Goal: Task Accomplishment & Management: Complete application form

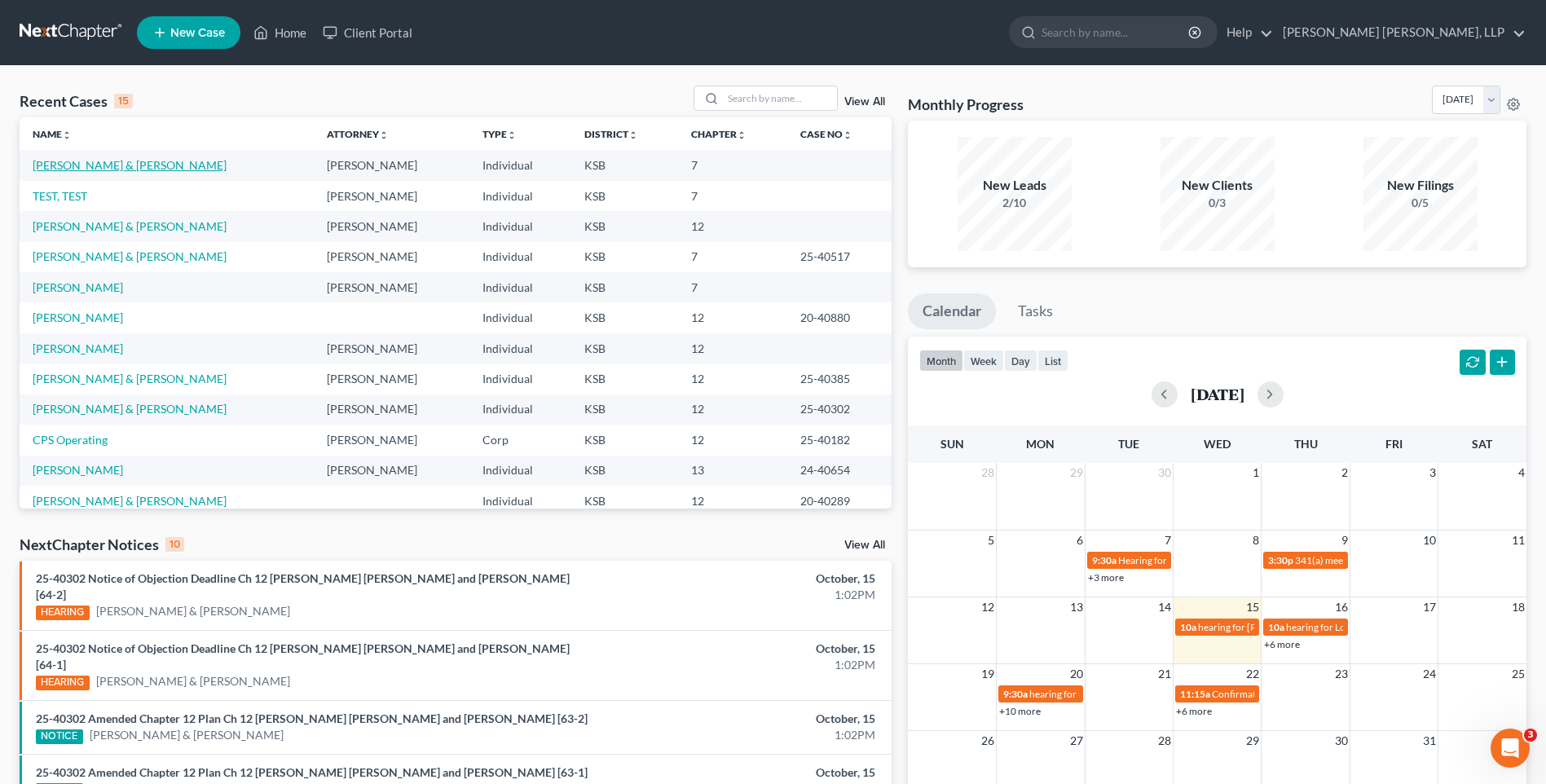
click at [102, 167] on link "[PERSON_NAME] & [PERSON_NAME]" at bounding box center [129, 164] width 194 height 14
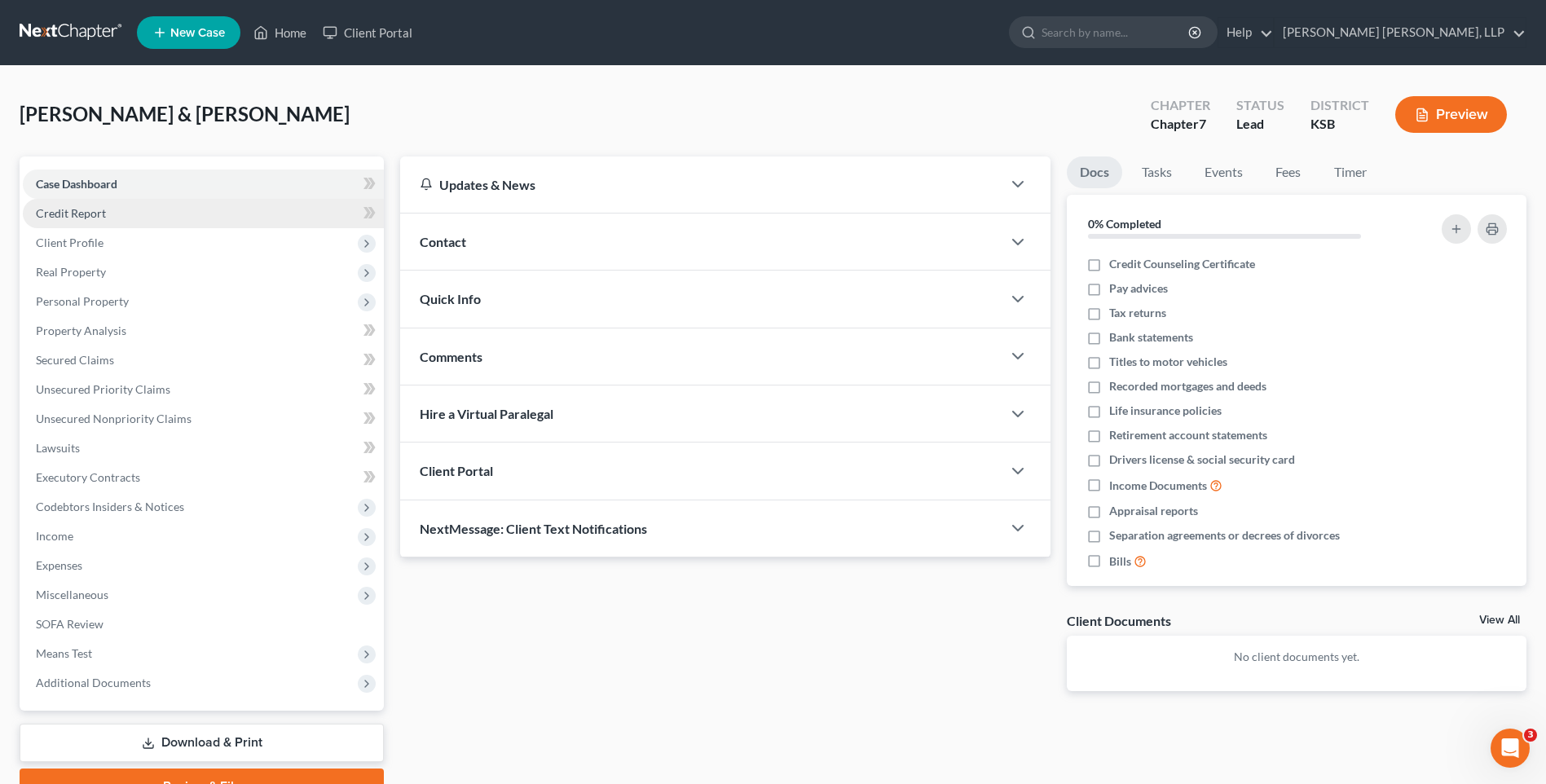
click at [85, 214] on span "Credit Report" at bounding box center [71, 213] width 70 height 14
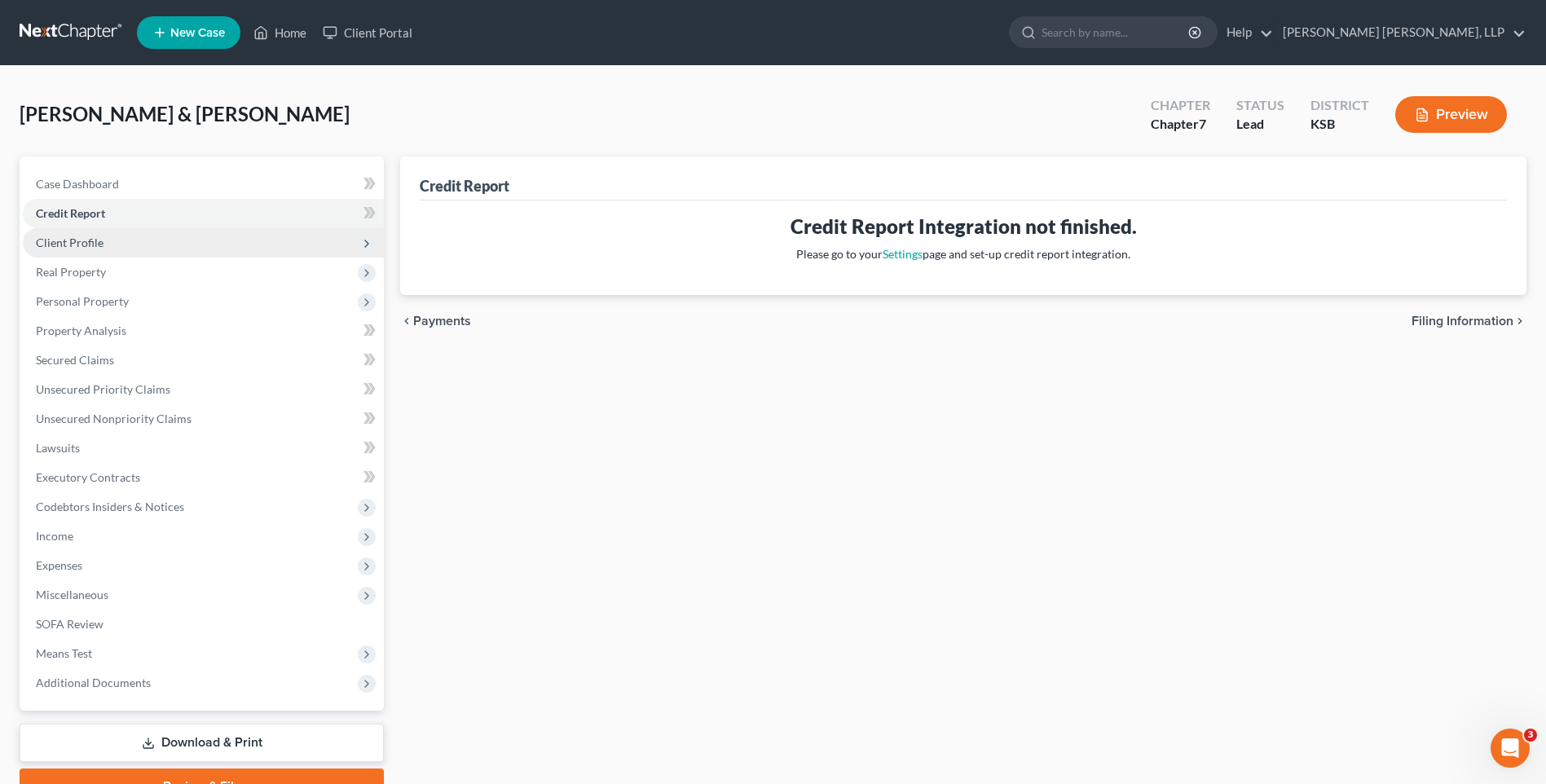
click at [87, 244] on span "Client Profile" at bounding box center [69, 242] width 68 height 14
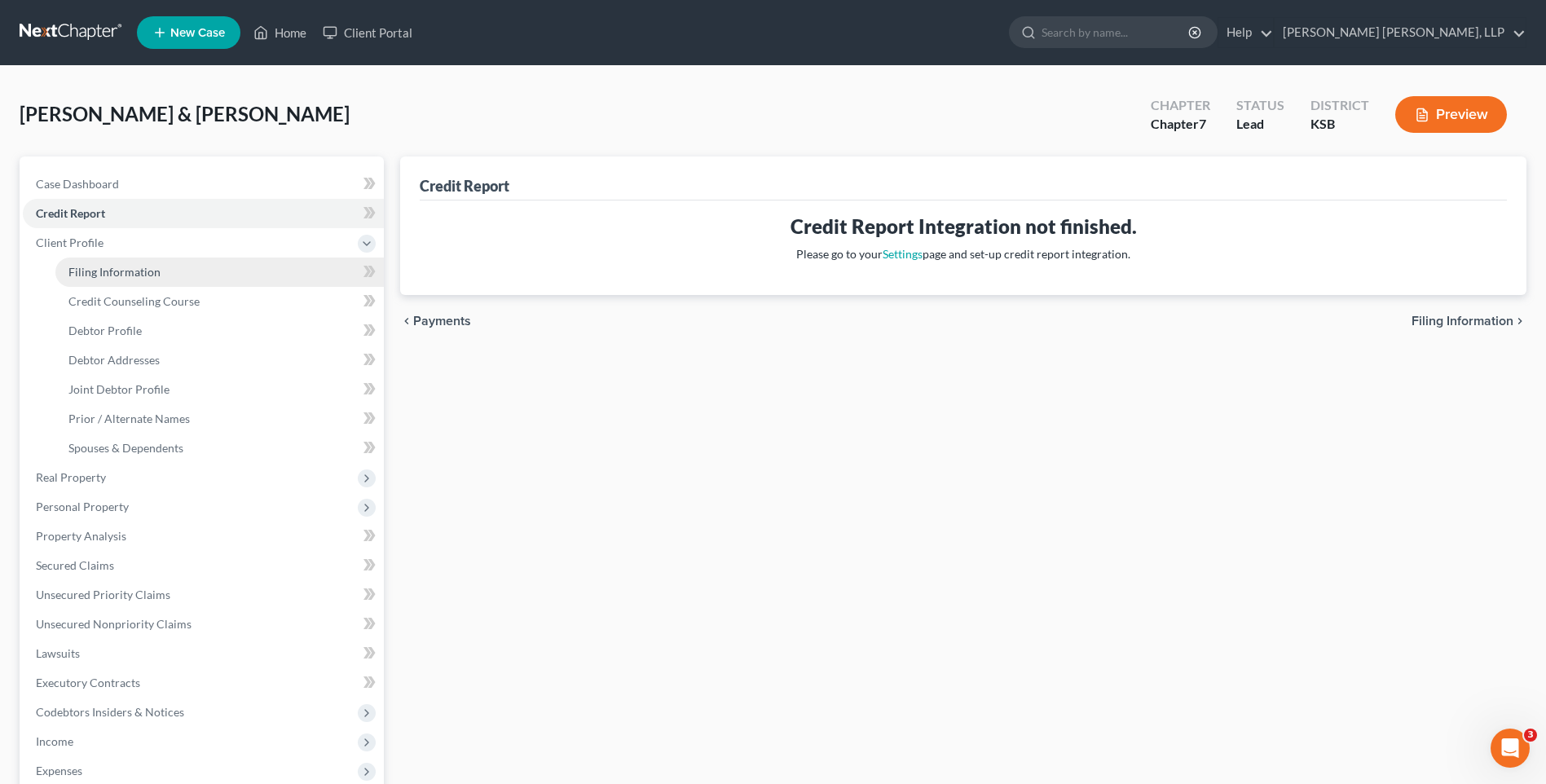
click at [117, 274] on span "Filing Information" at bounding box center [114, 271] width 92 height 14
select select "0"
select select "3"
select select "1"
select select "0"
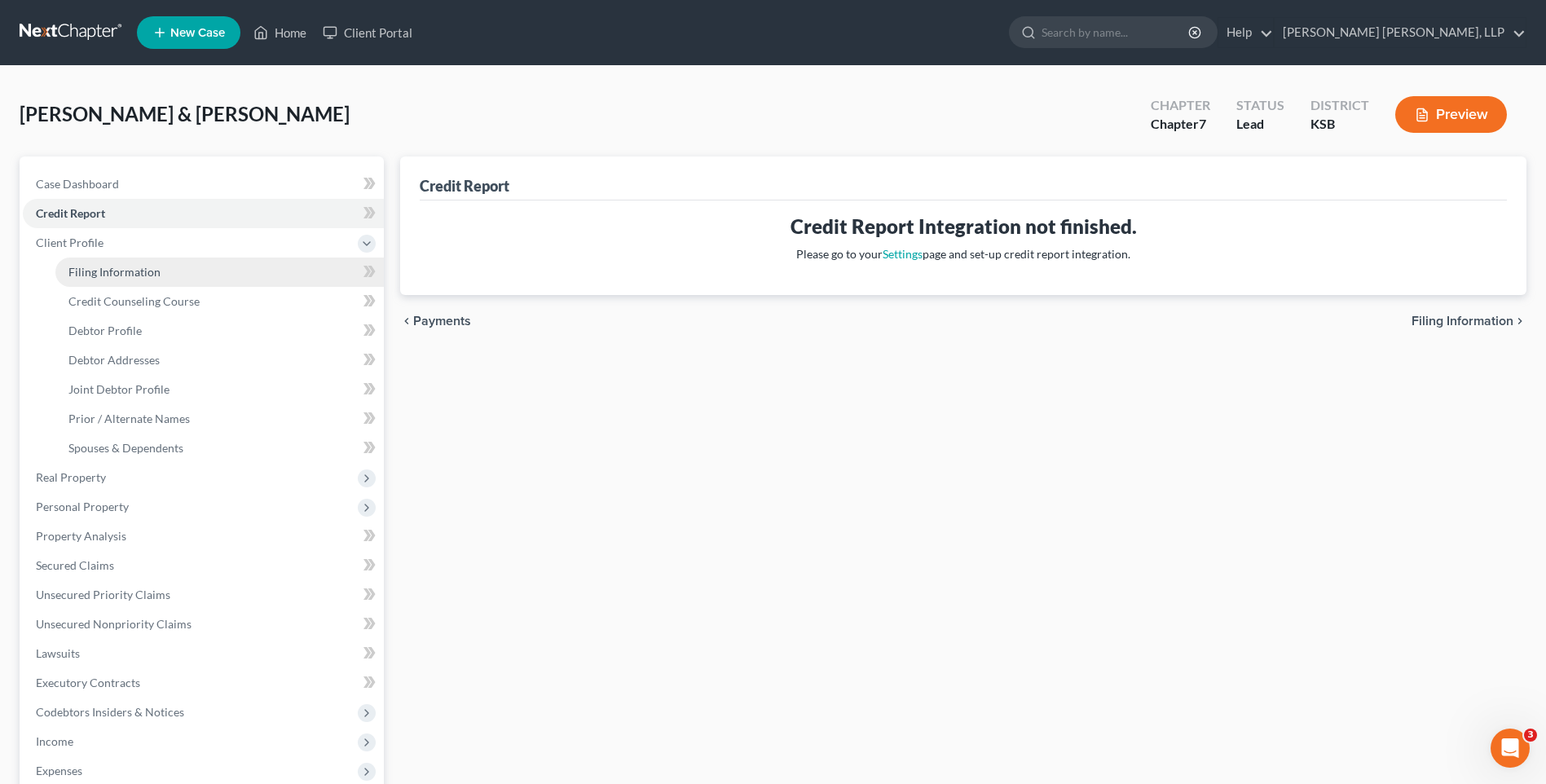
select select "31"
select select "1"
select select "17"
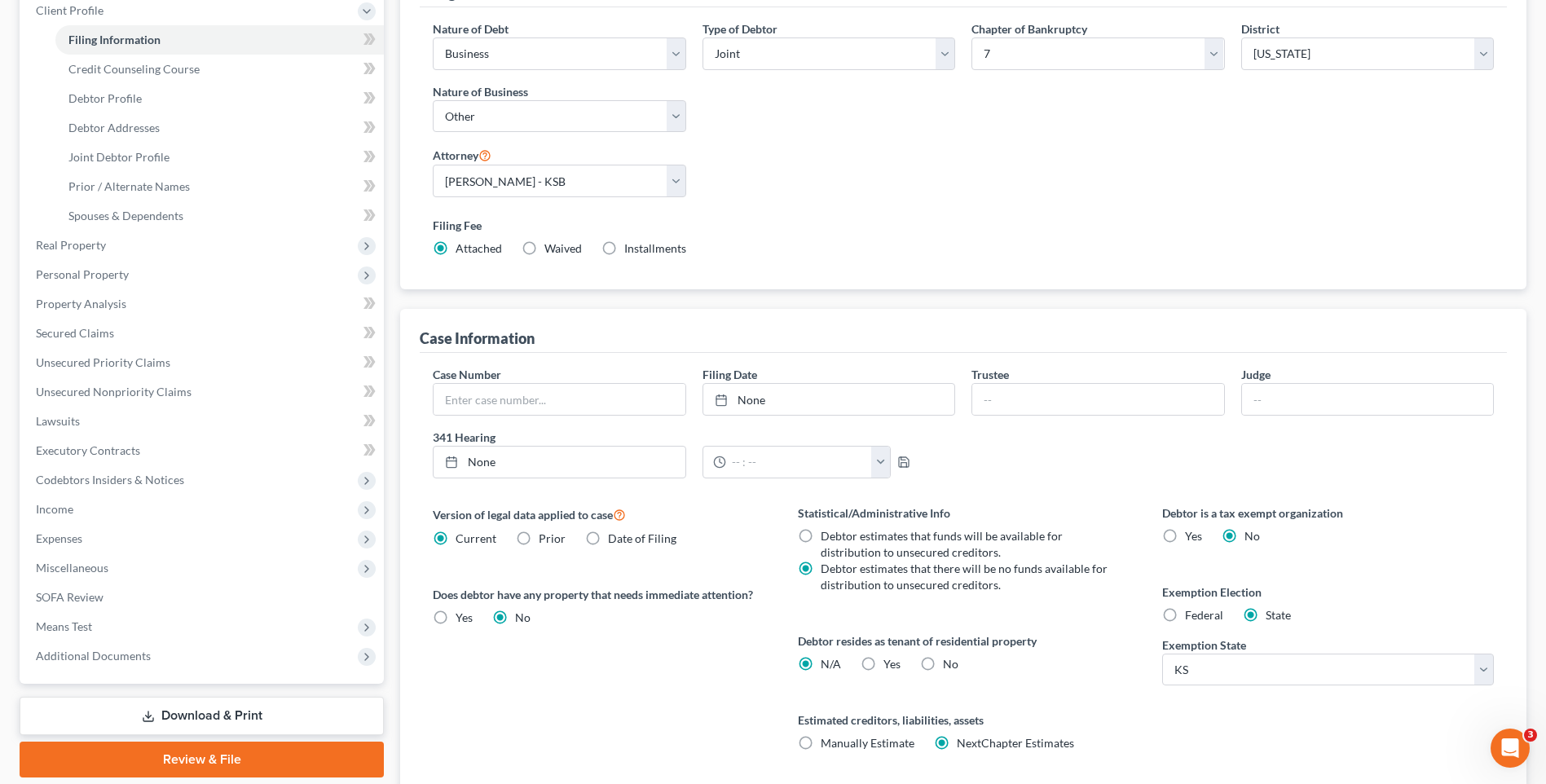
scroll to position [244, 0]
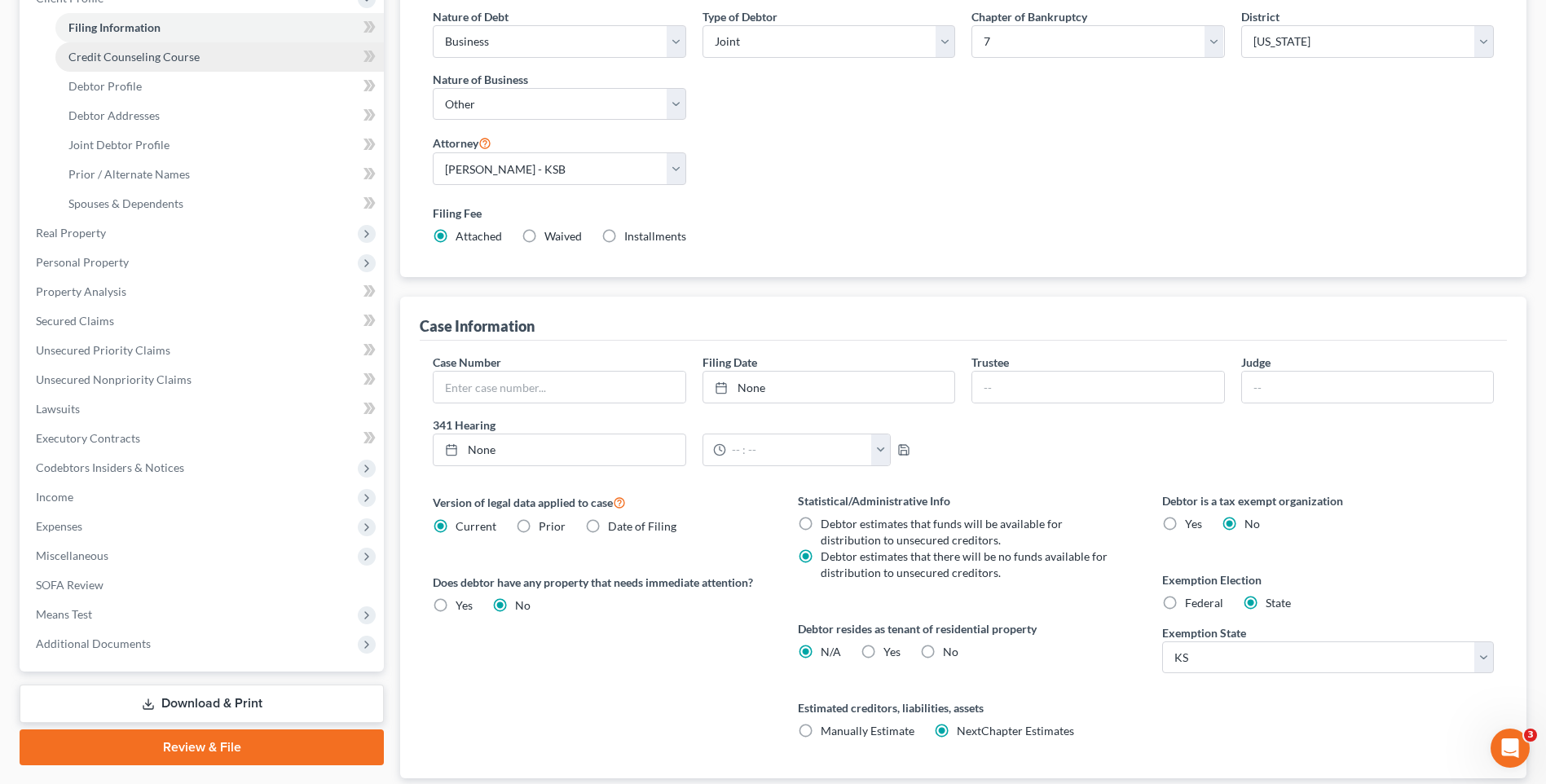
click at [156, 51] on span "Credit Counseling Course" at bounding box center [133, 57] width 131 height 14
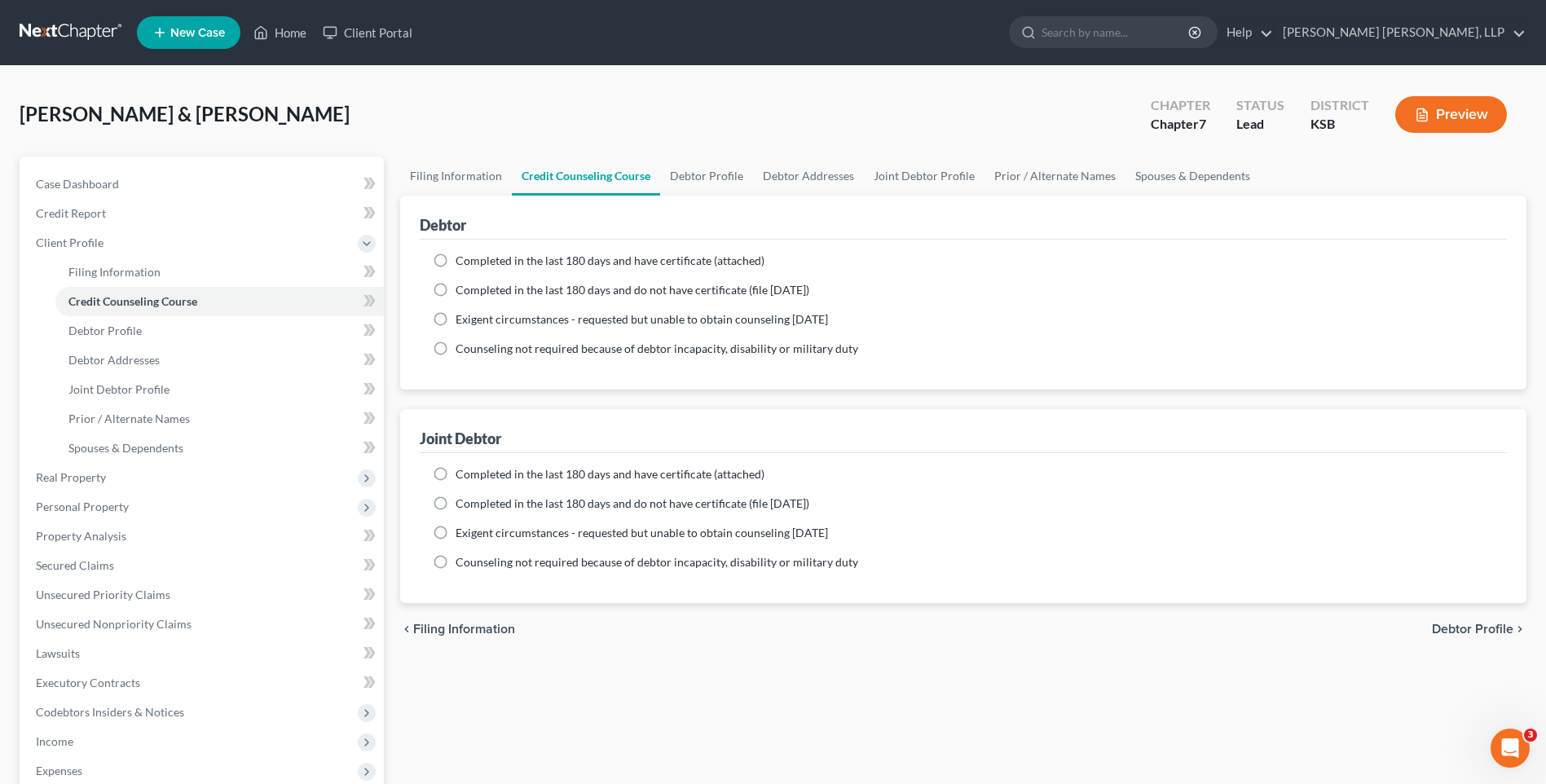
click at [456, 264] on label "Completed in the last 180 days and have certificate (attached)" at bounding box center [610, 261] width 309 height 17
click at [462, 263] on input "Completed in the last 180 days and have certificate (attached)" at bounding box center [467, 258] width 11 height 11
radio input "true"
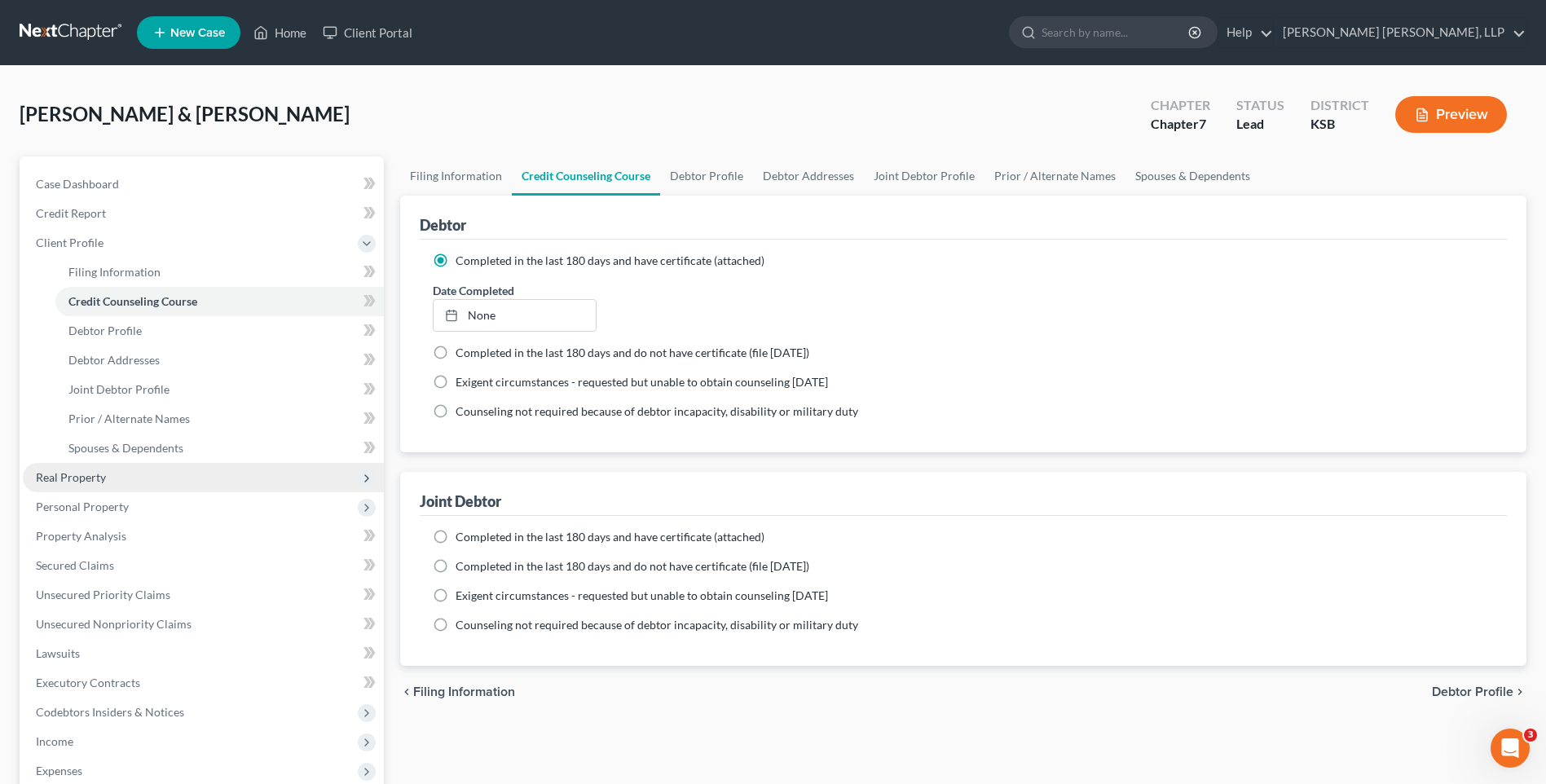
click at [144, 474] on span "Real Property" at bounding box center [203, 477] width 361 height 29
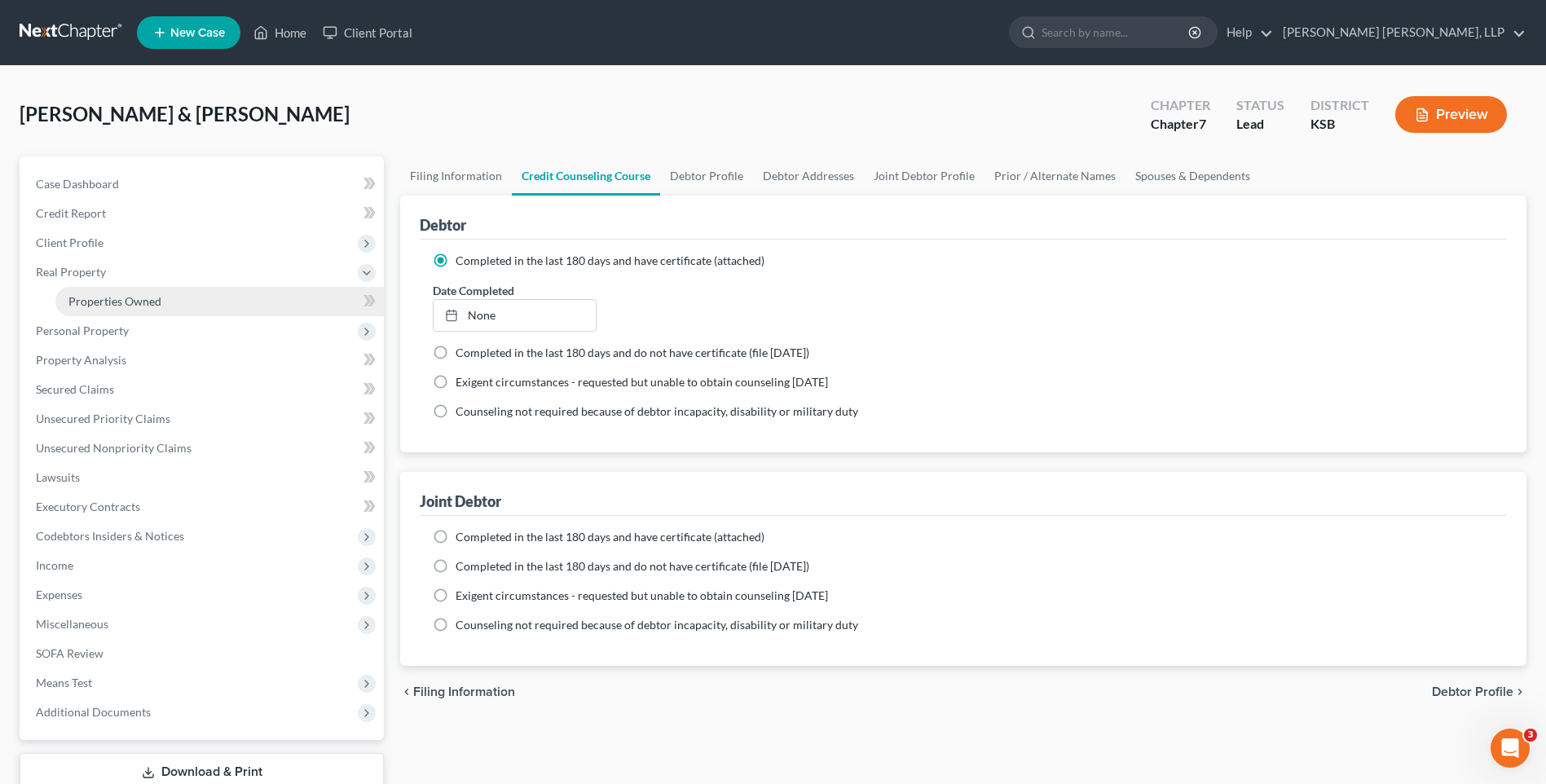
click at [141, 303] on span "Properties Owned" at bounding box center [114, 301] width 93 height 14
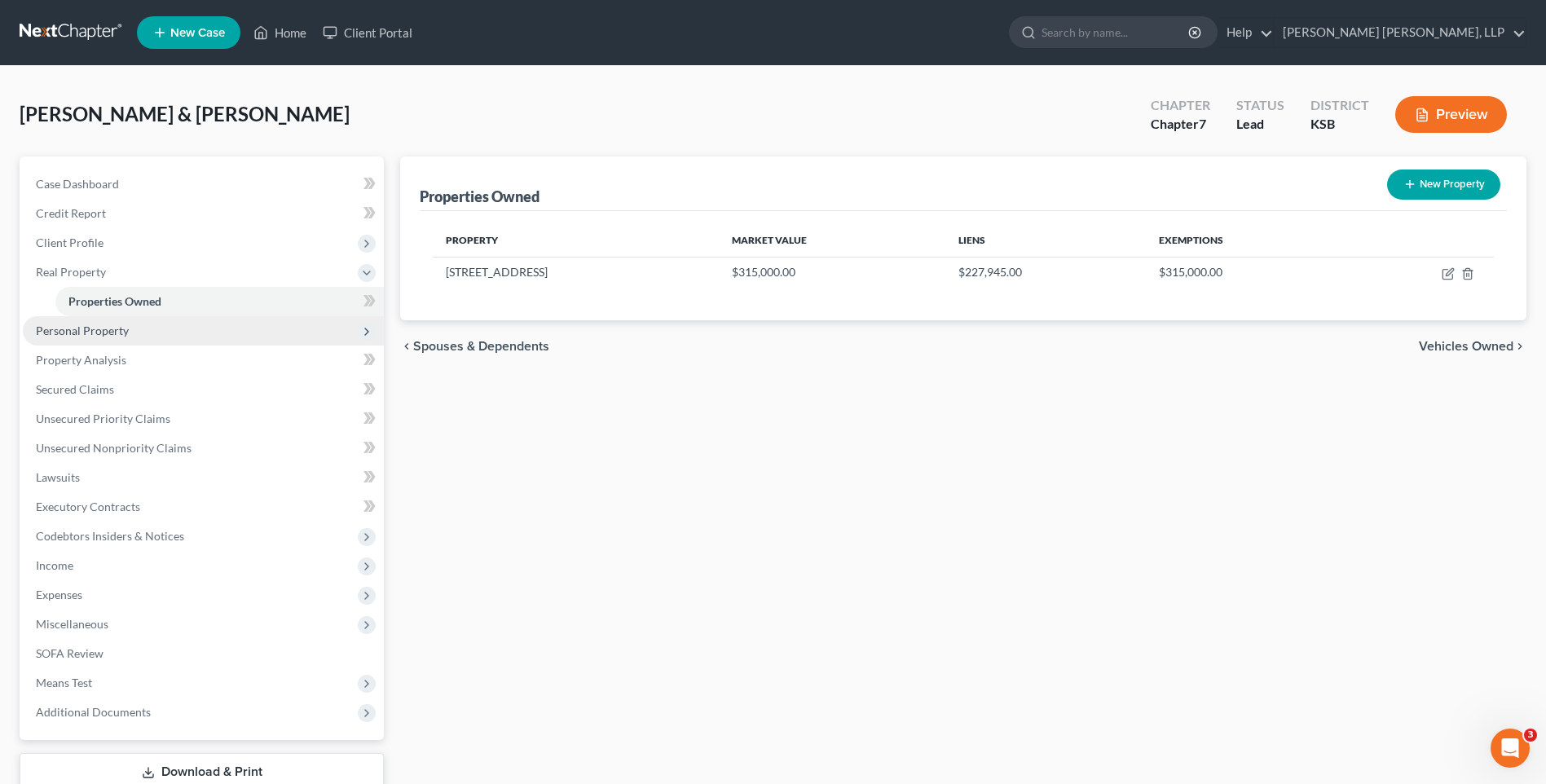
click at [112, 329] on span "Personal Property" at bounding box center [82, 330] width 93 height 14
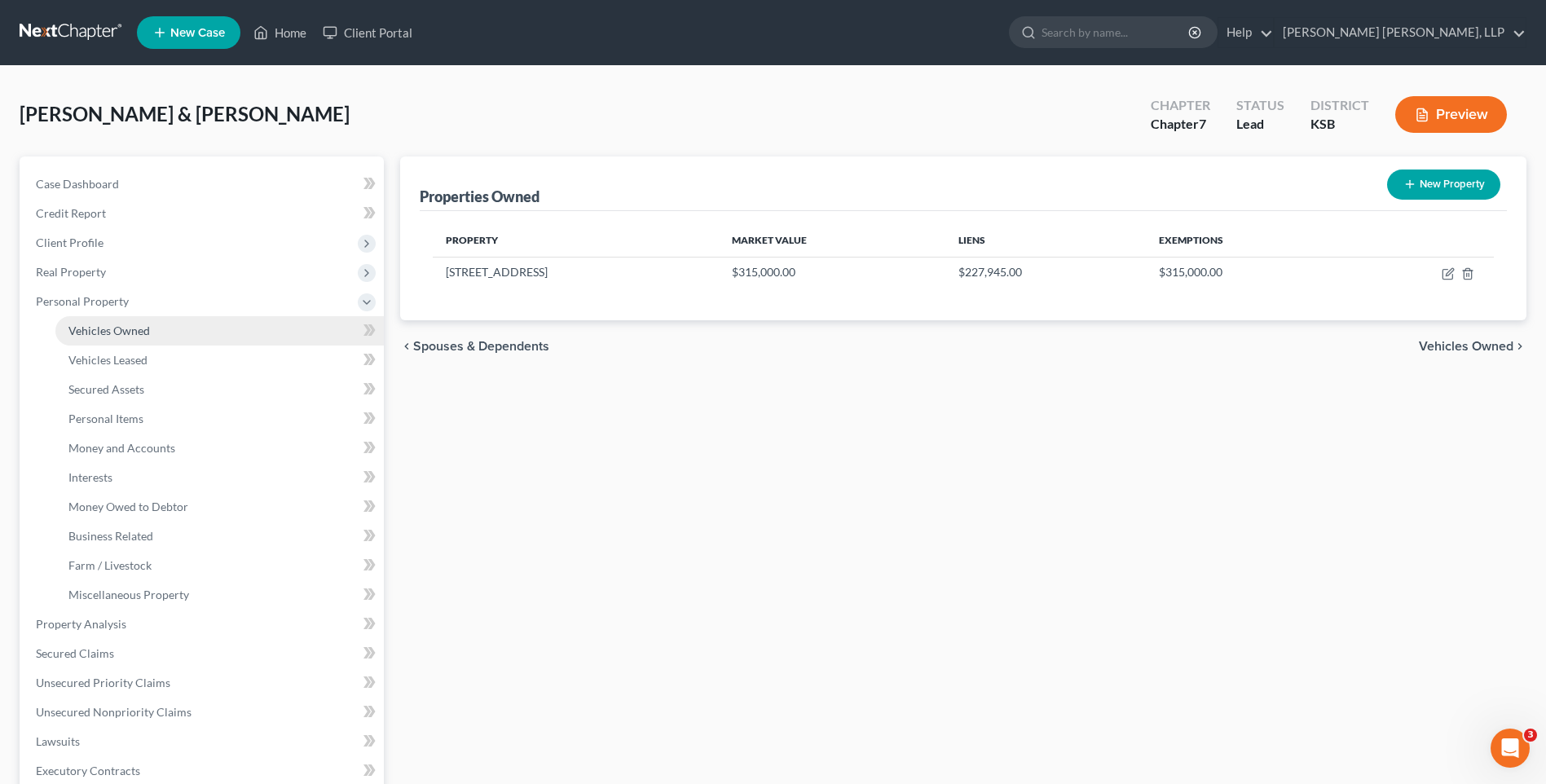
click at [142, 327] on span "Vehicles Owned" at bounding box center [109, 330] width 82 height 14
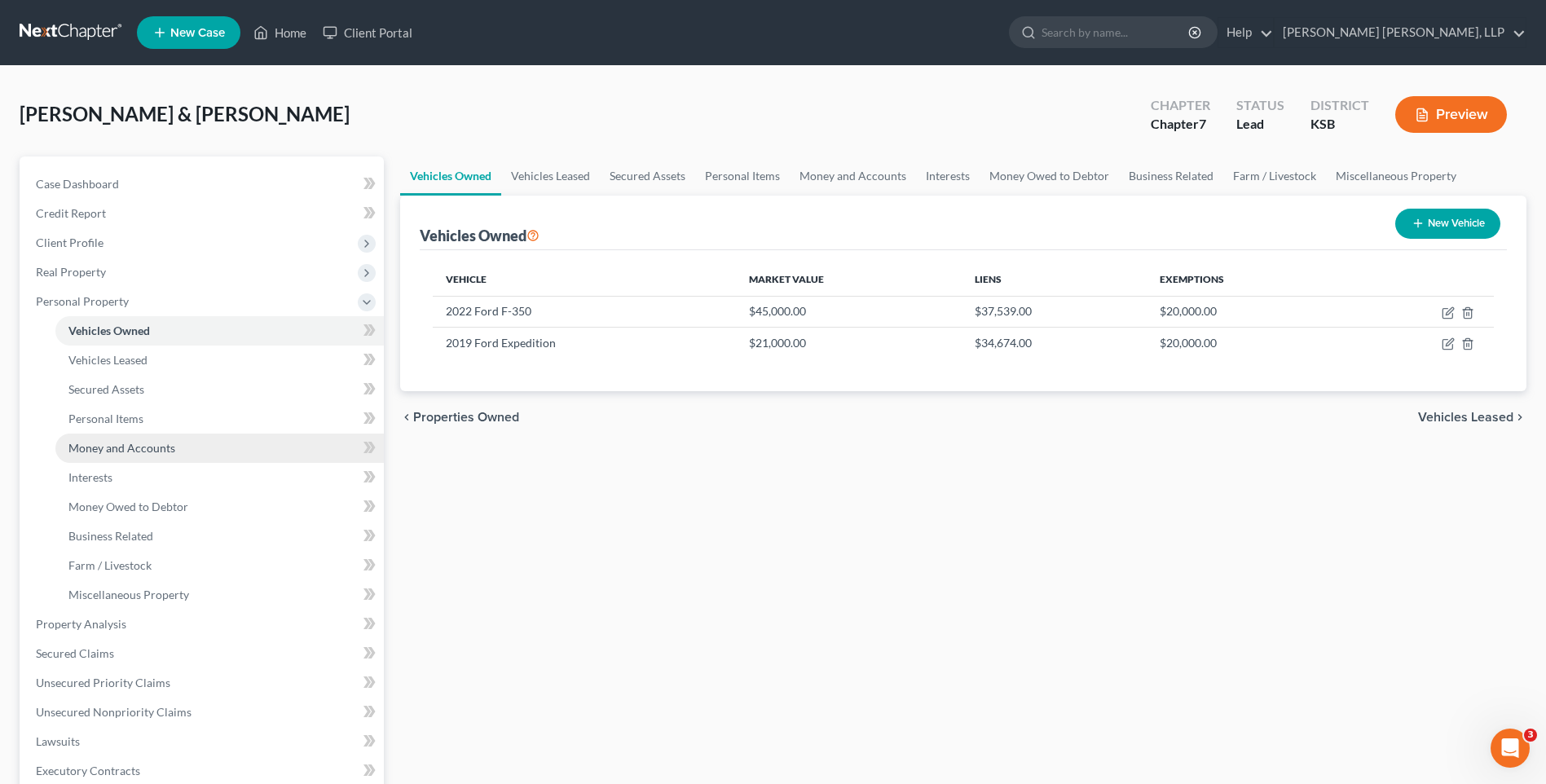
click at [147, 443] on span "Money and Accounts" at bounding box center [122, 447] width 107 height 14
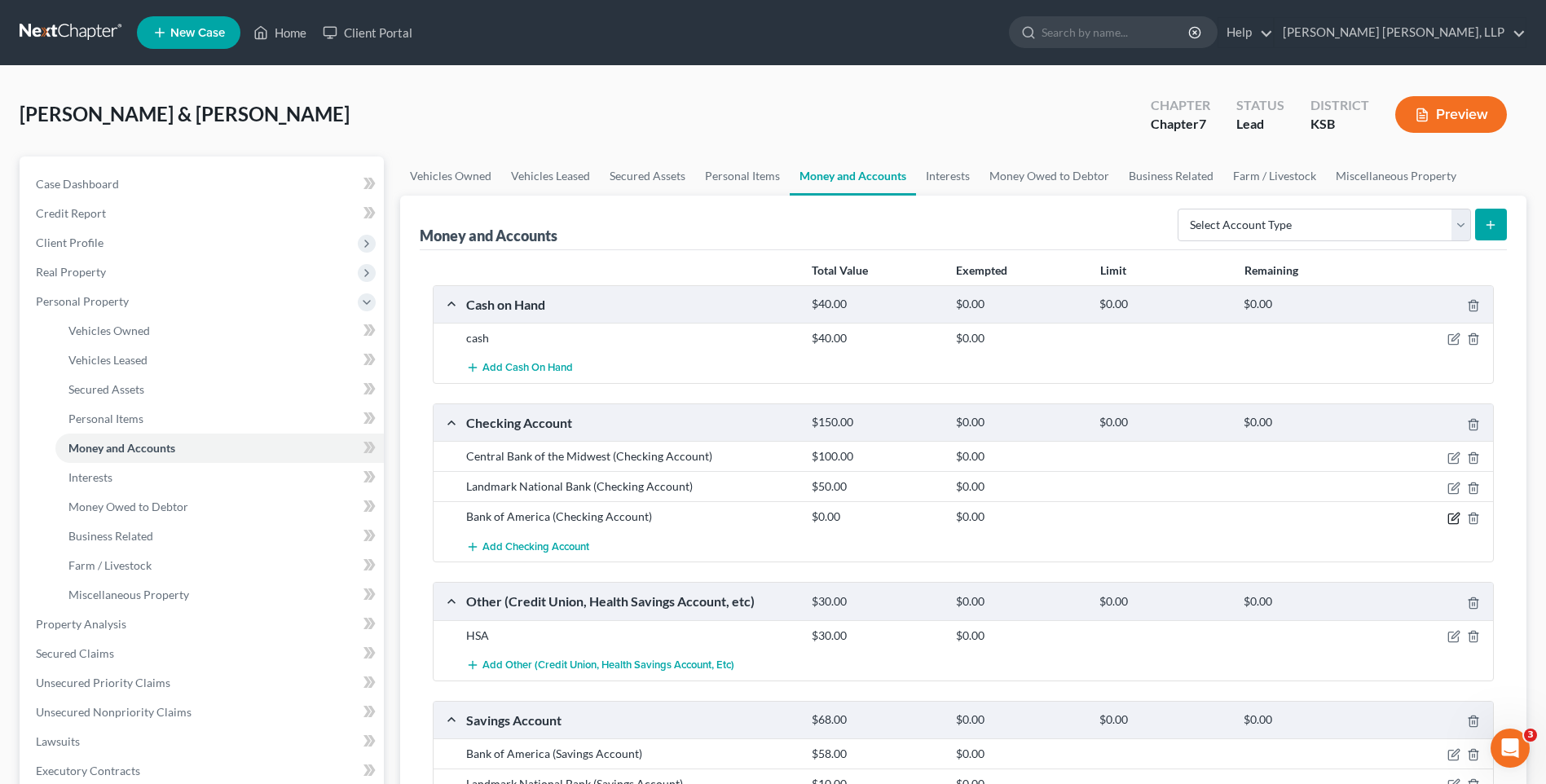
click at [1453, 520] on icon "button" at bounding box center [1454, 515] width 8 height 8
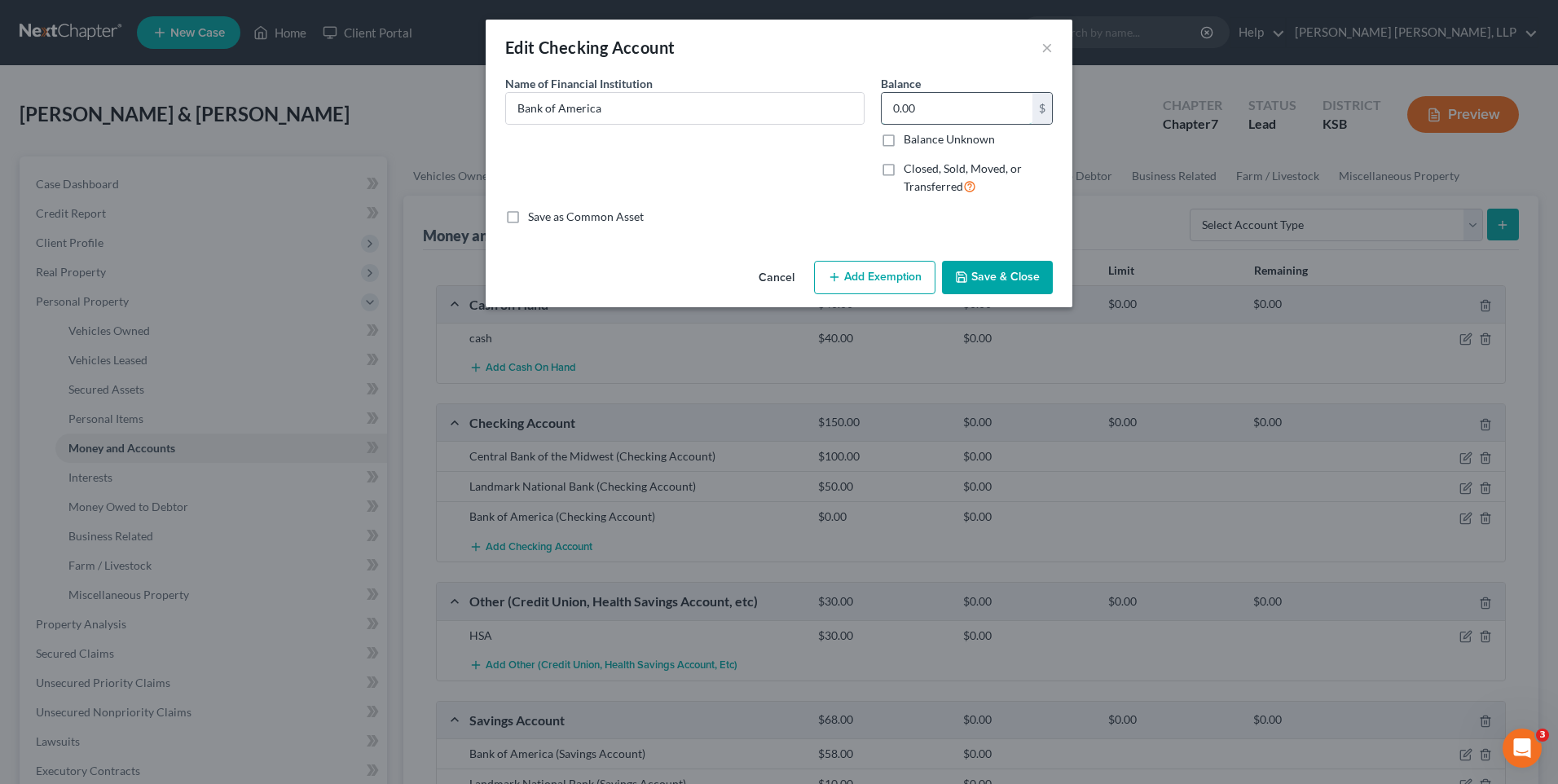
click at [889, 108] on input "0.00" at bounding box center [957, 108] width 151 height 31
type input "160"
click at [992, 275] on button "Save & Close" at bounding box center [997, 278] width 111 height 34
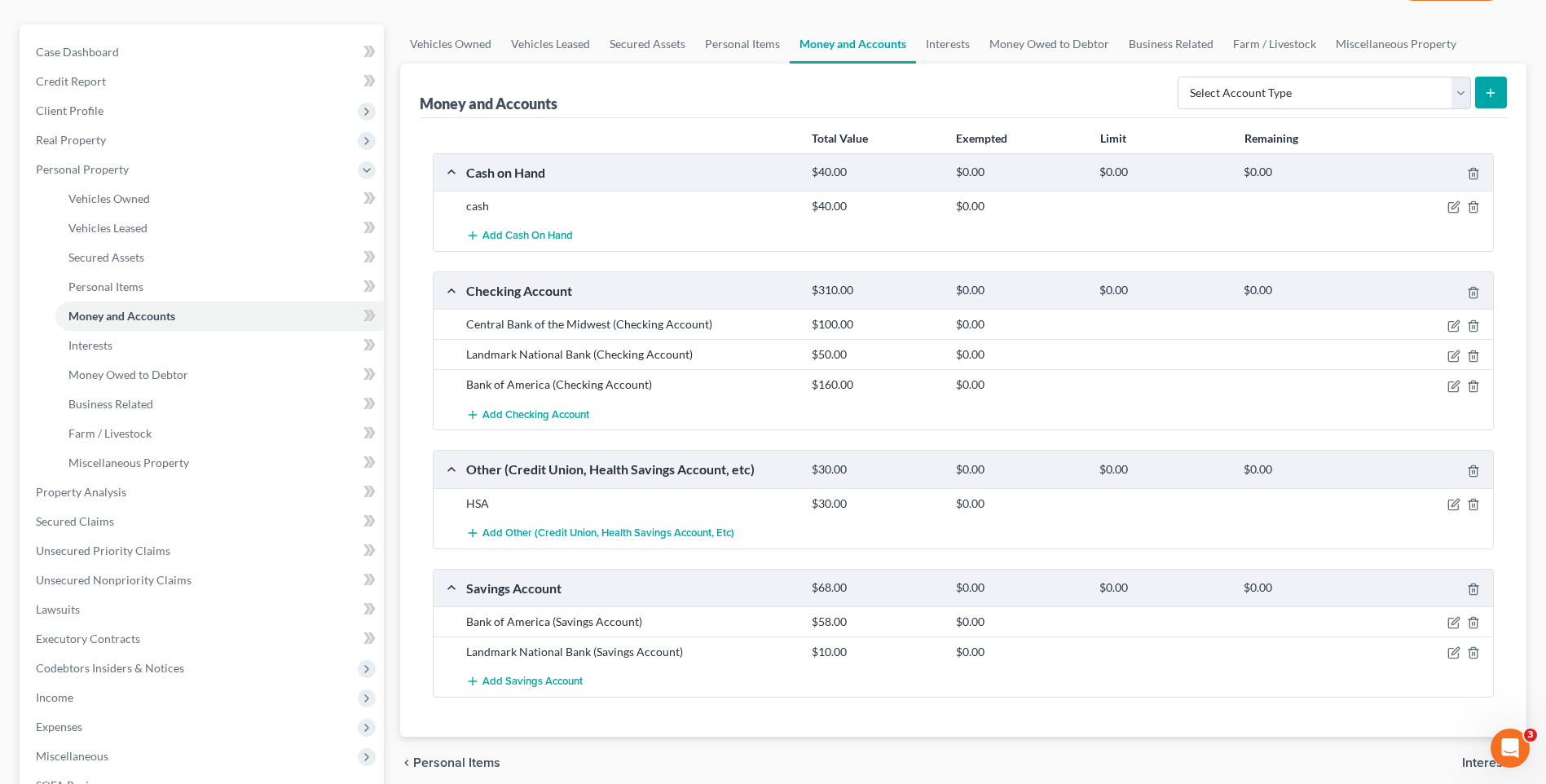
scroll to position [163, 0]
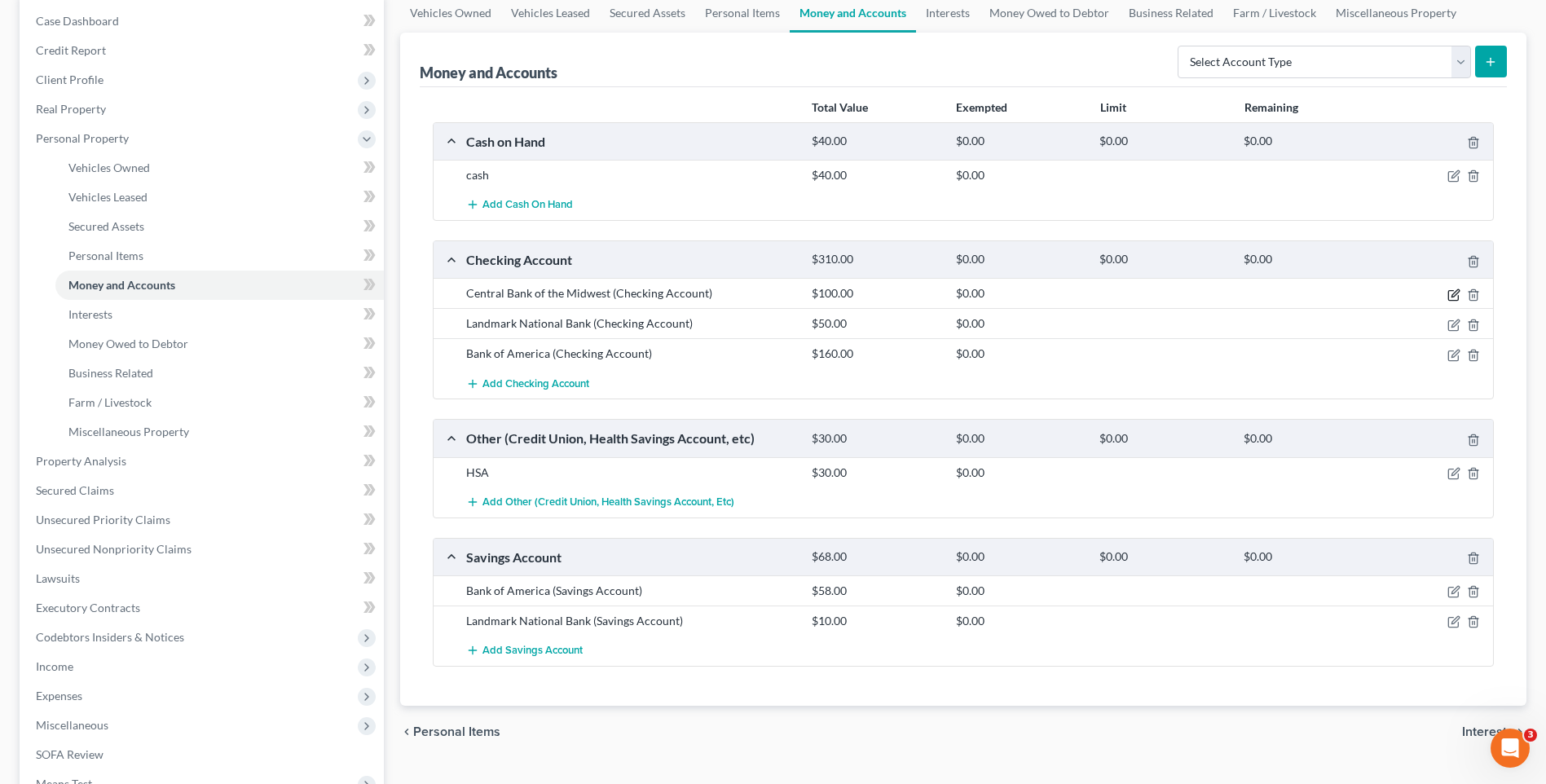
click at [1453, 295] on icon "button" at bounding box center [1454, 295] width 13 height 13
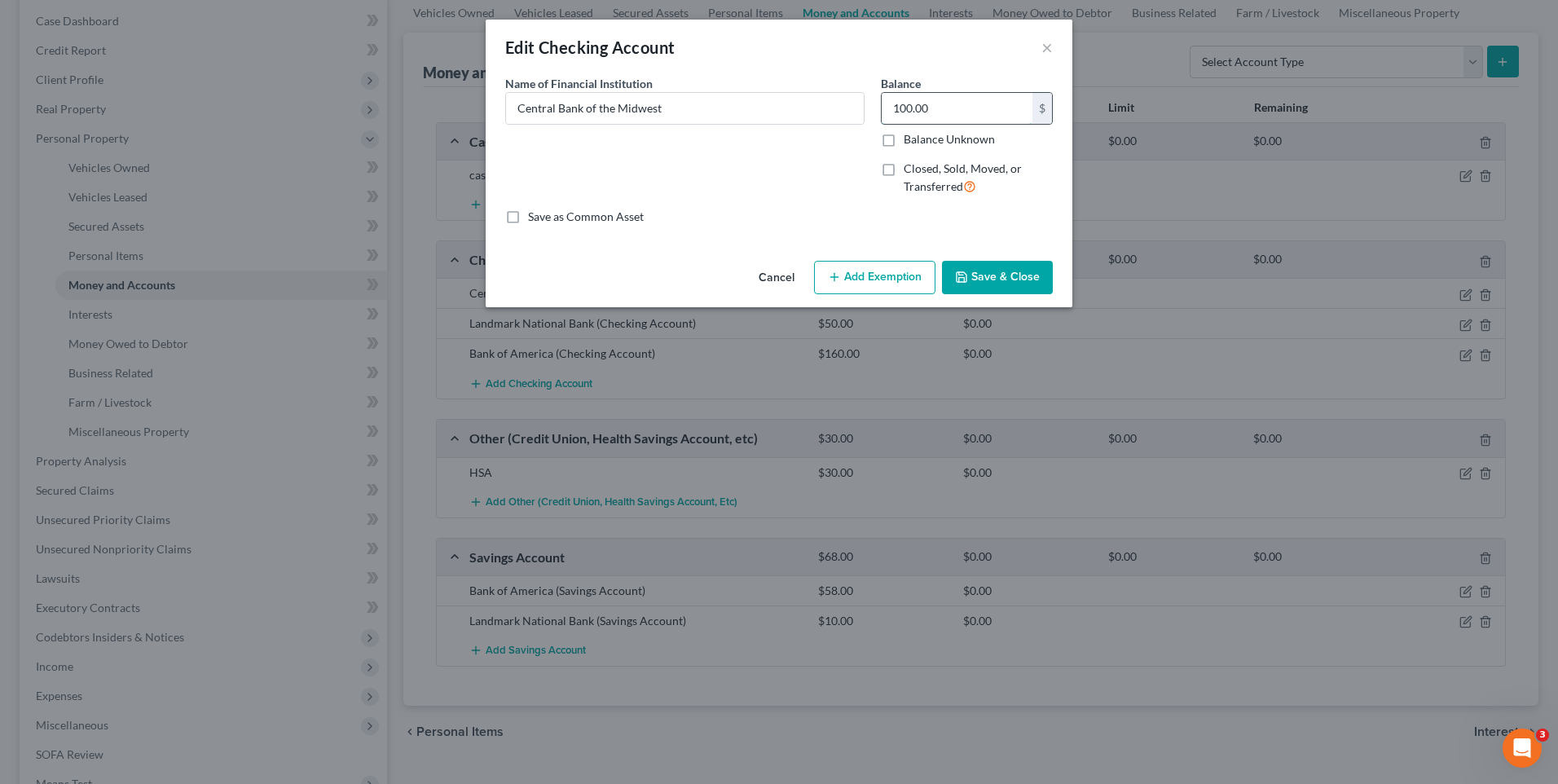
click at [923, 104] on input "100.00" at bounding box center [957, 108] width 151 height 31
type input "495"
click at [1000, 274] on button "Save & Close" at bounding box center [997, 278] width 111 height 34
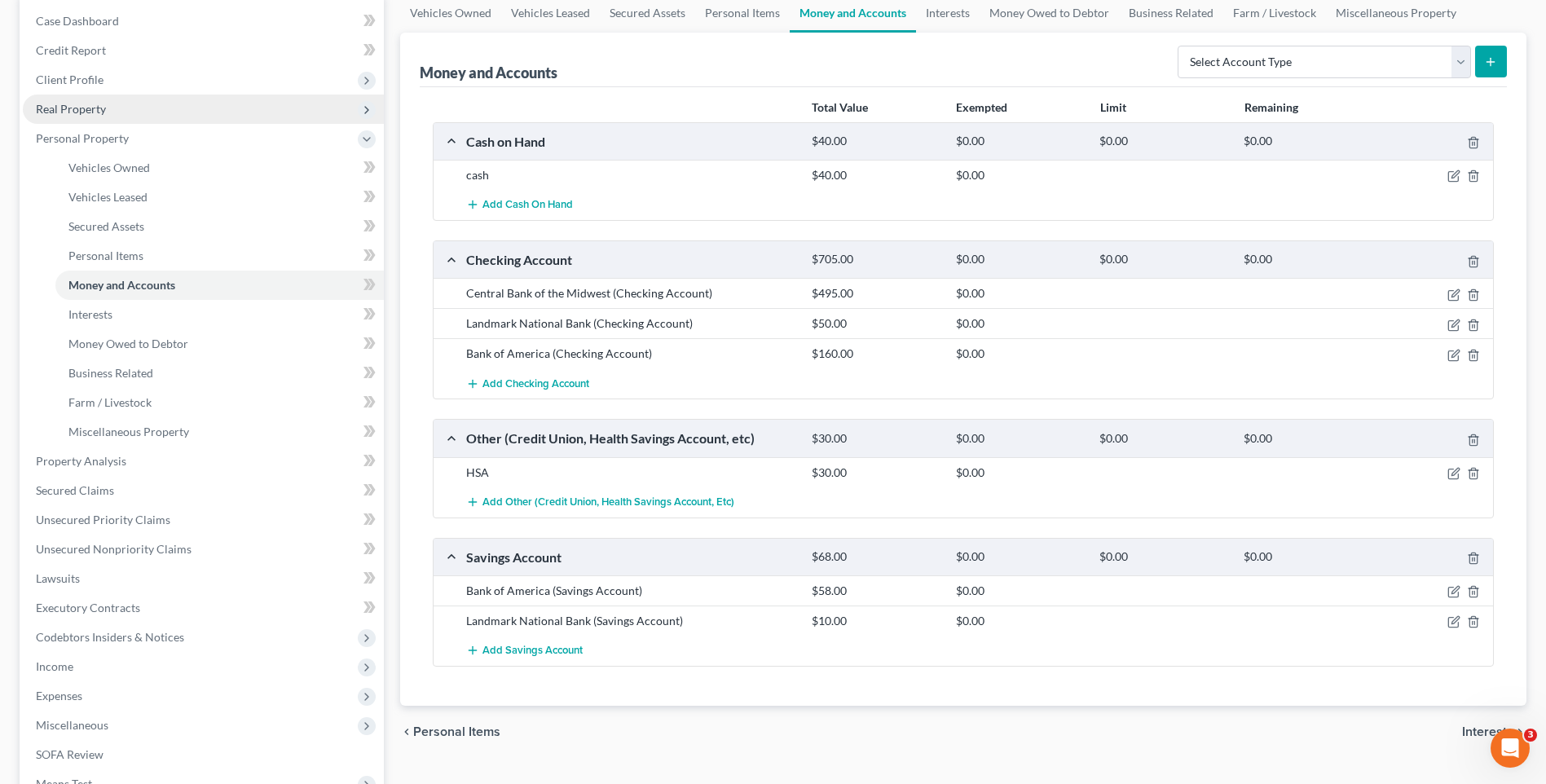
click at [91, 105] on span "Real Property" at bounding box center [71, 108] width 70 height 14
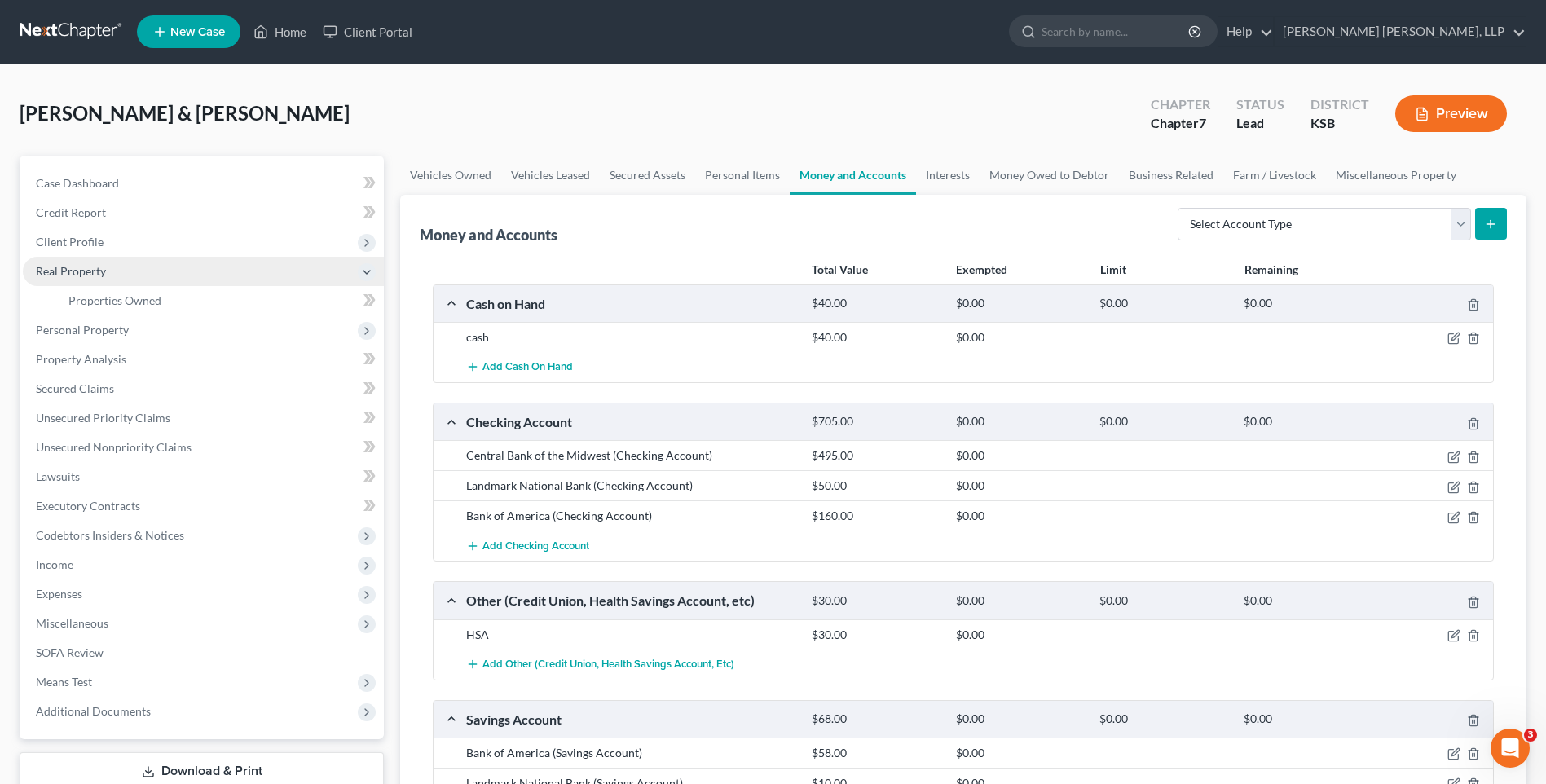
scroll to position [0, 0]
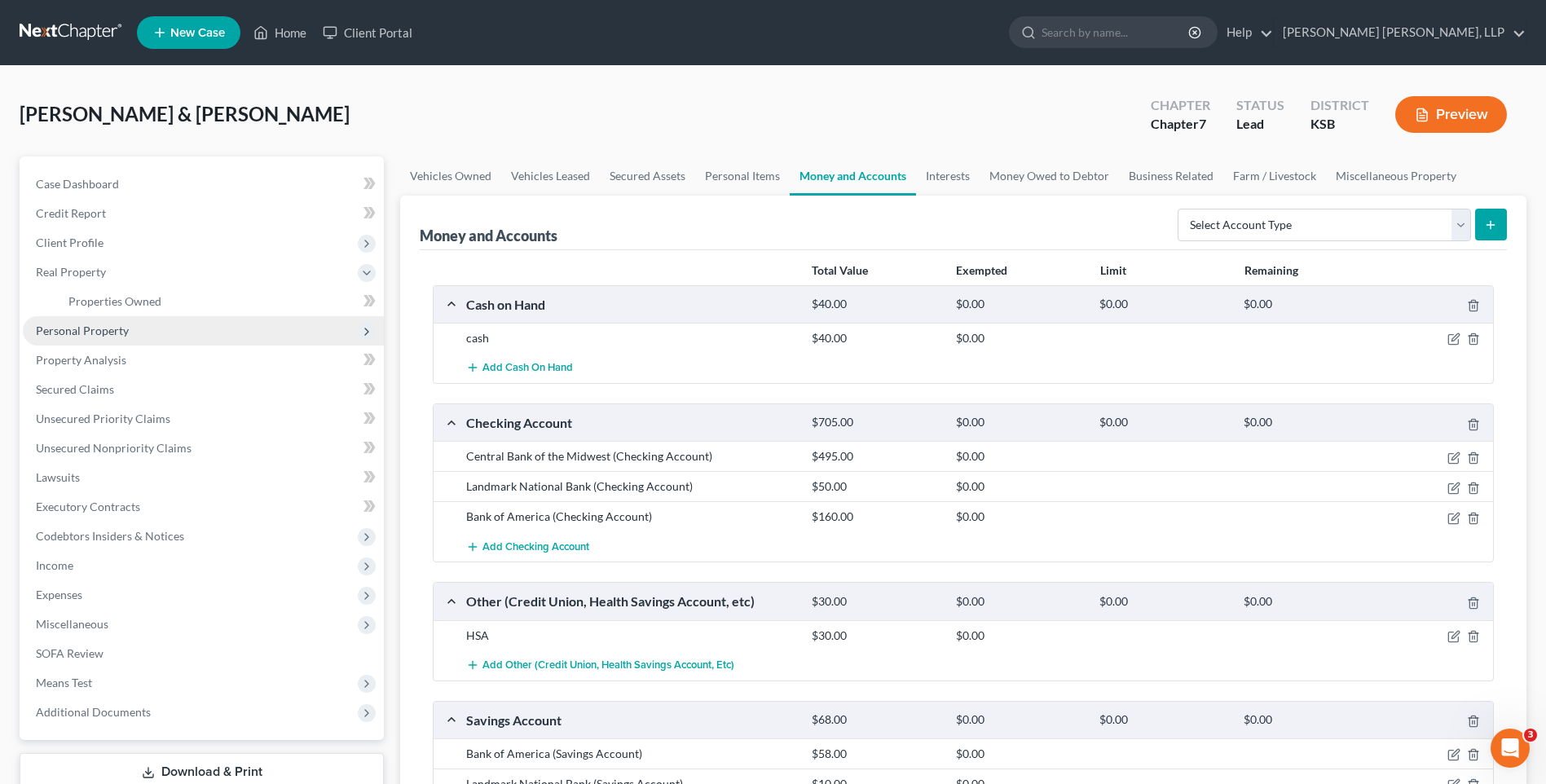
click at [113, 332] on span "Personal Property" at bounding box center [82, 330] width 93 height 14
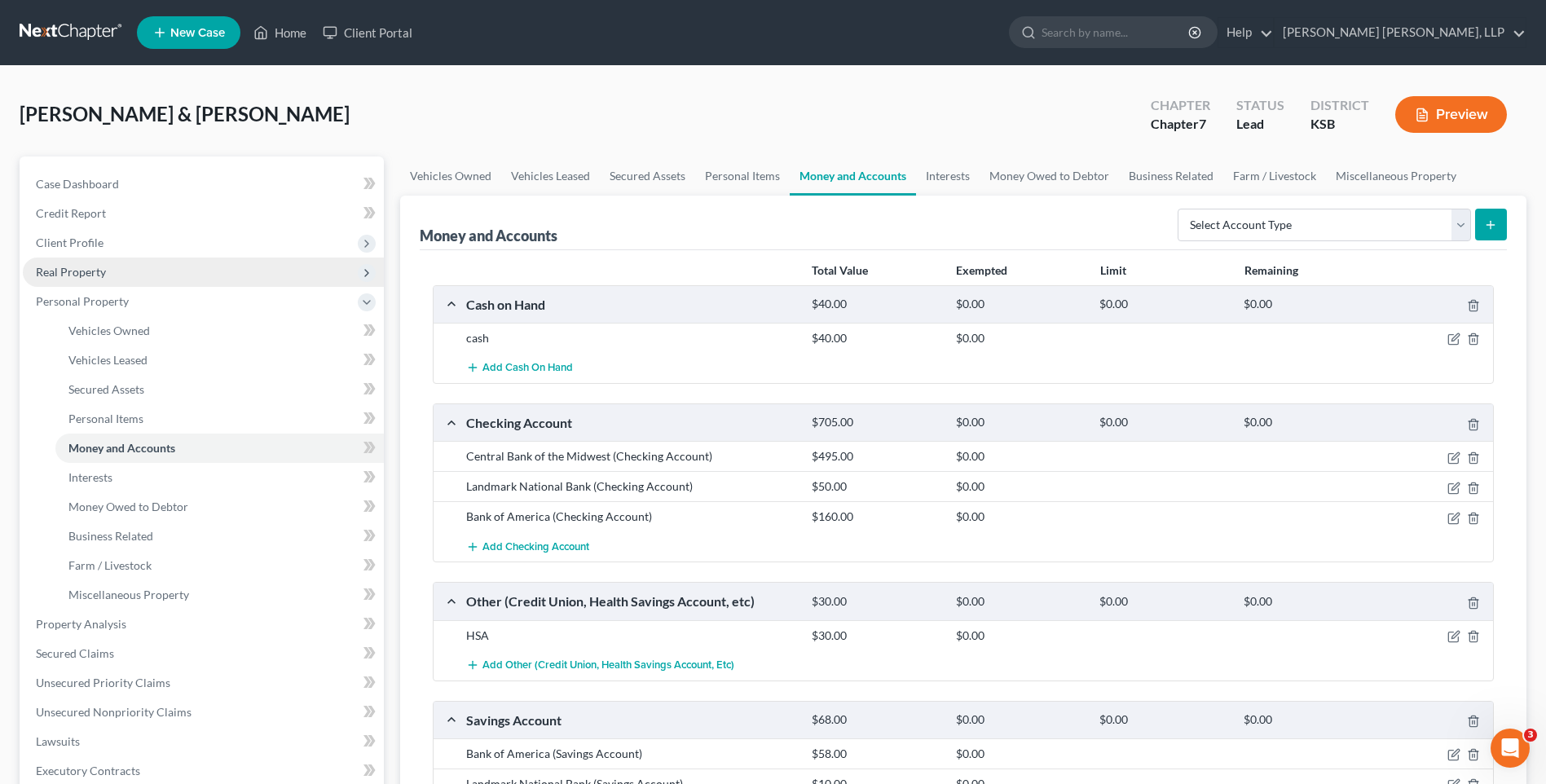
click at [86, 269] on span "Real Property" at bounding box center [71, 271] width 70 height 14
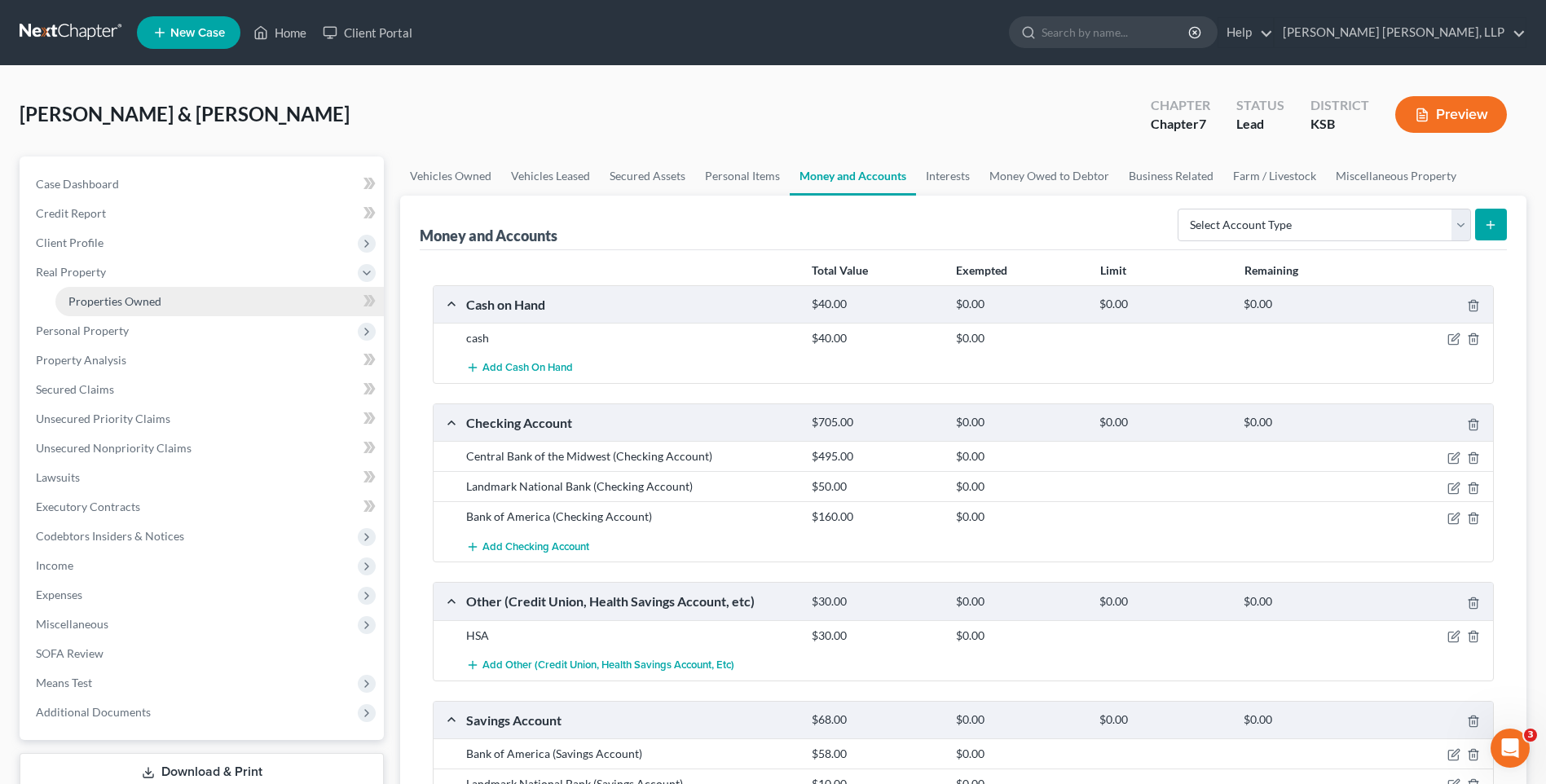
click at [98, 299] on span "Properties Owned" at bounding box center [114, 301] width 93 height 14
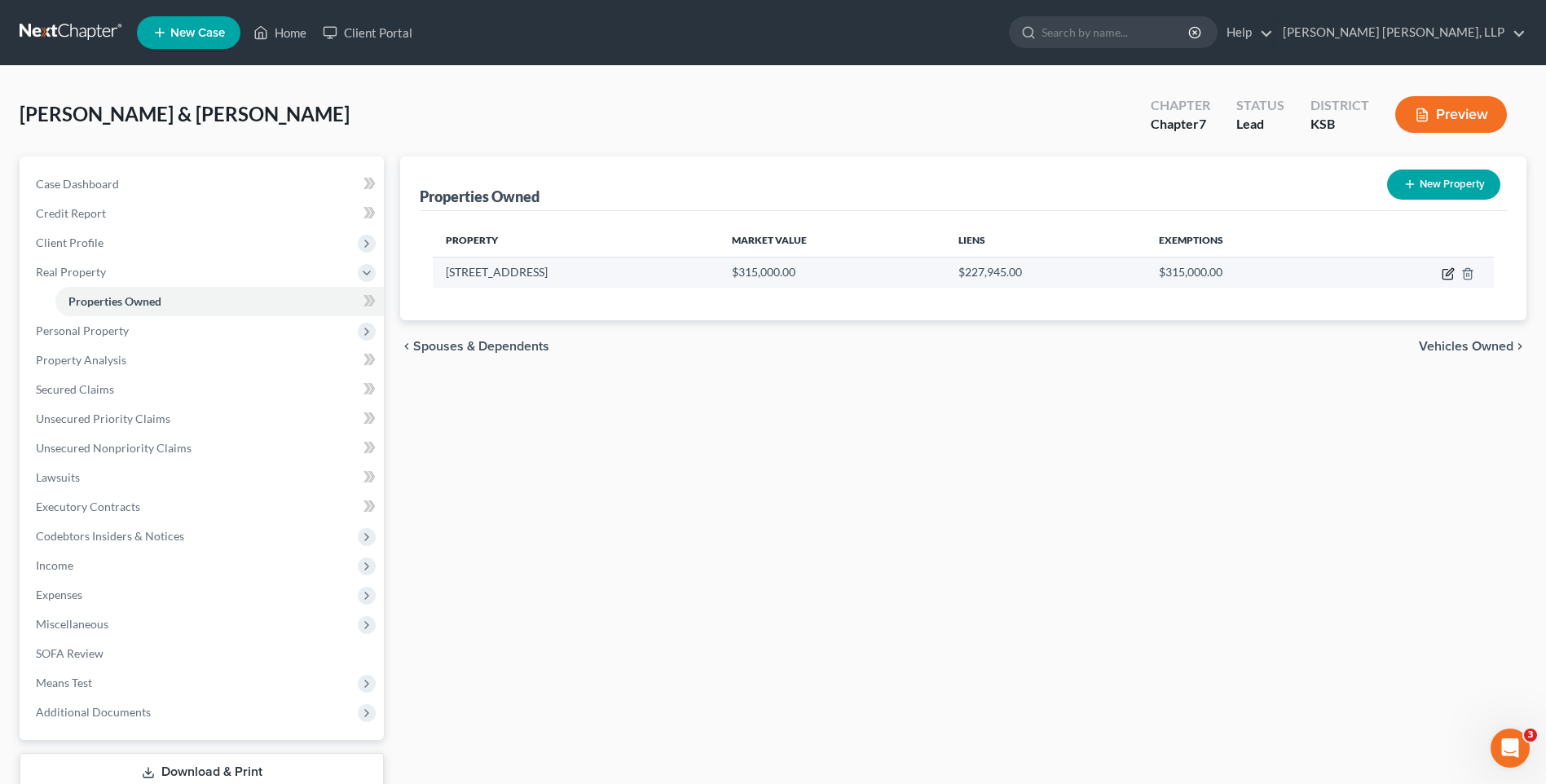
click at [1447, 270] on icon "button" at bounding box center [1448, 274] width 13 height 13
select select "17"
select select "2"
select select "0"
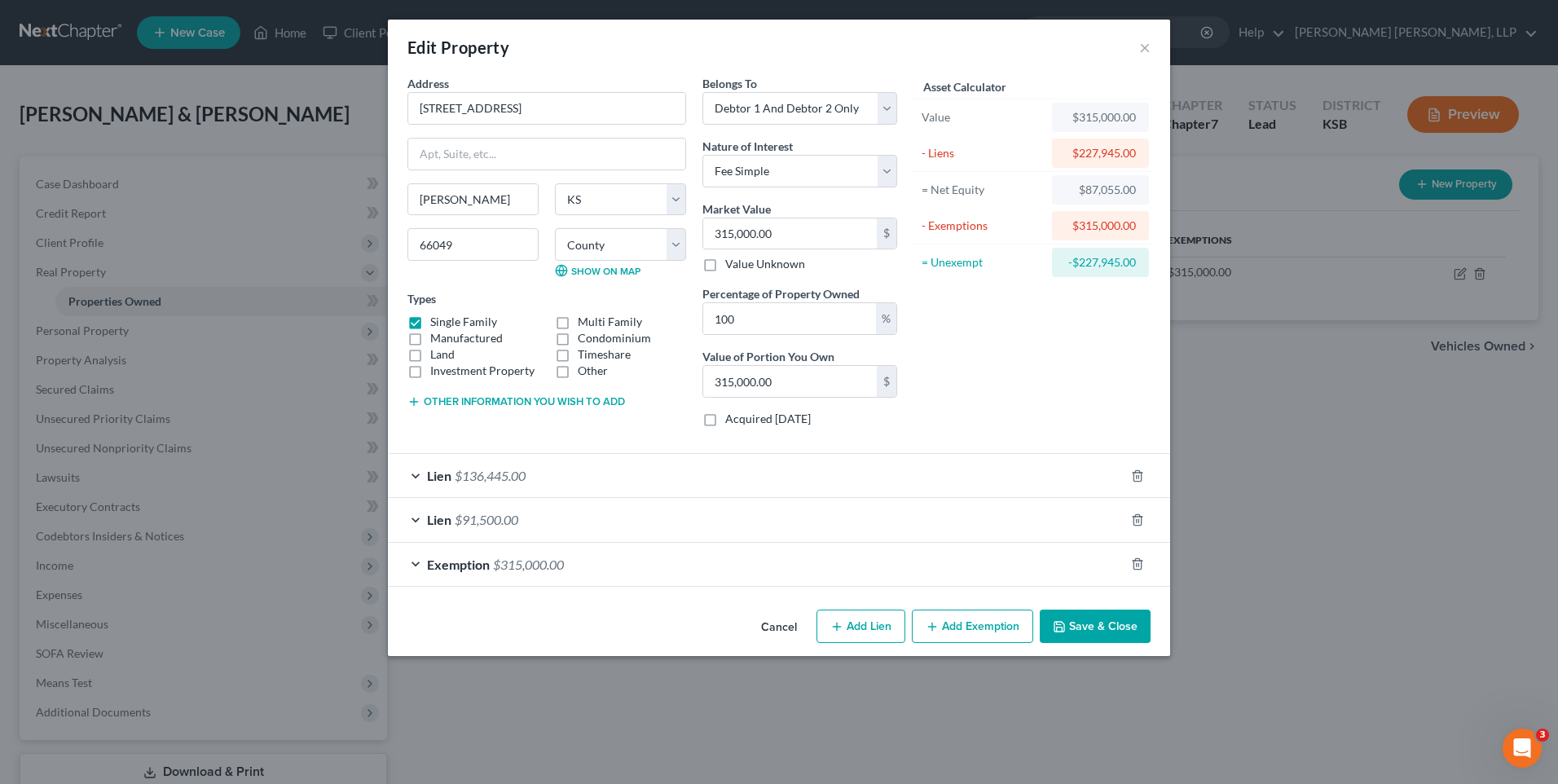
click at [1090, 626] on button "Save & Close" at bounding box center [1095, 626] width 111 height 34
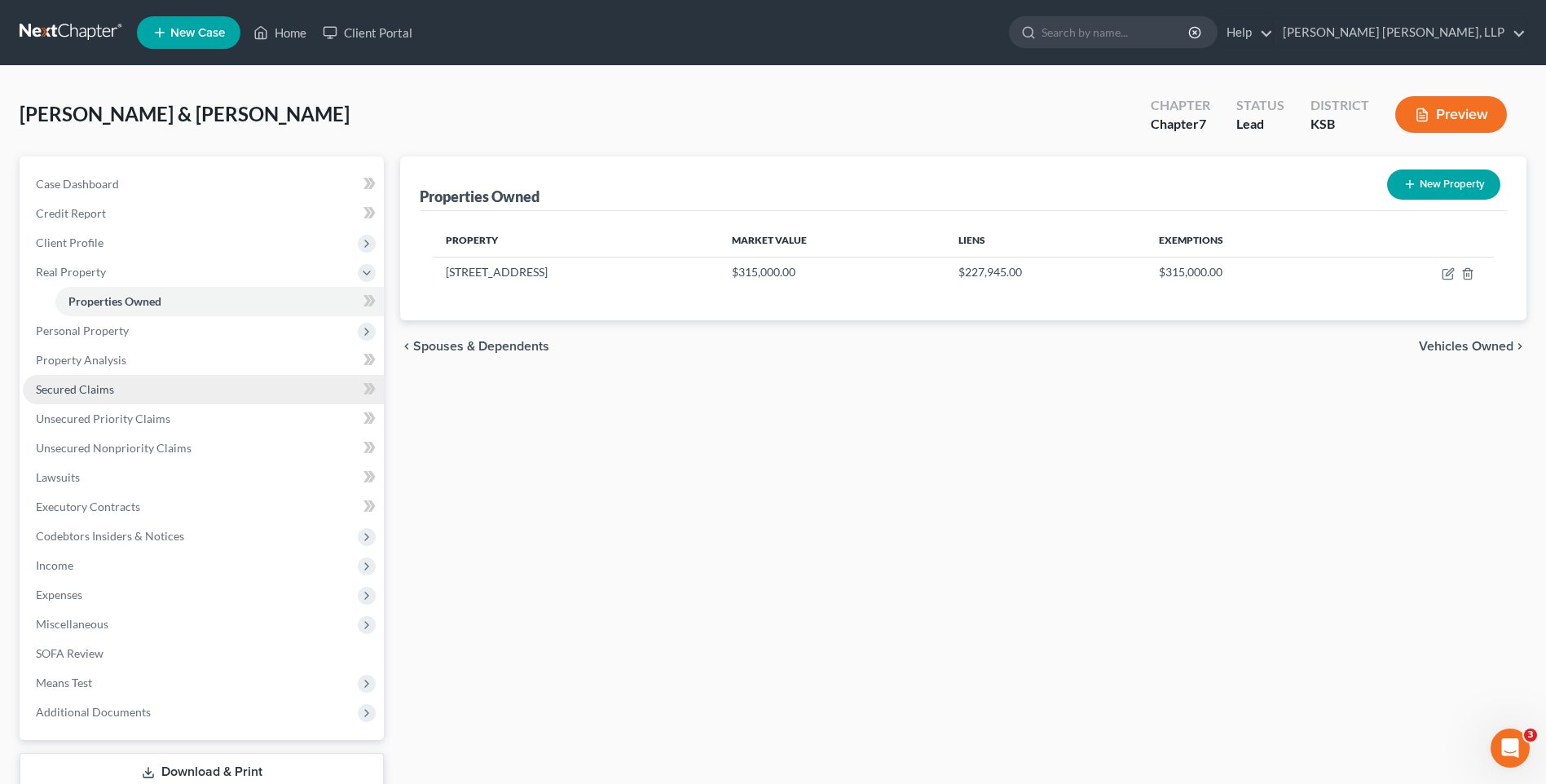
click at [118, 390] on link "Secured Claims" at bounding box center [203, 389] width 361 height 29
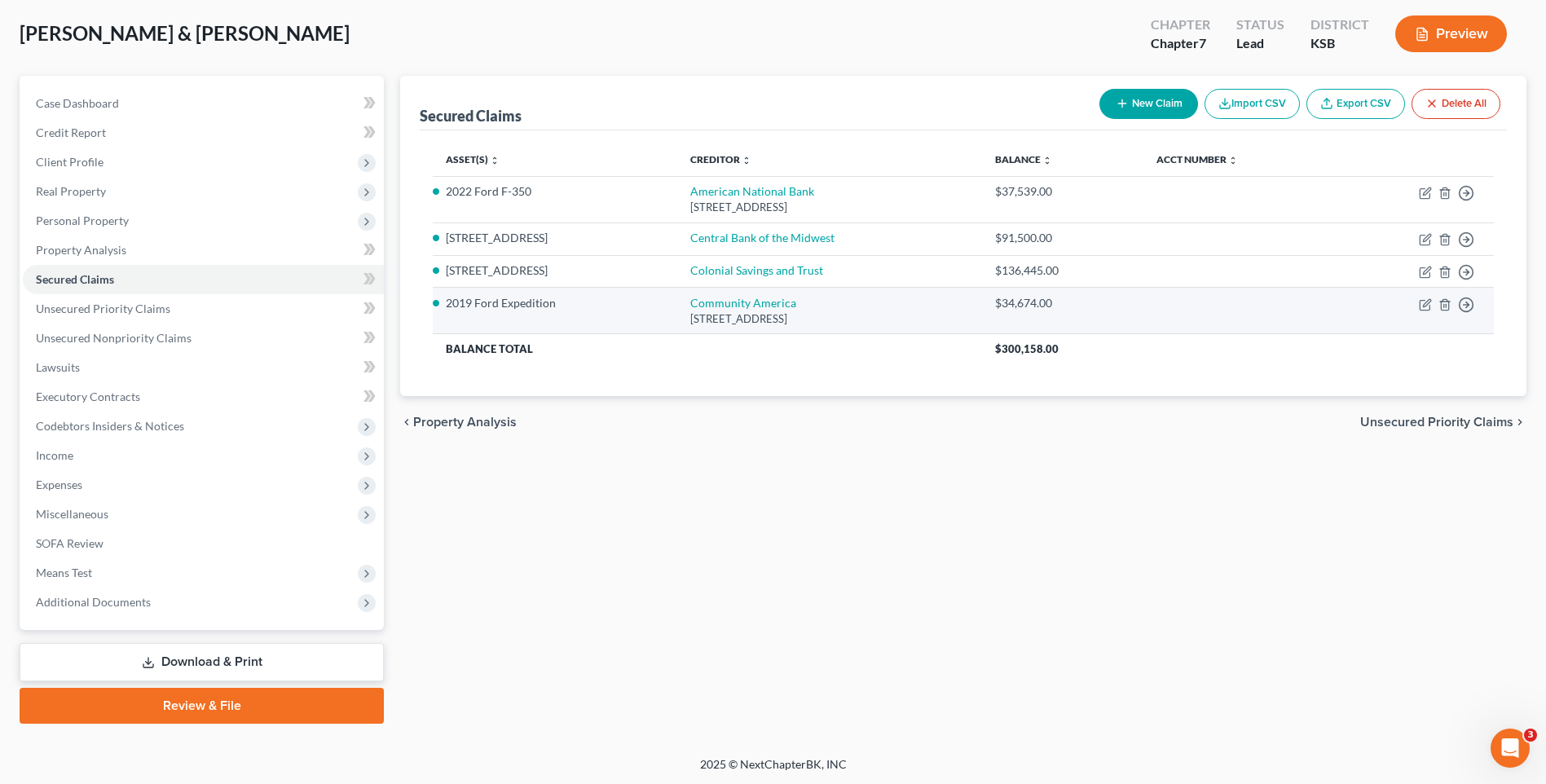
scroll to position [83, 0]
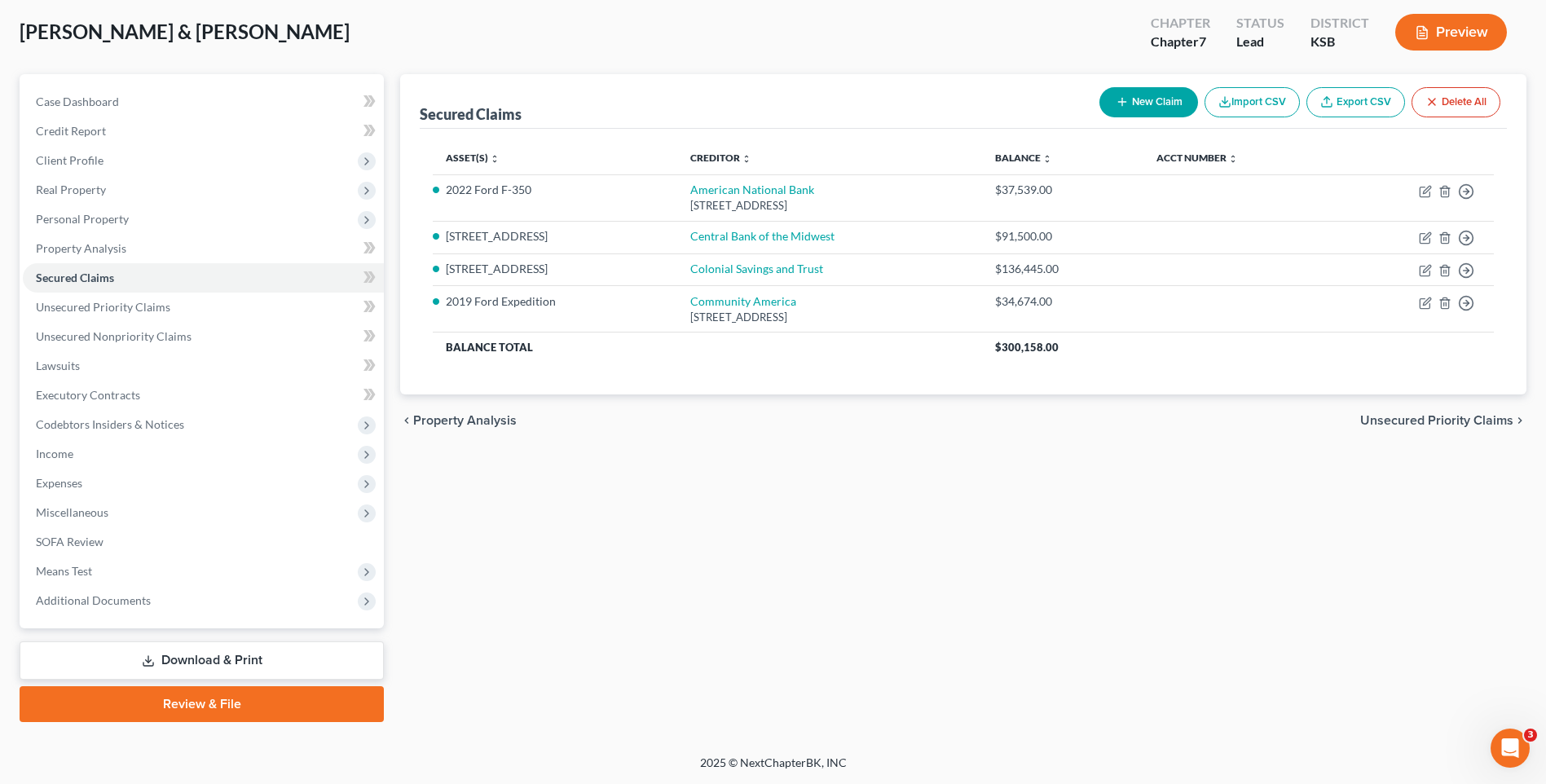
click at [1161, 102] on button "New Claim" at bounding box center [1149, 103] width 98 height 30
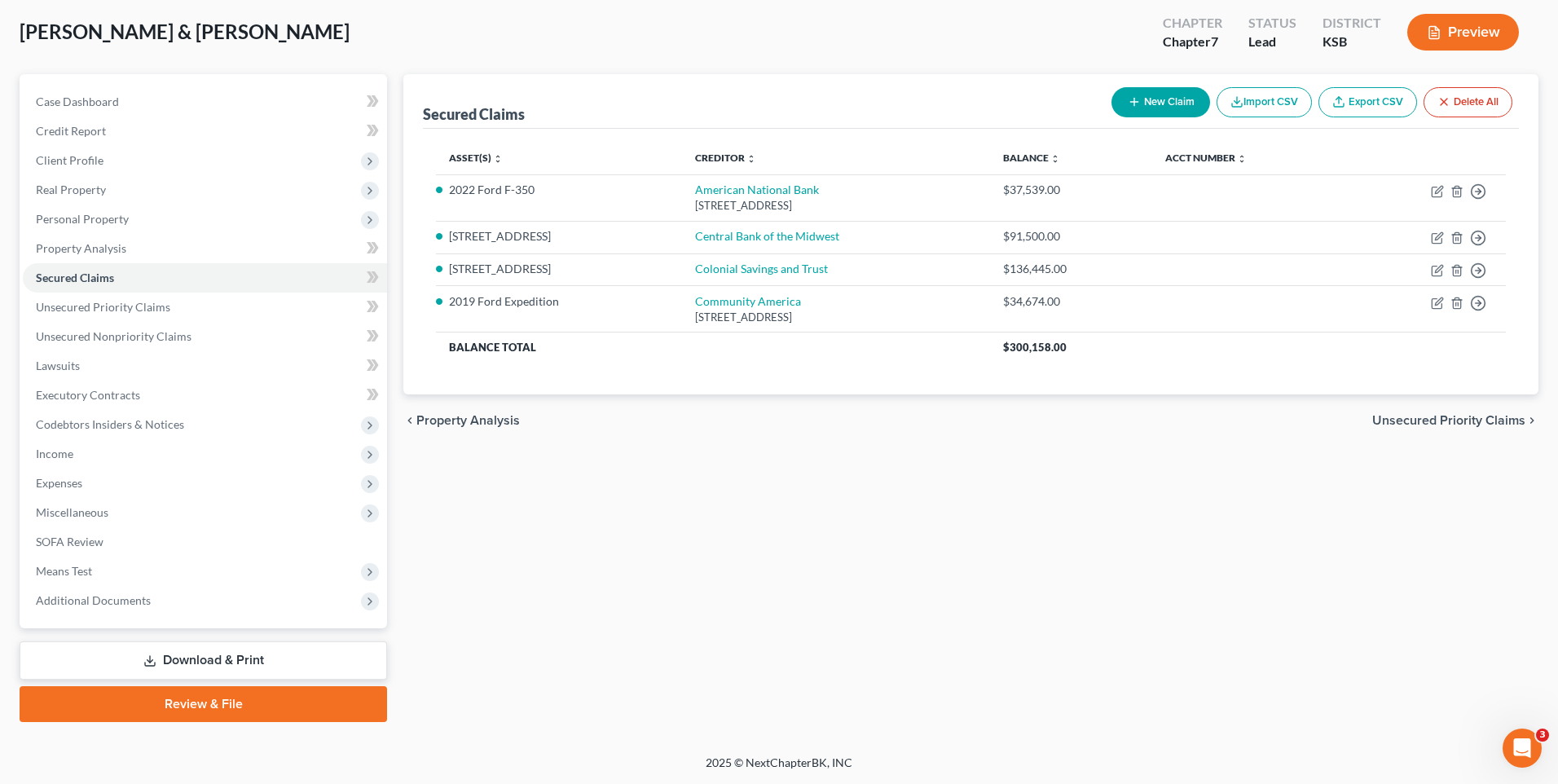
select select "2"
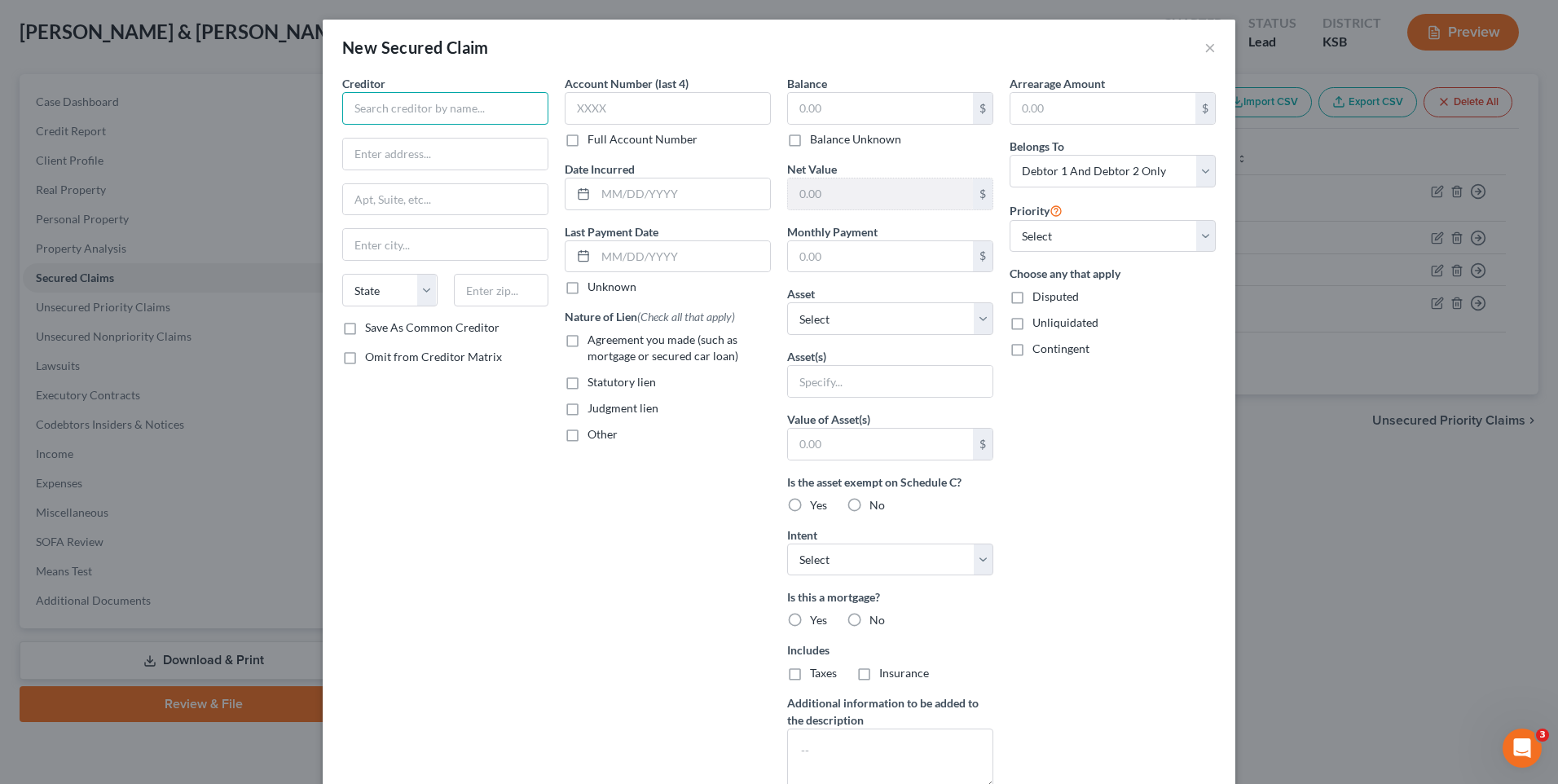
click at [385, 111] on input "text" at bounding box center [445, 108] width 206 height 33
click at [1205, 41] on button "×" at bounding box center [1211, 47] width 12 height 19
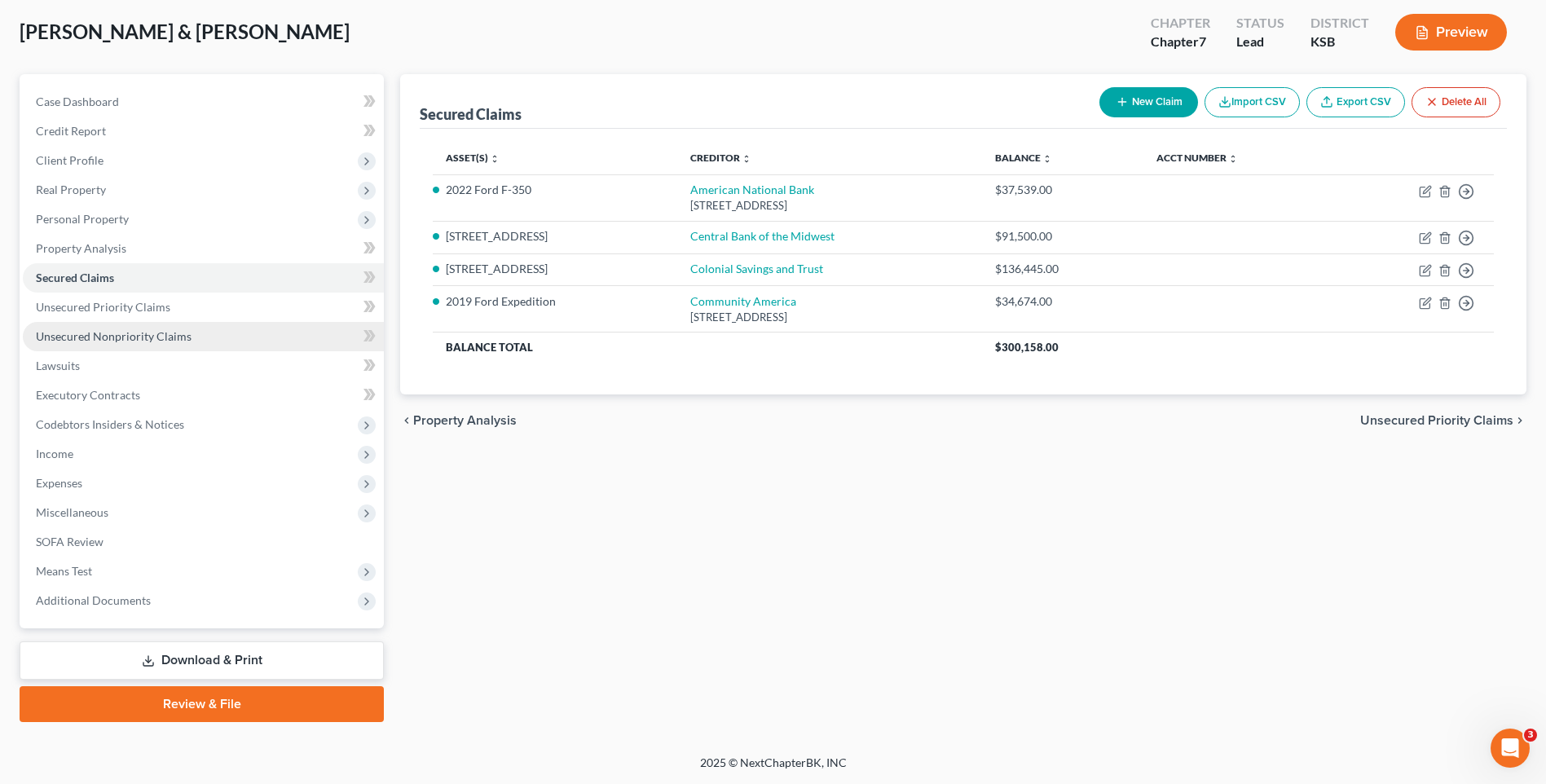
click at [134, 334] on span "Unsecured Nonpriority Claims" at bounding box center [113, 336] width 156 height 14
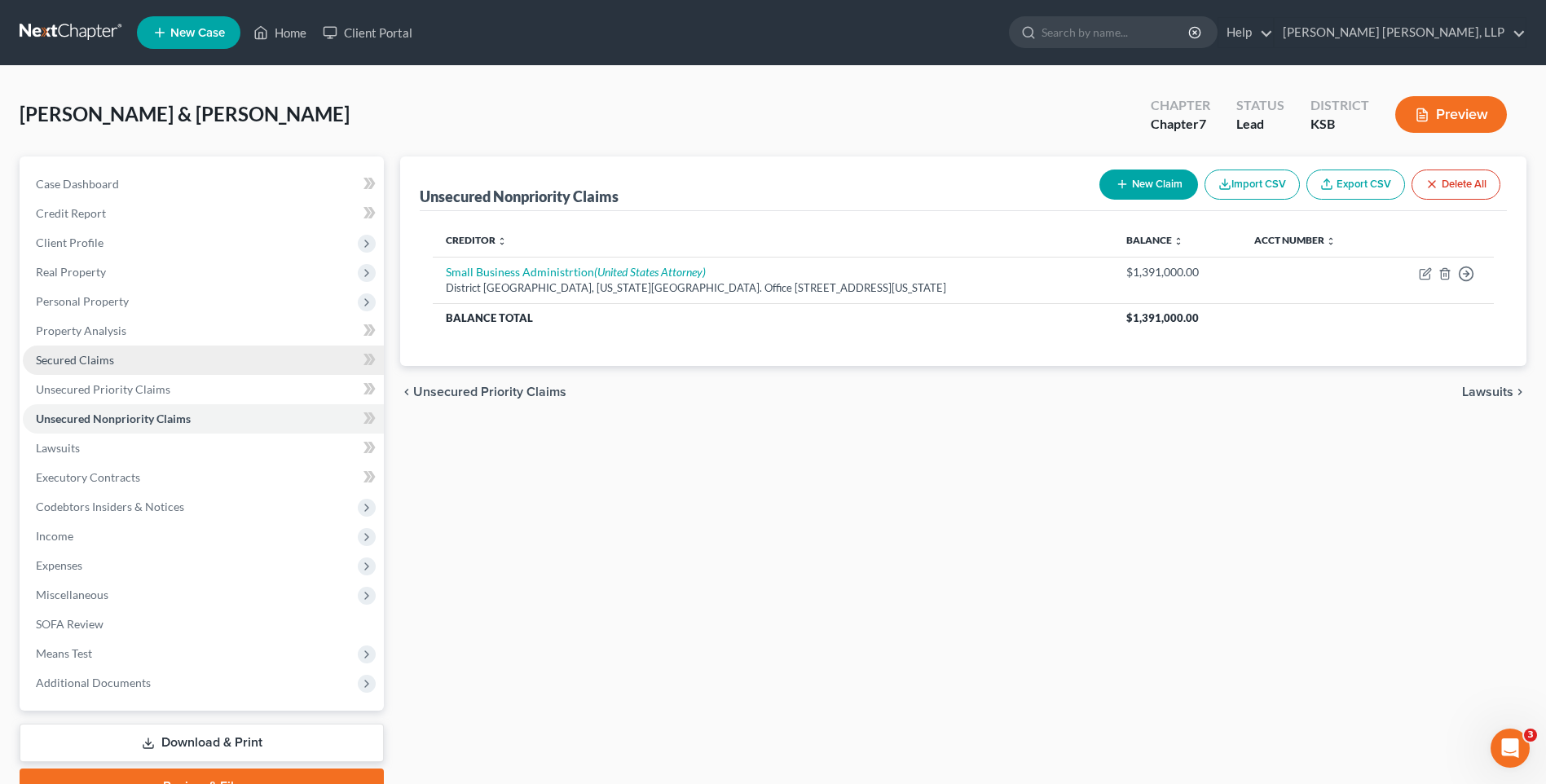
click at [95, 357] on span "Secured Claims" at bounding box center [75, 359] width 78 height 14
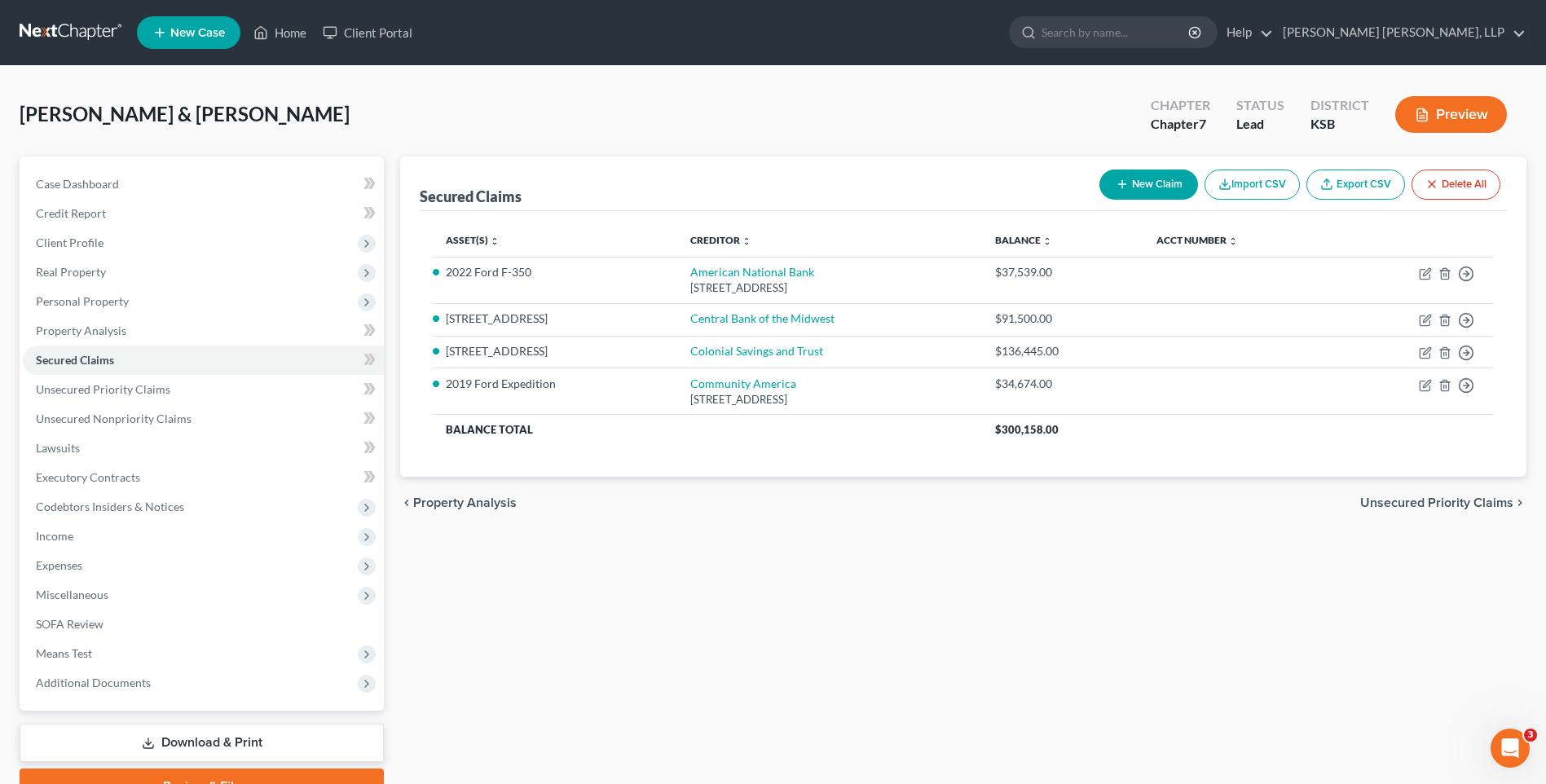
click at [1135, 174] on button "New Claim" at bounding box center [1149, 184] width 98 height 30
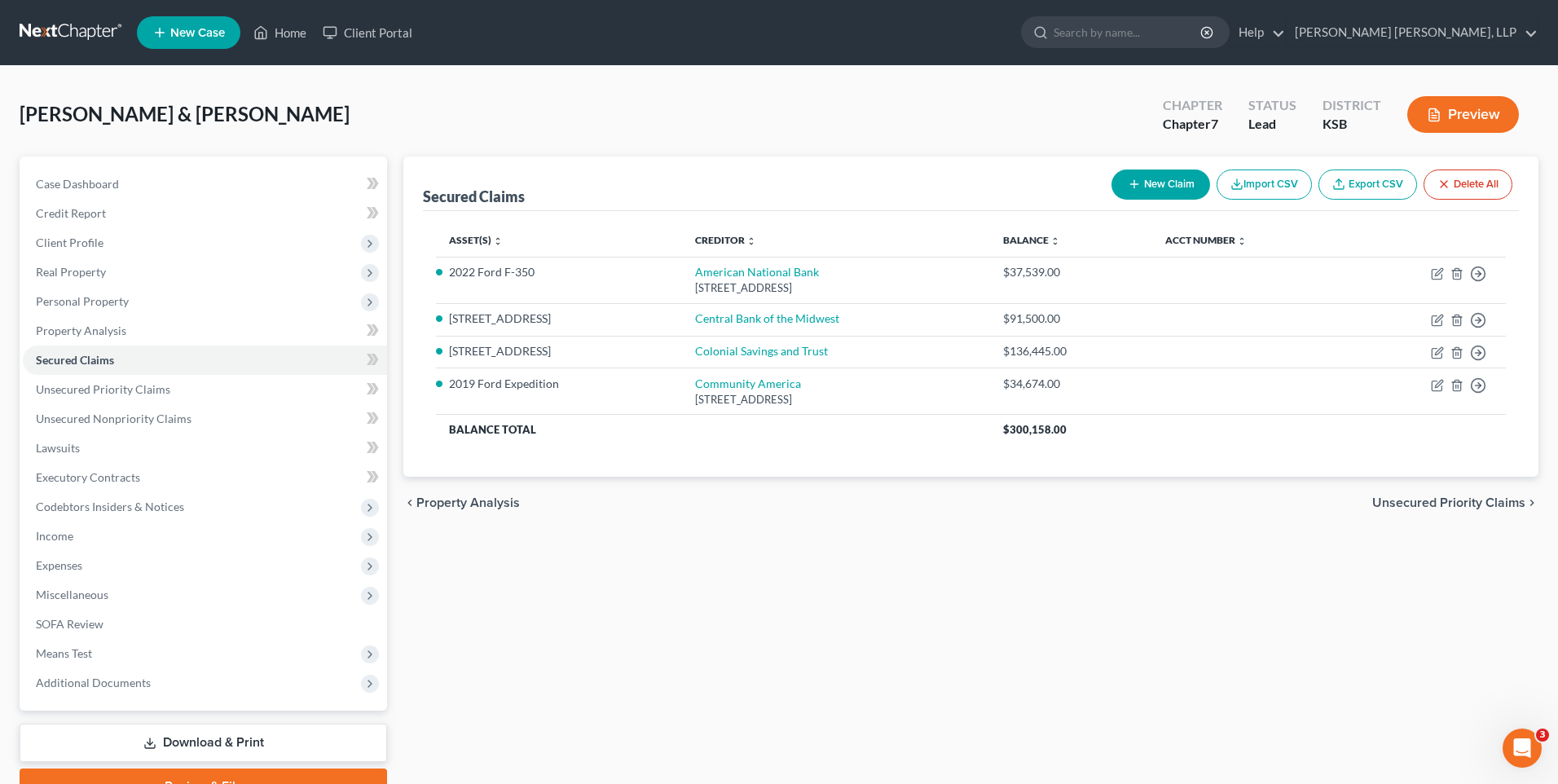
select select "0"
select select "2"
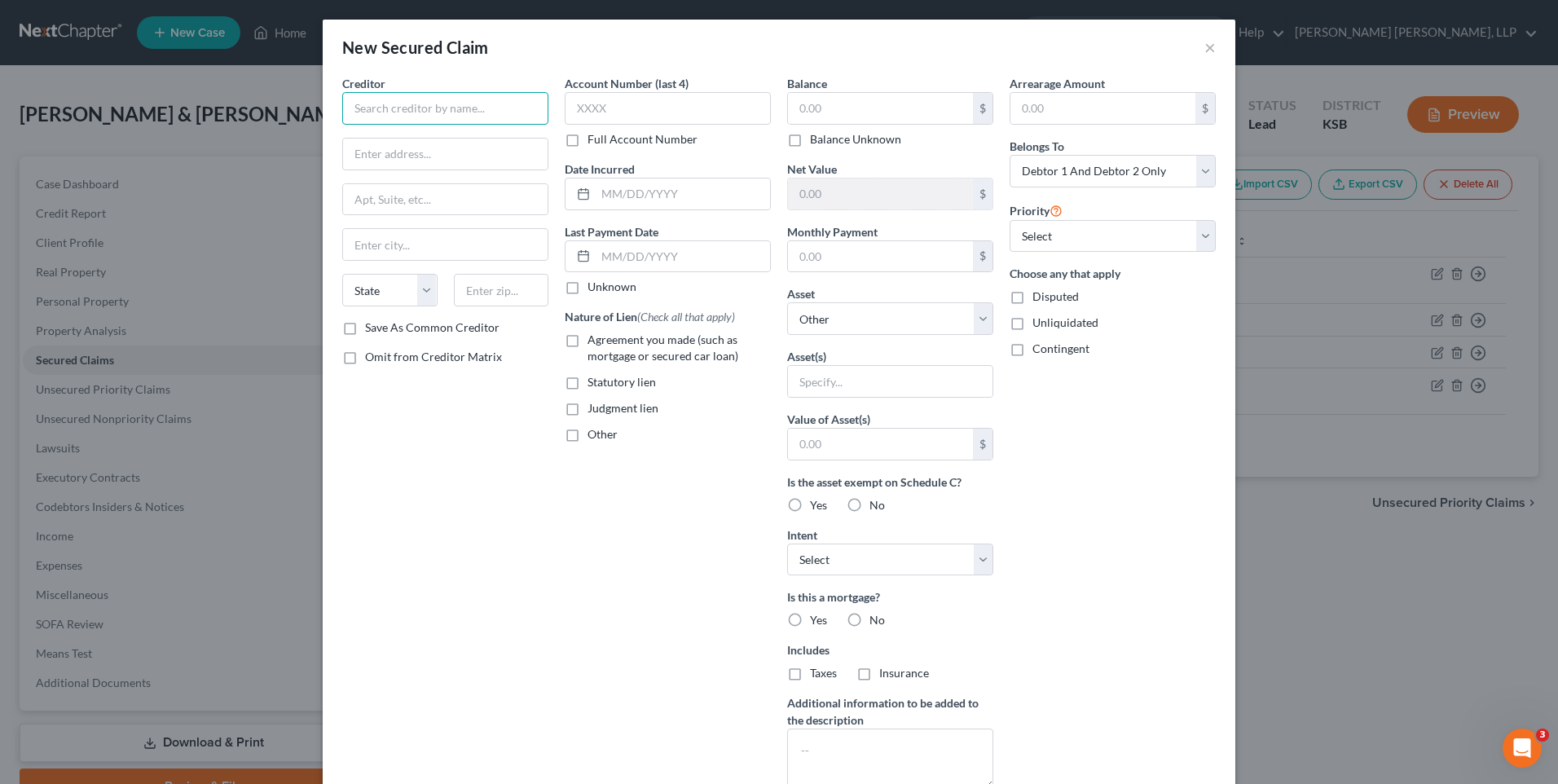
click at [407, 106] on input "text" at bounding box center [445, 108] width 206 height 33
type input "[US_STATE] Furniture Mart"
click at [402, 161] on input "text" at bounding box center [445, 153] width 204 height 31
type input "[STREET_ADDRESS]"
type input "[US_STATE][GEOGRAPHIC_DATA]"
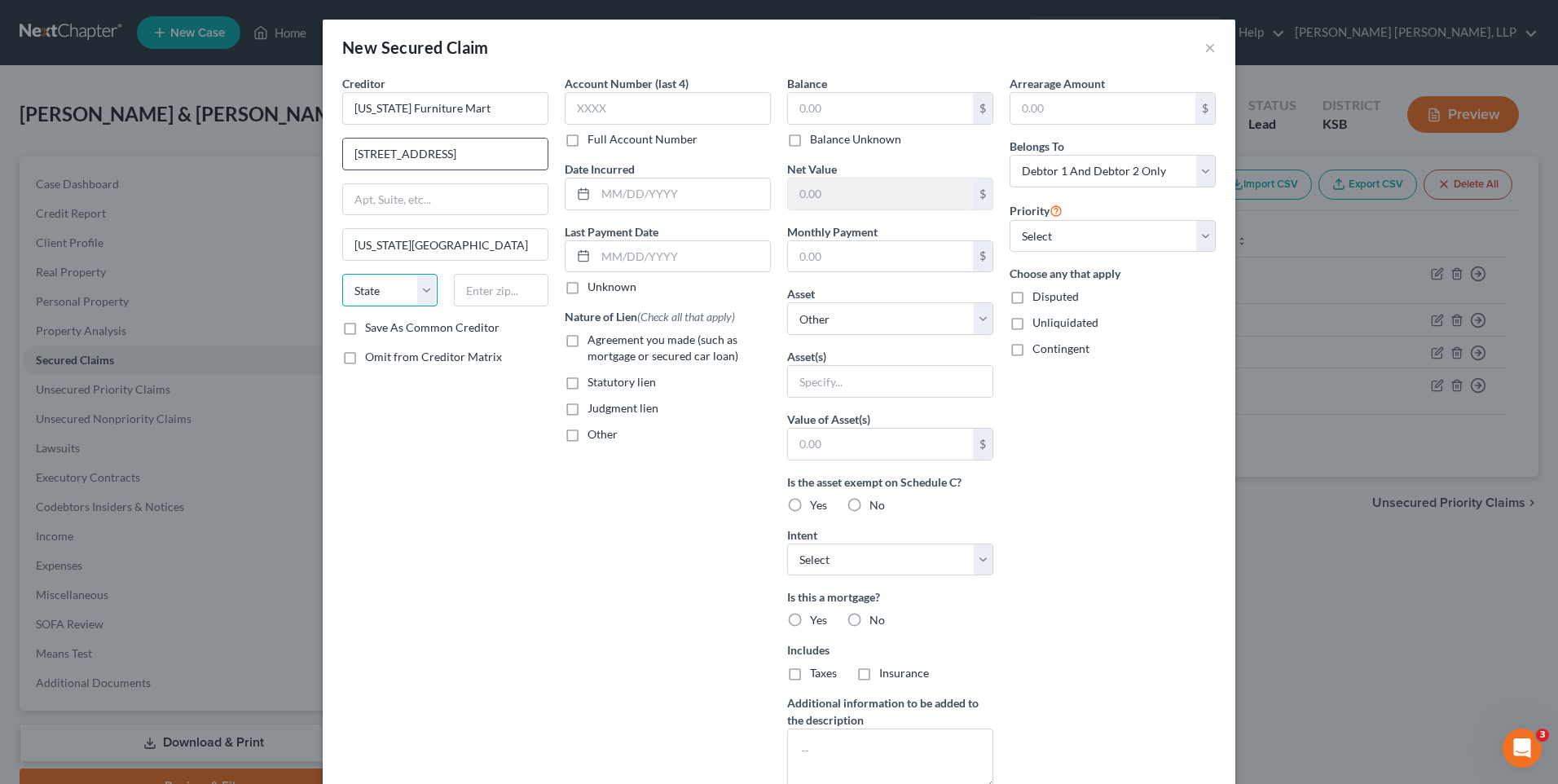
select select "17"
type input "66111"
click at [633, 108] on input "text" at bounding box center [668, 108] width 206 height 33
click at [696, 195] on input "text" at bounding box center [683, 193] width 174 height 31
type input "Unable to recall"
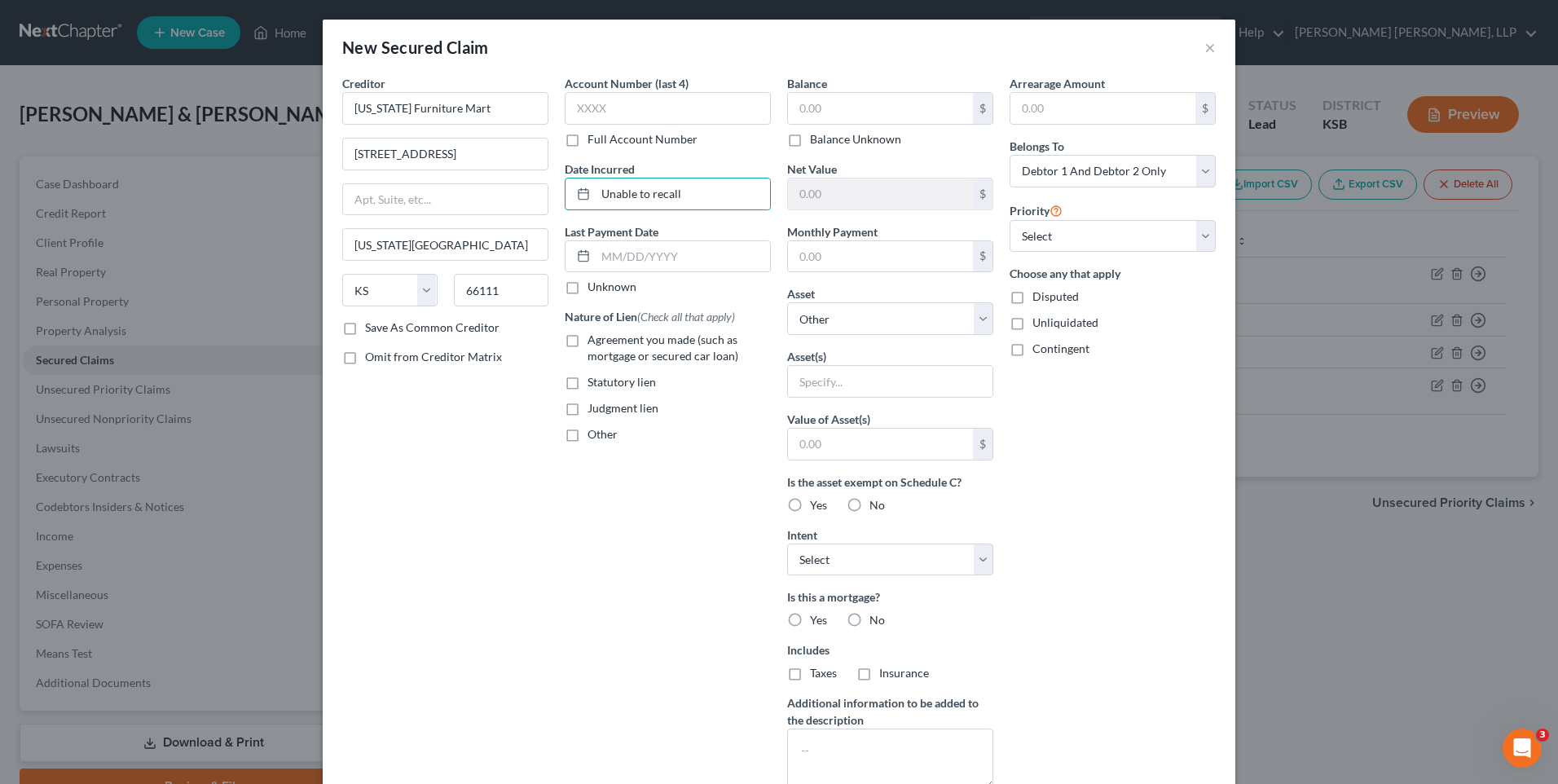
click at [587, 289] on label "Unknown" at bounding box center [612, 287] width 49 height 17
click at [594, 289] on input "Unknown" at bounding box center [599, 284] width 11 height 11
checkbox input "true"
click at [587, 342] on label "Agreement you made (such as mortgage or secured car loan)" at bounding box center [679, 348] width 184 height 33
click at [594, 342] on input "Agreement you made (such as mortgage or secured car loan)" at bounding box center [599, 337] width 11 height 11
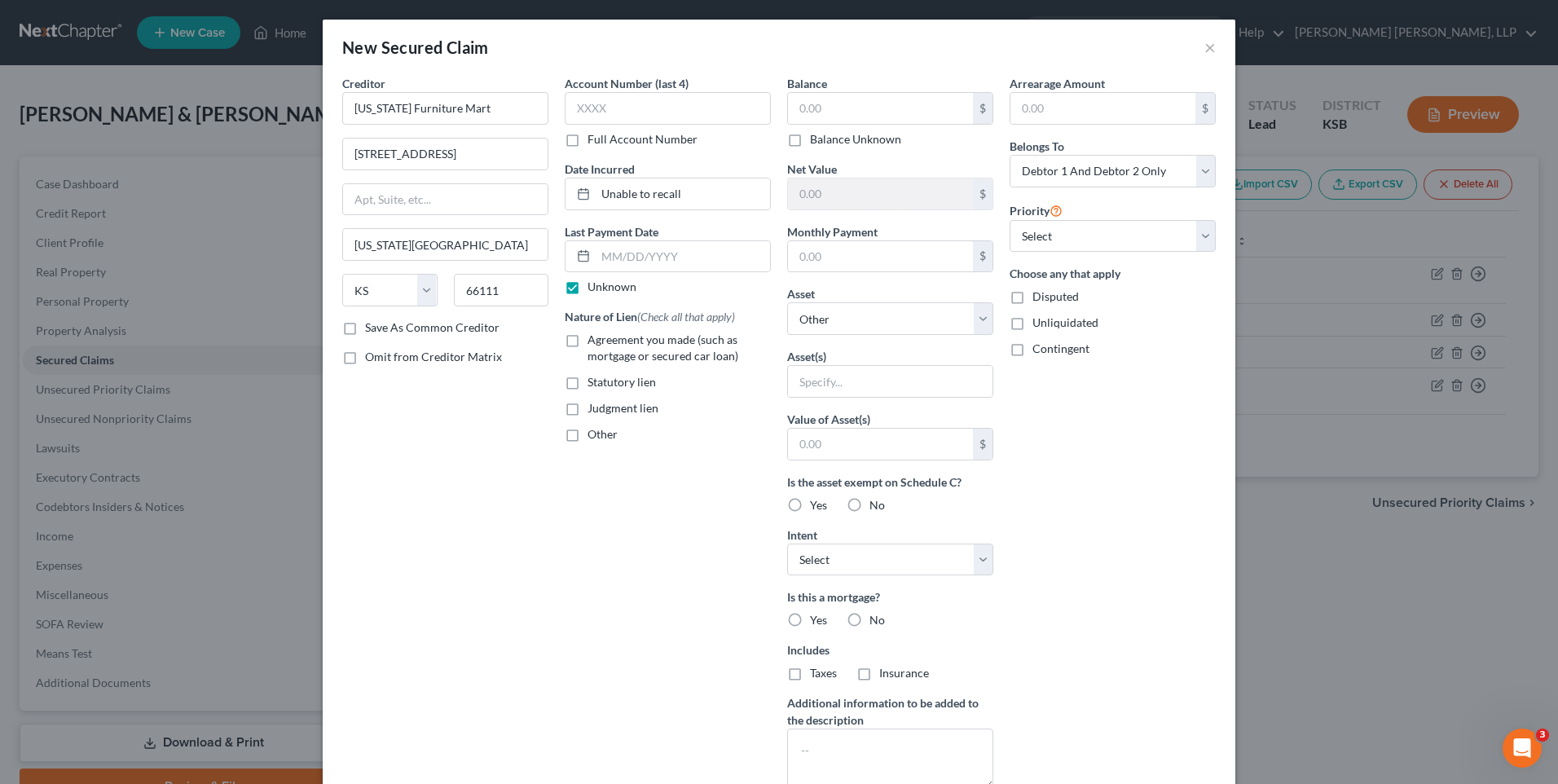
checkbox input "true"
click at [842, 109] on input "text" at bounding box center [880, 108] width 185 height 31
type input "1,267"
click at [853, 377] on input "text" at bounding box center [890, 381] width 204 height 31
type input "h"
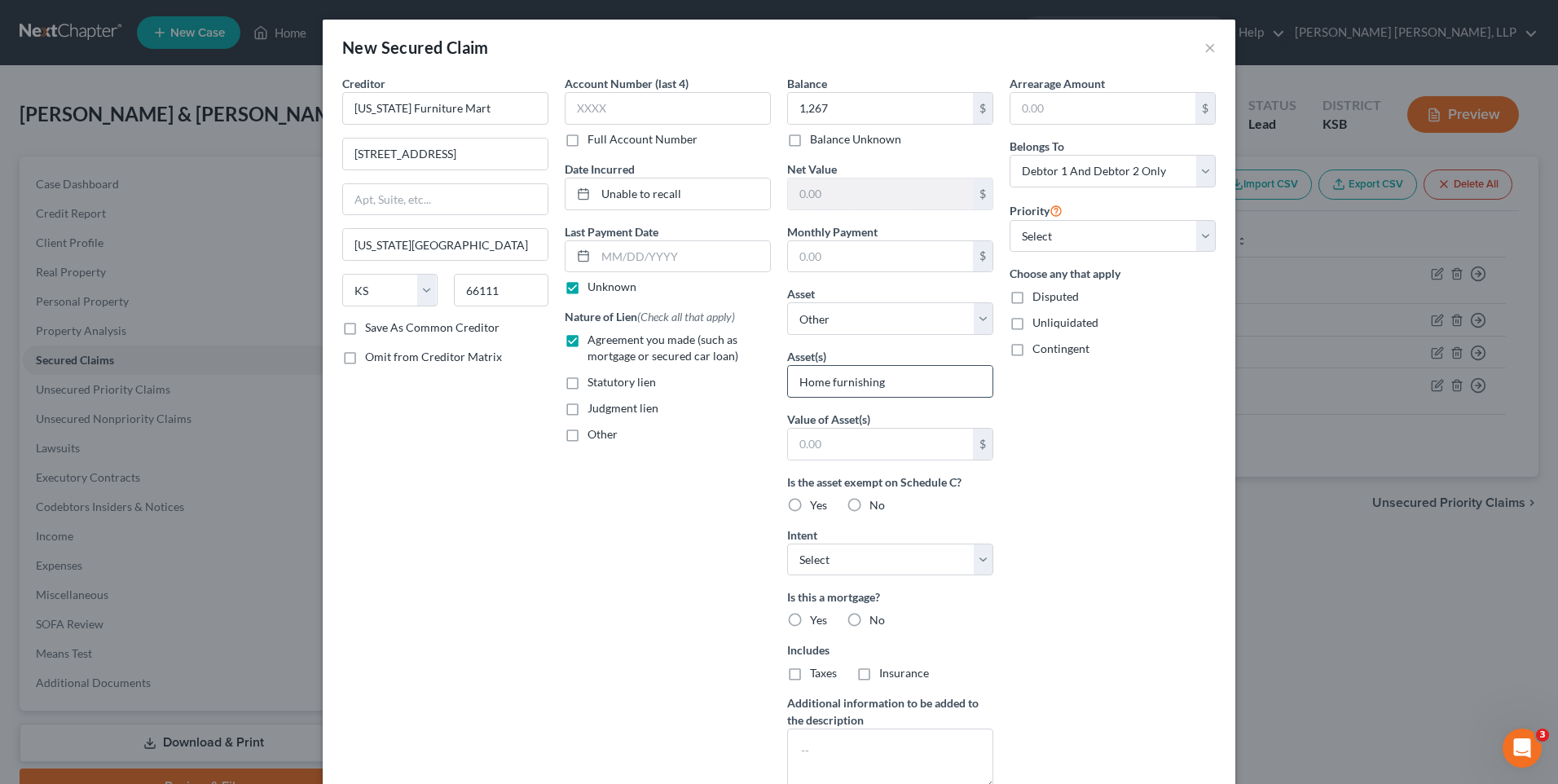
type input "Home furnishing"
click at [810, 504] on label "Yes" at bounding box center [819, 505] width 18 height 17
click at [817, 504] on input "Yes" at bounding box center [822, 502] width 11 height 11
radio input "true"
click at [856, 564] on select "Select Surrender Redeem Reaffirm Avoid Other" at bounding box center [890, 559] width 206 height 33
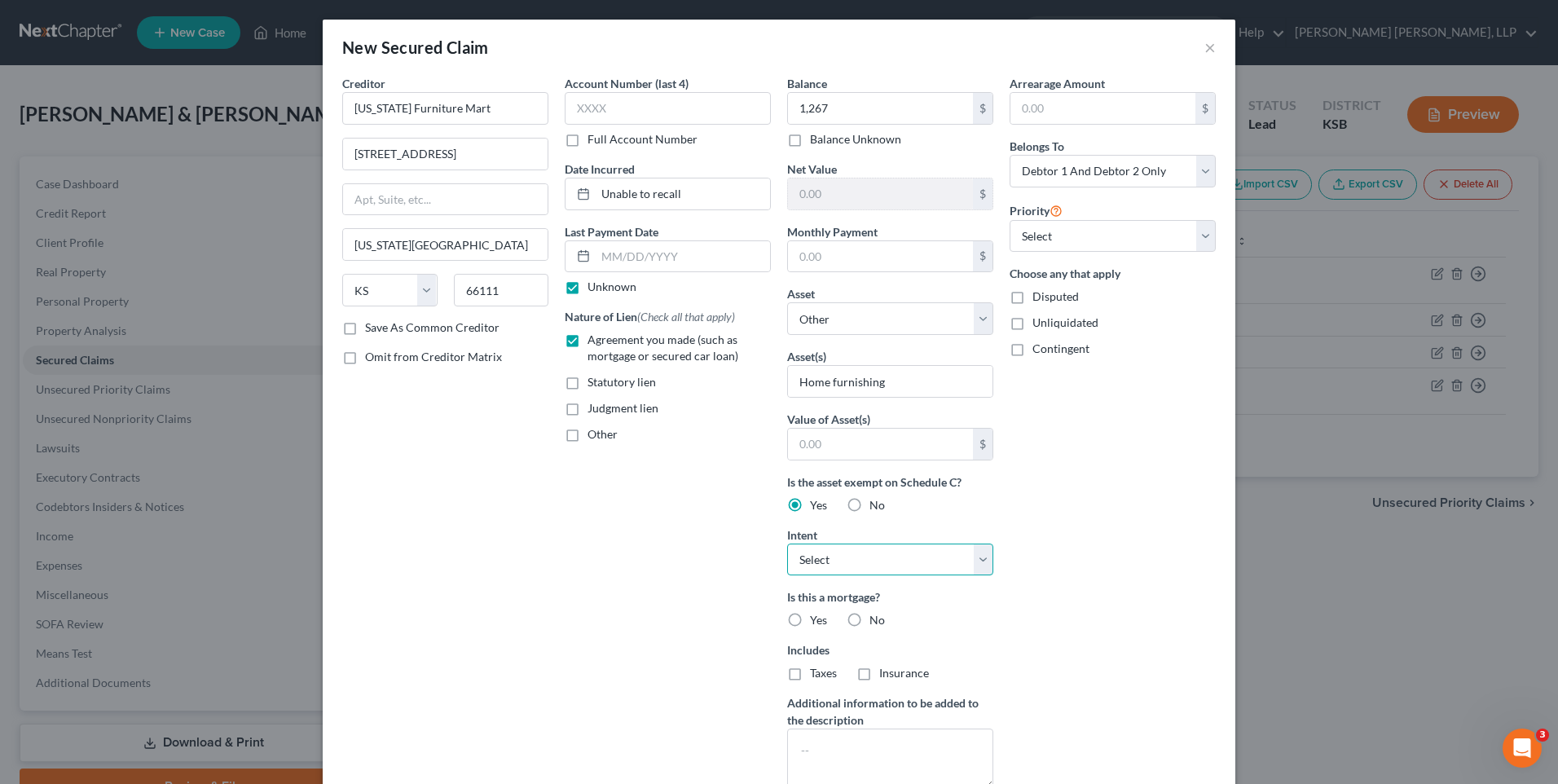
select select "1"
click at [787, 543] on select "Select Surrender Redeem Reaffirm Avoid Other" at bounding box center [890, 559] width 206 height 33
click at [870, 617] on label "No" at bounding box center [877, 620] width 16 height 17
click at [876, 617] on input "No" at bounding box center [881, 616] width 11 height 11
radio input "true"
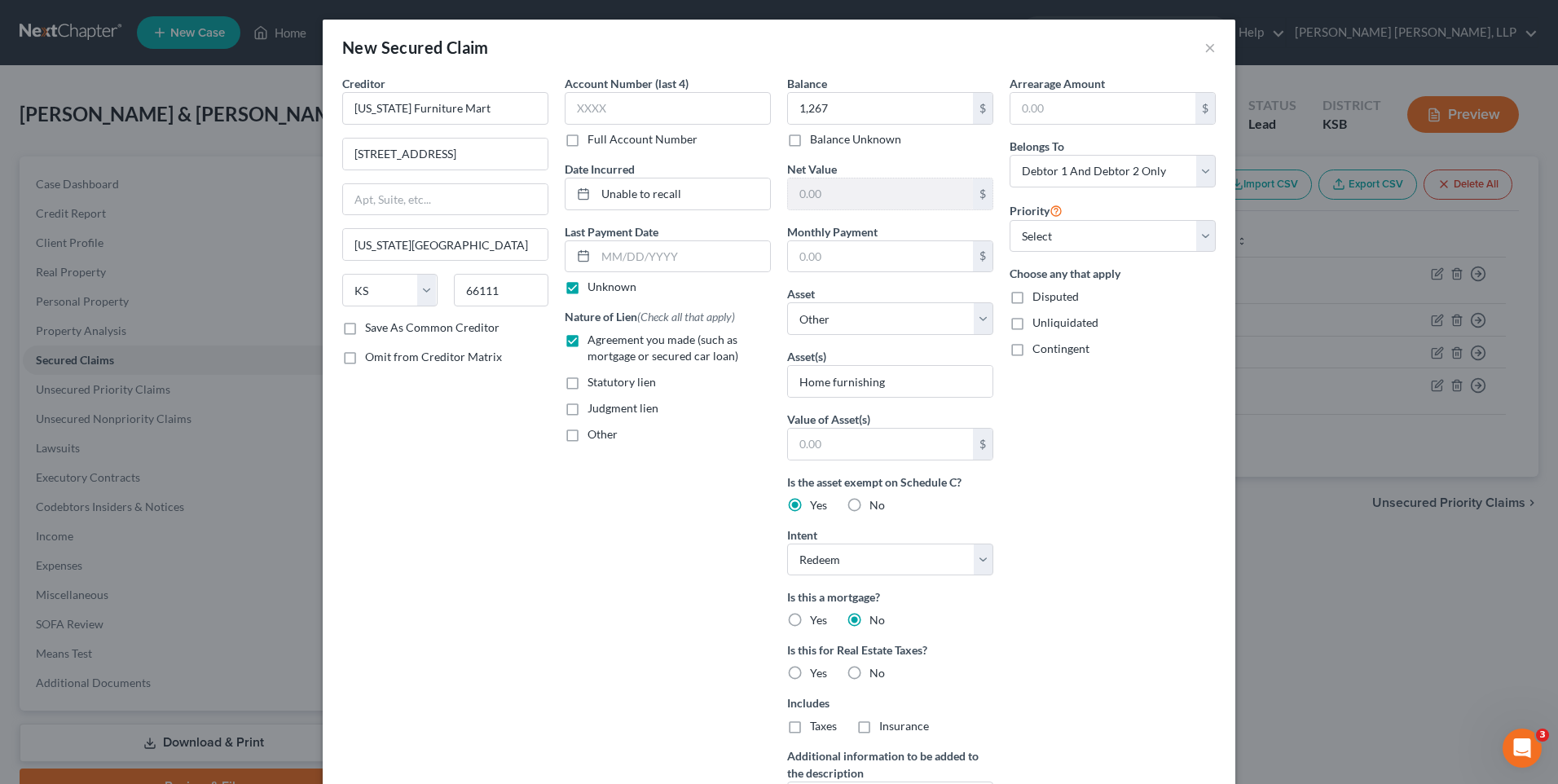
click at [870, 673] on label "No" at bounding box center [877, 673] width 16 height 17
click at [876, 673] on input "No" at bounding box center [881, 670] width 11 height 11
radio input "true"
click at [1069, 105] on input "text" at bounding box center [1103, 108] width 185 height 31
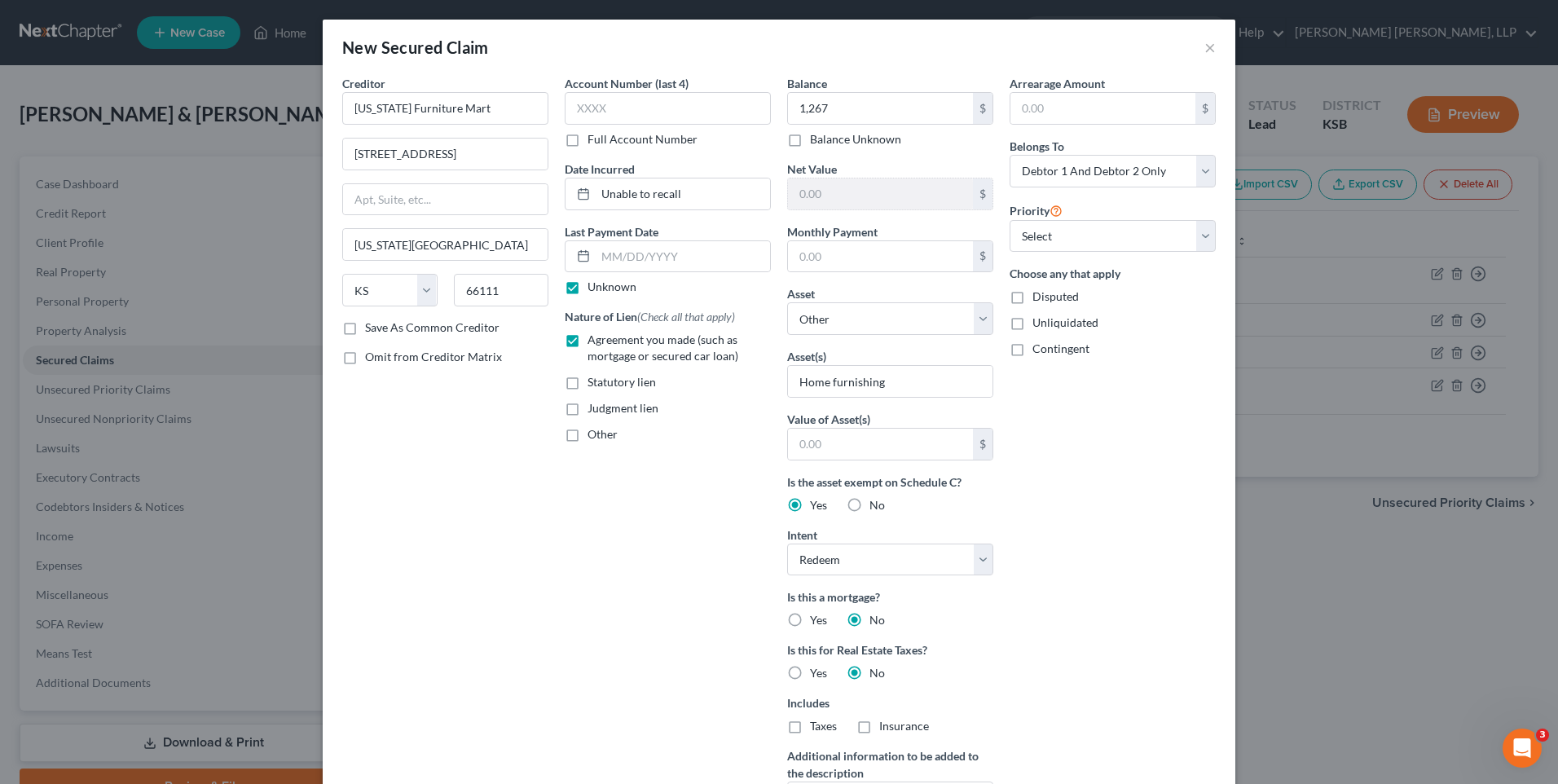
click at [989, 143] on div "Balance 1,267.00 $ Balance Unknown Balance Undetermined 1,267 $ Balance Unknown…" at bounding box center [890, 465] width 223 height 780
click at [1056, 237] on select "Select 1st 2nd 3rd 4th 5th 6th 7th 8th 9th 10th 11th 12th 13th 14th 15th 16th 1…" at bounding box center [1112, 236] width 206 height 33
select select "0"
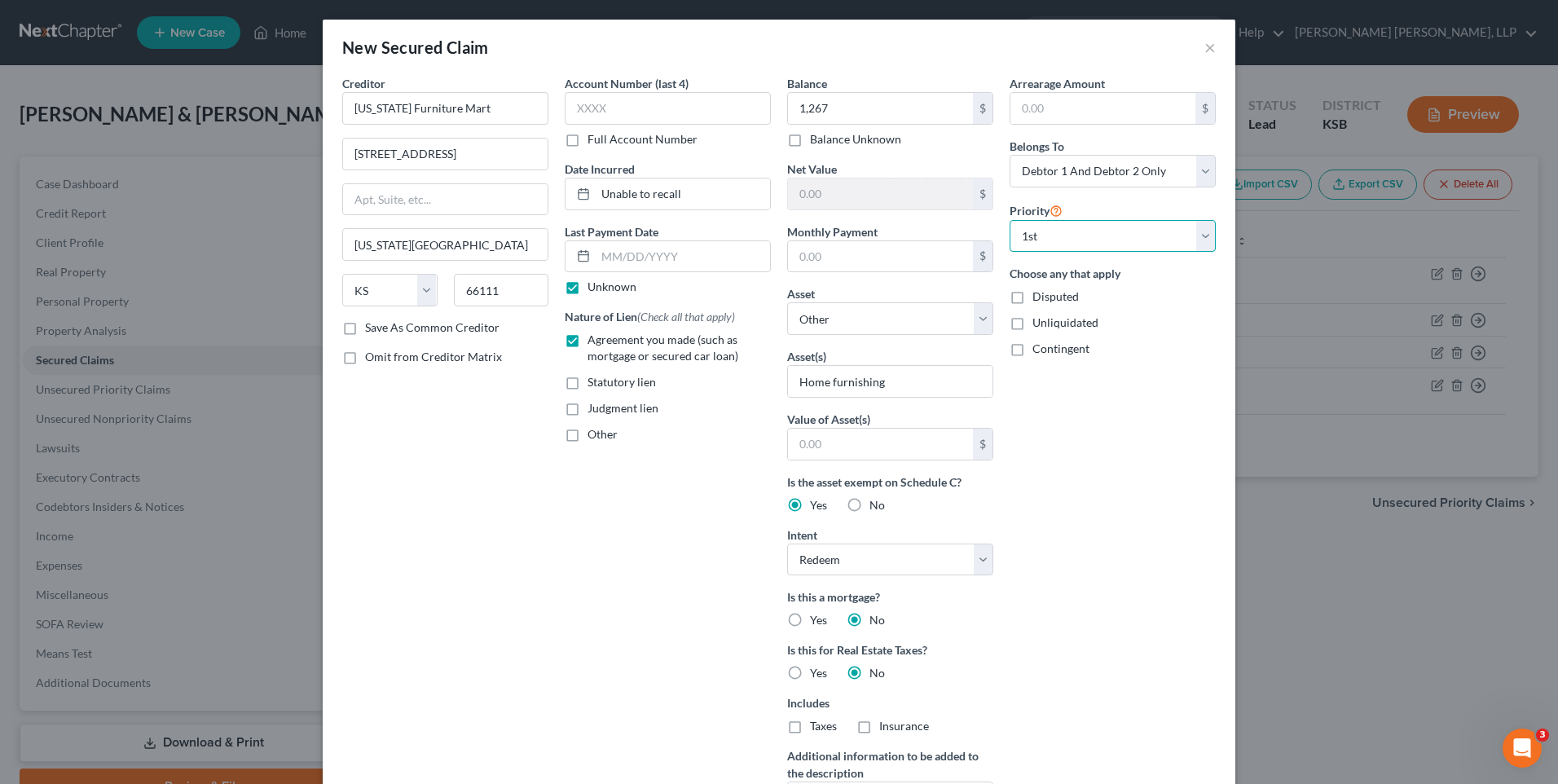
click at [1010, 220] on select "Select 1st 2nd 3rd 4th 5th 6th 7th 8th 9th 10th 11th 12th 13th 14th 15th 16th 1…" at bounding box center [1112, 236] width 206 height 33
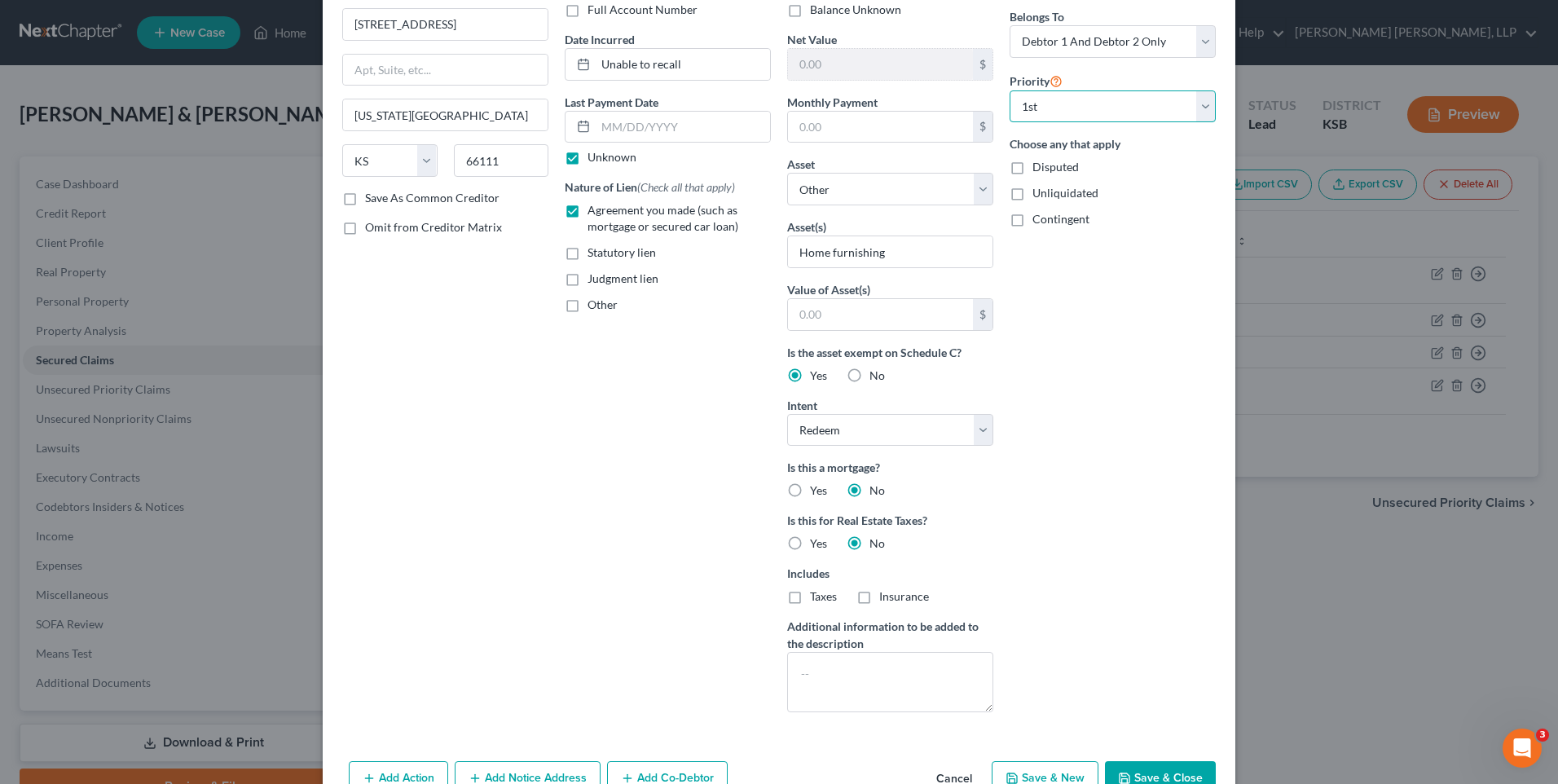
scroll to position [173, 0]
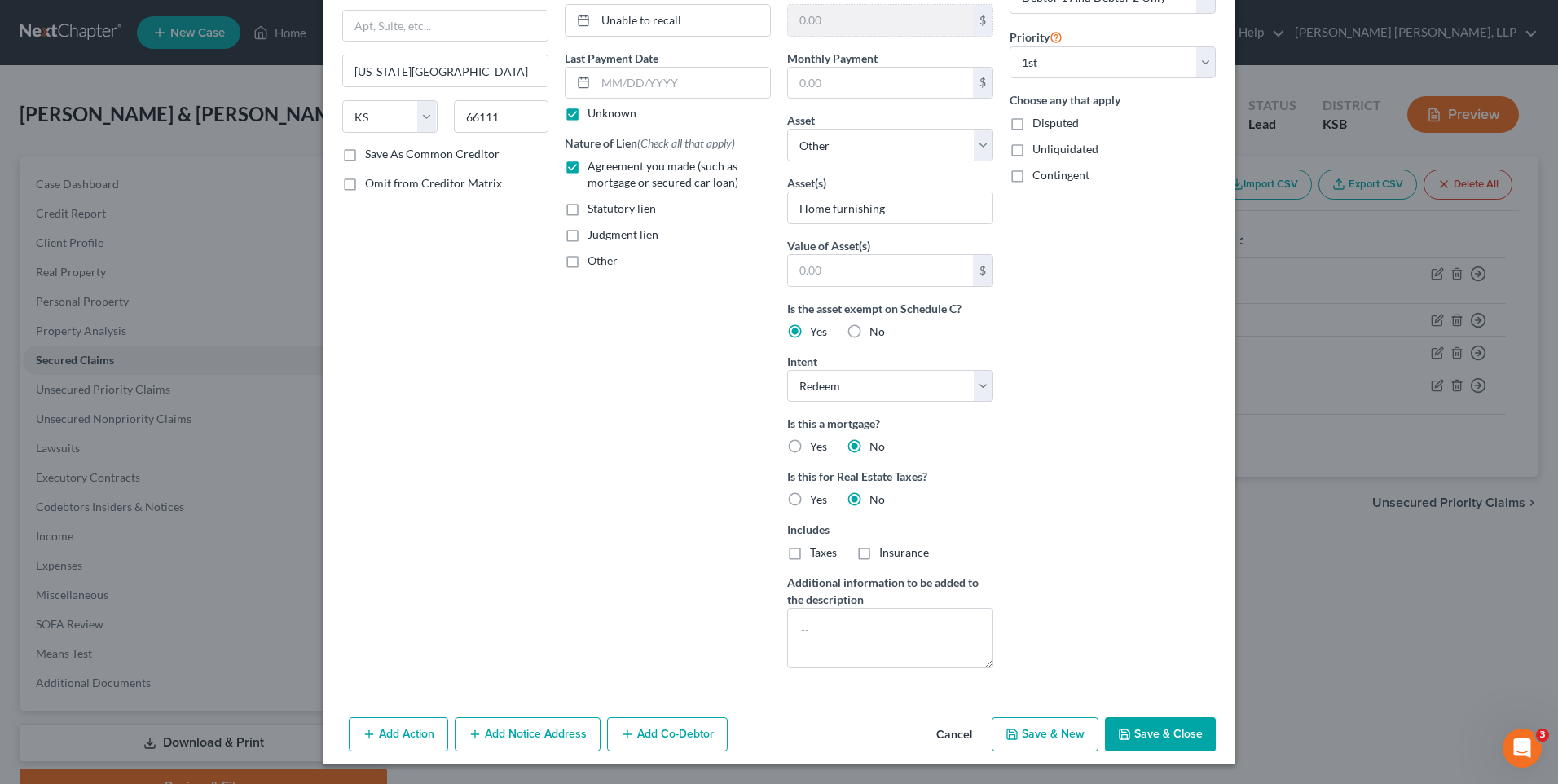
click at [1156, 716] on button "Save & Close" at bounding box center [1160, 733] width 111 height 34
select select
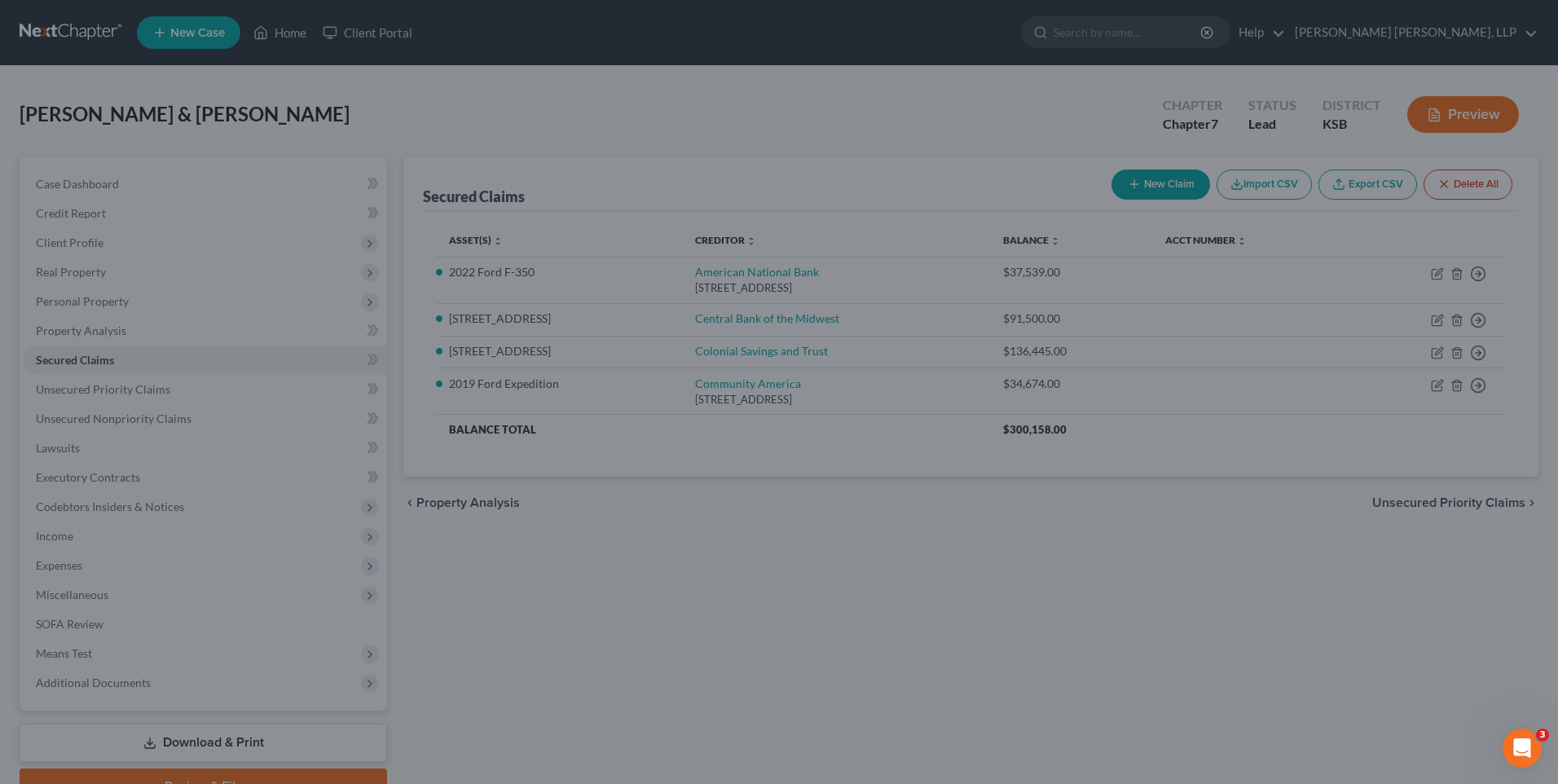
scroll to position [0, 0]
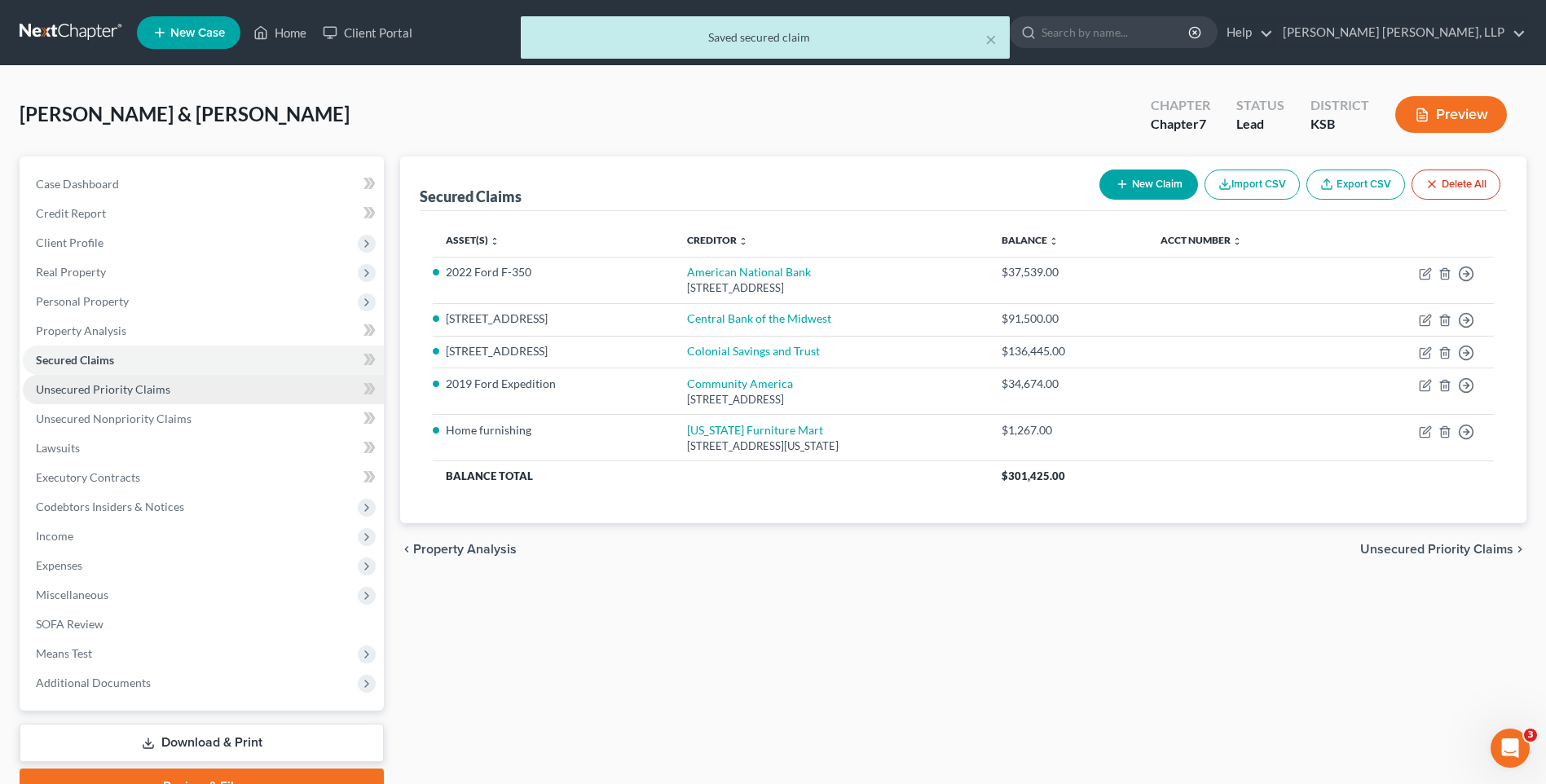
click at [154, 389] on span "Unsecured Priority Claims" at bounding box center [103, 389] width 134 height 14
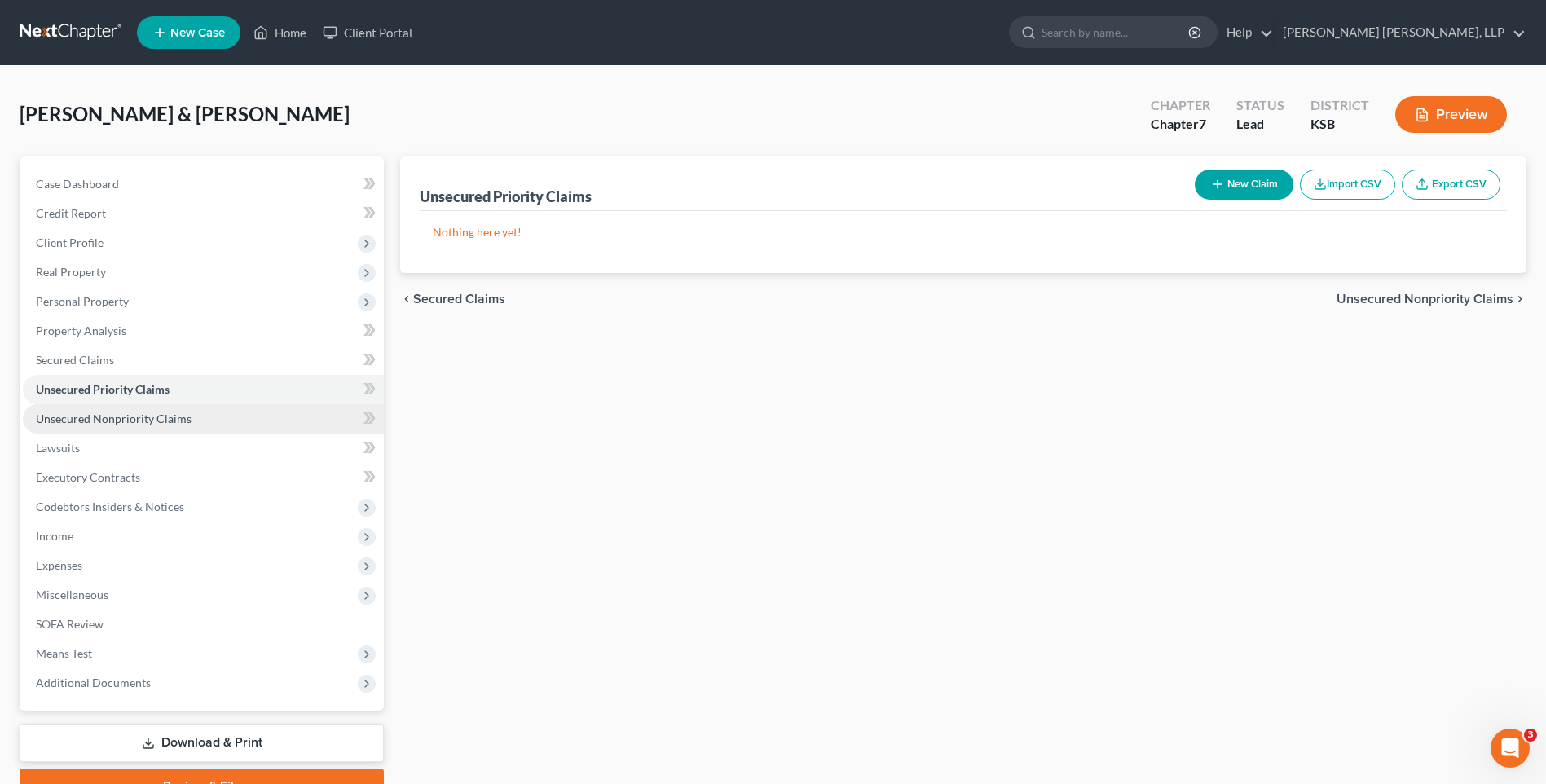
click at [161, 423] on span "Unsecured Nonpriority Claims" at bounding box center [113, 418] width 156 height 14
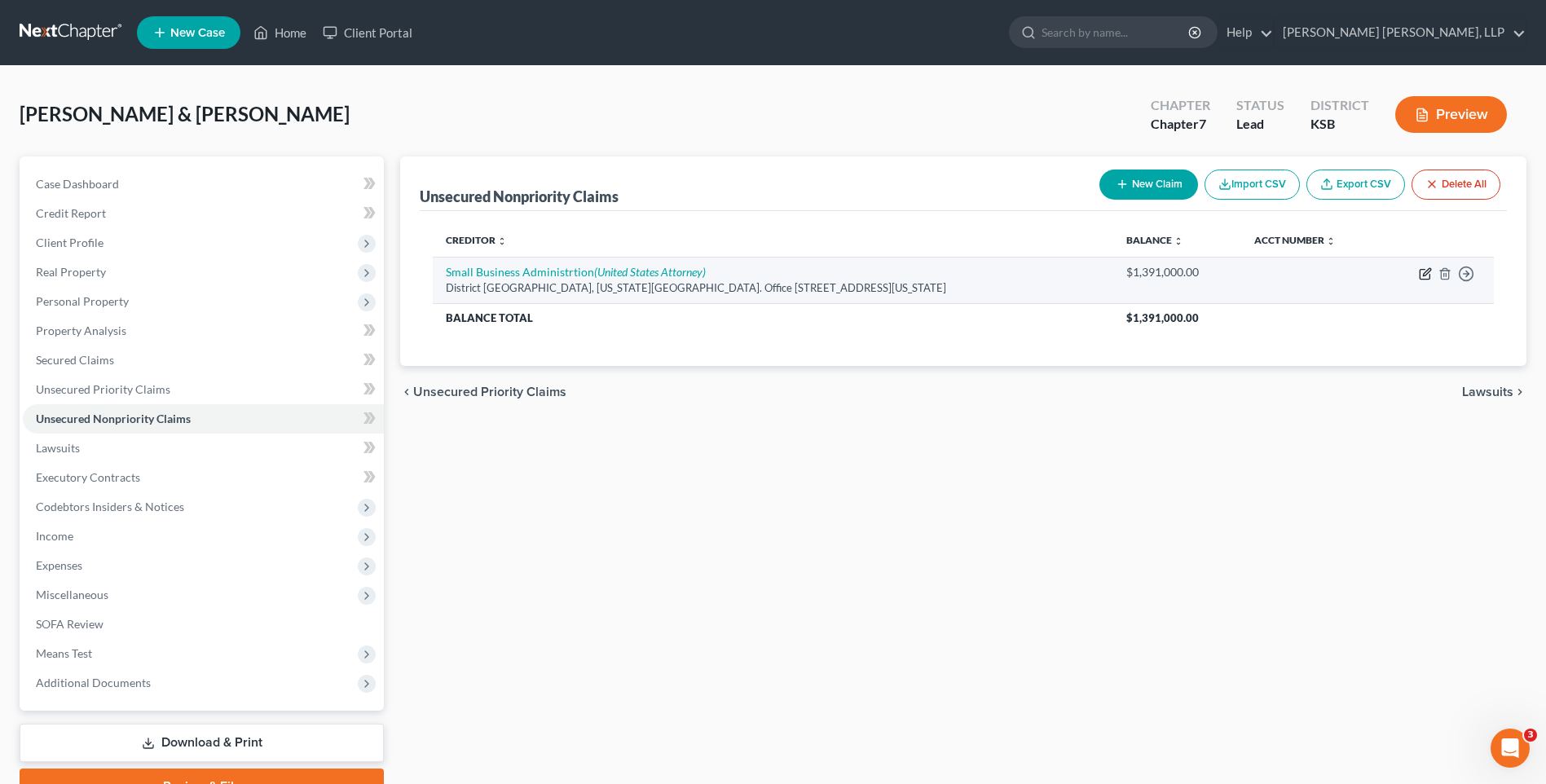
click at [1424, 274] on icon "button" at bounding box center [1425, 274] width 13 height 13
select select "26"
select select "14"
select select "2"
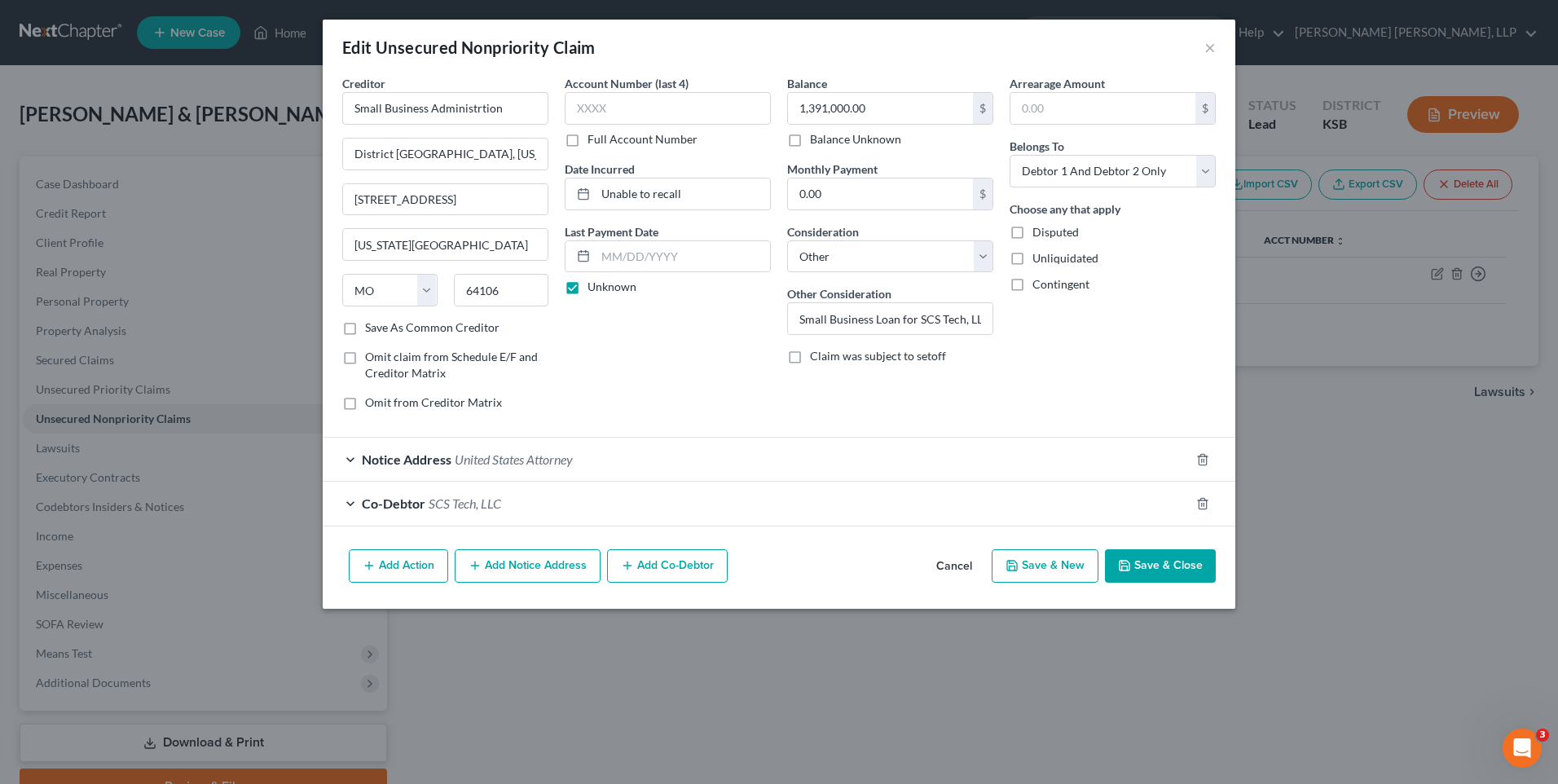
click at [1152, 568] on button "Save & Close" at bounding box center [1160, 565] width 111 height 34
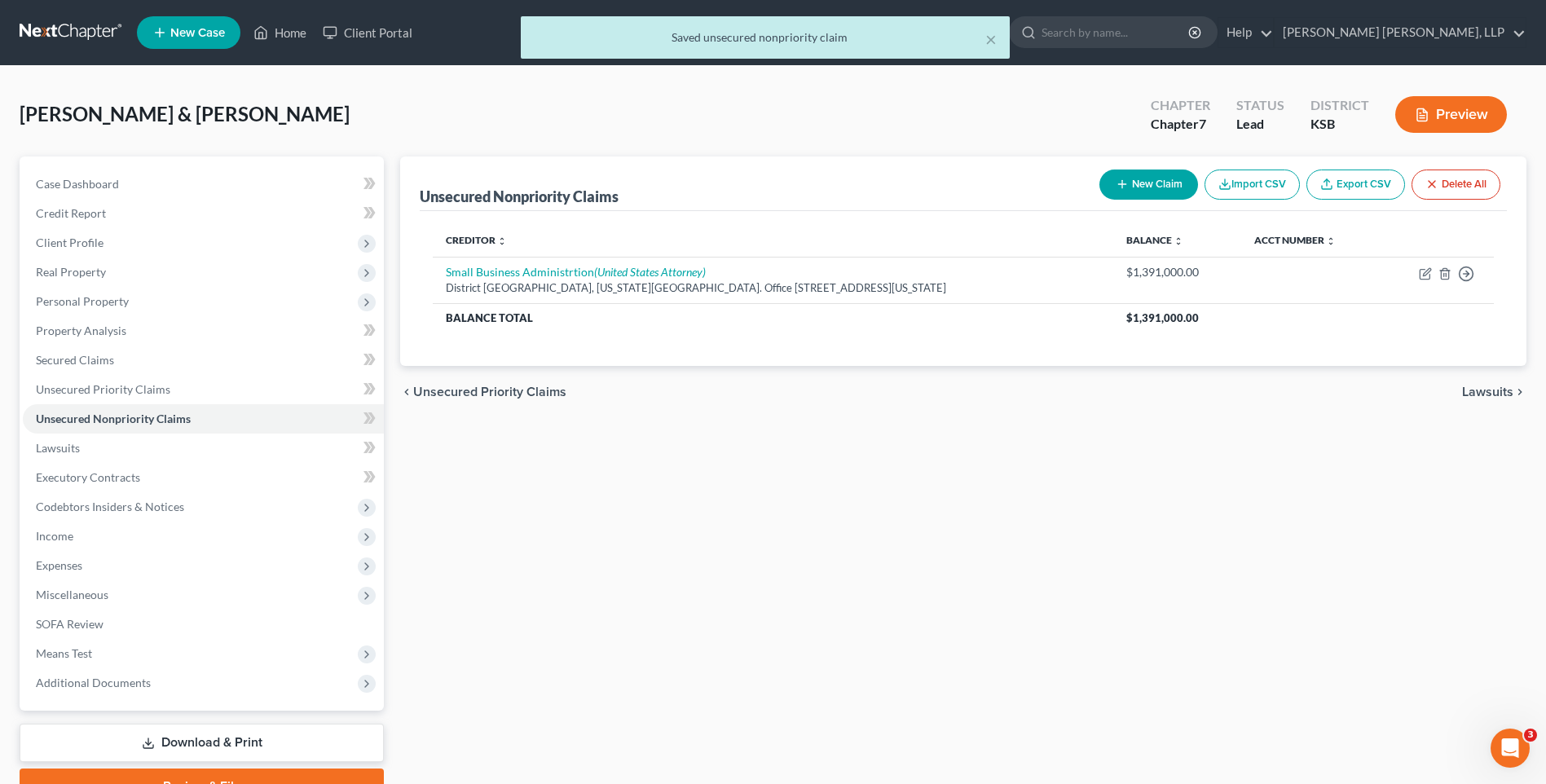
click at [1149, 182] on button "New Claim" at bounding box center [1149, 184] width 98 height 30
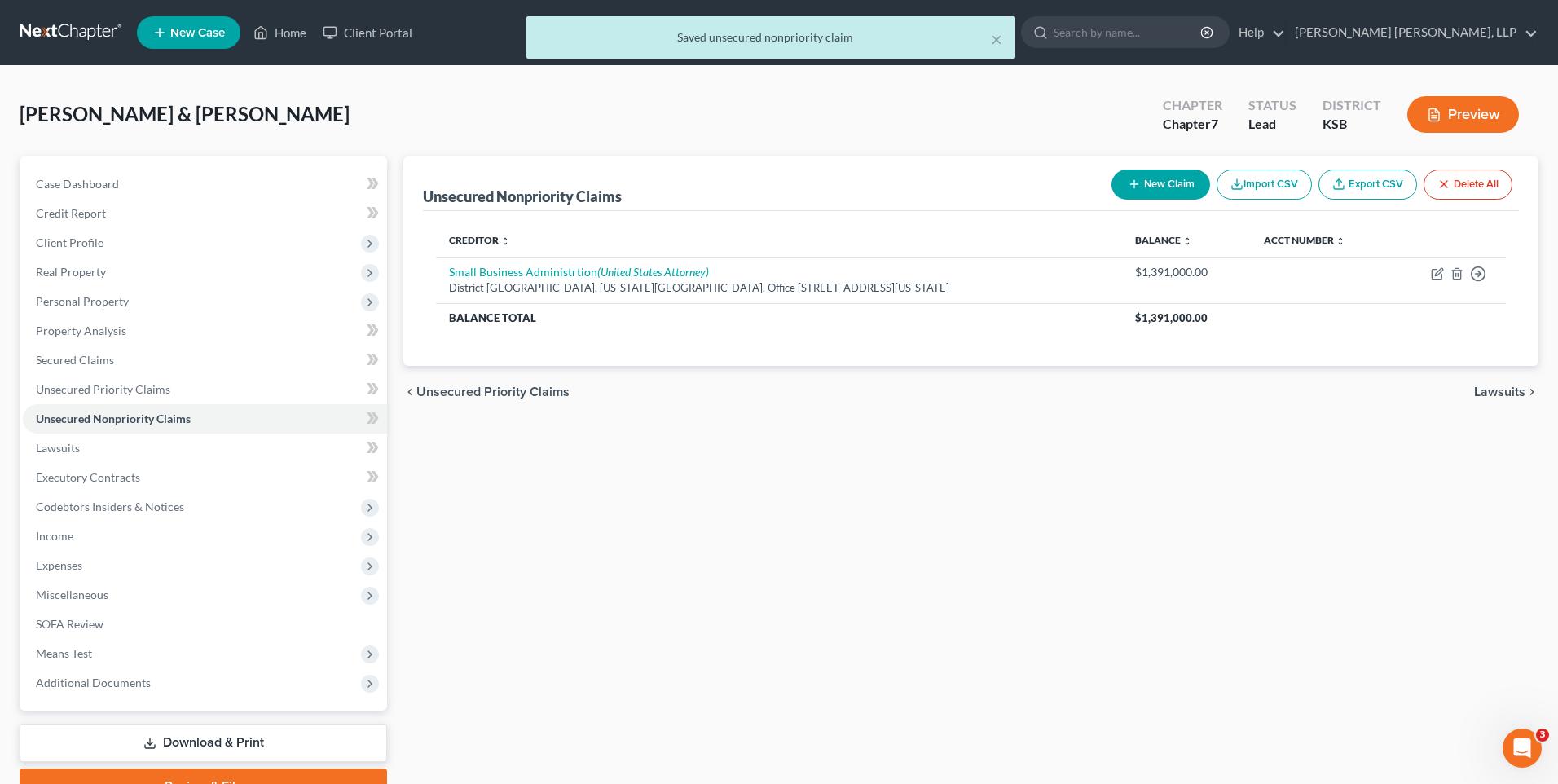
select select "2"
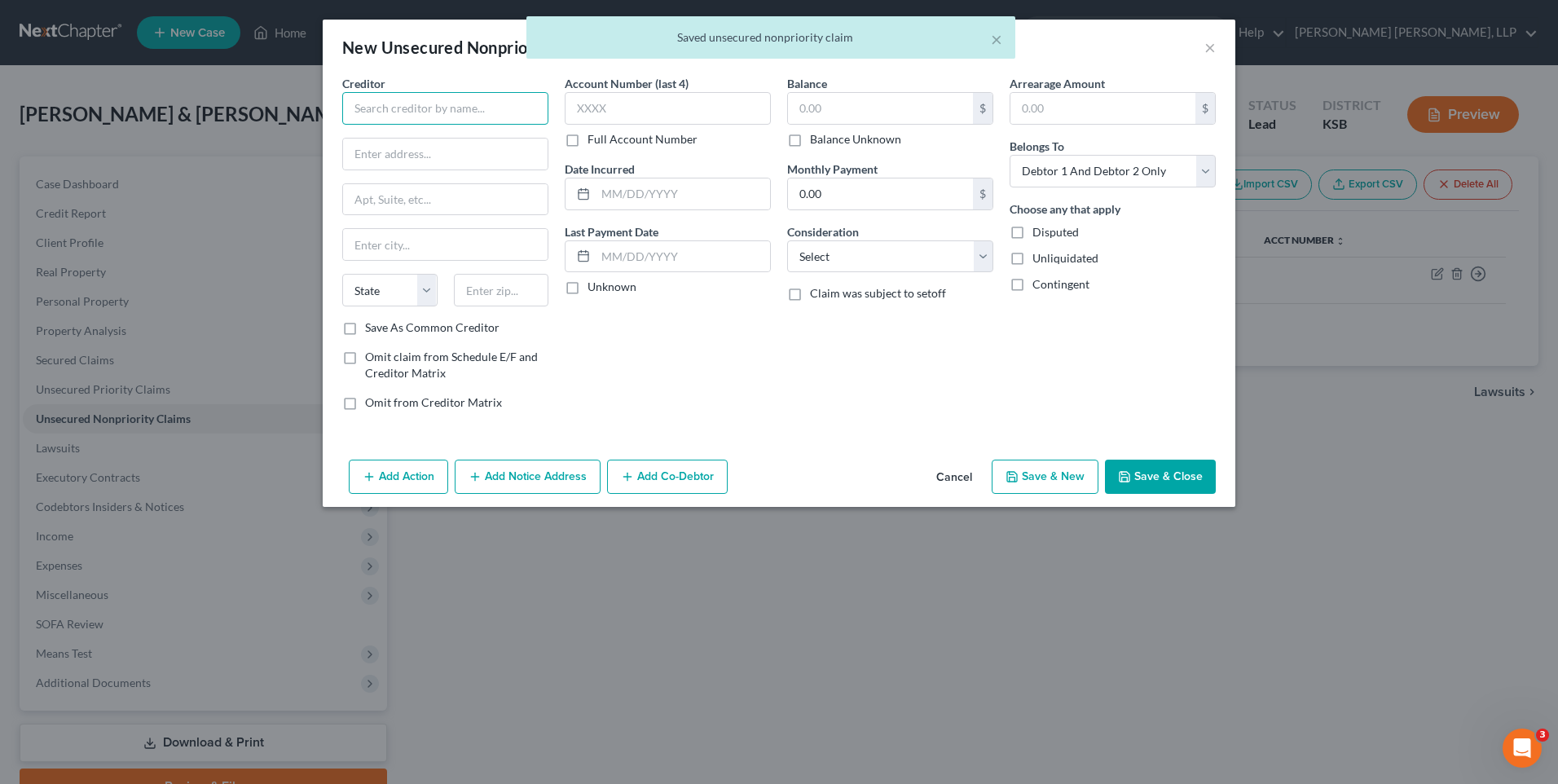
click at [479, 112] on input "text" at bounding box center [445, 108] width 206 height 33
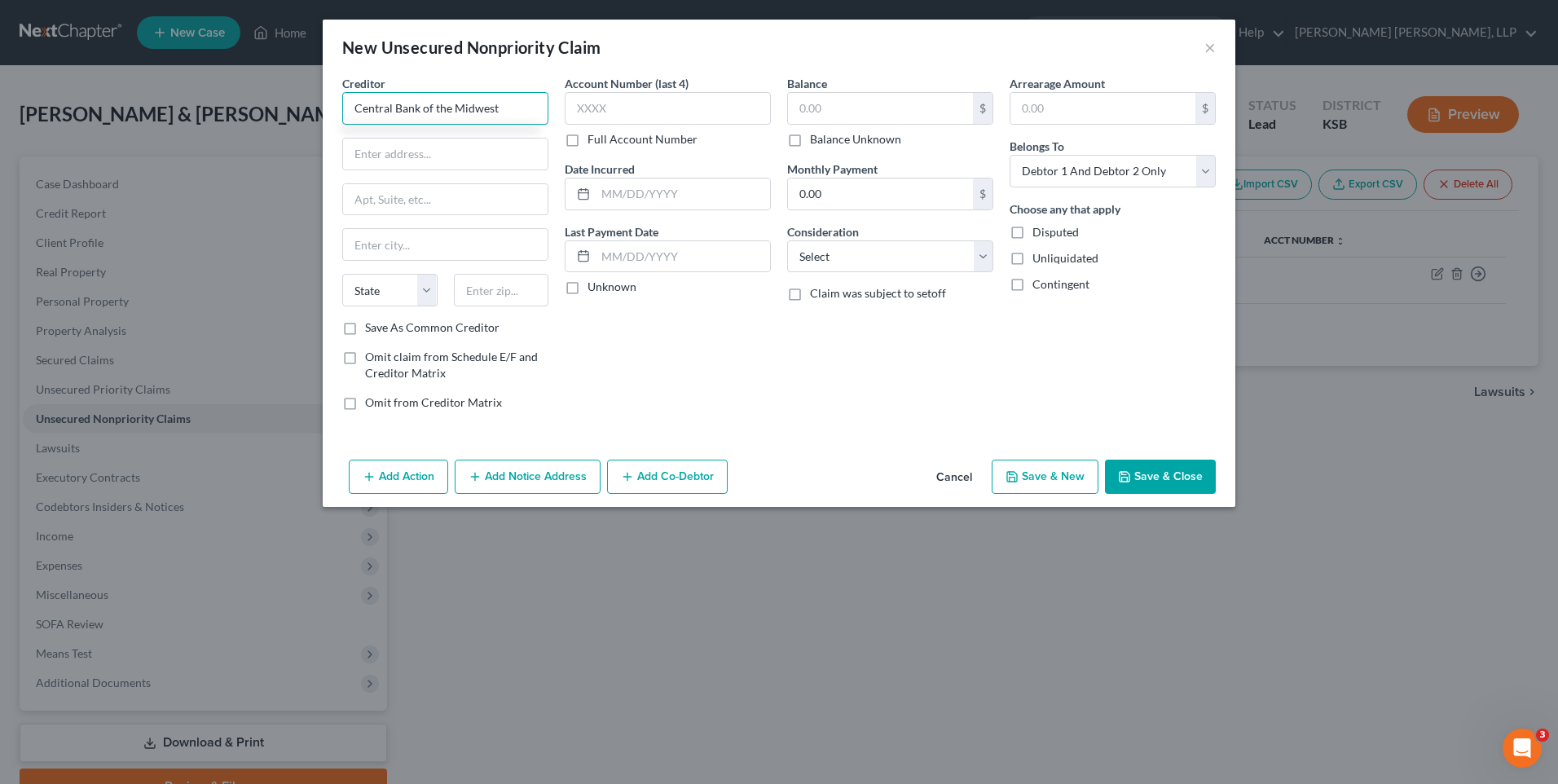
type input "Central Bank of the Midwest"
type input "[STREET_ADDRESS]"
type input "[PERSON_NAME]"
select select "17"
type input "66049"
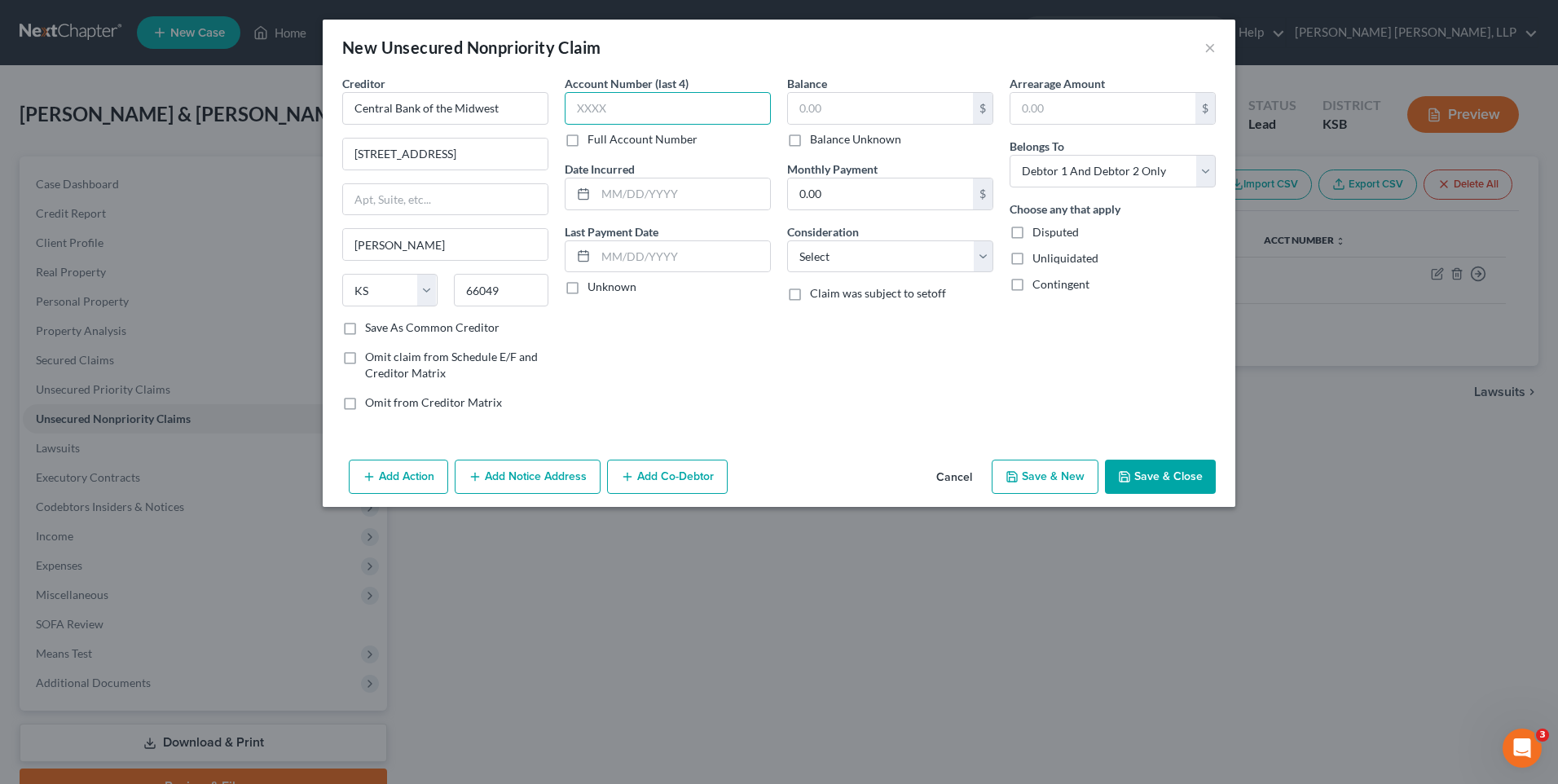
click at [615, 103] on input "text" at bounding box center [668, 108] width 206 height 33
type input "5944"
type input "Unable to recall"
click at [587, 287] on label "Unknown" at bounding box center [612, 287] width 49 height 17
click at [594, 287] on input "Unknown" at bounding box center [599, 284] width 11 height 11
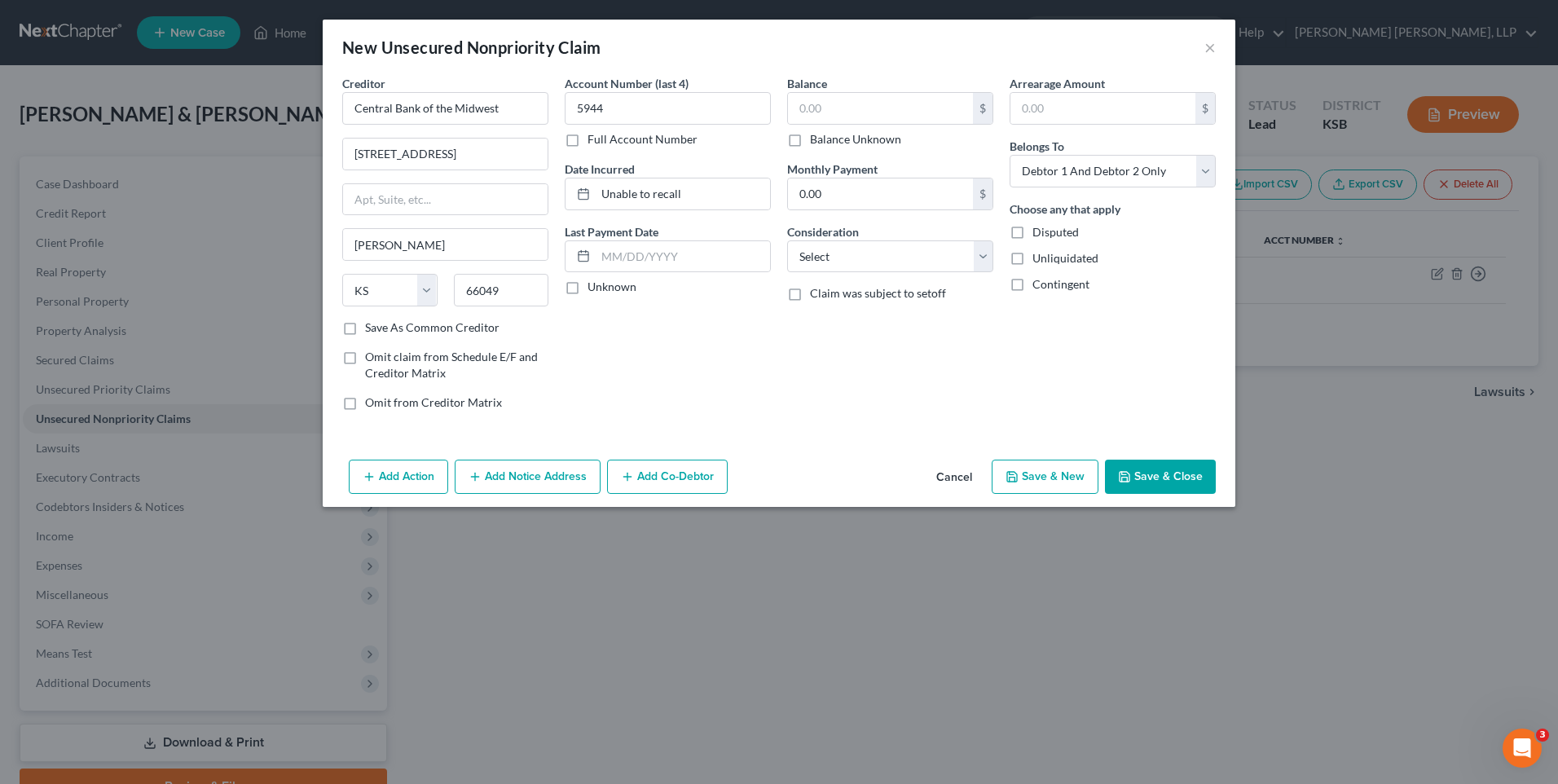
checkbox input "true"
click at [868, 109] on input "text" at bounding box center [880, 108] width 185 height 31
type input "31,906.43"
click at [986, 251] on select "Select Cable / Satellite Services Collection Agency Credit Card Debt Debt Couns…" at bounding box center [890, 256] width 206 height 33
select select "10"
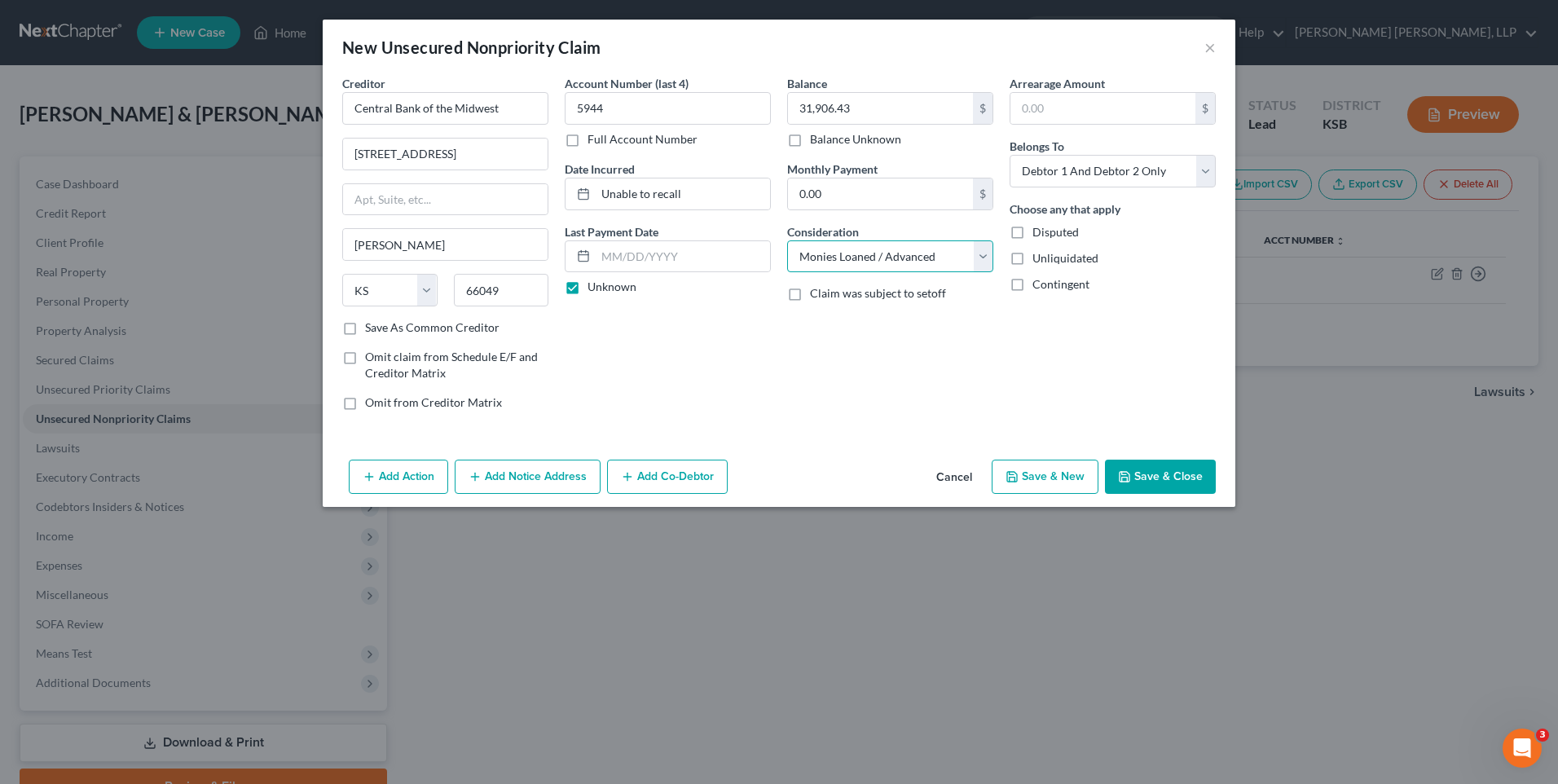
click at [787, 240] on select "Select Cable / Satellite Services Collection Agency Credit Card Debt Debt Couns…" at bounding box center [890, 256] width 206 height 33
click at [1055, 108] on input "text" at bounding box center [1103, 108] width 185 height 31
click at [1127, 384] on div "Arrearage Amount $ Belongs To * Select Debtor 1 Only Debtor 2 Only Debtor 1 And…" at bounding box center [1112, 249] width 223 height 349
click at [1056, 173] on select "Select Debtor 1 Only Debtor 2 Only Debtor 1 And Debtor 2 Only At Least One Of T…" at bounding box center [1112, 171] width 206 height 33
select select "0"
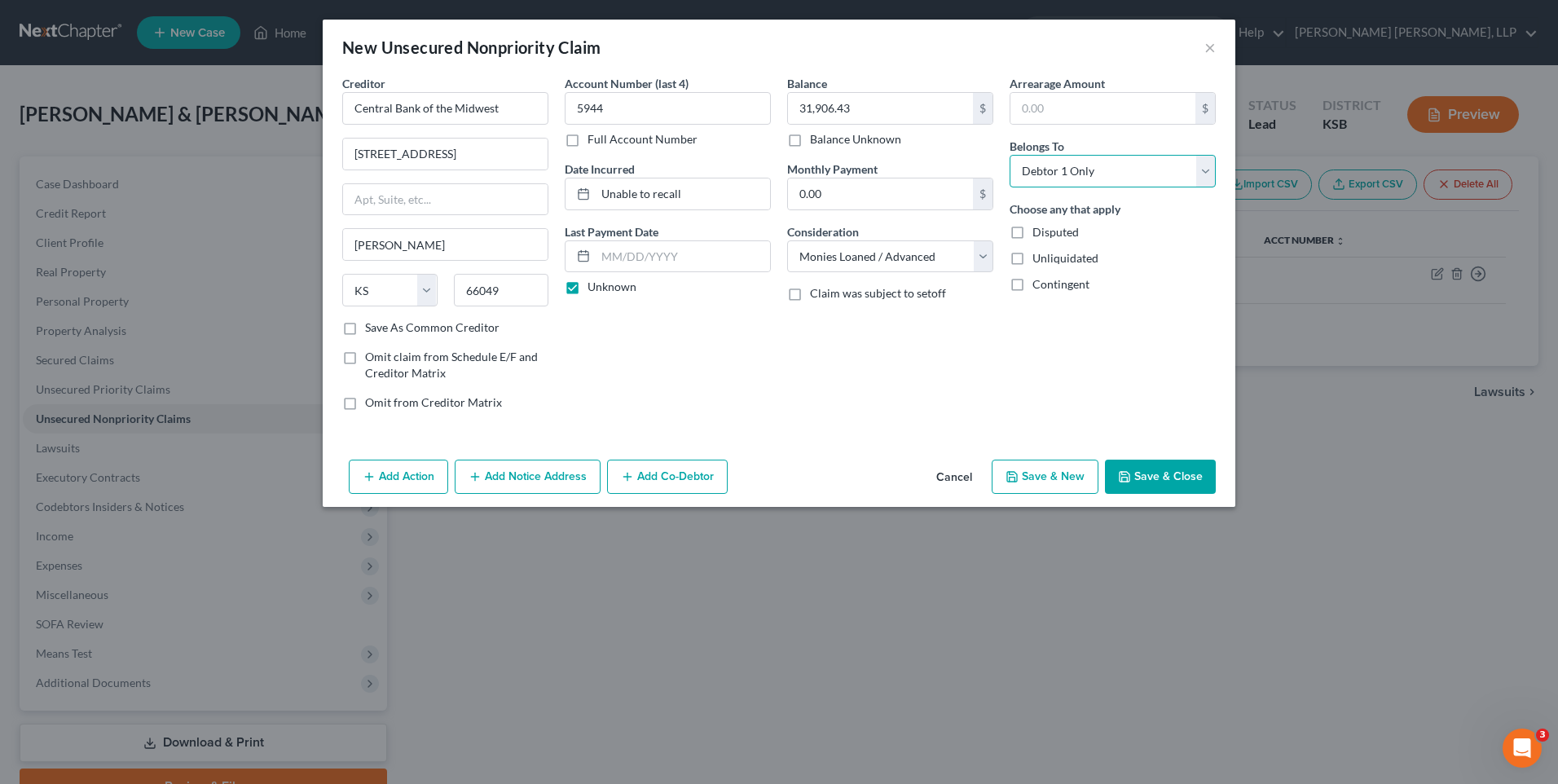
click at [1010, 155] on select "Select Debtor 1 Only Debtor 2 Only Debtor 1 And Debtor 2 Only At Least One Of T…" at bounding box center [1112, 171] width 206 height 33
click at [663, 476] on button "Add Co-Debtor" at bounding box center [668, 476] width 121 height 34
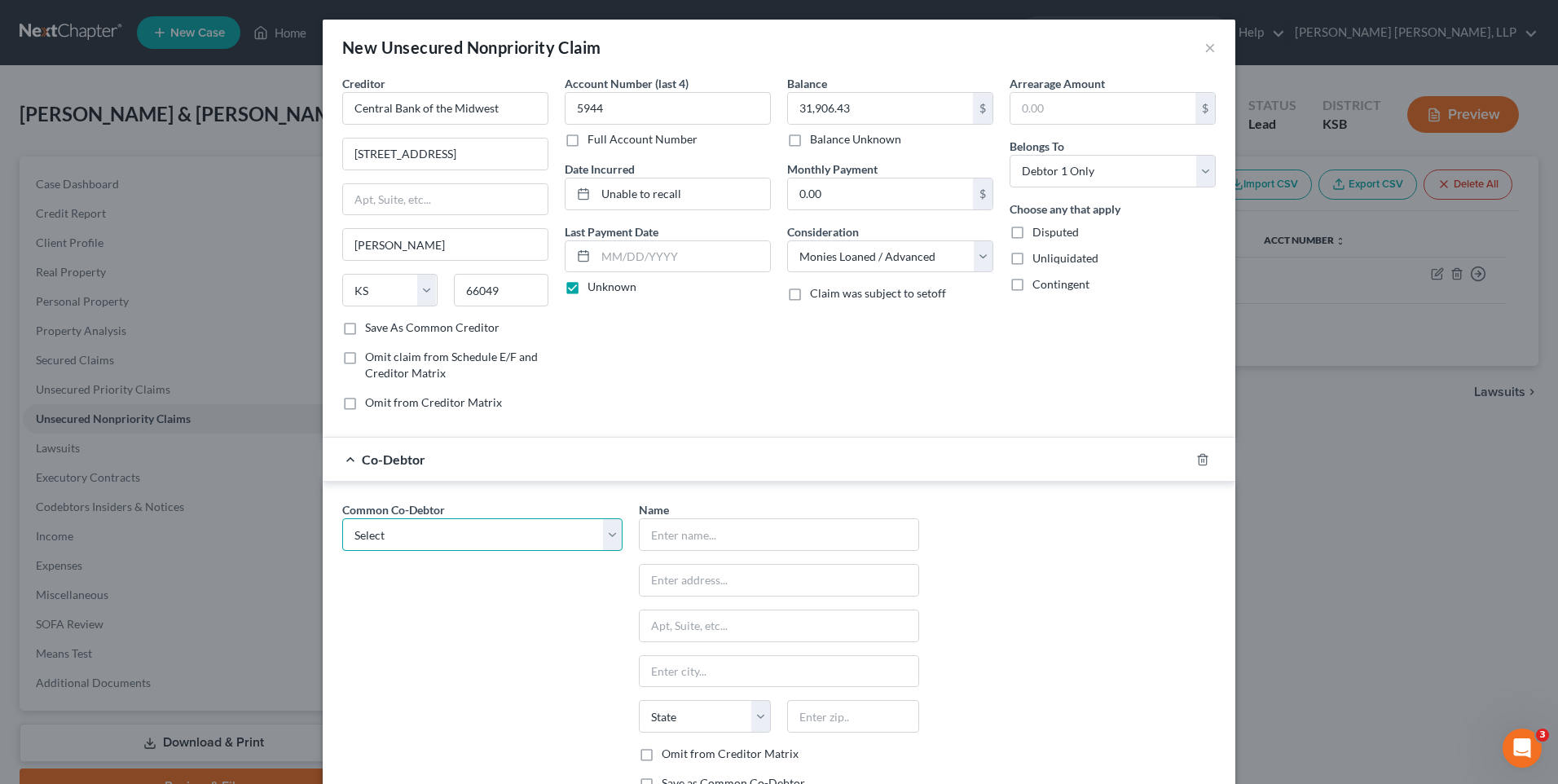
click at [436, 533] on select "Select SCS Tech, LLC" at bounding box center [482, 534] width 280 height 33
select select "0"
click at [342, 518] on select "Select SCS Tech, LLC" at bounding box center [482, 534] width 280 height 33
type input "SCS Tech, LLC"
type input "[STREET_ADDRESS]"
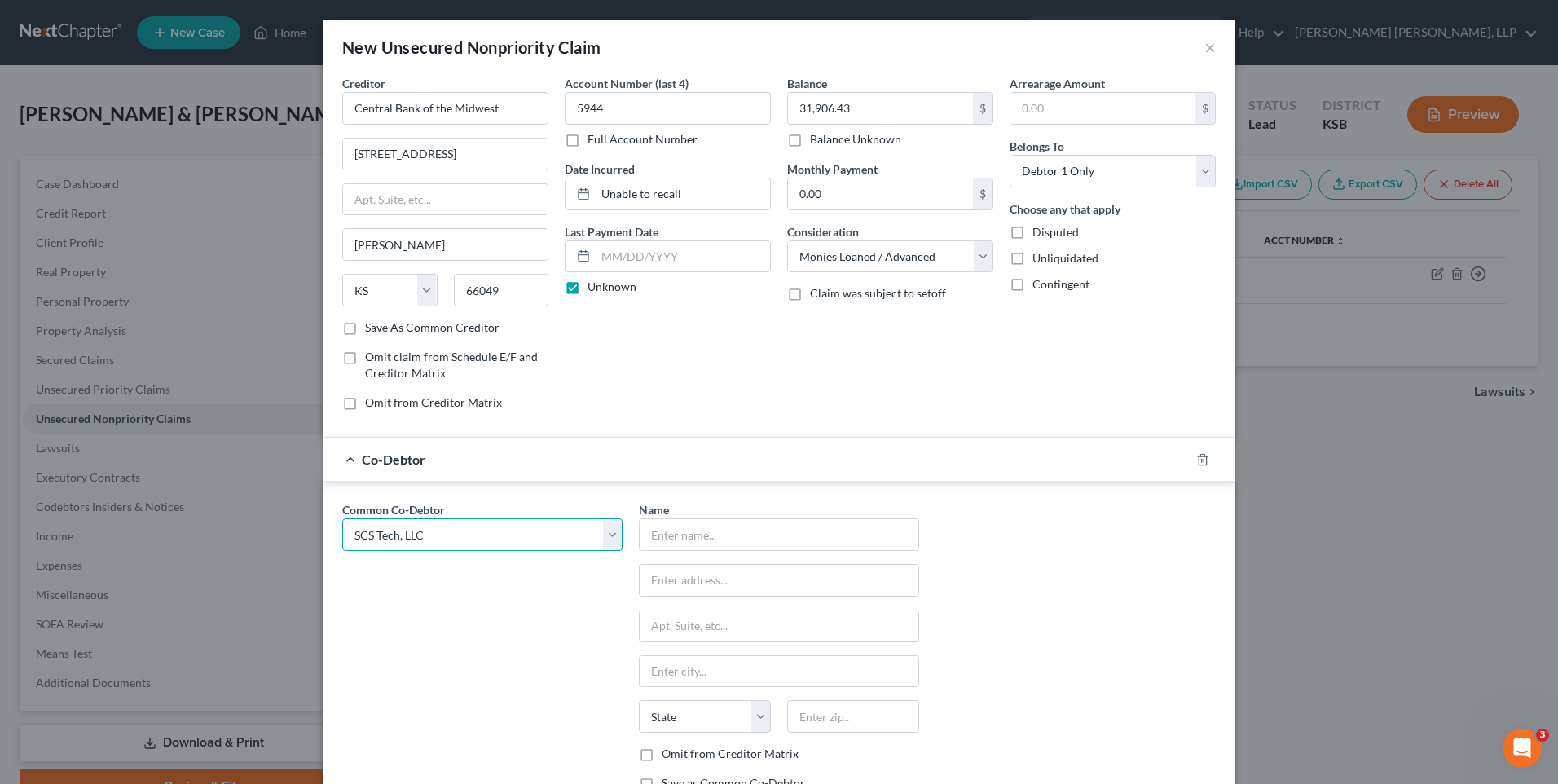
type input "Topeka"
select select "17"
type input "66617"
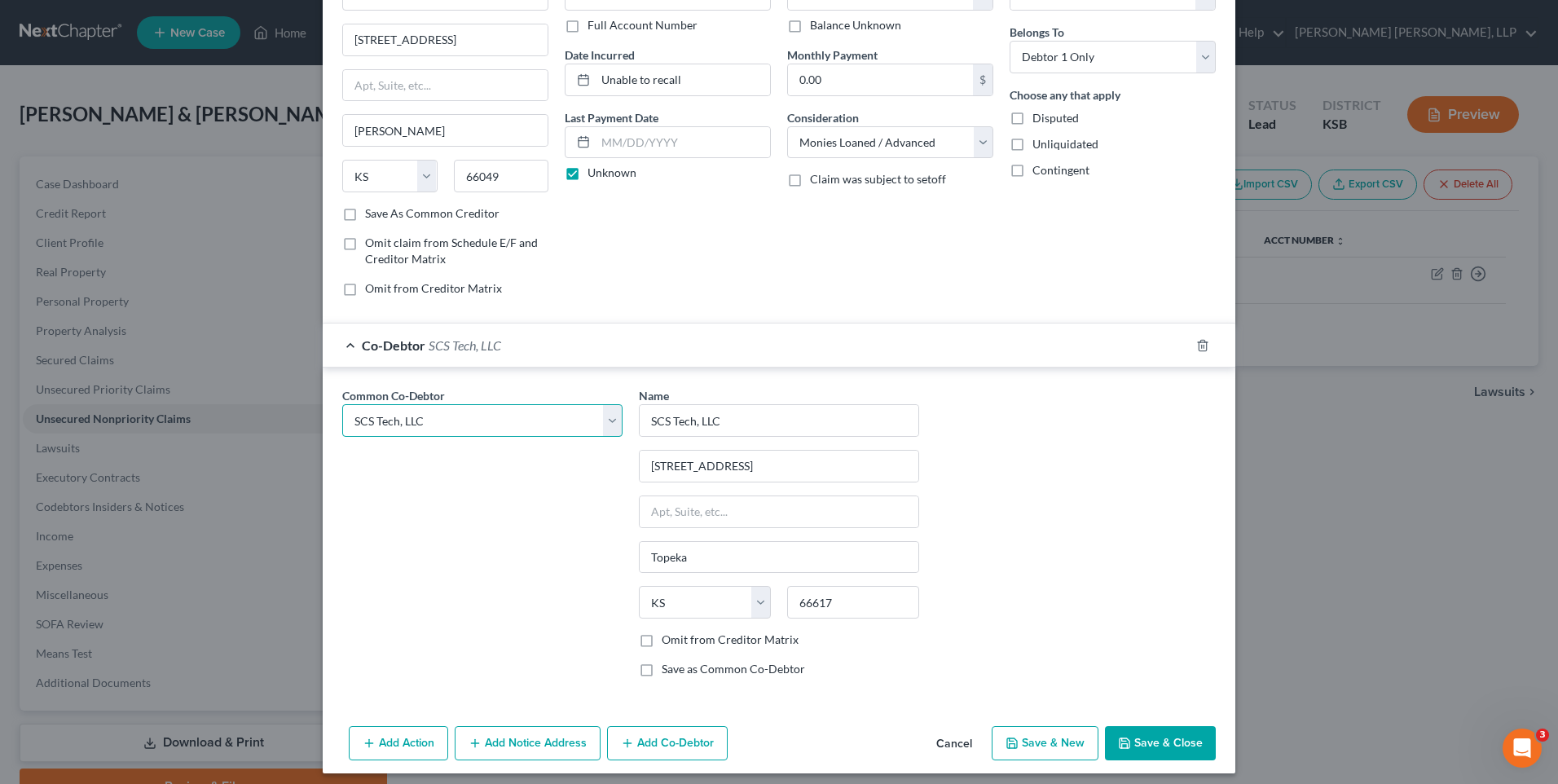
scroll to position [123, 0]
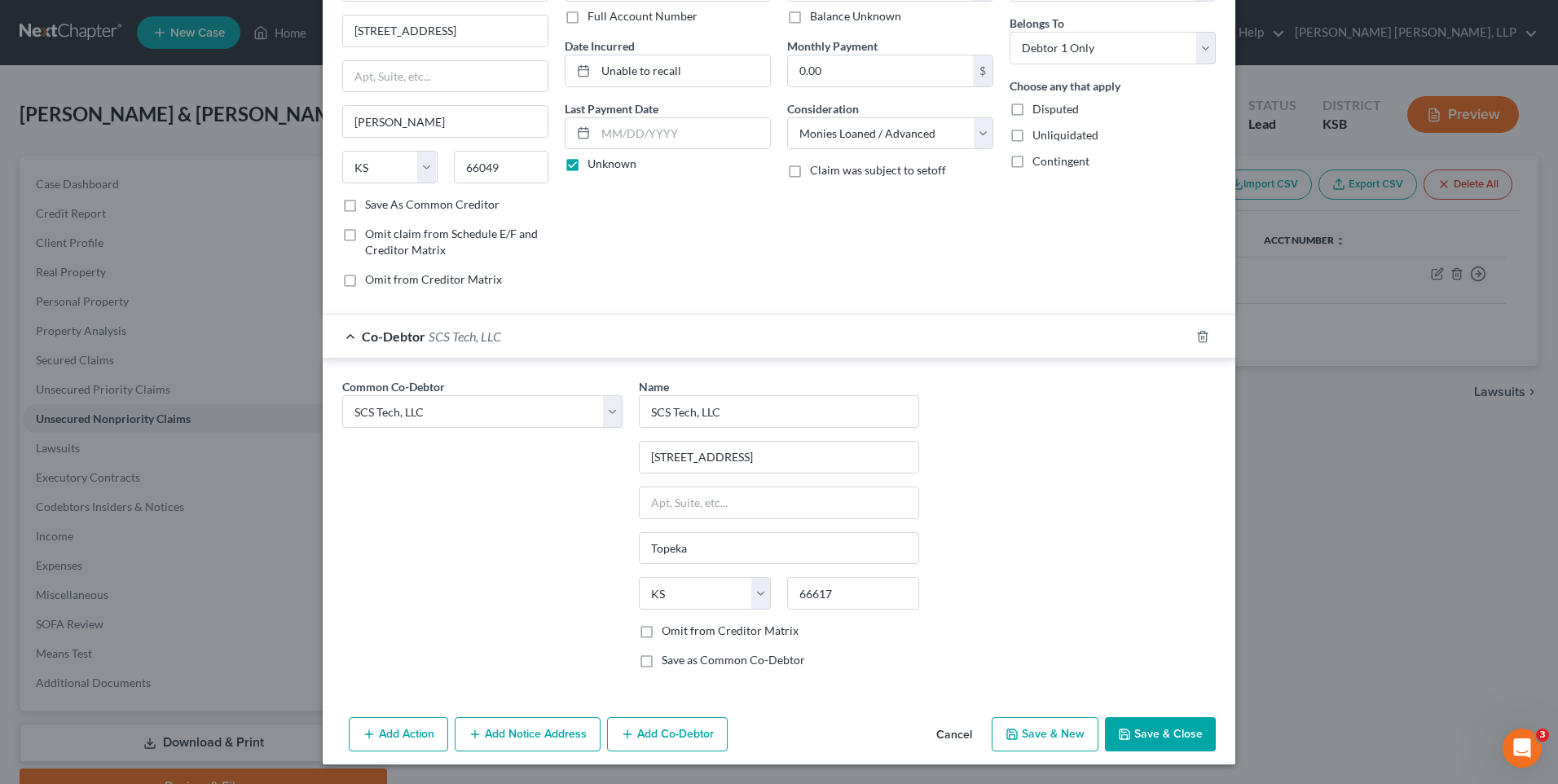
click at [1169, 735] on button "Save & Close" at bounding box center [1160, 733] width 111 height 34
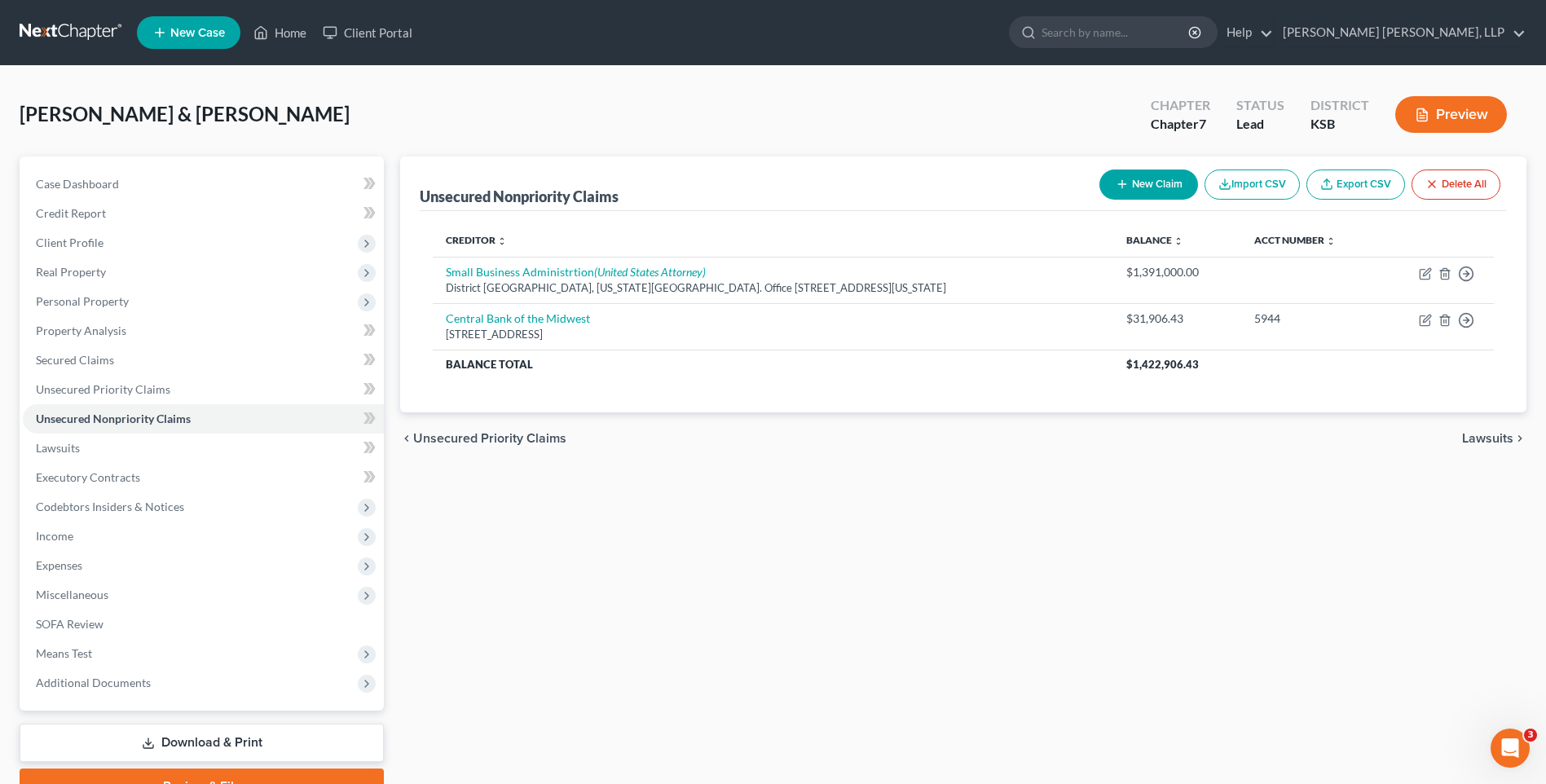
click at [1146, 174] on button "New Claim" at bounding box center [1149, 184] width 98 height 30
select select "2"
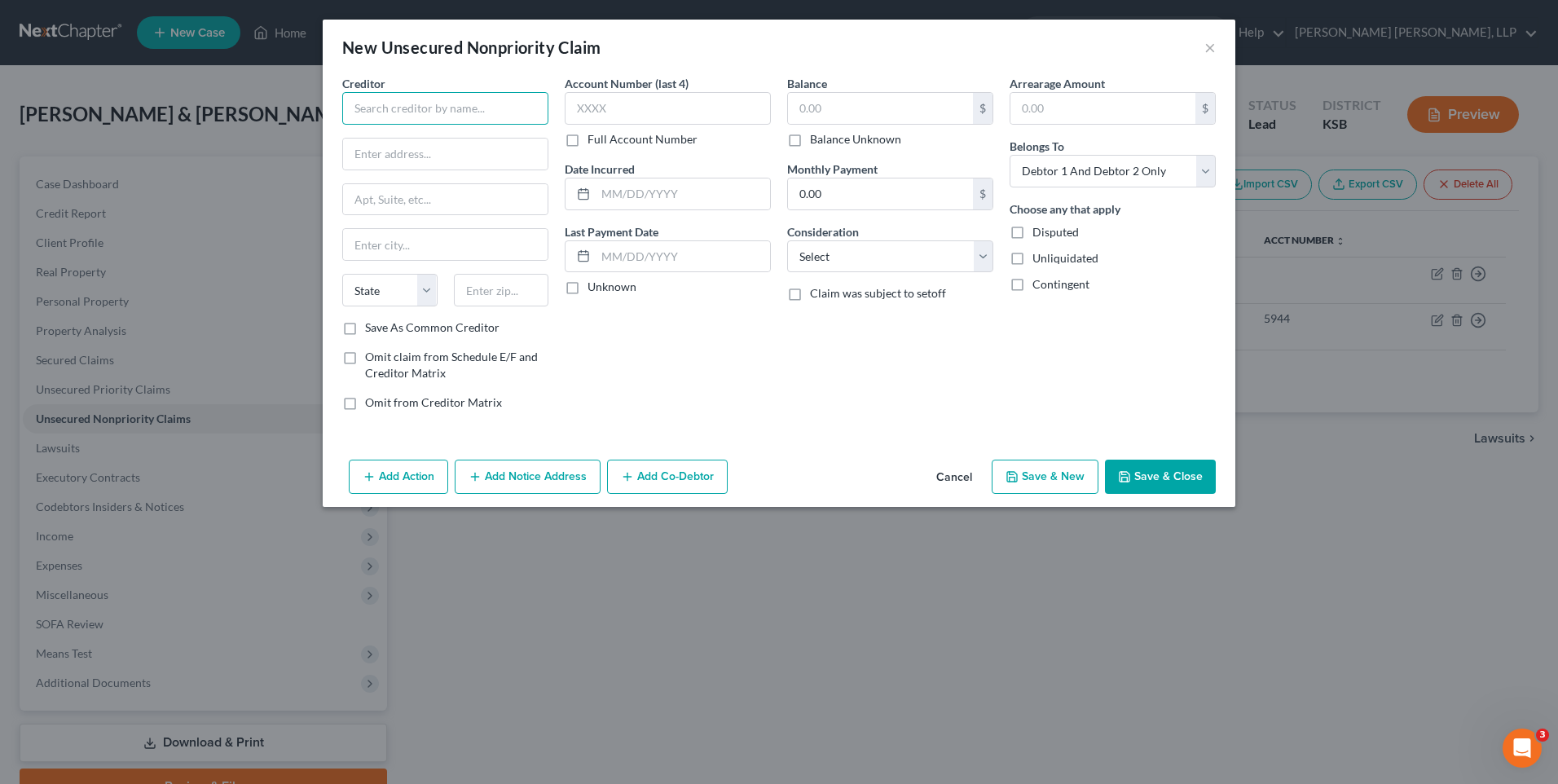
click at [426, 111] on input "text" at bounding box center [445, 108] width 206 height 33
type input "Commercial Capital Co., LLC"
type input "[STREET_ADDRESS]"
type input "Lenexa"
select select "17"
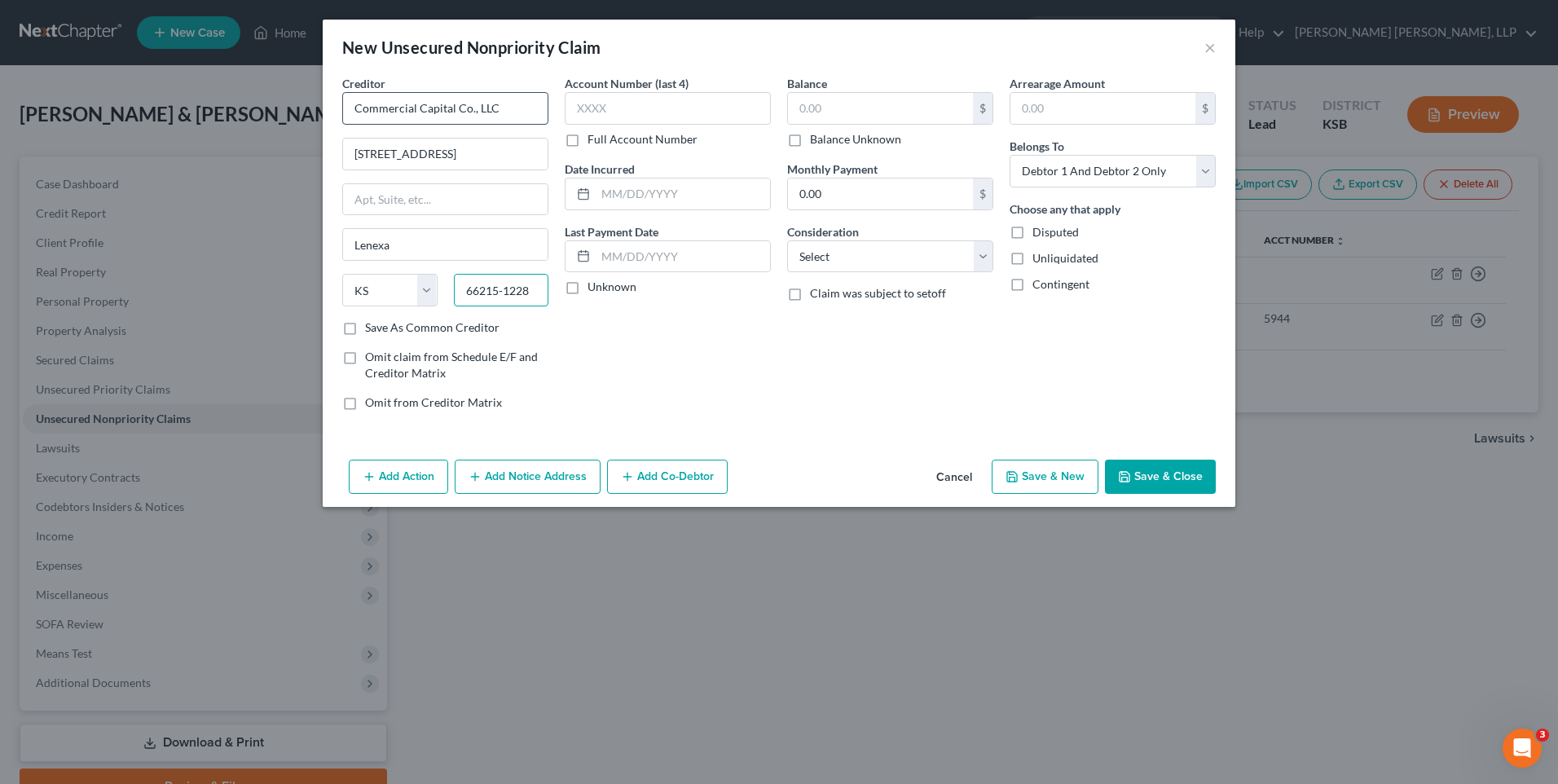
type input "66215-1228"
click at [654, 118] on input "text" at bounding box center [668, 108] width 206 height 33
type input "1242"
type input "Unable to recall"
click at [594, 279] on input "Unknown" at bounding box center [599, 284] width 11 height 11
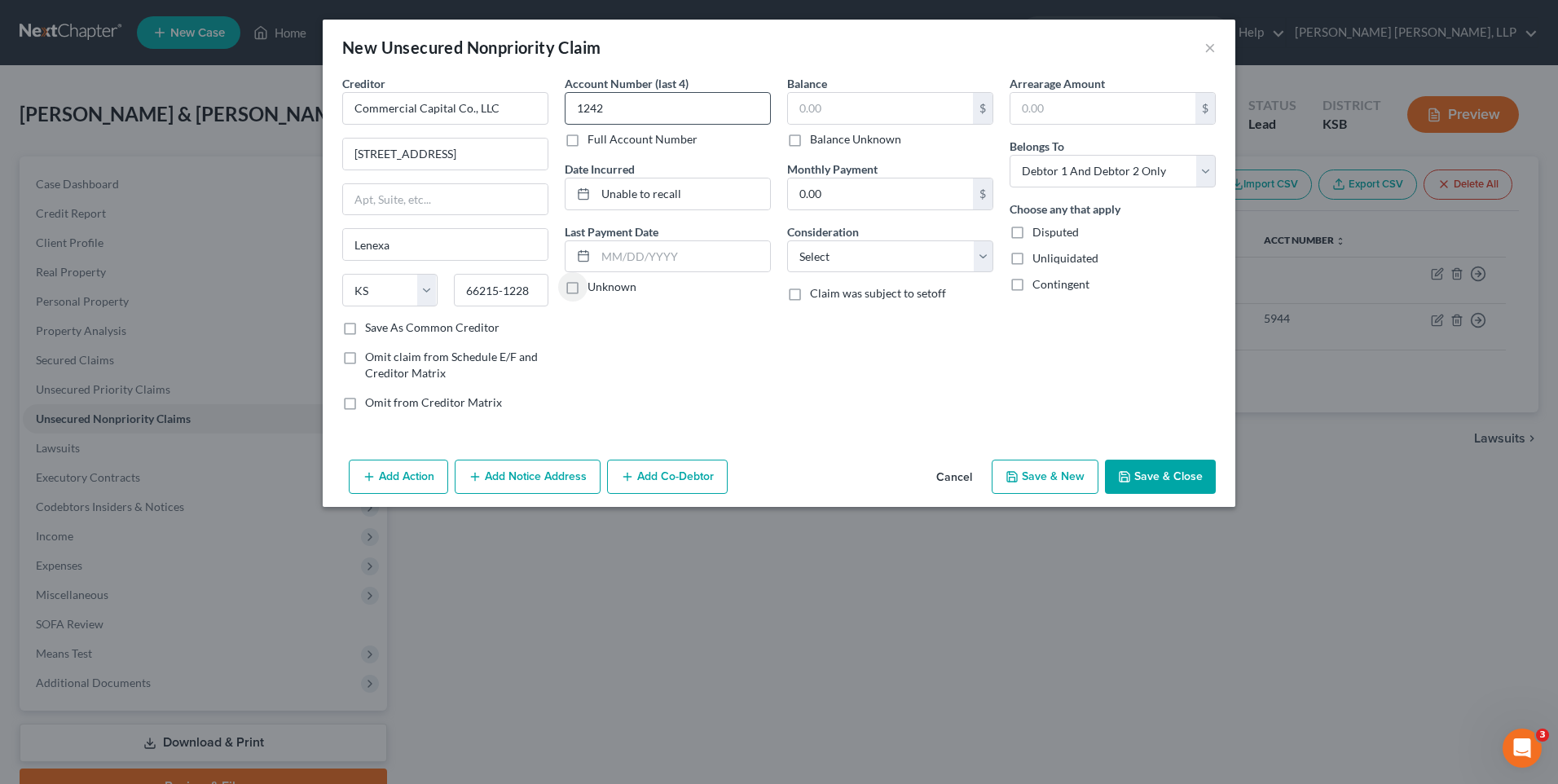
checkbox input "true"
type input "0"
click at [817, 131] on input "Balance Unknown" at bounding box center [822, 136] width 11 height 11
checkbox input "true"
type input "0.00"
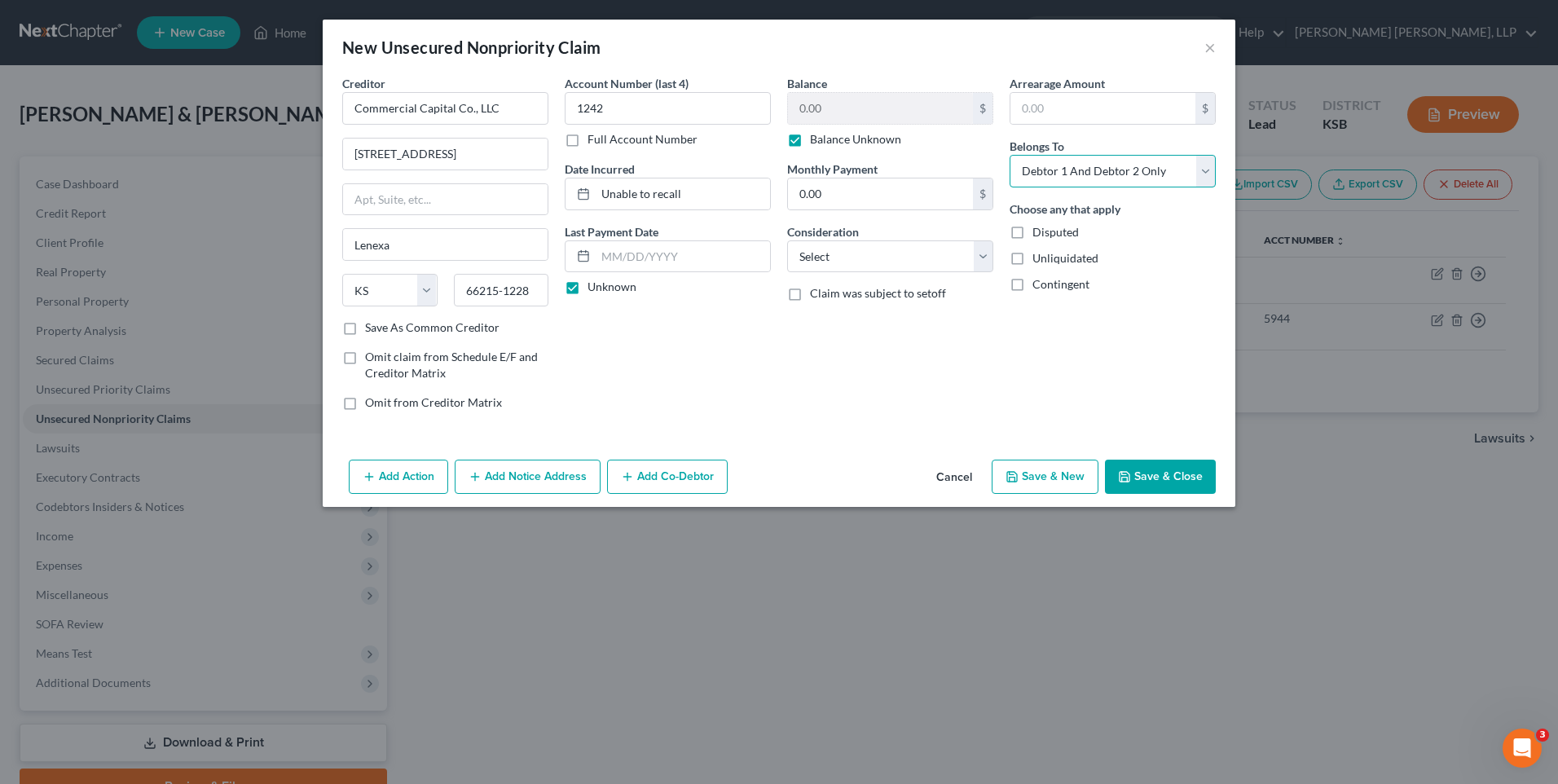
click at [1083, 170] on select "Select Debtor 1 Only Debtor 2 Only Debtor 1 And Debtor 2 Only At Least One Of T…" at bounding box center [1112, 171] width 206 height 33
select select "0"
click at [1010, 155] on select "Select Debtor 1 Only Debtor 2 Only Debtor 1 And Debtor 2 Only At Least One Of T…" at bounding box center [1112, 171] width 206 height 33
click at [653, 470] on button "Add Co-Debtor" at bounding box center [668, 476] width 121 height 34
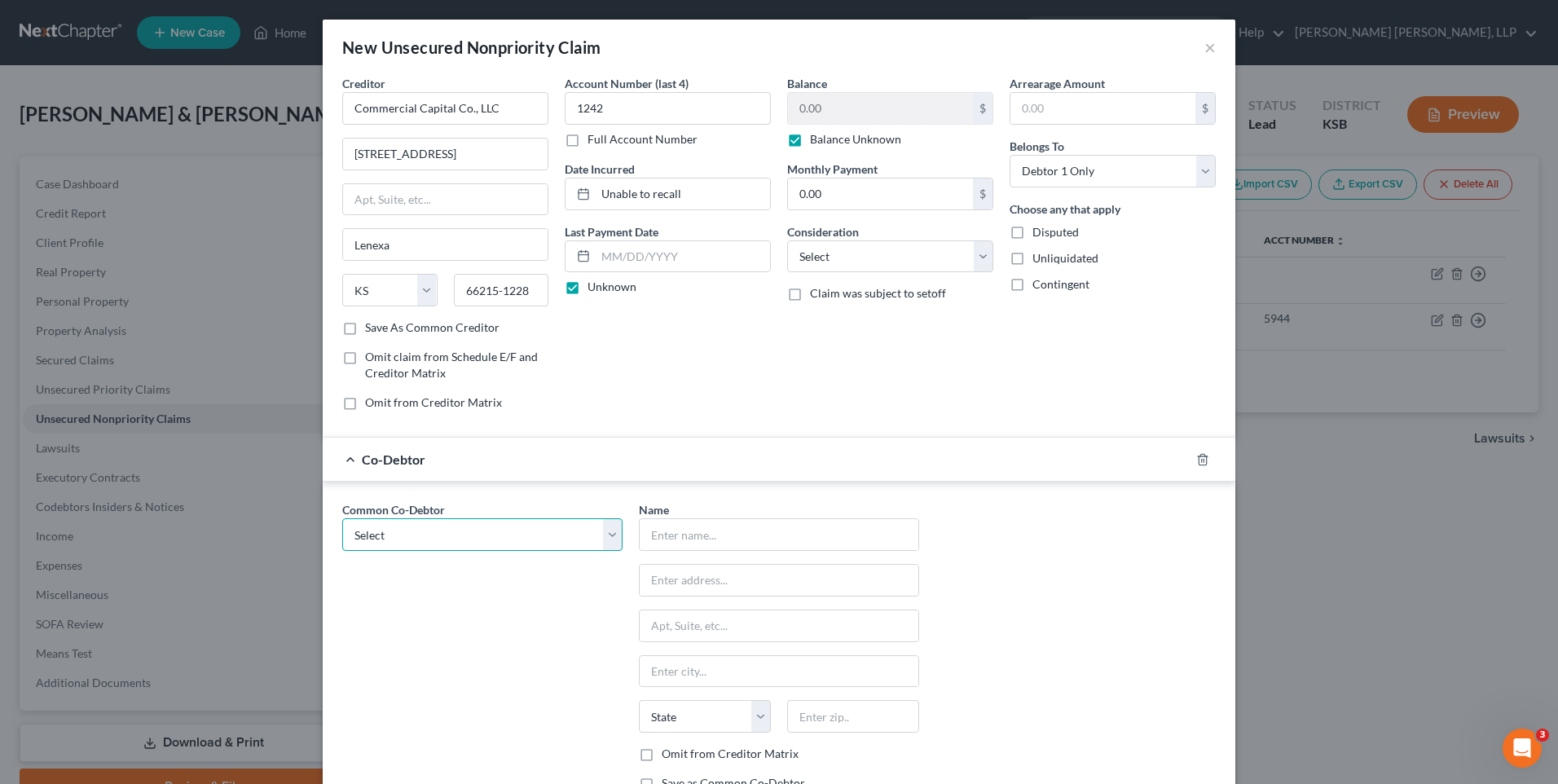
click at [388, 524] on select "Select SCS Tech, LLC" at bounding box center [482, 534] width 280 height 33
select select "0"
click at [342, 518] on select "Select SCS Tech, LLC" at bounding box center [482, 534] width 280 height 33
type input "SCS Tech, LLC"
type input "[STREET_ADDRESS]"
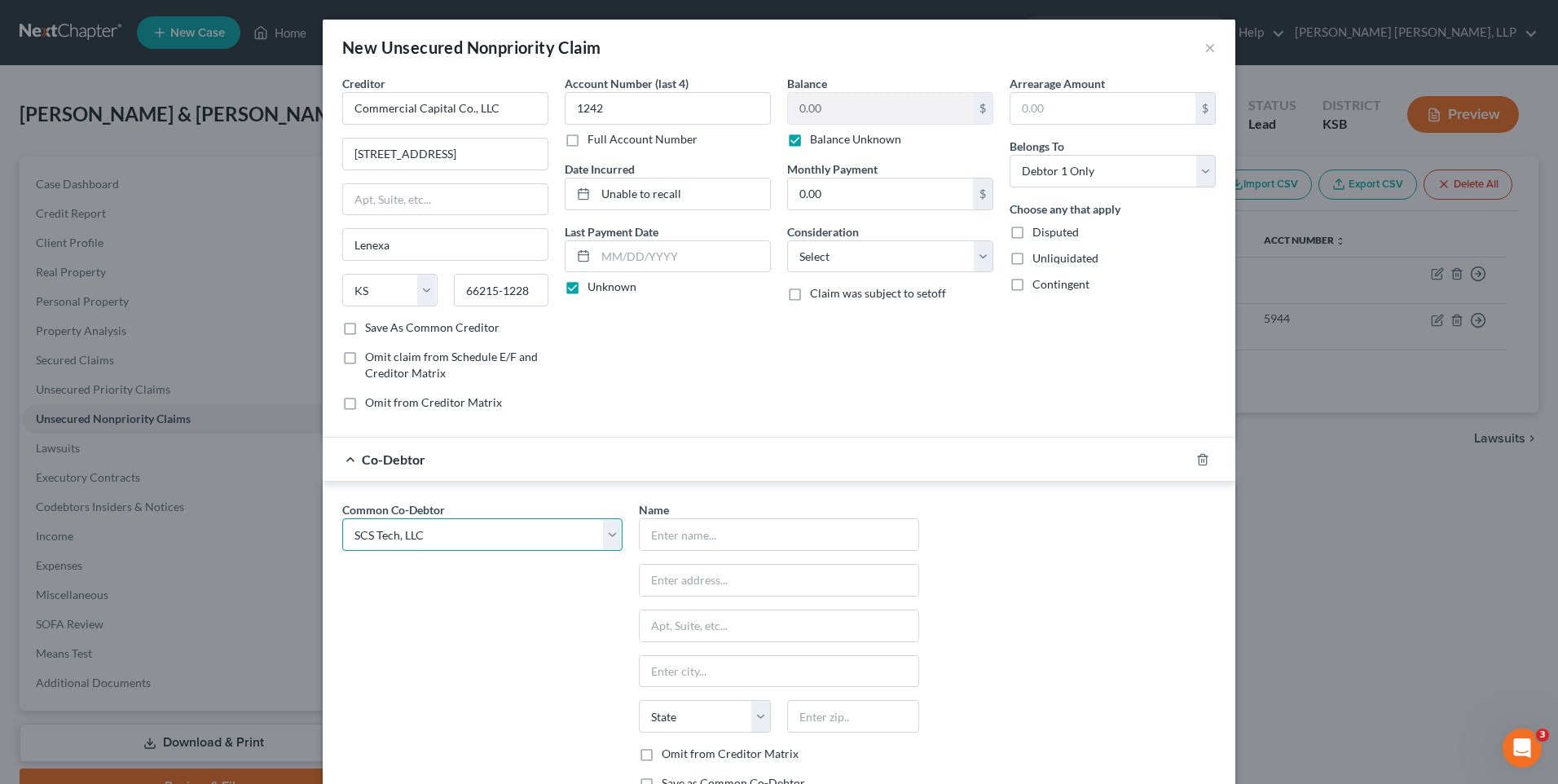
type input "Topeka"
select select "17"
type input "66617"
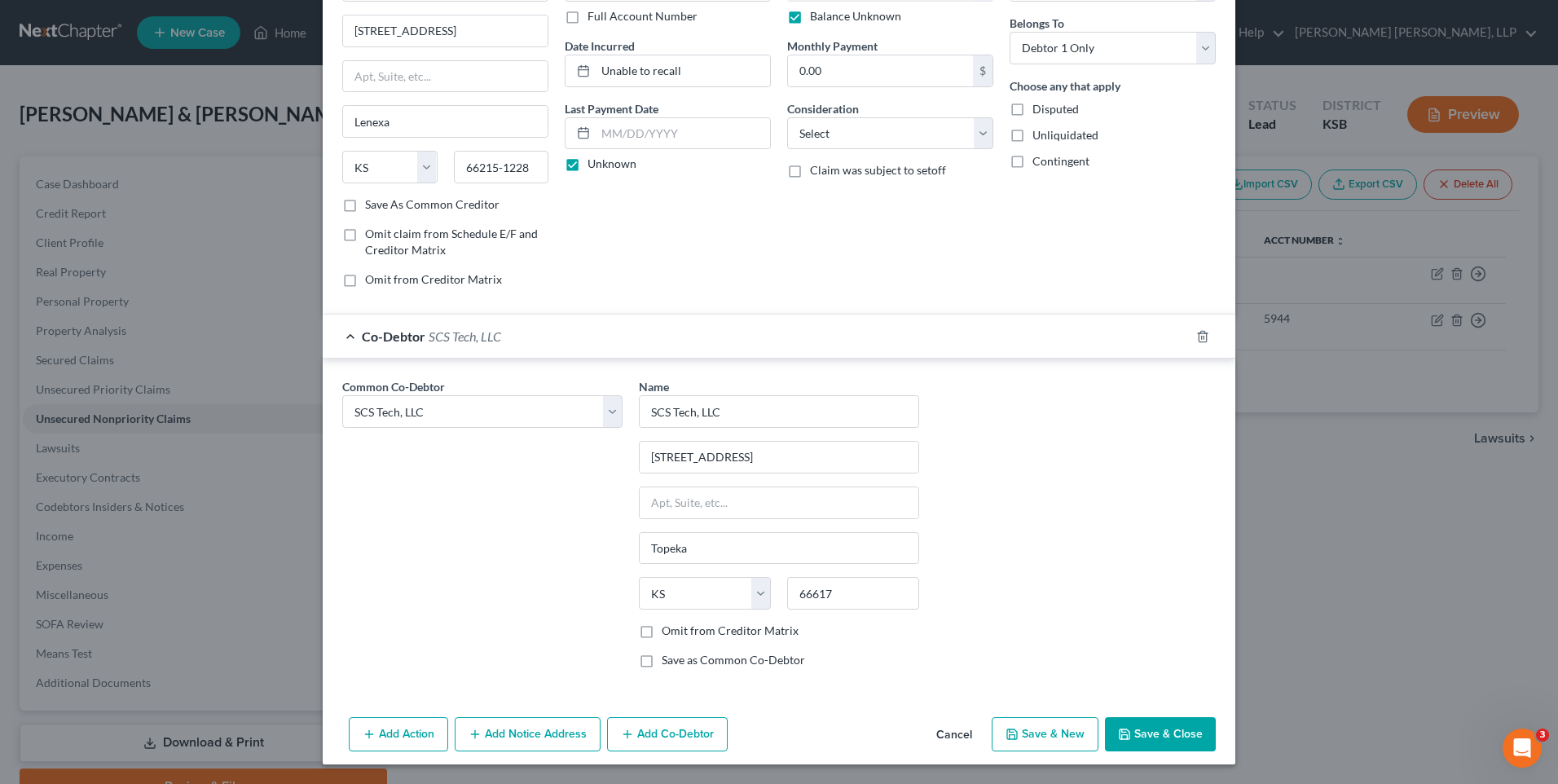
click at [1142, 731] on button "Save & Close" at bounding box center [1160, 733] width 111 height 34
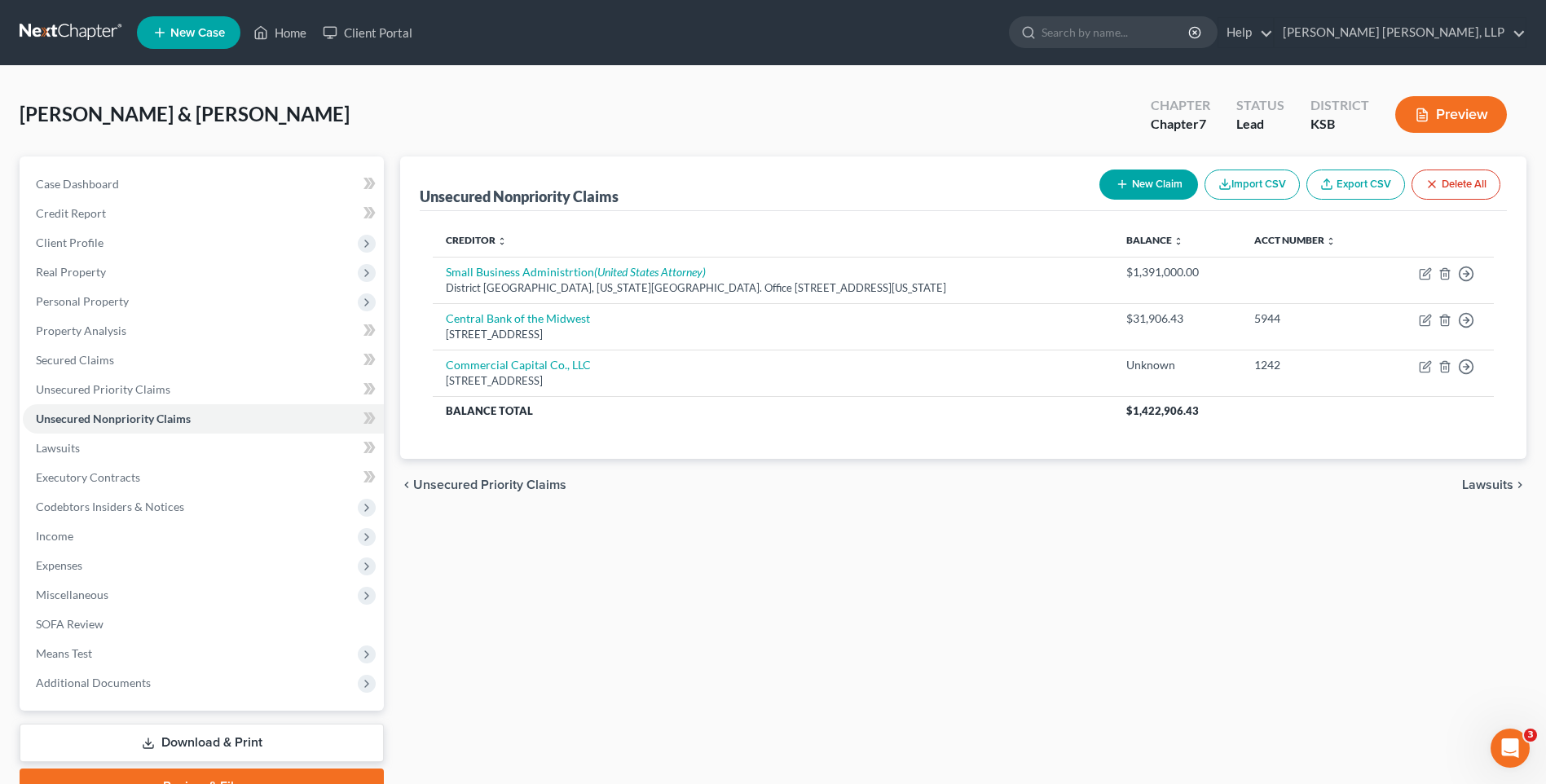
click at [1148, 190] on button "New Claim" at bounding box center [1149, 184] width 98 height 30
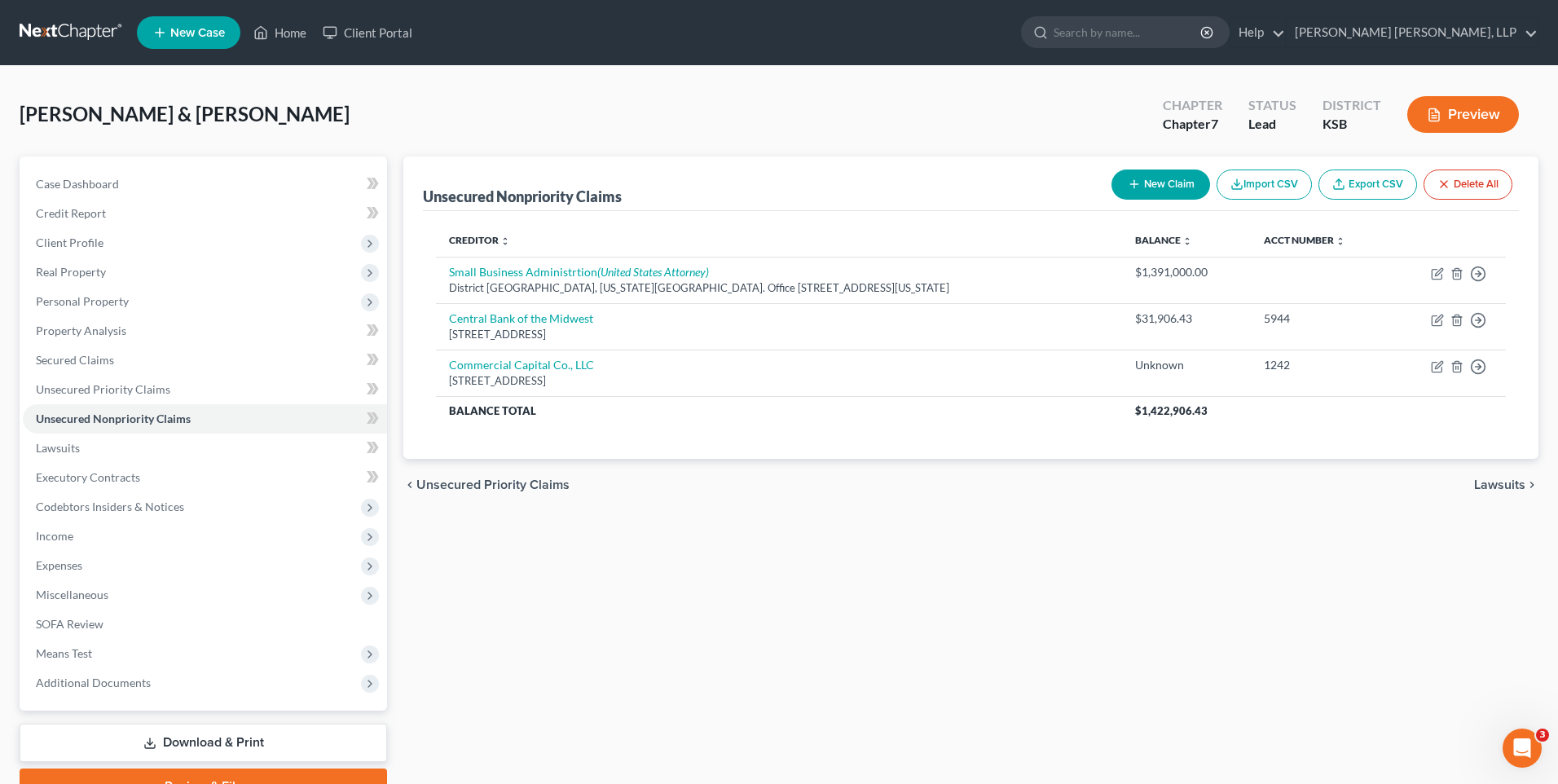
select select "2"
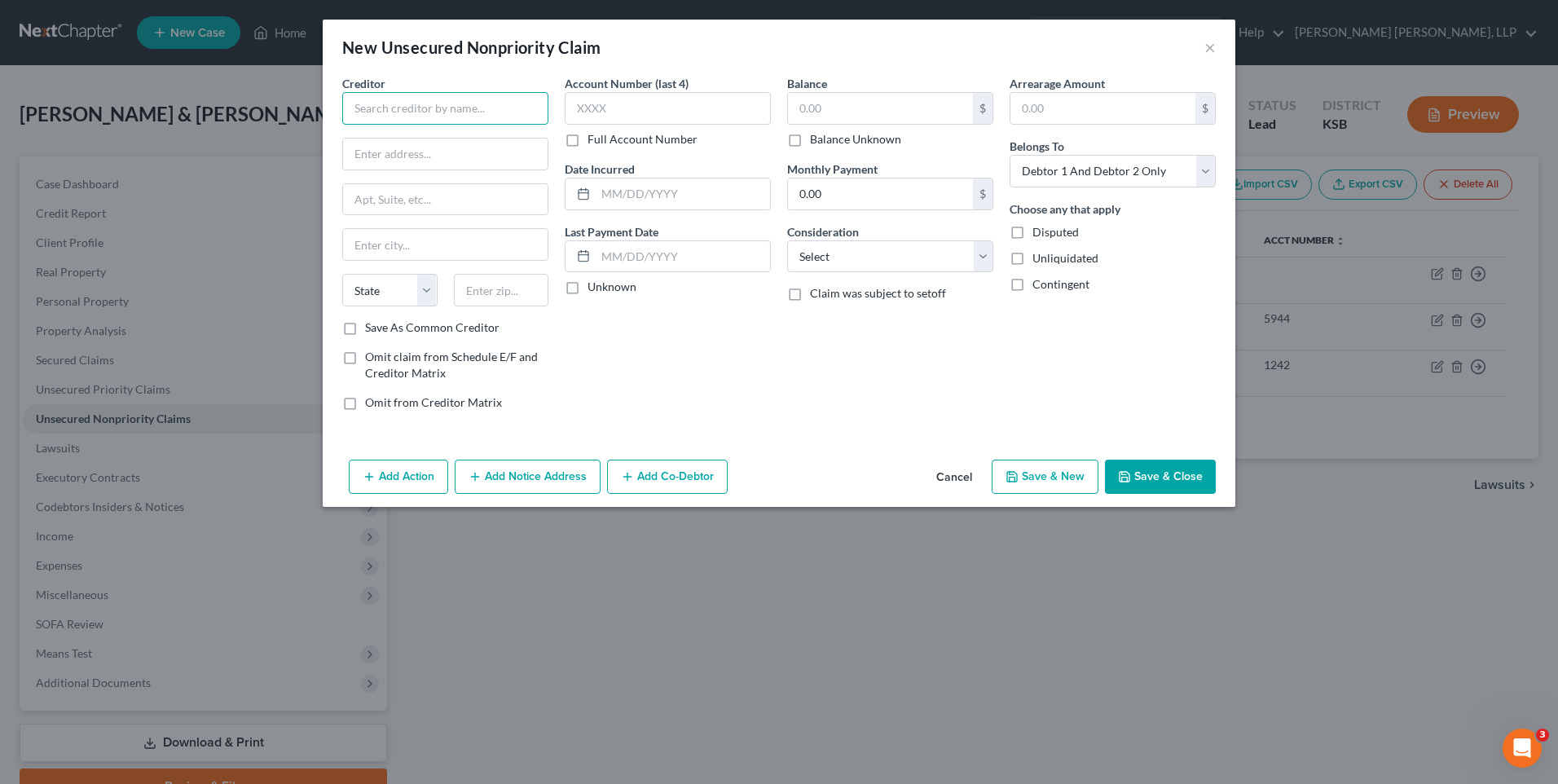
click at [456, 108] on input "text" at bounding box center [445, 108] width 206 height 33
type input "Discover Bank"
type input "PO Box 15316"
type input "Wilmington"
type input "d"
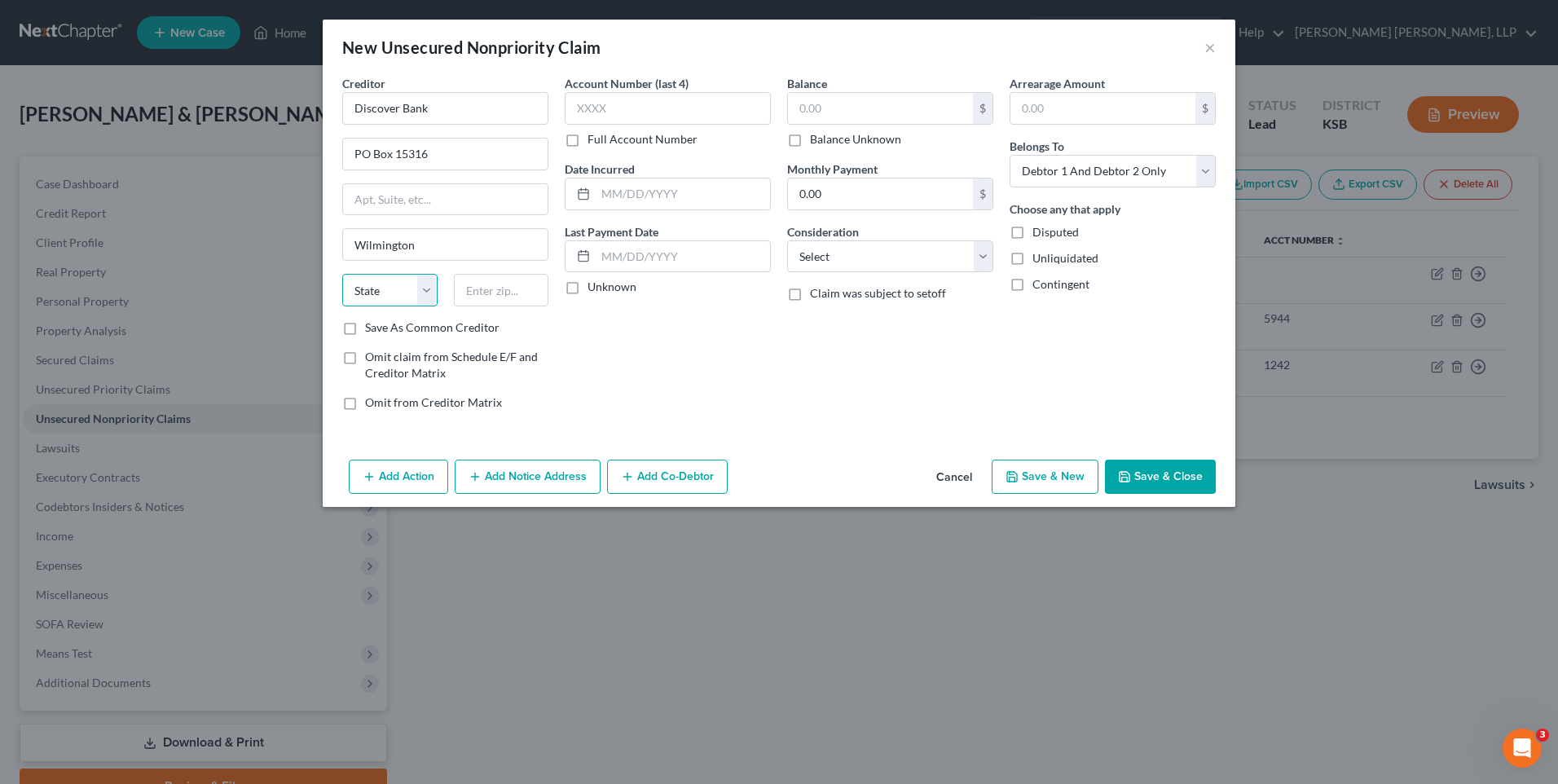
click at [350, 290] on select "State [US_STATE] AK AR AZ CA CO CT DE DC [GEOGRAPHIC_DATA] [GEOGRAPHIC_DATA] GU…" at bounding box center [390, 289] width 95 height 33
select select "7"
click at [476, 290] on input "text" at bounding box center [502, 289] width 95 height 33
type input "19850-5316"
type input "9106"
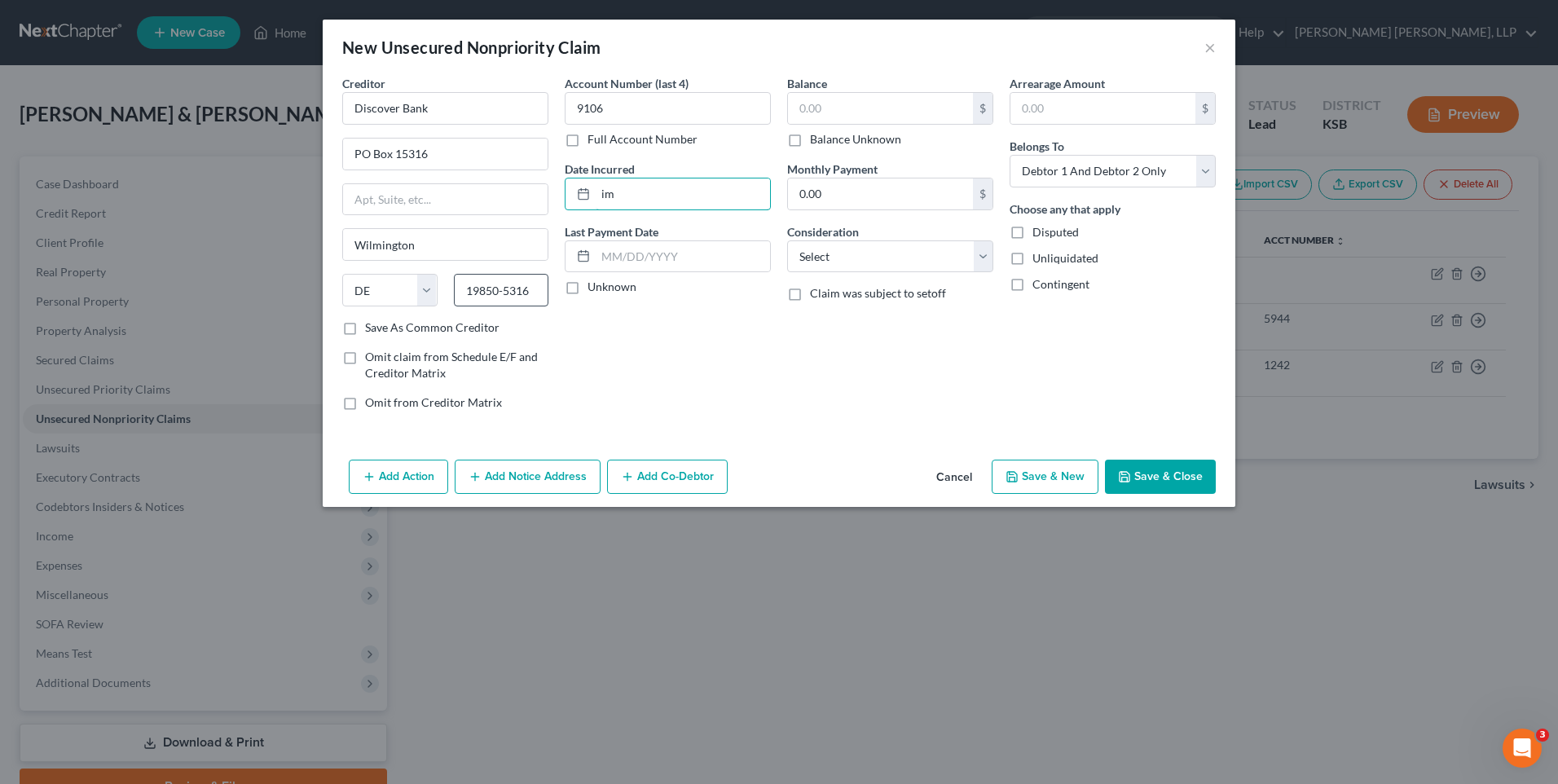
type input "i"
type input "unable to"
click at [587, 286] on label "Unknown" at bounding box center [612, 287] width 49 height 17
click at [594, 286] on input "Unknown" at bounding box center [599, 284] width 11 height 11
checkbox input "true"
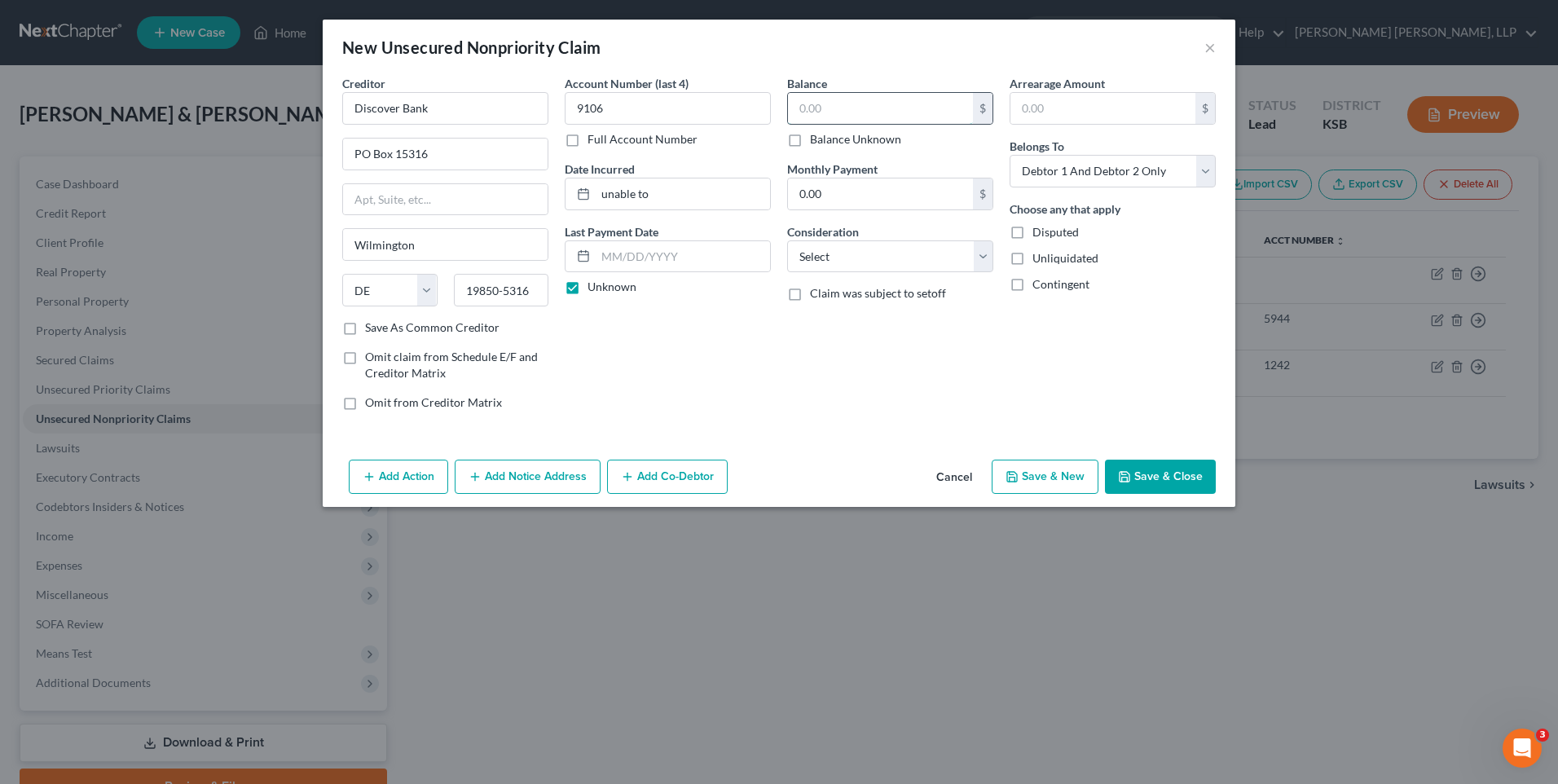
click at [880, 112] on input "text" at bounding box center [880, 108] width 185 height 31
type input "31,960.70"
click at [980, 252] on select "Select Cable / Satellite Services Collection Agency Credit Card Debt Debt Couns…" at bounding box center [890, 256] width 206 height 33
select select "10"
click at [787, 240] on select "Select Cable / Satellite Services Collection Agency Credit Card Debt Debt Couns…" at bounding box center [890, 256] width 206 height 33
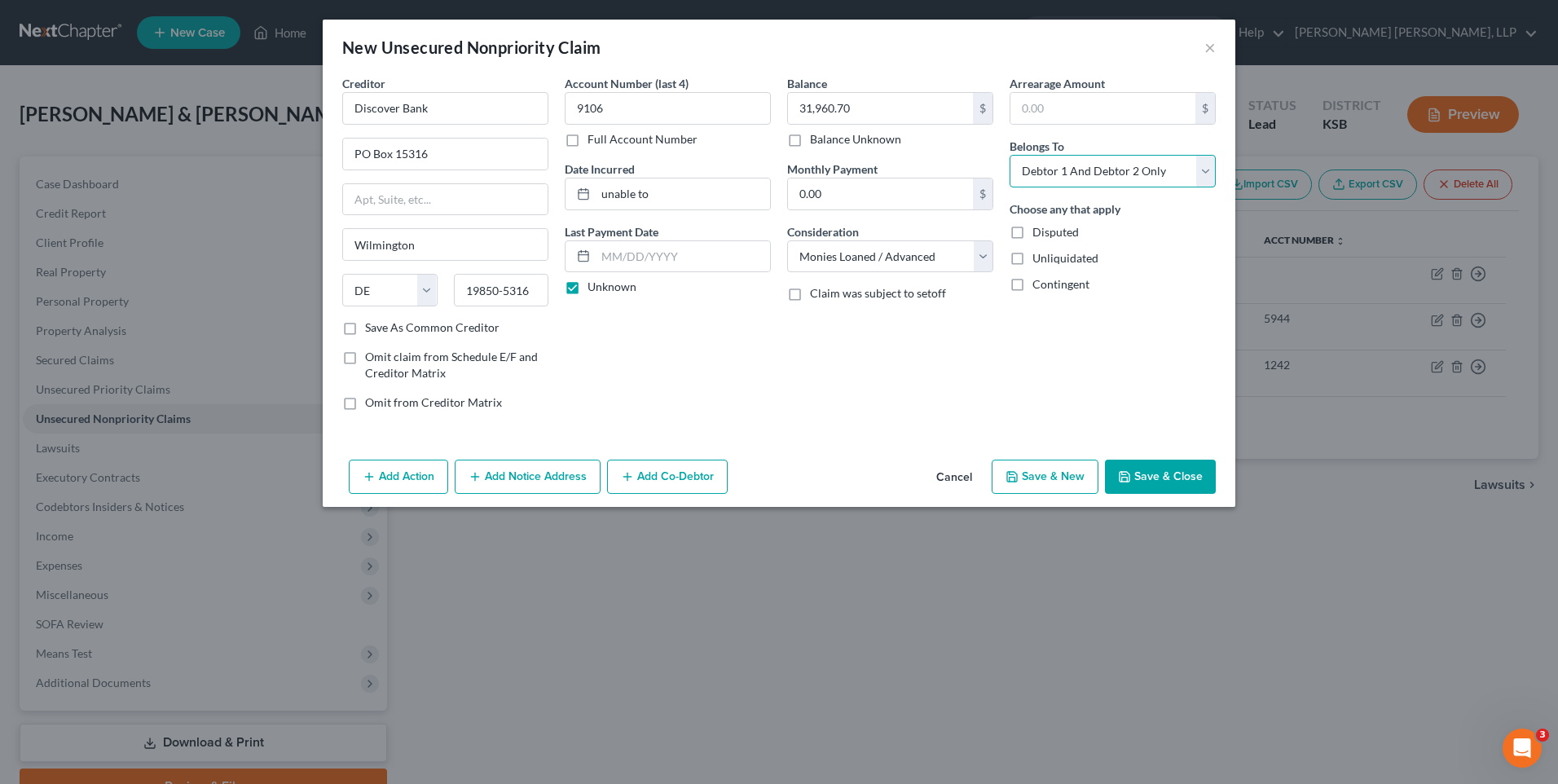
click at [1094, 166] on select "Select Debtor 1 Only Debtor 2 Only Debtor 1 And Debtor 2 Only At Least One Of T…" at bounding box center [1112, 171] width 206 height 33
select select "0"
click at [1010, 155] on select "Select Debtor 1 Only Debtor 2 Only Debtor 1 And Debtor 2 Only At Least One Of T…" at bounding box center [1112, 171] width 206 height 33
click at [1159, 471] on button "Save & Close" at bounding box center [1160, 476] width 111 height 34
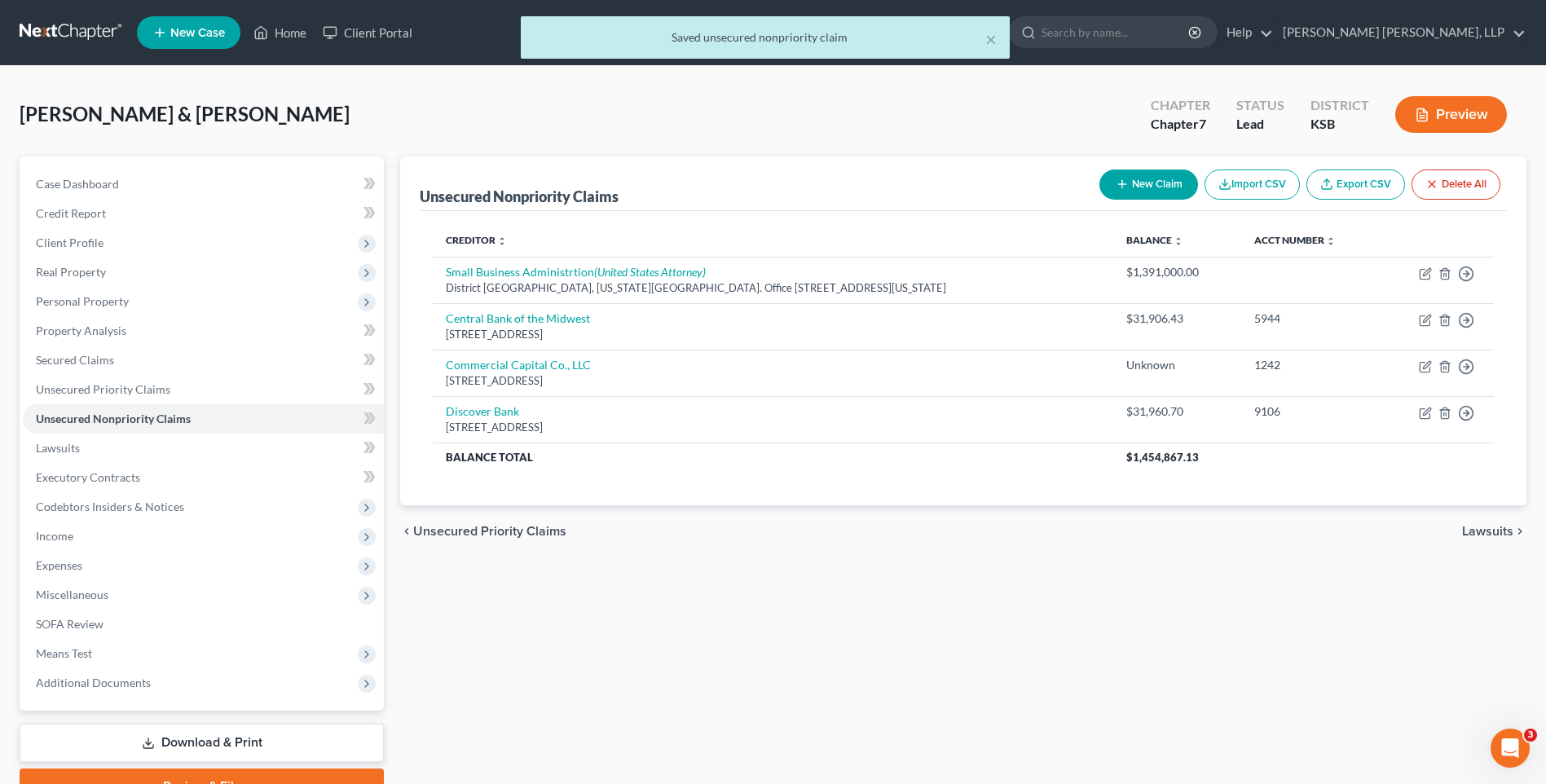
click at [1141, 183] on button "New Claim" at bounding box center [1149, 184] width 98 height 30
select select "2"
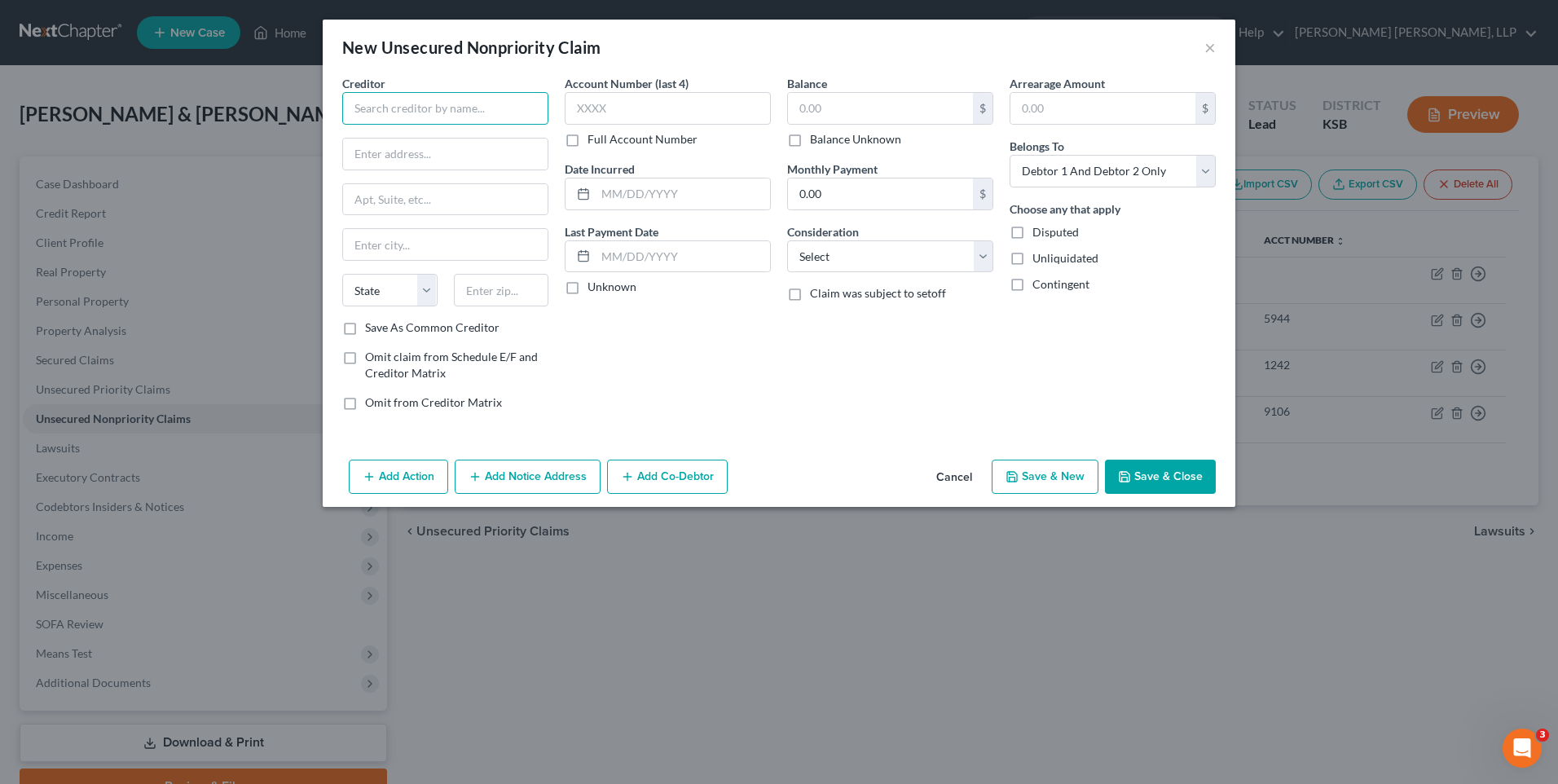
click at [430, 105] on input "text" at bounding box center [445, 108] width 206 height 33
type input "Envista C.U."
type input "P"
type input "[STREET_ADDRESS]"
type input "Topeka"
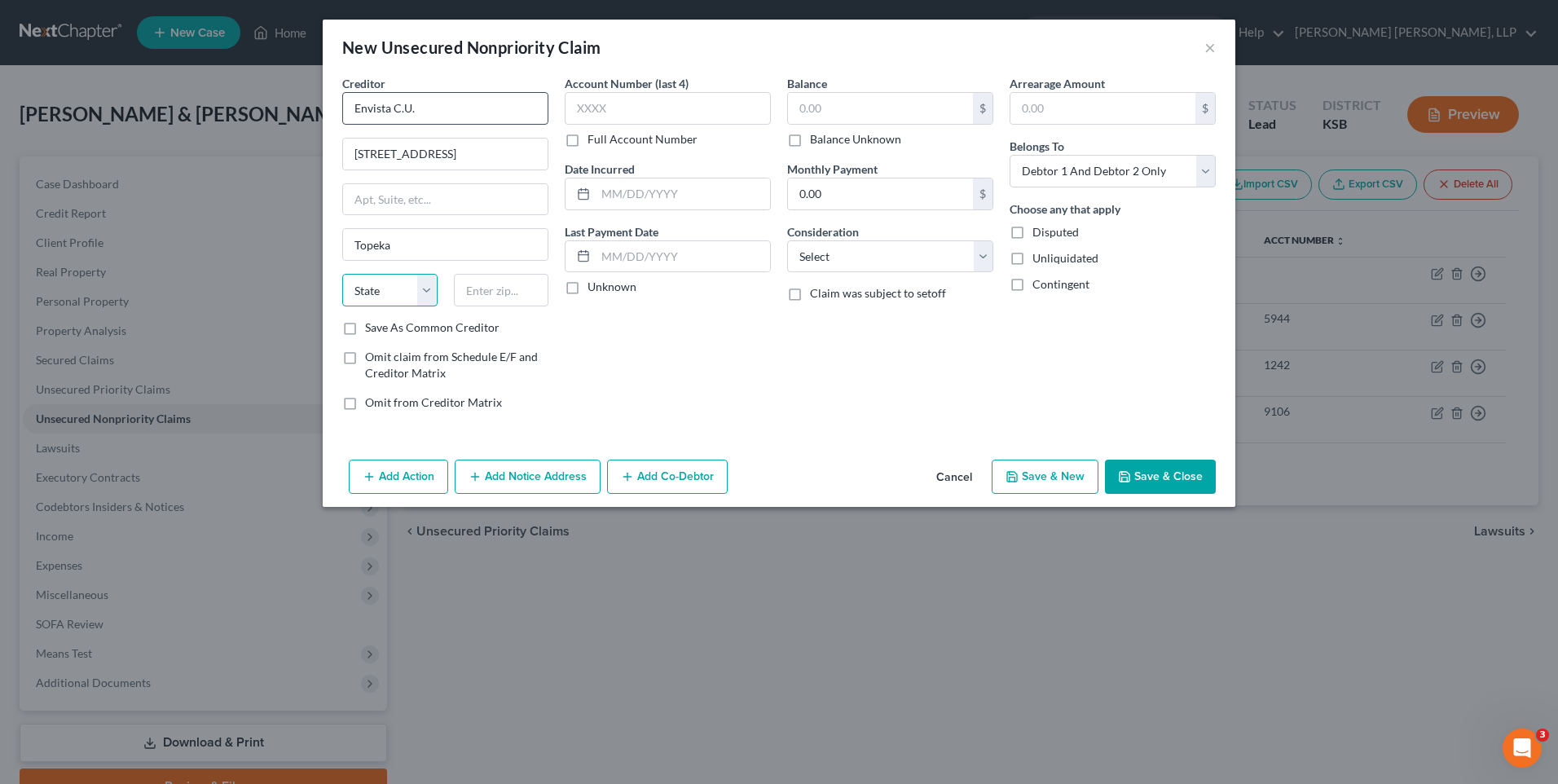
select select "17"
type input "66616"
drag, startPoint x: 625, startPoint y: 104, endPoint x: 445, endPoint y: 100, distance: 180.0
click at [445, 100] on div "Creditor * Envista C.U. [GEOGRAPHIC_DATA] [GEOGRAPHIC_DATA] [US_STATE][GEOGRAPH…" at bounding box center [779, 249] width 890 height 349
type input "4046"
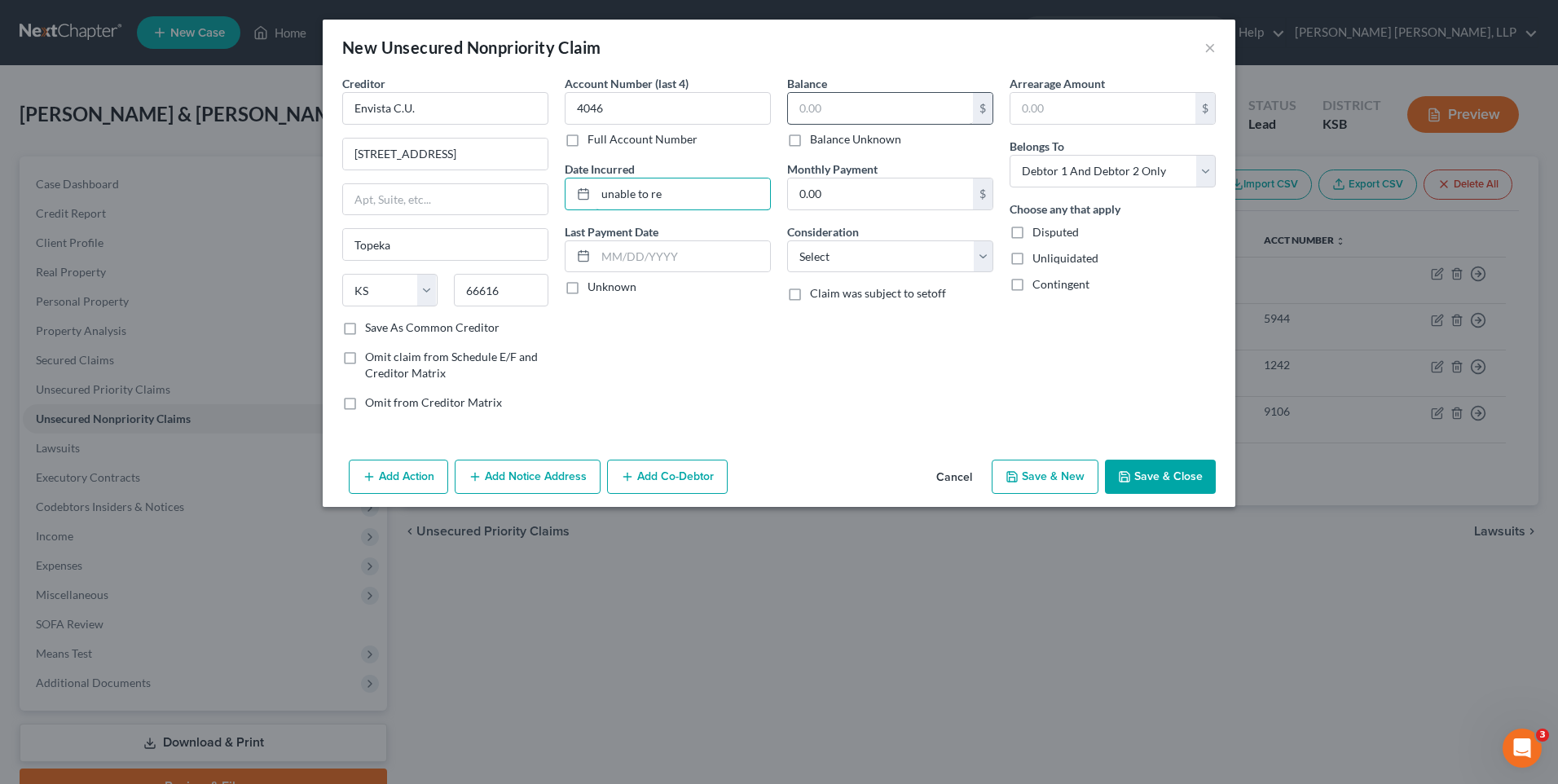
type input "Unable to recall"
click at [594, 279] on input "Unknown" at bounding box center [599, 284] width 11 height 11
checkbox input "true"
type input "10,498.69"
click at [983, 259] on select "Select Cable / Satellite Services Collection Agency Credit Card Debt Debt Couns…" at bounding box center [890, 256] width 206 height 33
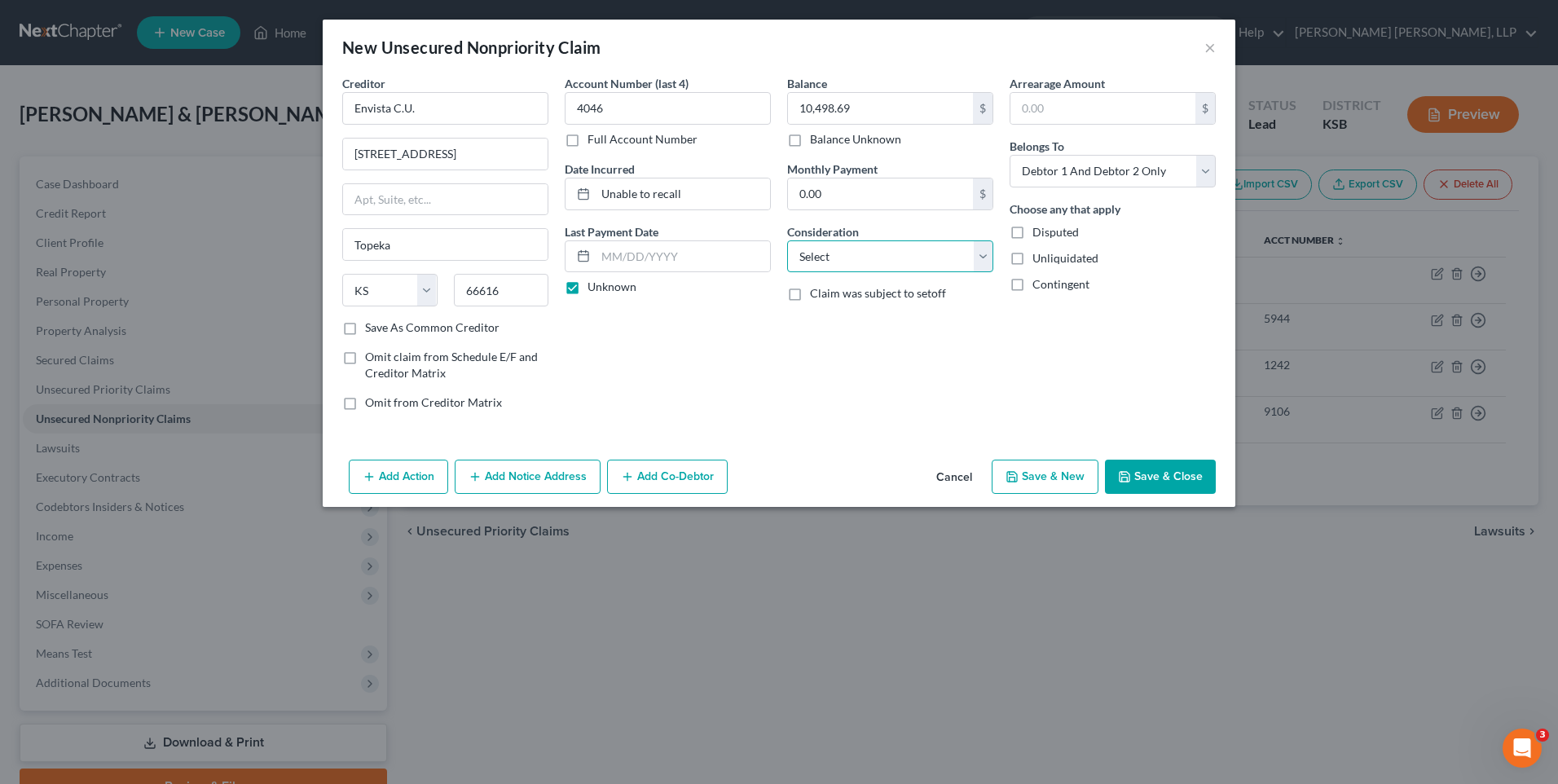
select select "14"
click at [787, 240] on select "Select Cable / Satellite Services Collection Agency Credit Card Debt Debt Couns…" at bounding box center [890, 256] width 206 height 33
click at [831, 314] on input "text" at bounding box center [890, 318] width 204 height 31
drag, startPoint x: 831, startPoint y: 321, endPoint x: 860, endPoint y: 321, distance: 29.0
click at [860, 321] on input "Mixed Farm and Personal Expenses" at bounding box center [890, 318] width 204 height 31
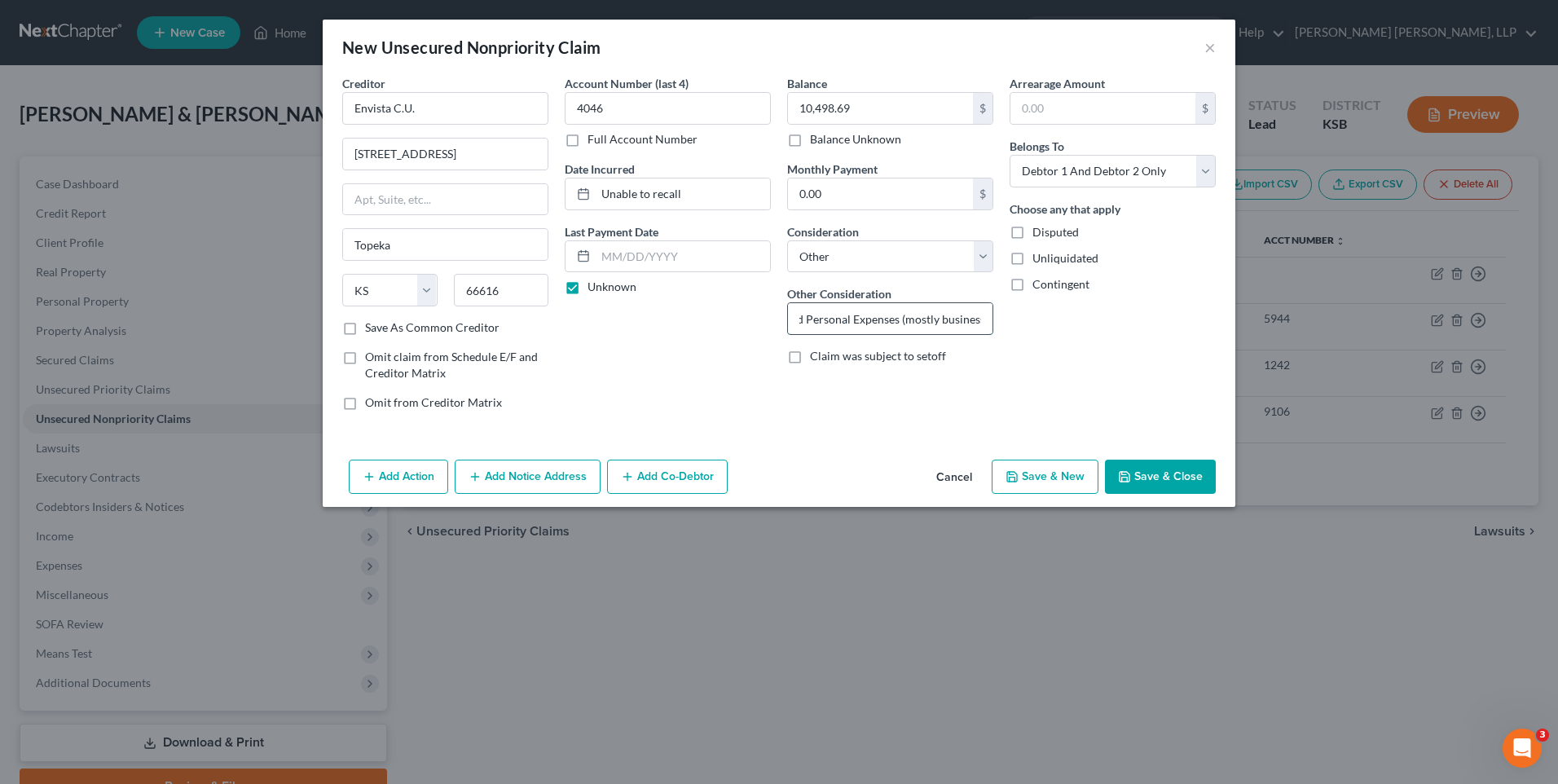
scroll to position [0, 98]
type input "Mixed Business and Personal Expenses (mostly business)"
click at [1080, 108] on input "text" at bounding box center [1103, 108] width 185 height 31
click at [1334, 529] on div "New Unsecured Nonpriority Claim × Creditor * Envista C.U. [STREET_ADDRESS] [GEO…" at bounding box center [779, 392] width 1558 height 784
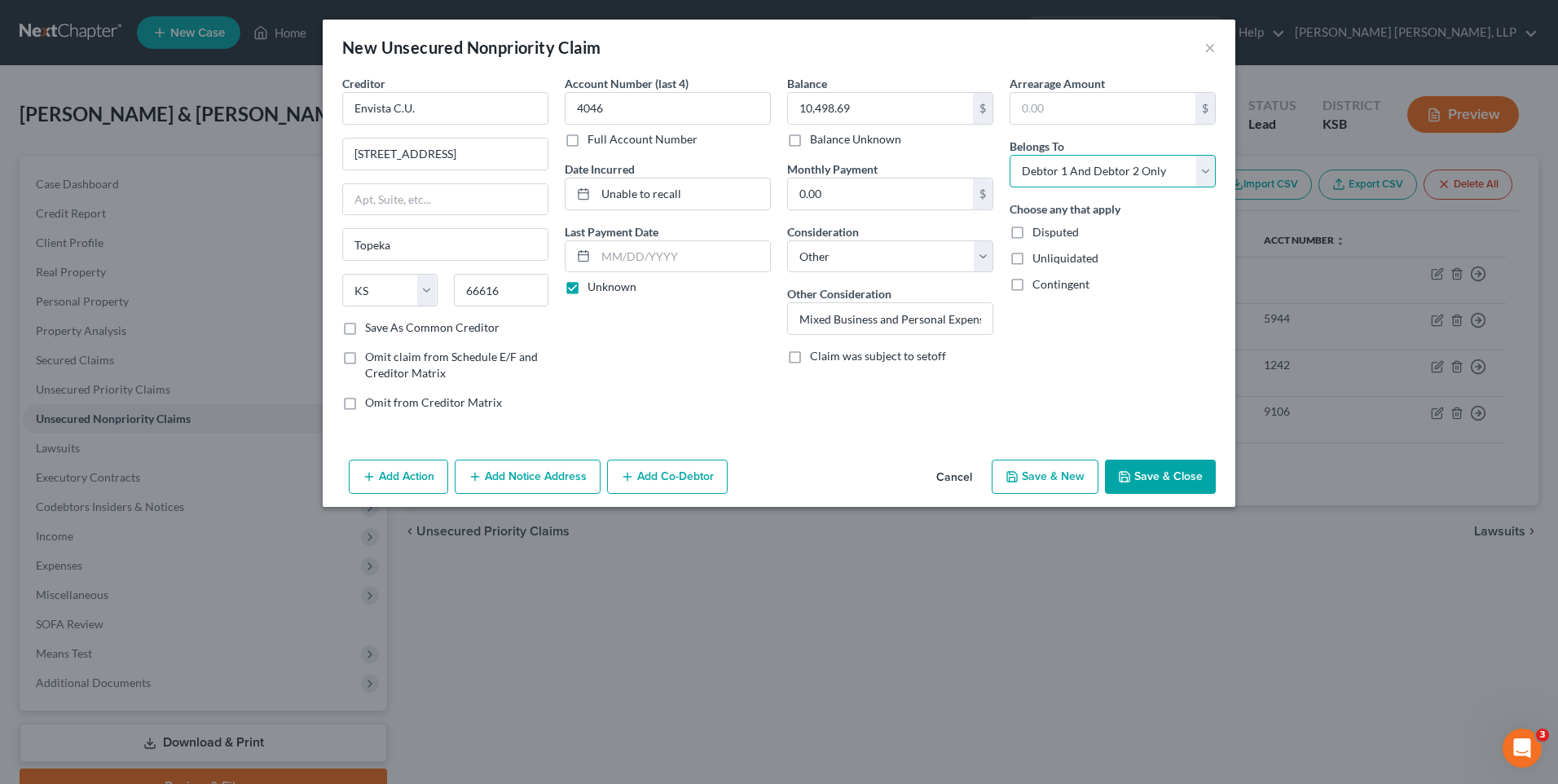
click at [1152, 173] on select "Select Debtor 1 Only Debtor 2 Only Debtor 1 And Debtor 2 Only At Least One Of T…" at bounding box center [1112, 171] width 206 height 33
select select "0"
click at [1010, 155] on select "Select Debtor 1 Only Debtor 2 Only Debtor 1 And Debtor 2 Only At Least One Of T…" at bounding box center [1112, 171] width 206 height 33
click at [1160, 466] on button "Save & Close" at bounding box center [1160, 476] width 111 height 34
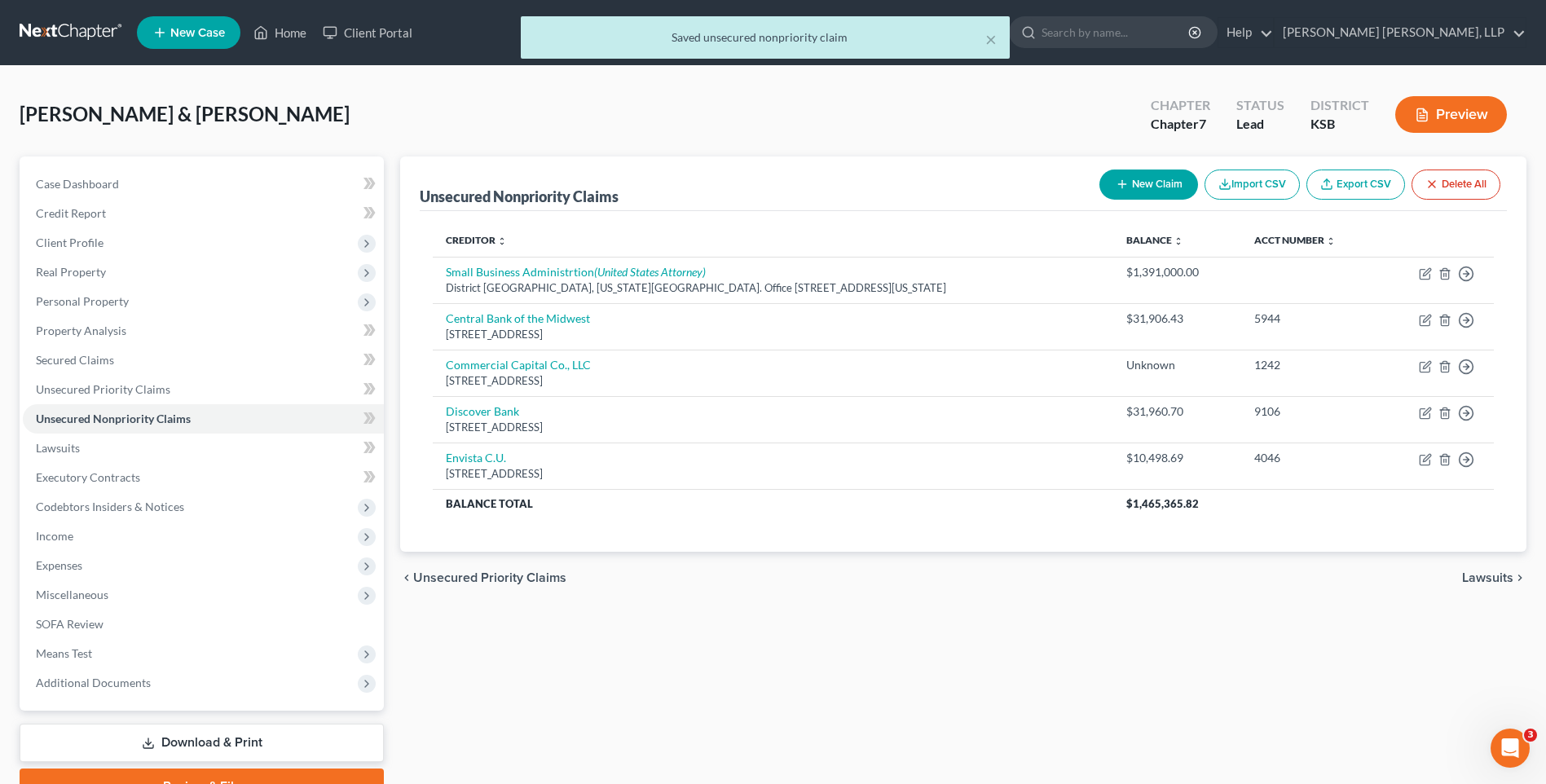
click at [1158, 183] on button "New Claim" at bounding box center [1149, 184] width 98 height 30
select select "2"
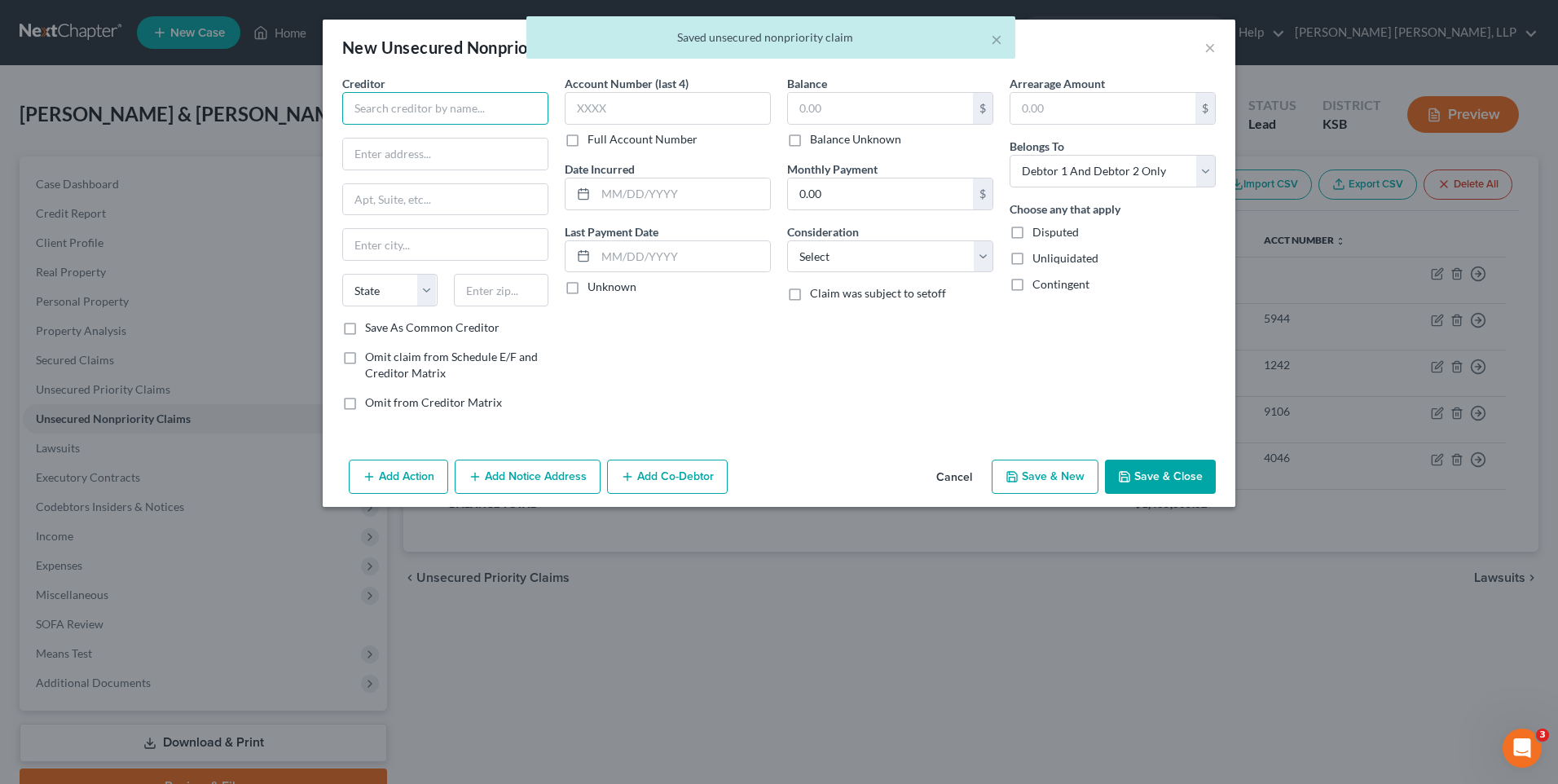
click at [416, 100] on input "text" at bounding box center [445, 108] width 206 height 33
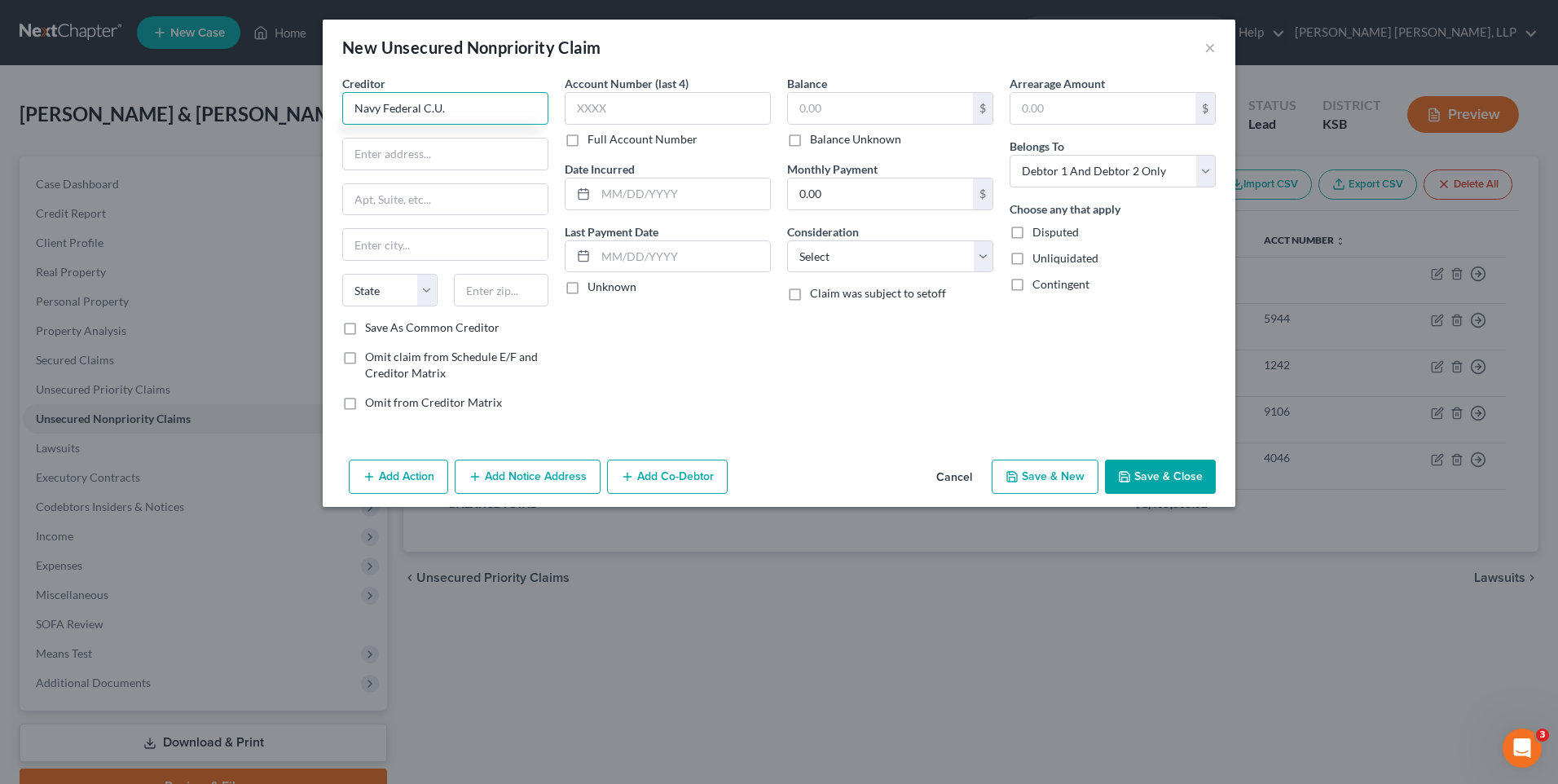
type input "Navy Federal C.U."
type input "PO Box 3000"
type input "[PERSON_NAME]"
select select "48"
type input "22119-3000"
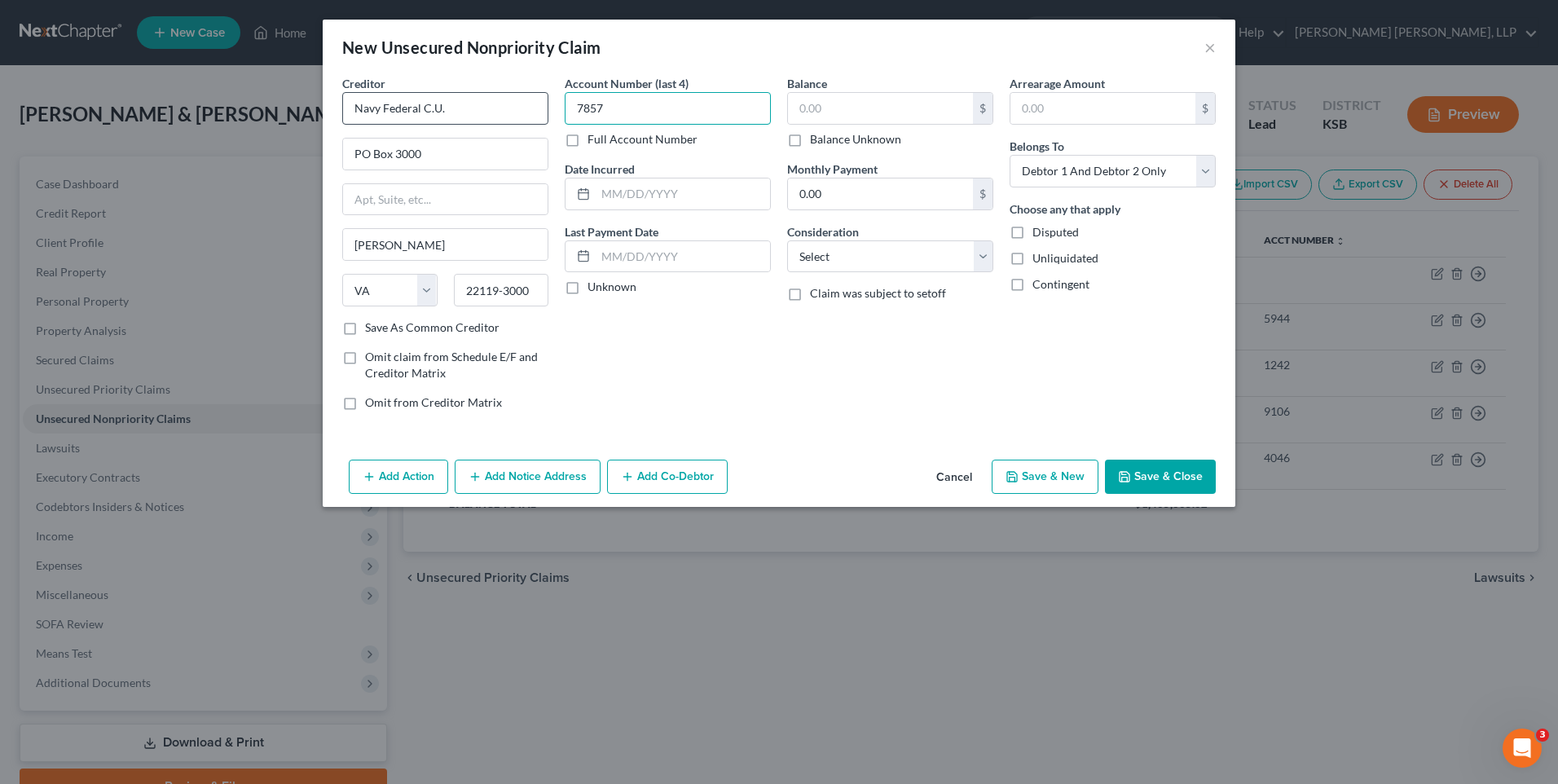
type input "7857"
type input "Unable to recall"
type input "10,498.69"
select select "14"
select select "0"
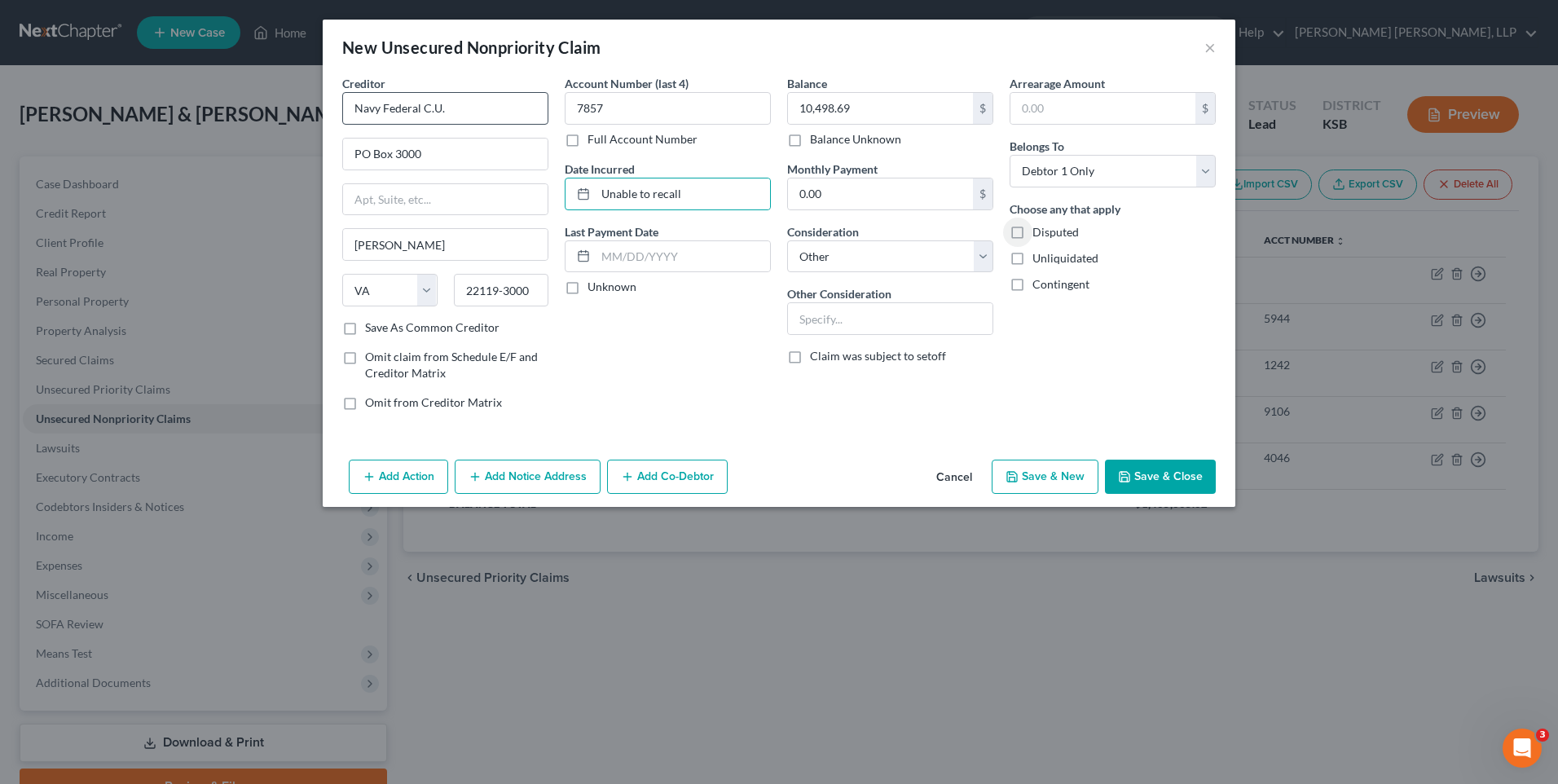
click at [1039, 224] on input "Disputed" at bounding box center [1044, 229] width 11 height 11
checkbox input "true"
click at [587, 287] on label "Unknown" at bounding box center [612, 287] width 49 height 17
click at [594, 287] on input "Unknown" at bounding box center [599, 284] width 11 height 11
checkbox input "true"
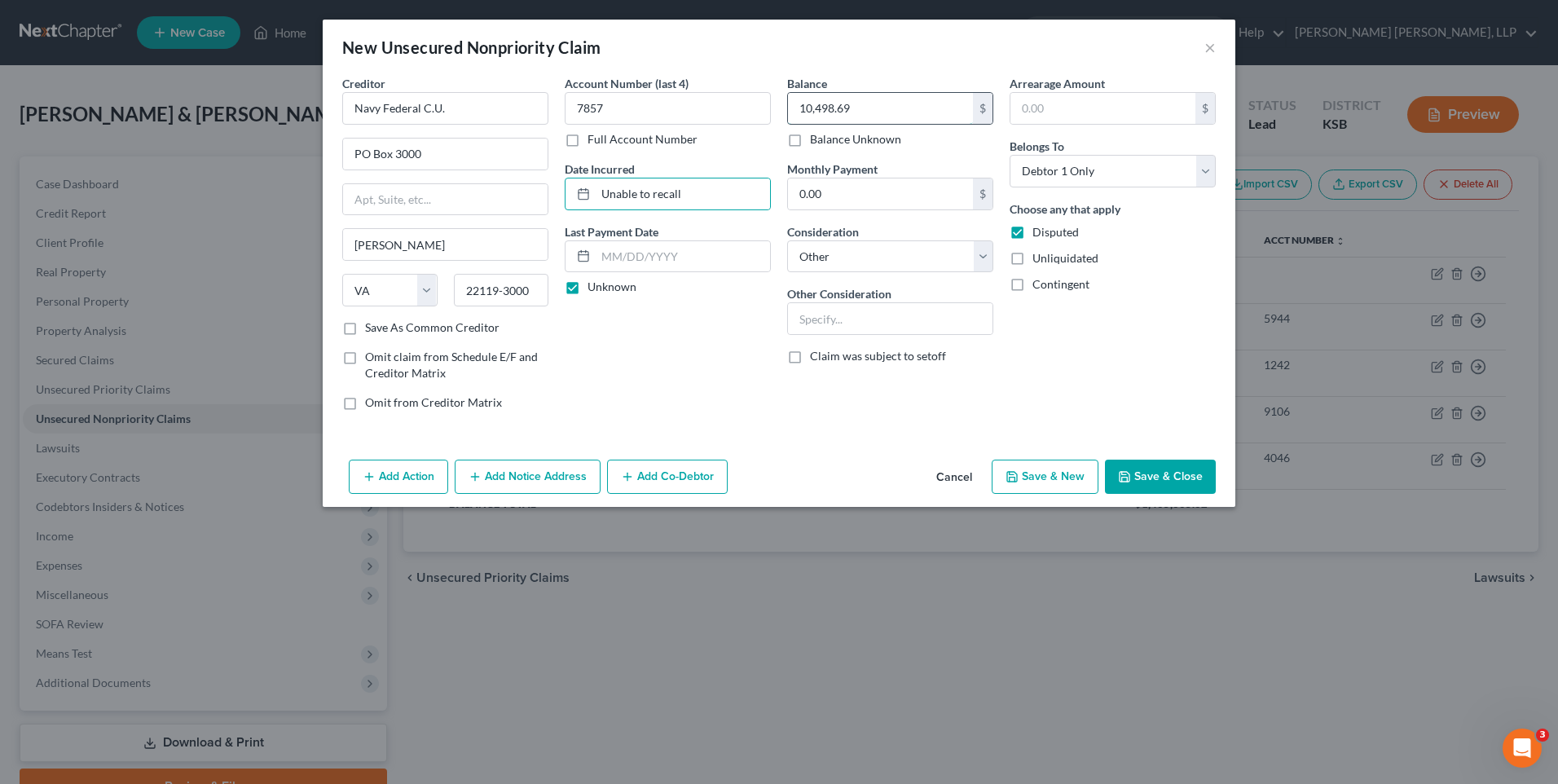
click at [856, 107] on input "10,498.69" at bounding box center [880, 108] width 185 height 31
type input "19,329.91"
type input "Mixed Business and Personal Expenses (mostly business)"
click at [1039, 224] on input "Disputed" at bounding box center [1044, 229] width 11 height 11
checkbox input "false"
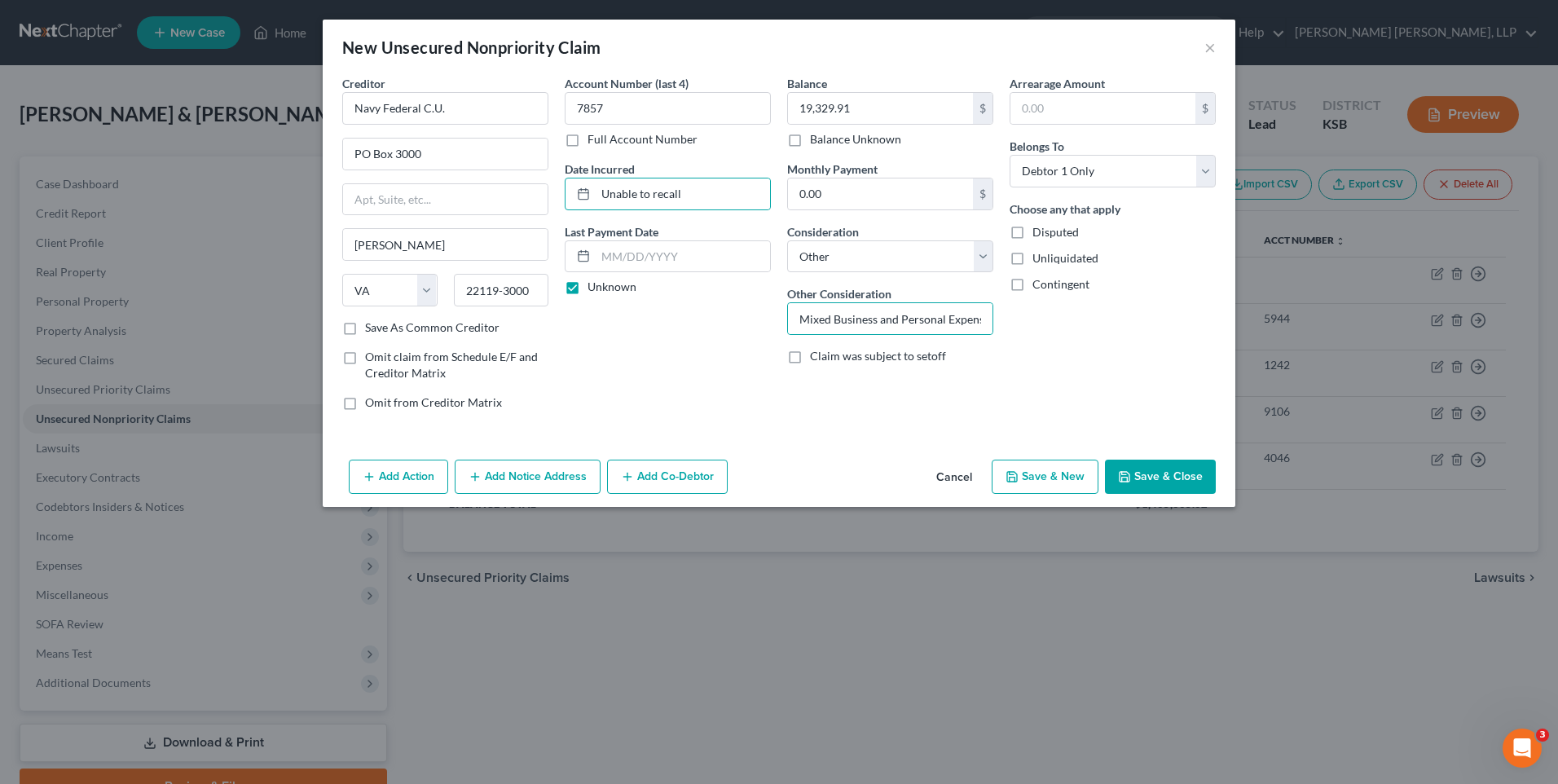
click at [1046, 473] on button "Save & New" at bounding box center [1046, 476] width 107 height 34
select select "2"
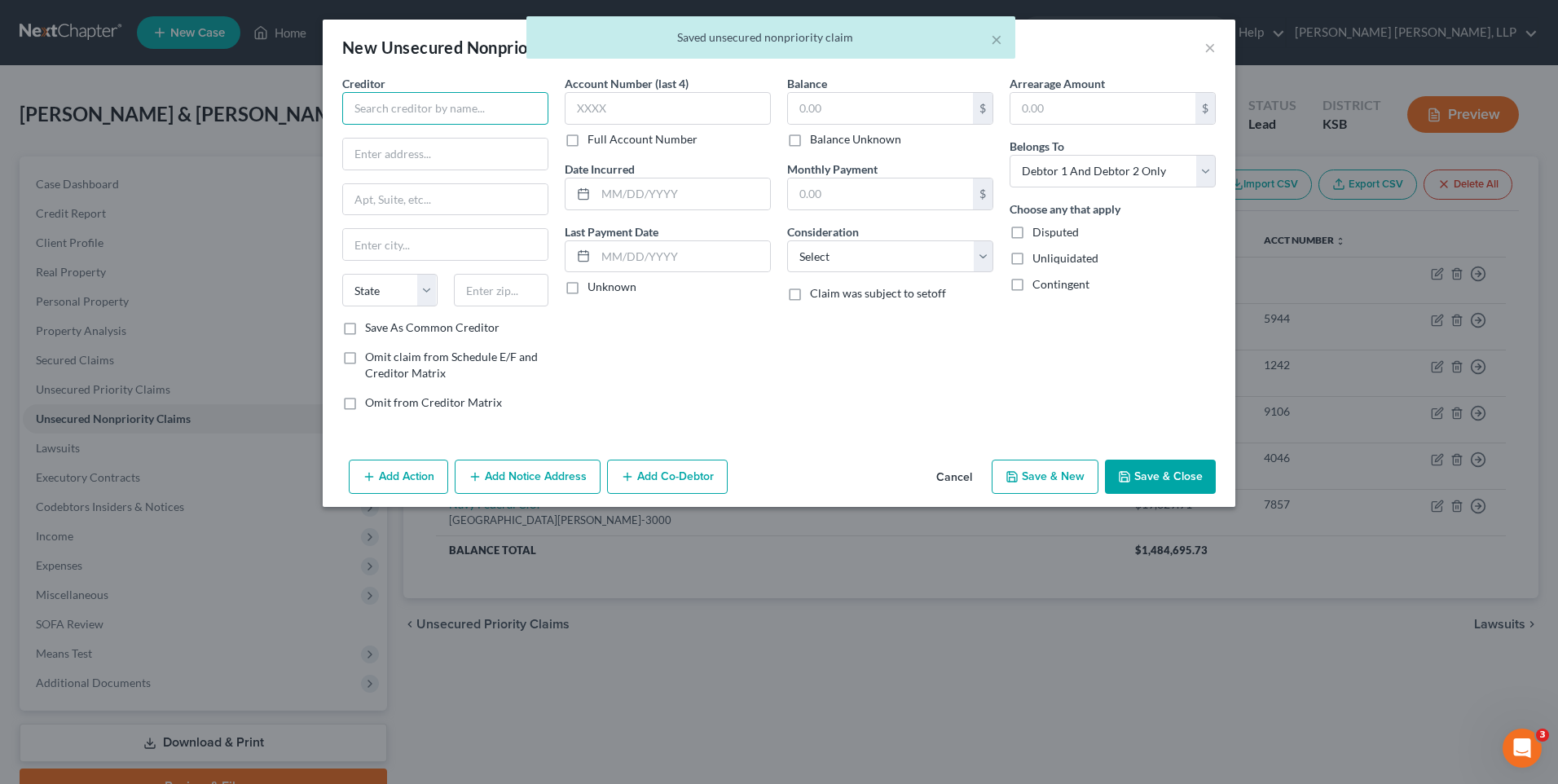
click at [441, 114] on input "text" at bounding box center [445, 108] width 206 height 33
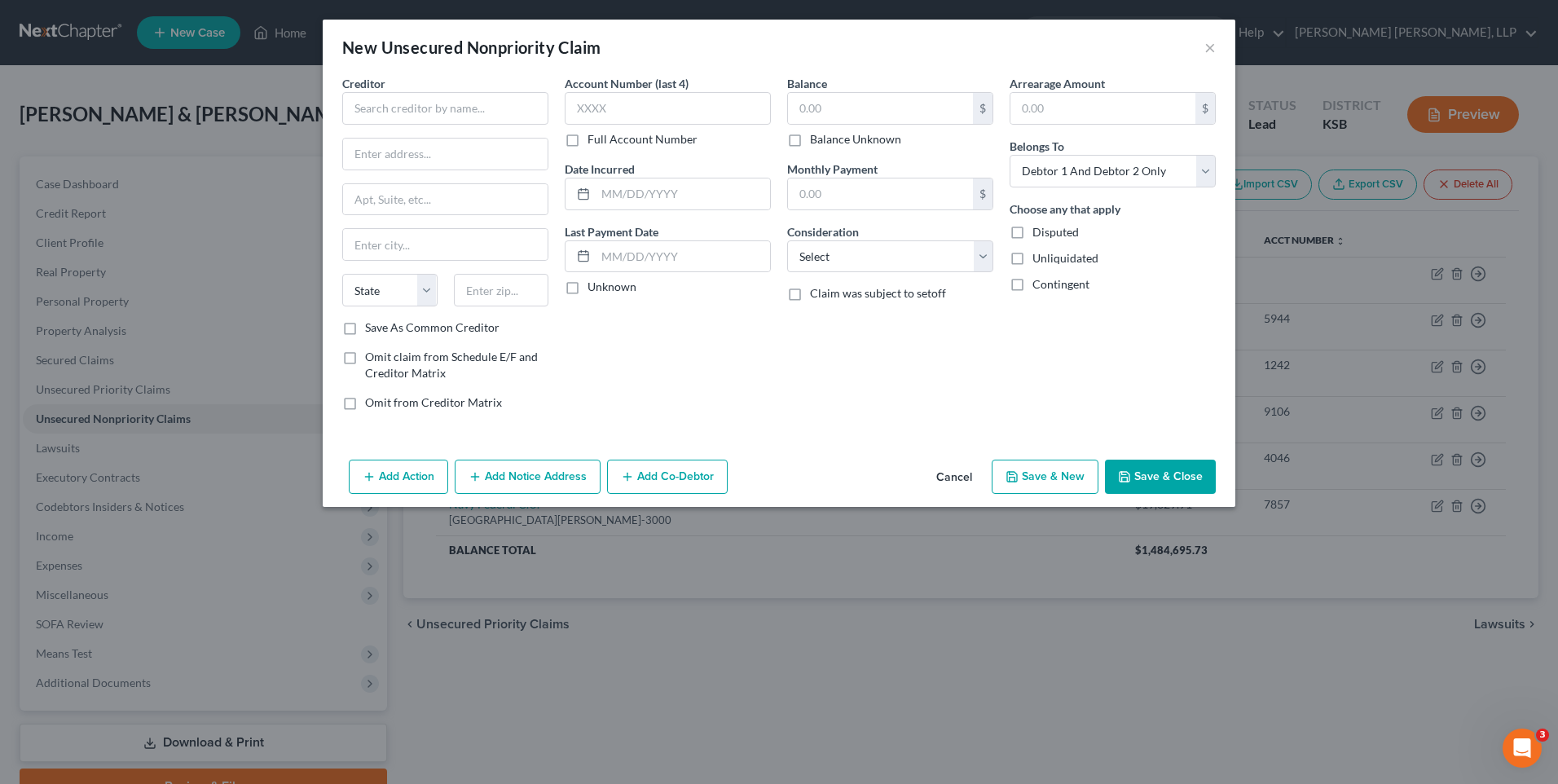
click at [1203, 46] on div "New Unsecured Nonpriority Claim ×" at bounding box center [779, 47] width 913 height 55
click at [1209, 47] on button "×" at bounding box center [1211, 47] width 12 height 19
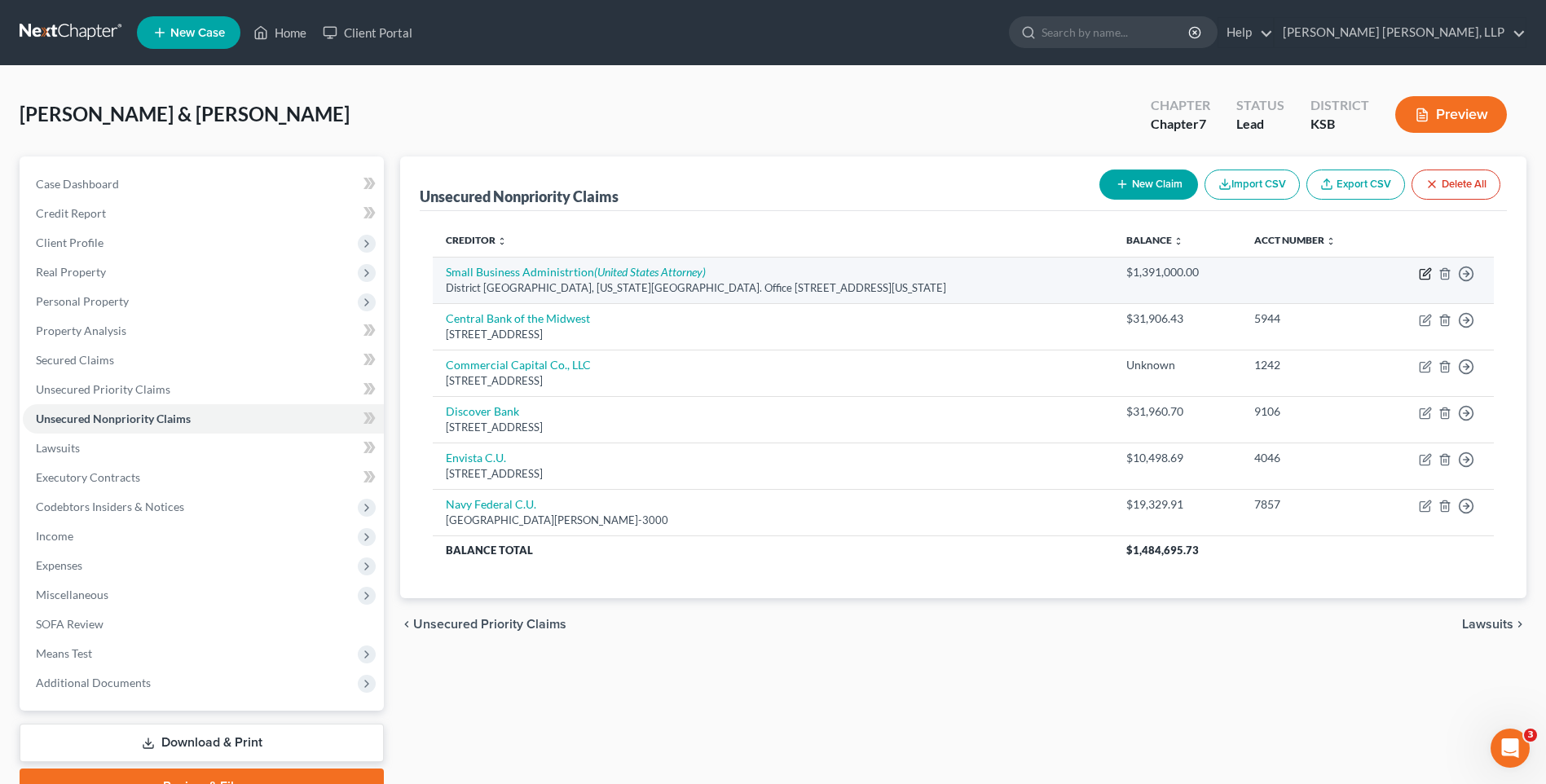
click at [1428, 273] on icon "button" at bounding box center [1425, 274] width 13 height 13
select select "26"
select select "14"
select select "2"
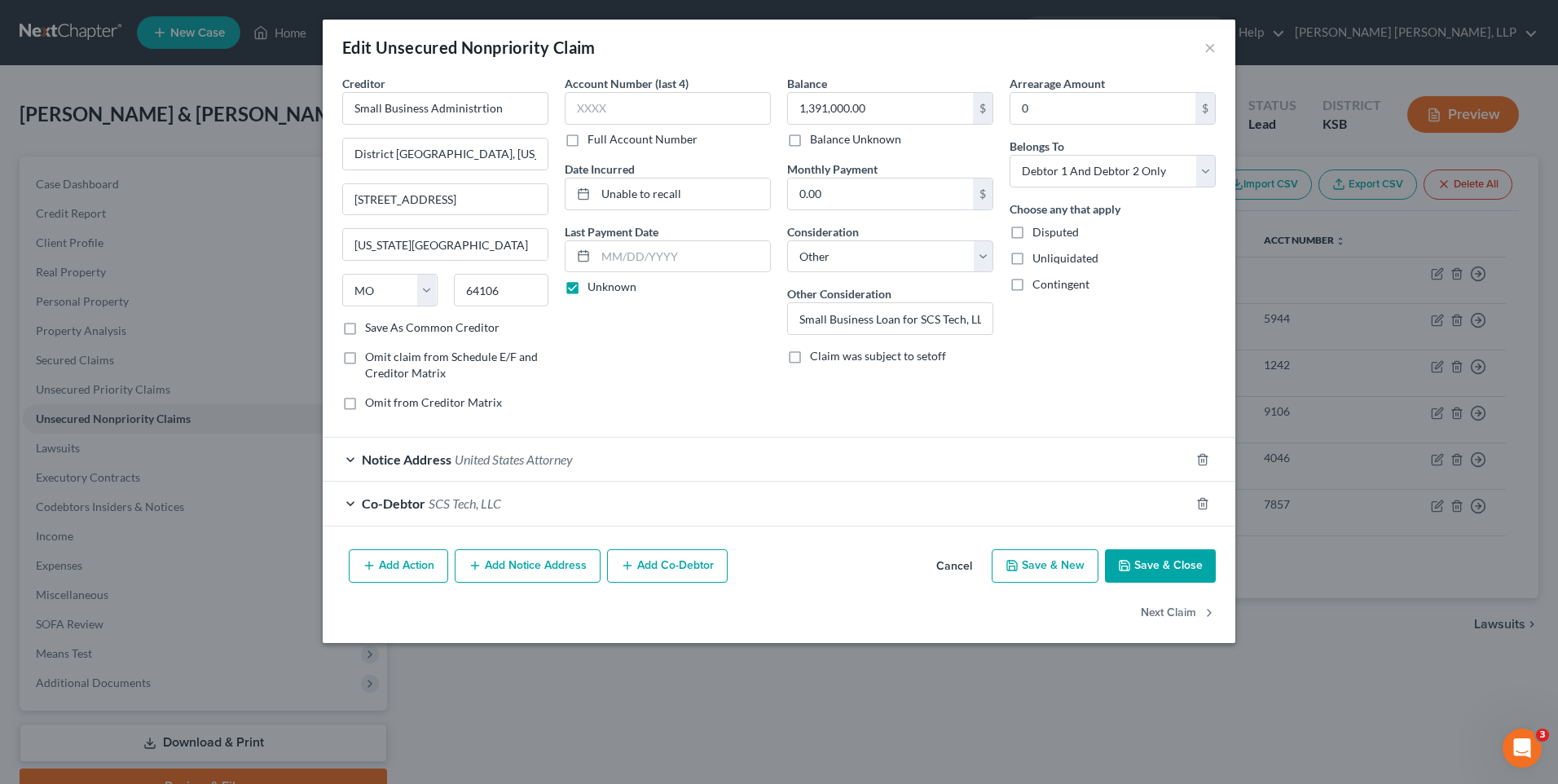
click at [553, 565] on button "Add Notice Address" at bounding box center [527, 565] width 146 height 34
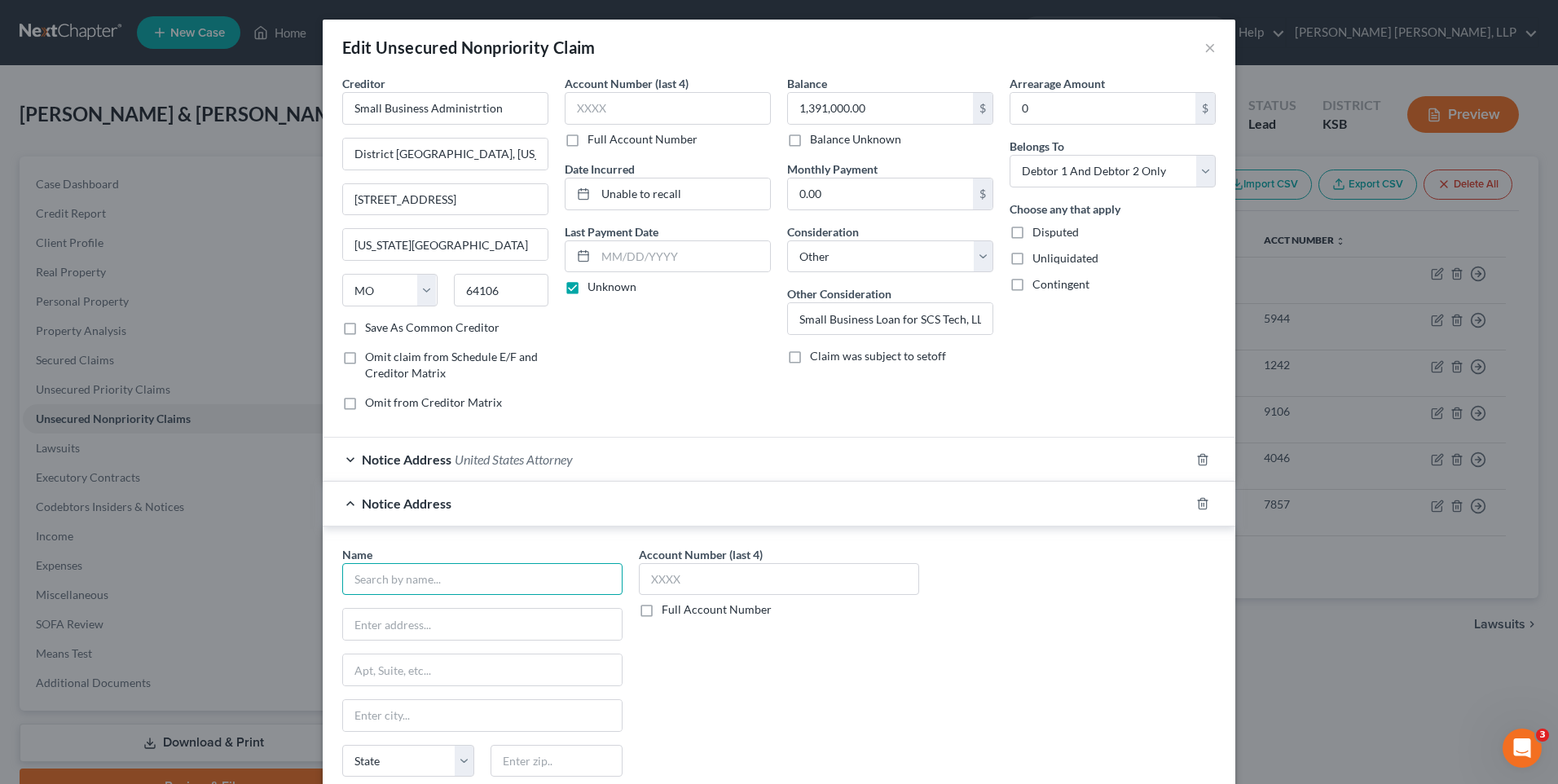
click at [497, 579] on input "text" at bounding box center [482, 579] width 280 height 33
type input "Small Business Administration"
click at [471, 113] on input "Small Business Administrtion" at bounding box center [445, 108] width 206 height 33
type input "Small Business Administration"
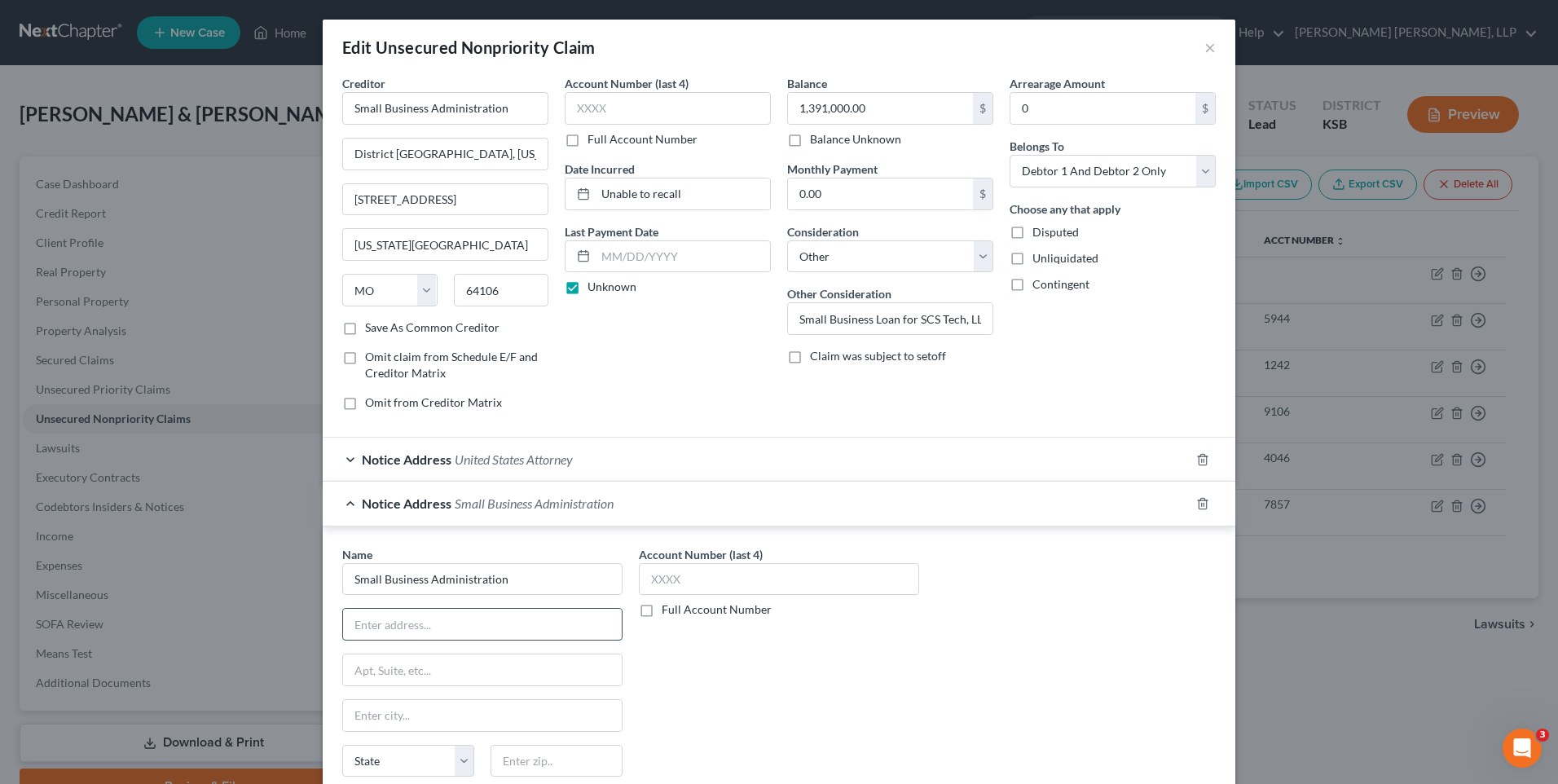
click at [446, 621] on input "text" at bounding box center [482, 624] width 279 height 31
click at [421, 626] on input "text" at bounding box center [482, 624] width 279 height 31
type input "District Counsel"
type input "[STREET_ADDRESS]"
type input "Wichita"
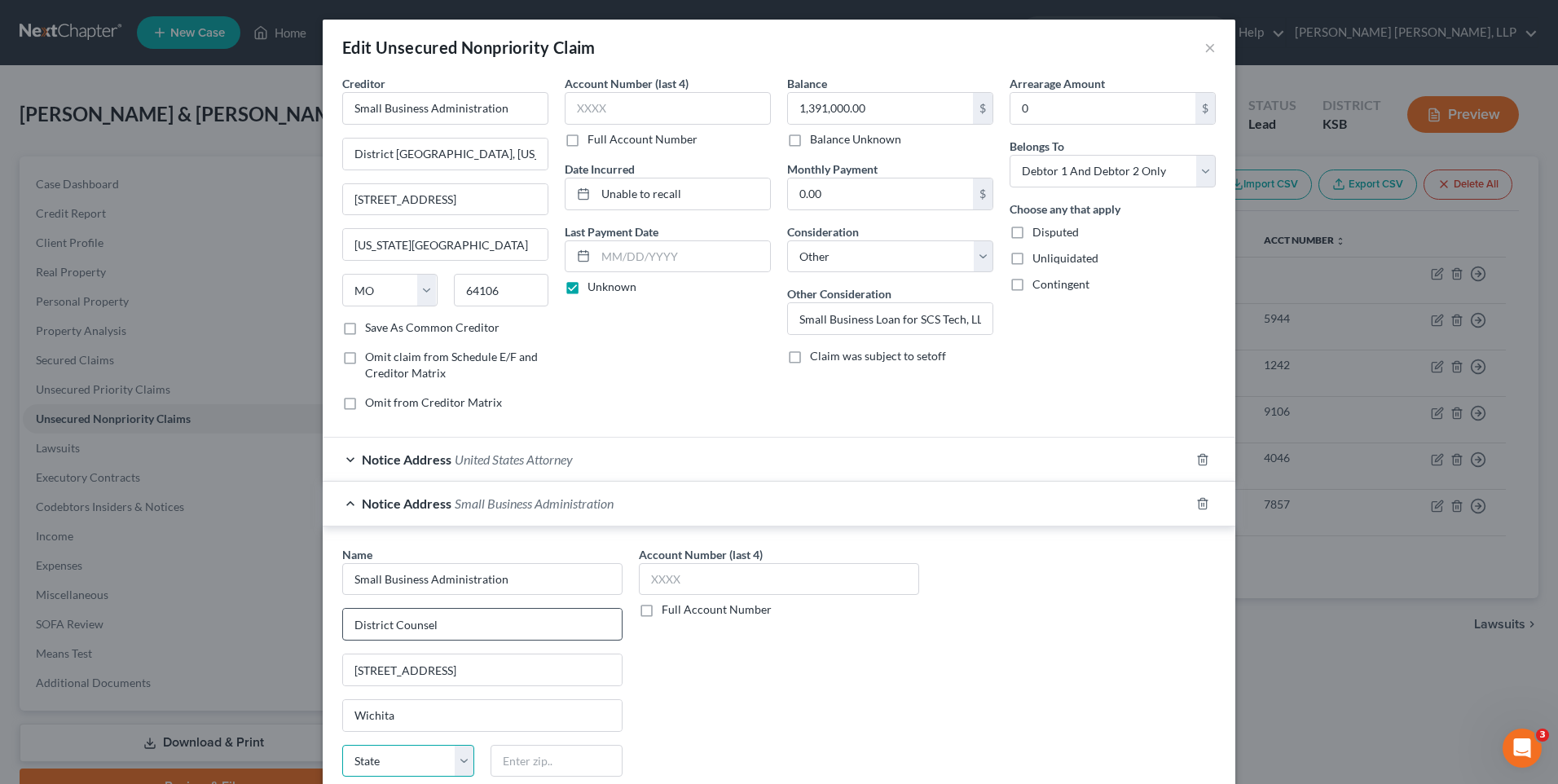
select select "17"
type input "67202-1212"
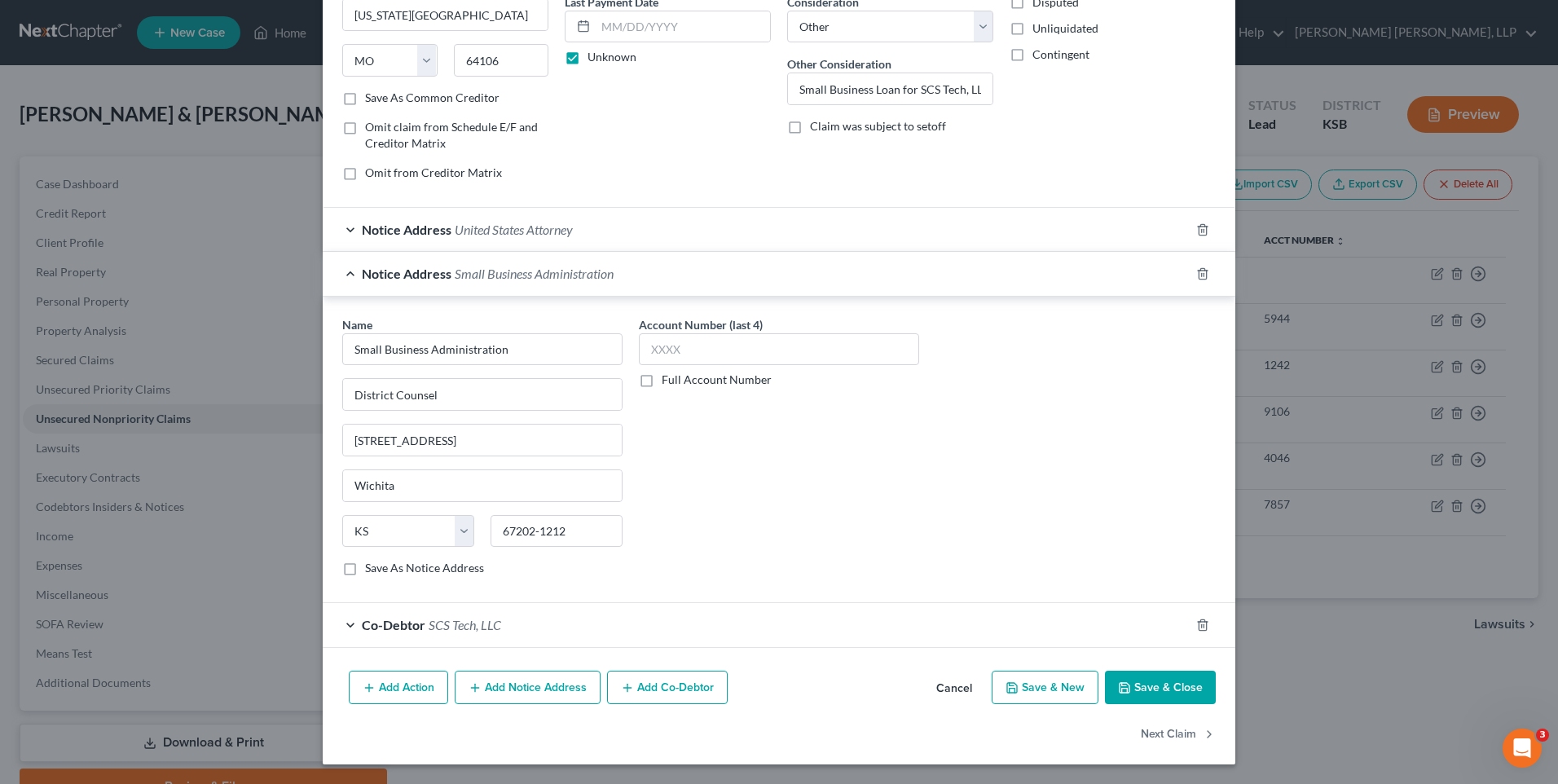
click at [514, 686] on button "Add Notice Address" at bounding box center [527, 687] width 146 height 34
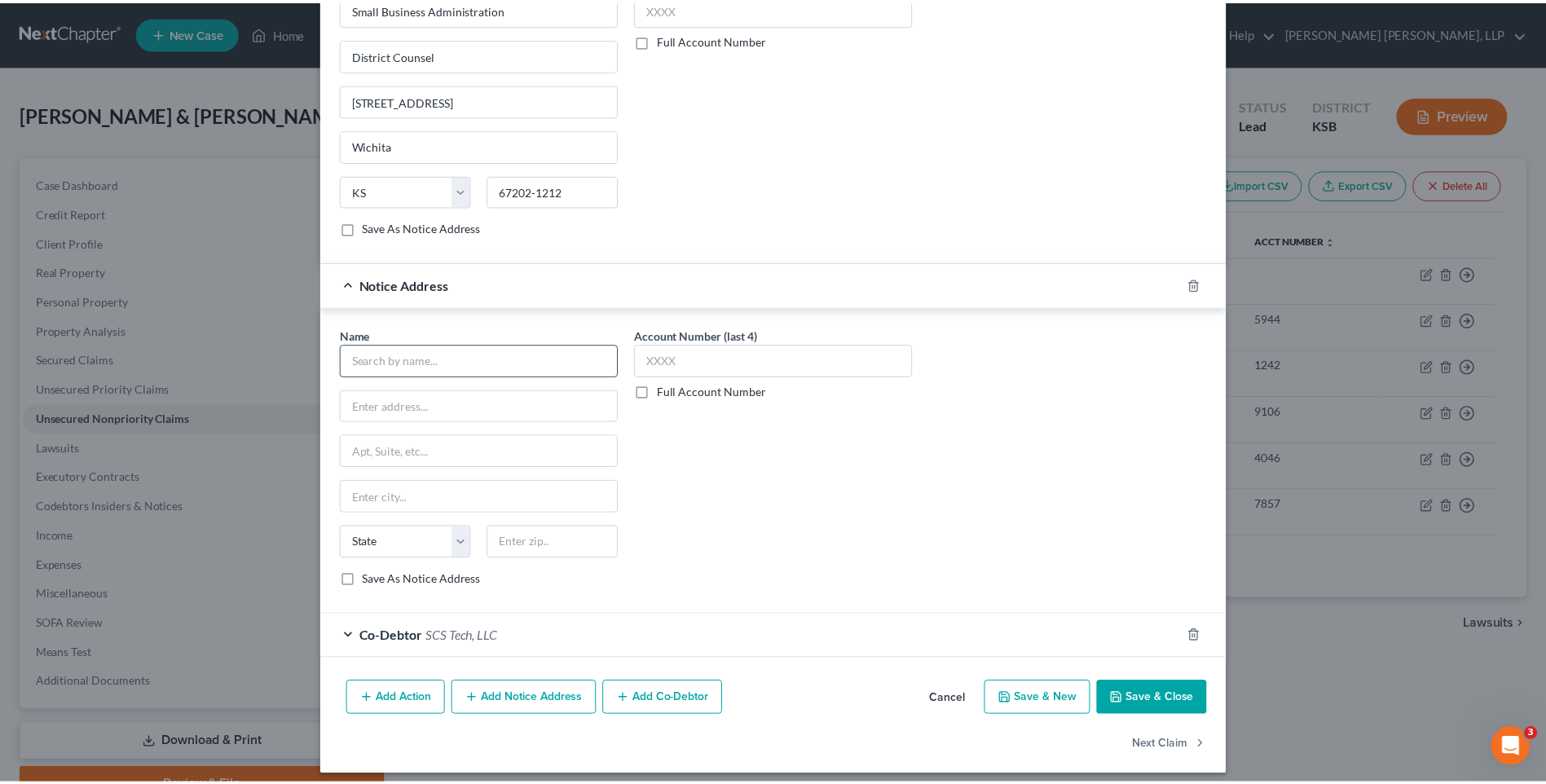
scroll to position [570, 0]
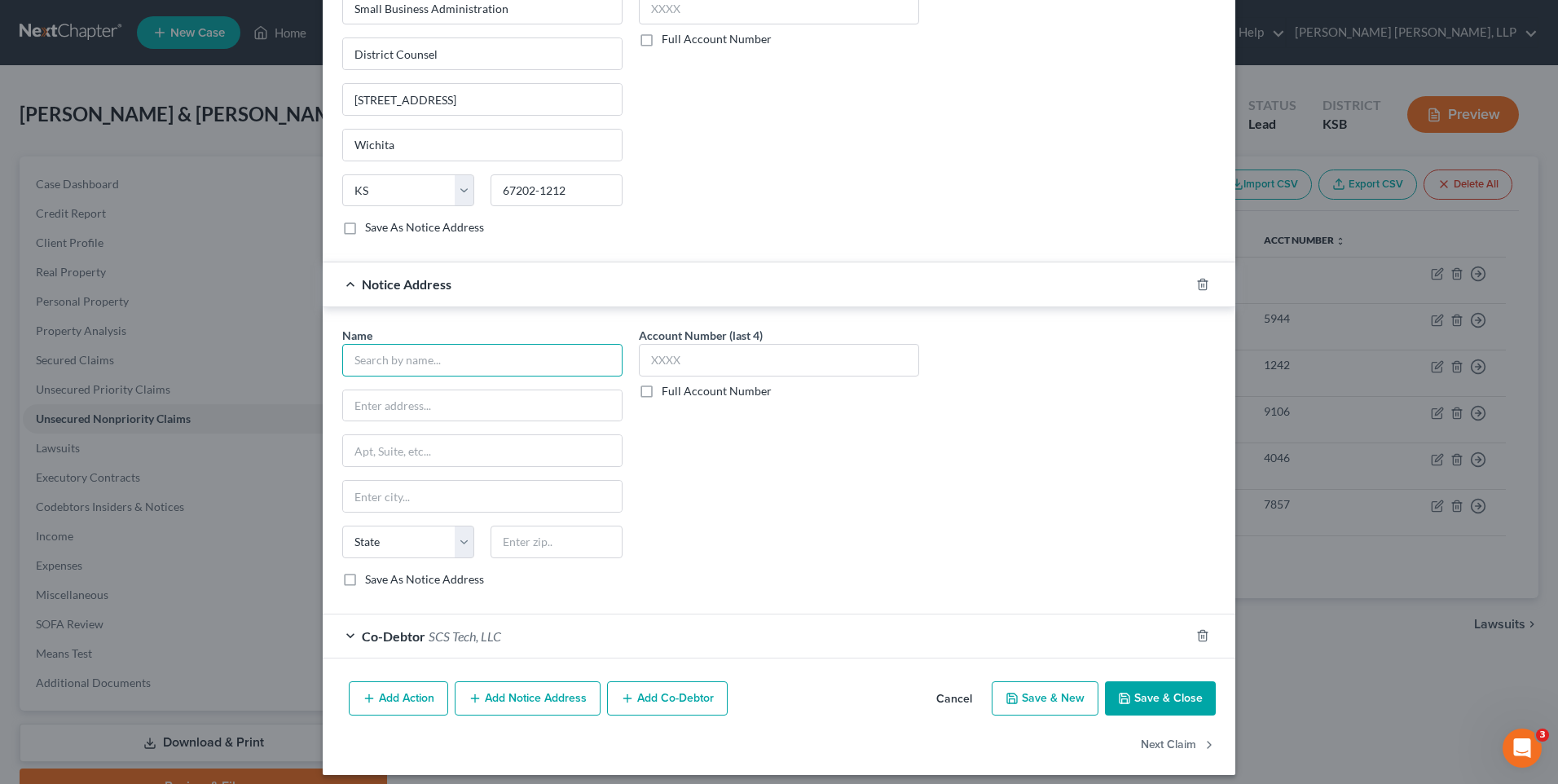
click at [398, 354] on input "text" at bounding box center [482, 359] width 280 height 33
type input "United States Attorney"
type input "[GEOGRAPHIC_DATA] 290"
type input "Topeka"
select select "17"
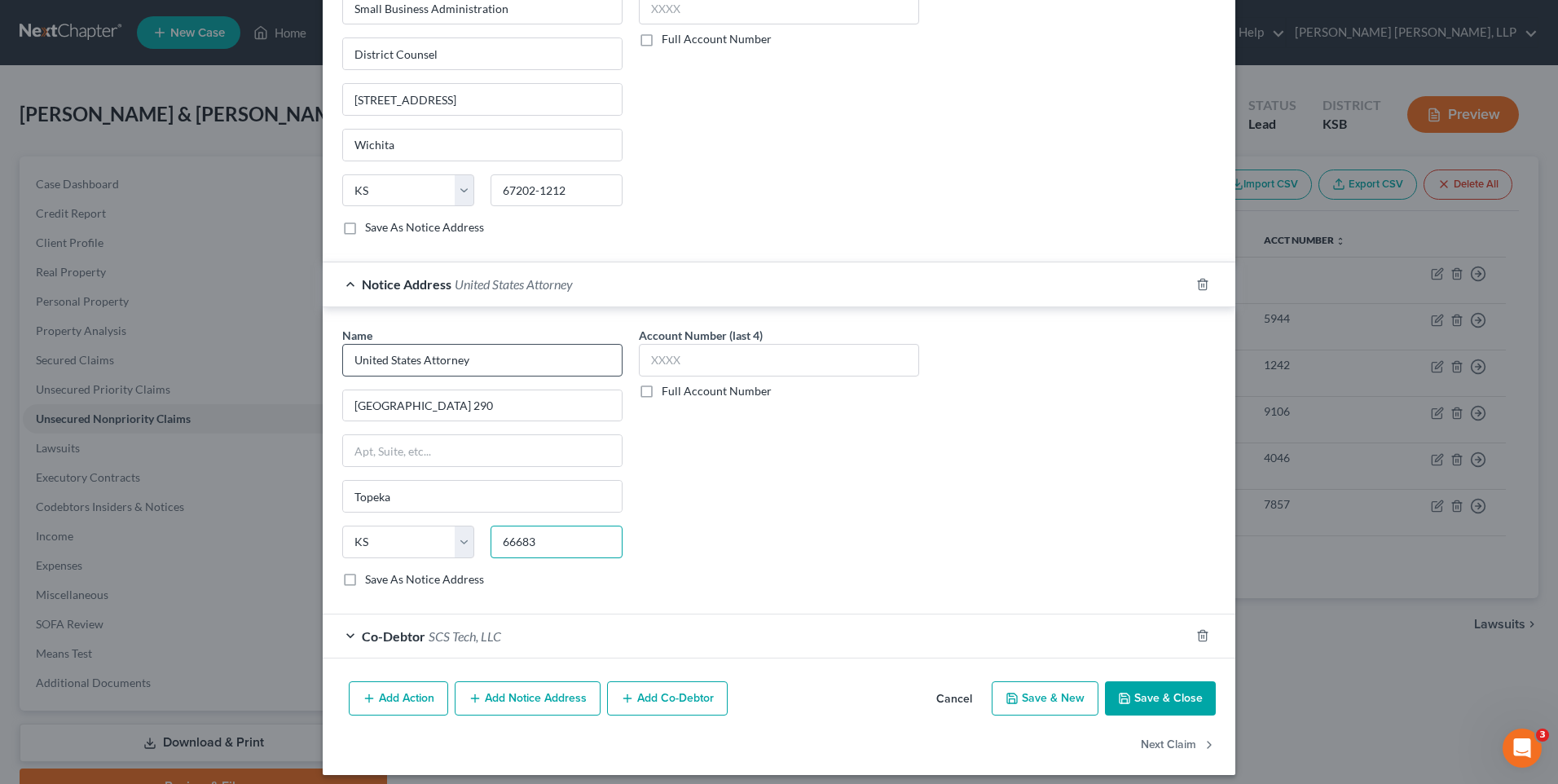
type input "66683"
click at [1138, 694] on button "Save & Close" at bounding box center [1160, 697] width 111 height 34
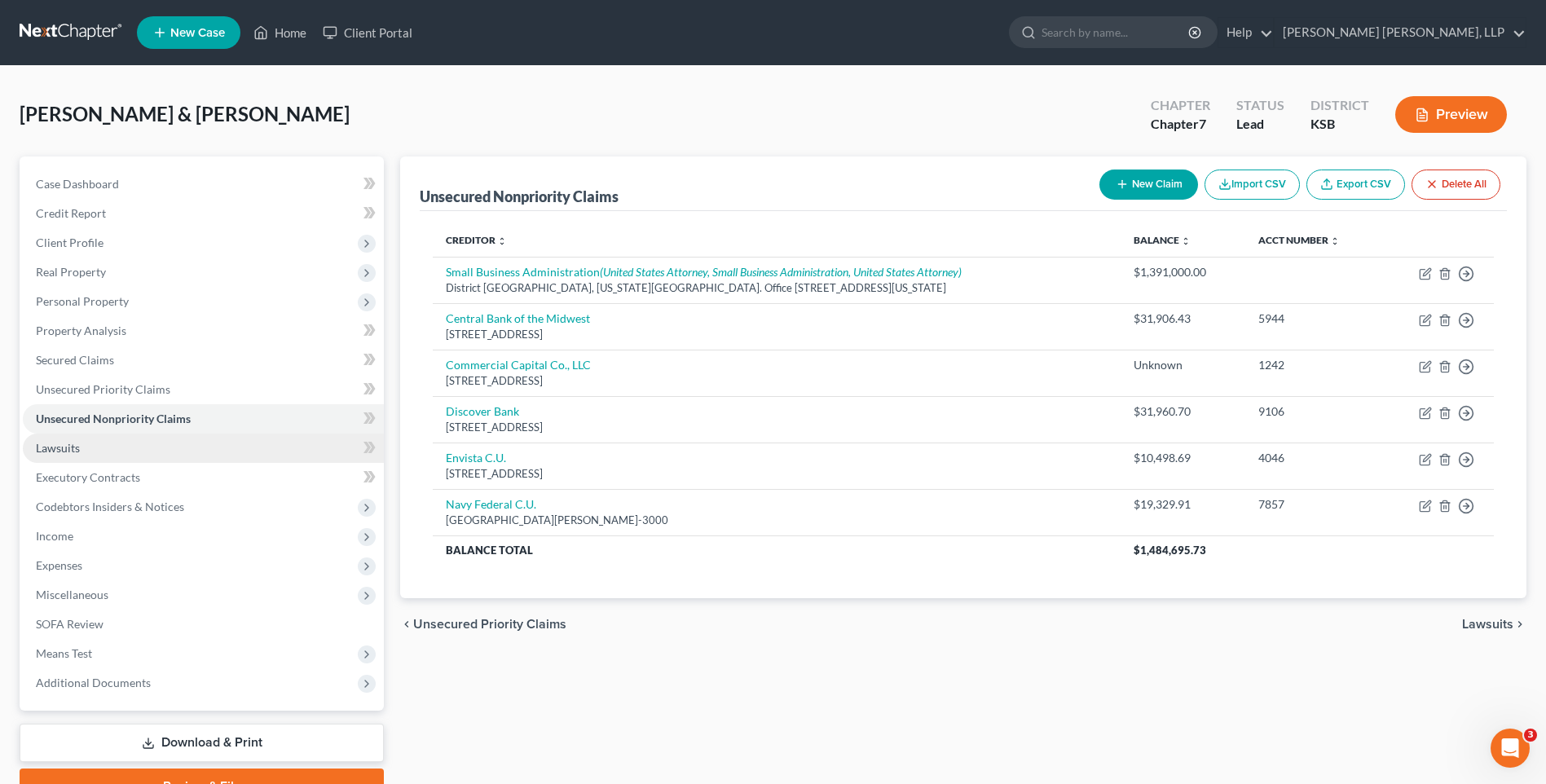
click at [68, 450] on span "Lawsuits" at bounding box center [58, 447] width 44 height 14
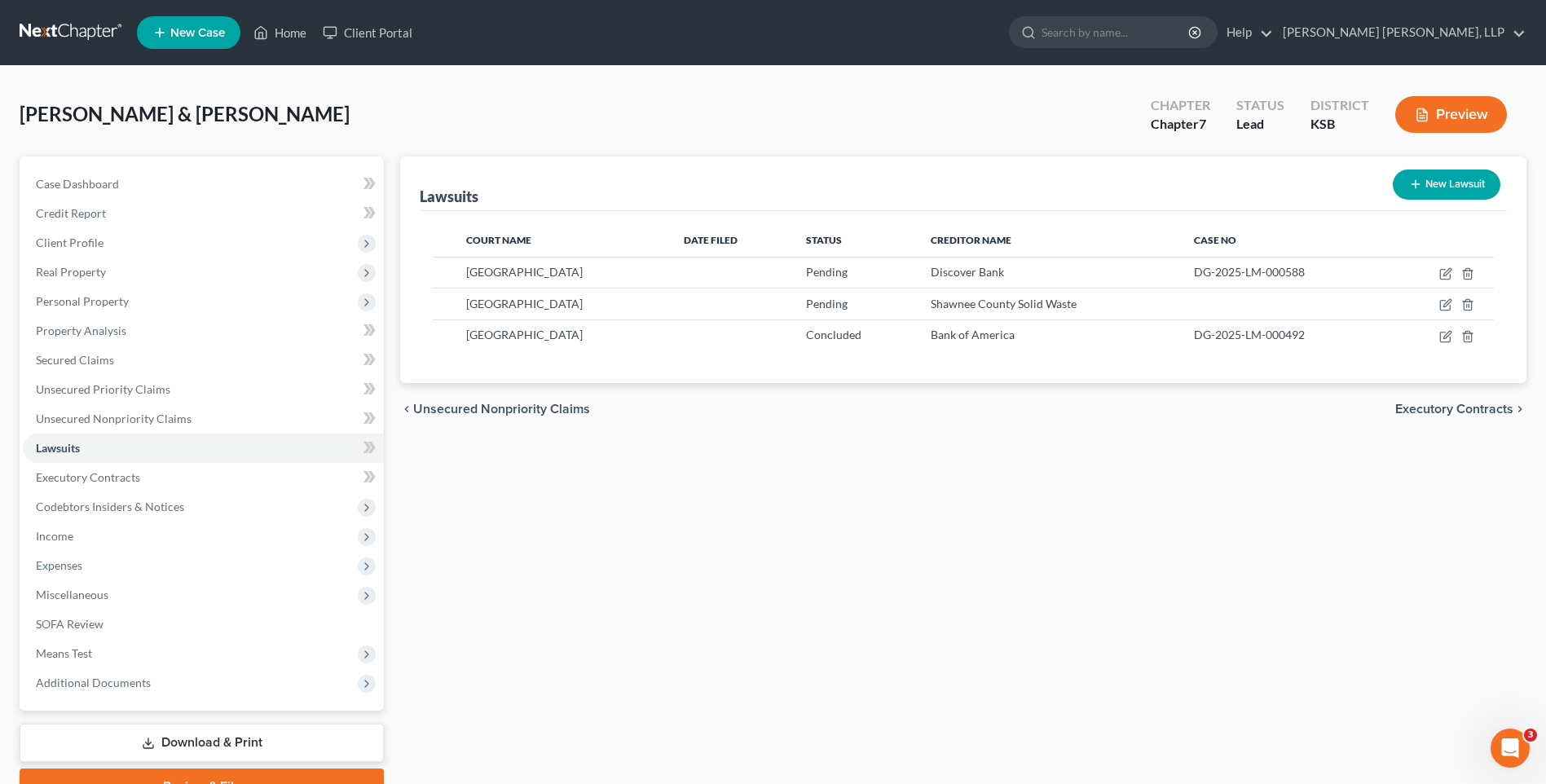
click at [1467, 183] on button "New Lawsuit" at bounding box center [1446, 184] width 108 height 30
select select "0"
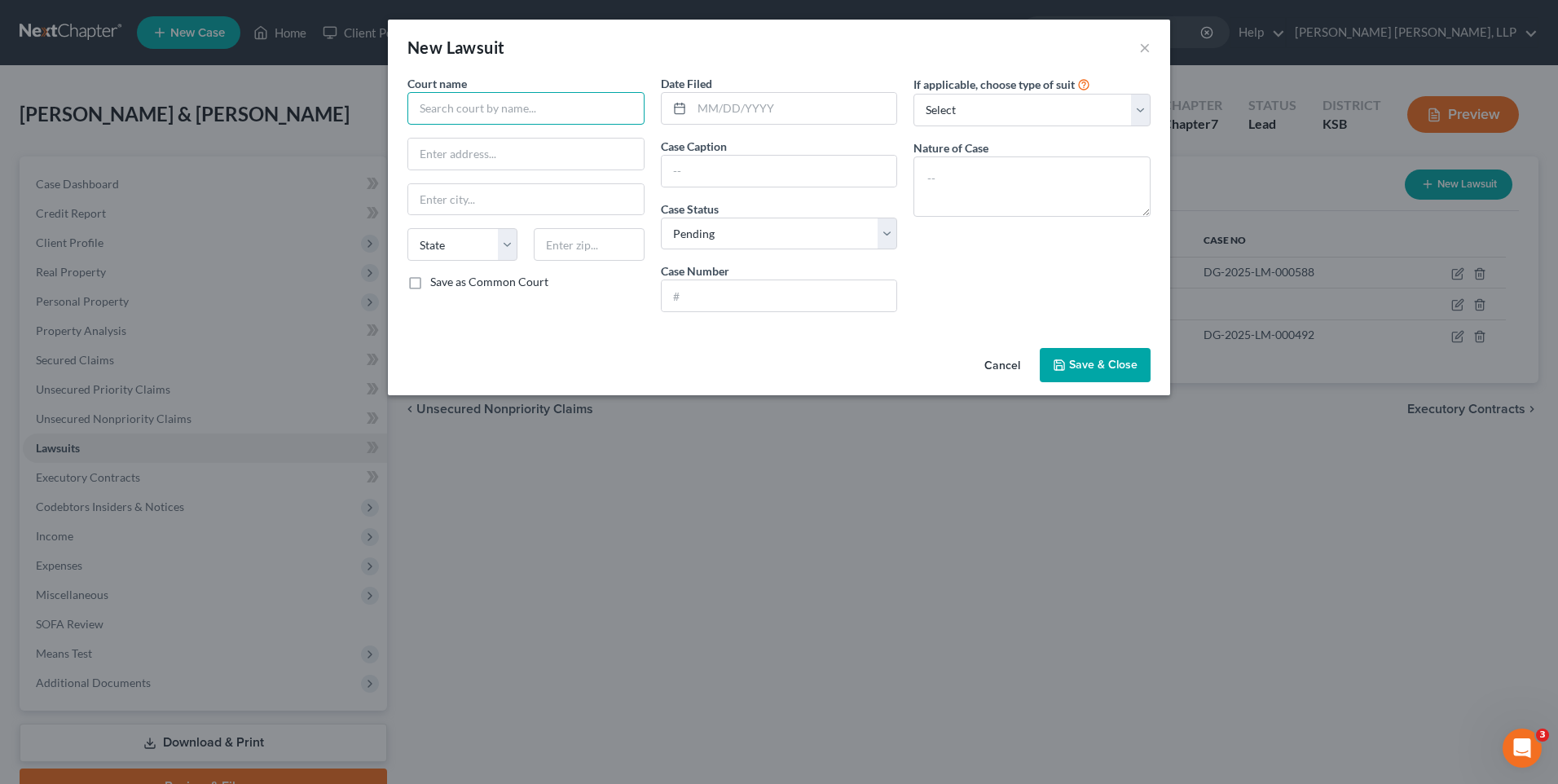
click at [534, 110] on input "text" at bounding box center [526, 108] width 237 height 33
type input "N"
type input "District Court of [GEOGRAPHIC_DATA], [US_STATE]"
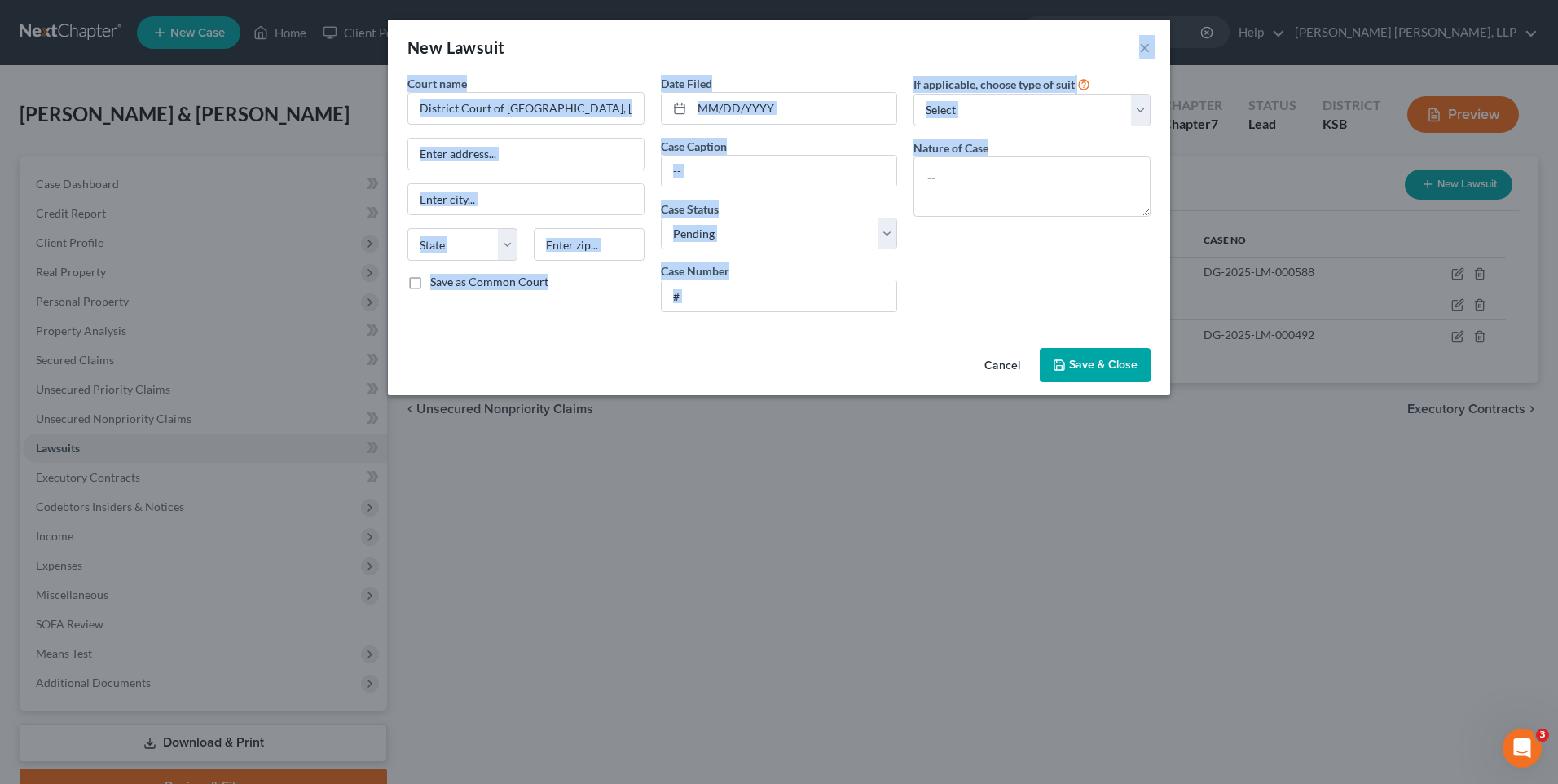
drag, startPoint x: 712, startPoint y: 43, endPoint x: 1266, endPoint y: 403, distance: 660.7
click at [1266, 403] on div "New Lawsuit × Court name * District Court of [GEOGRAPHIC_DATA], [US_STATE][GEOG…" at bounding box center [779, 392] width 1558 height 784
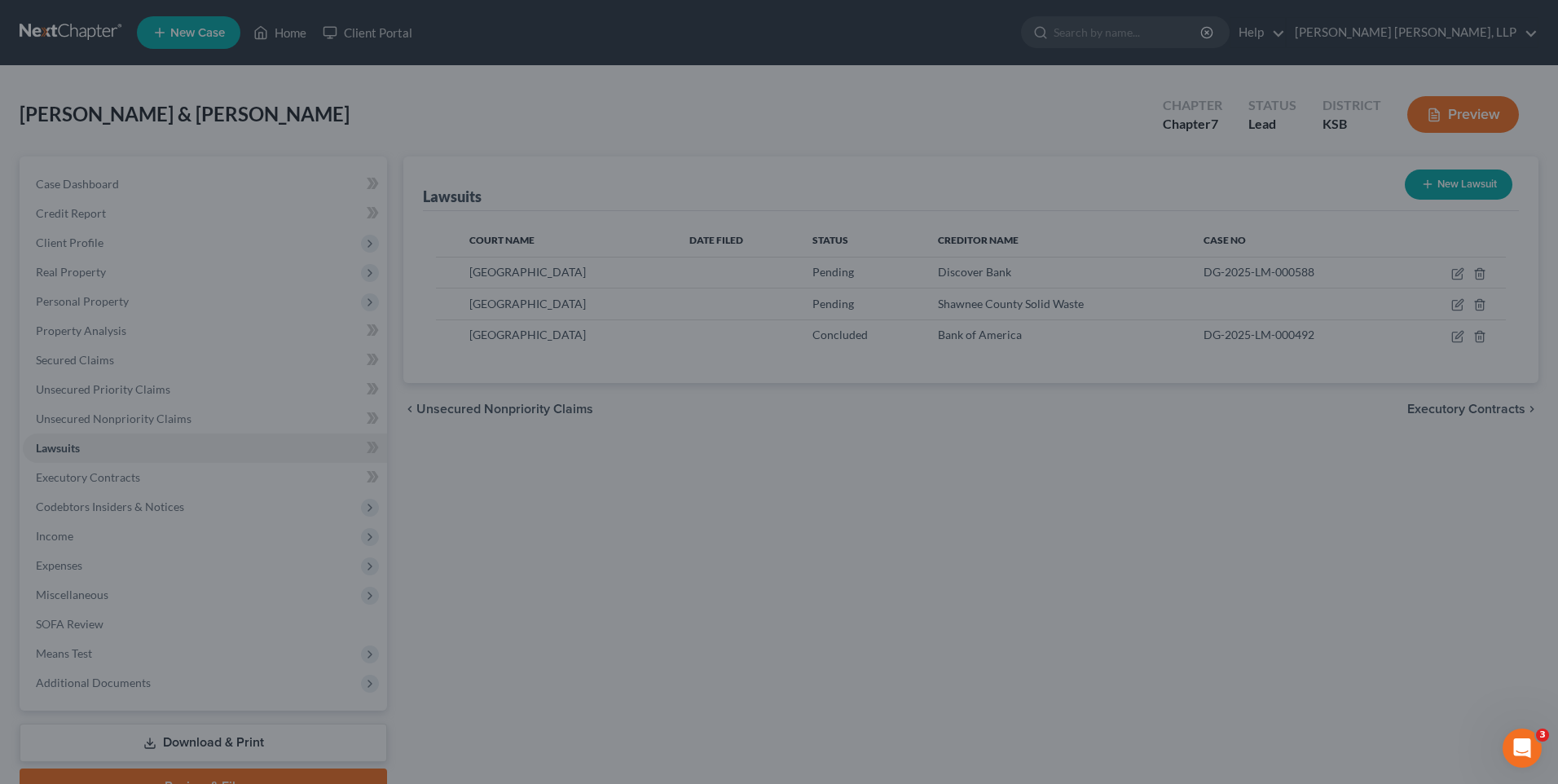
click at [984, 567] on div "New Lawsuit × Court name * District Court of [GEOGRAPHIC_DATA], [US_STATE][GEOG…" at bounding box center [779, 392] width 1558 height 784
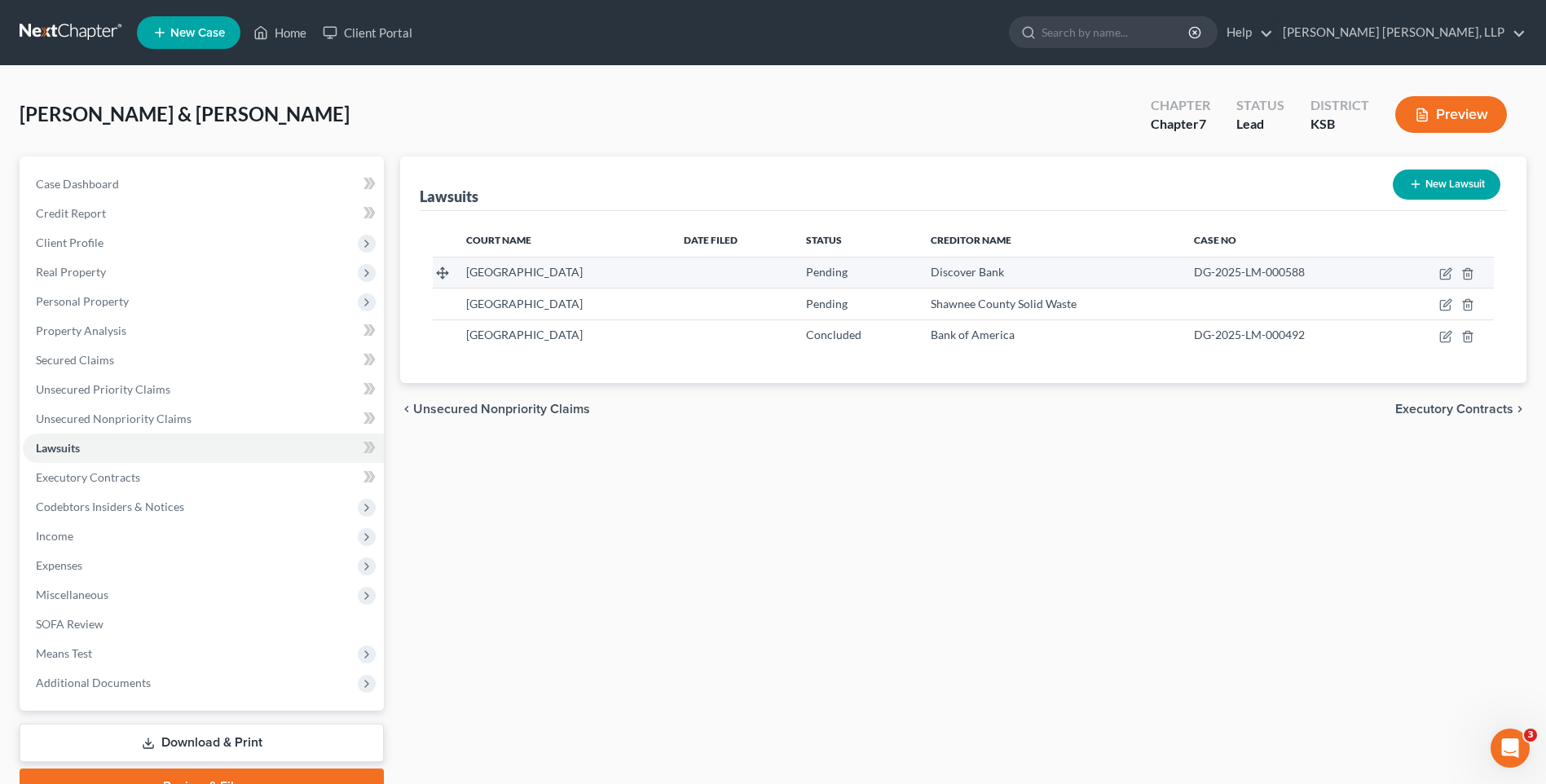
click at [551, 274] on span "[GEOGRAPHIC_DATA]" at bounding box center [525, 271] width 117 height 14
click at [1447, 274] on icon "button" at bounding box center [1446, 274] width 13 height 13
select select "17"
select select "0"
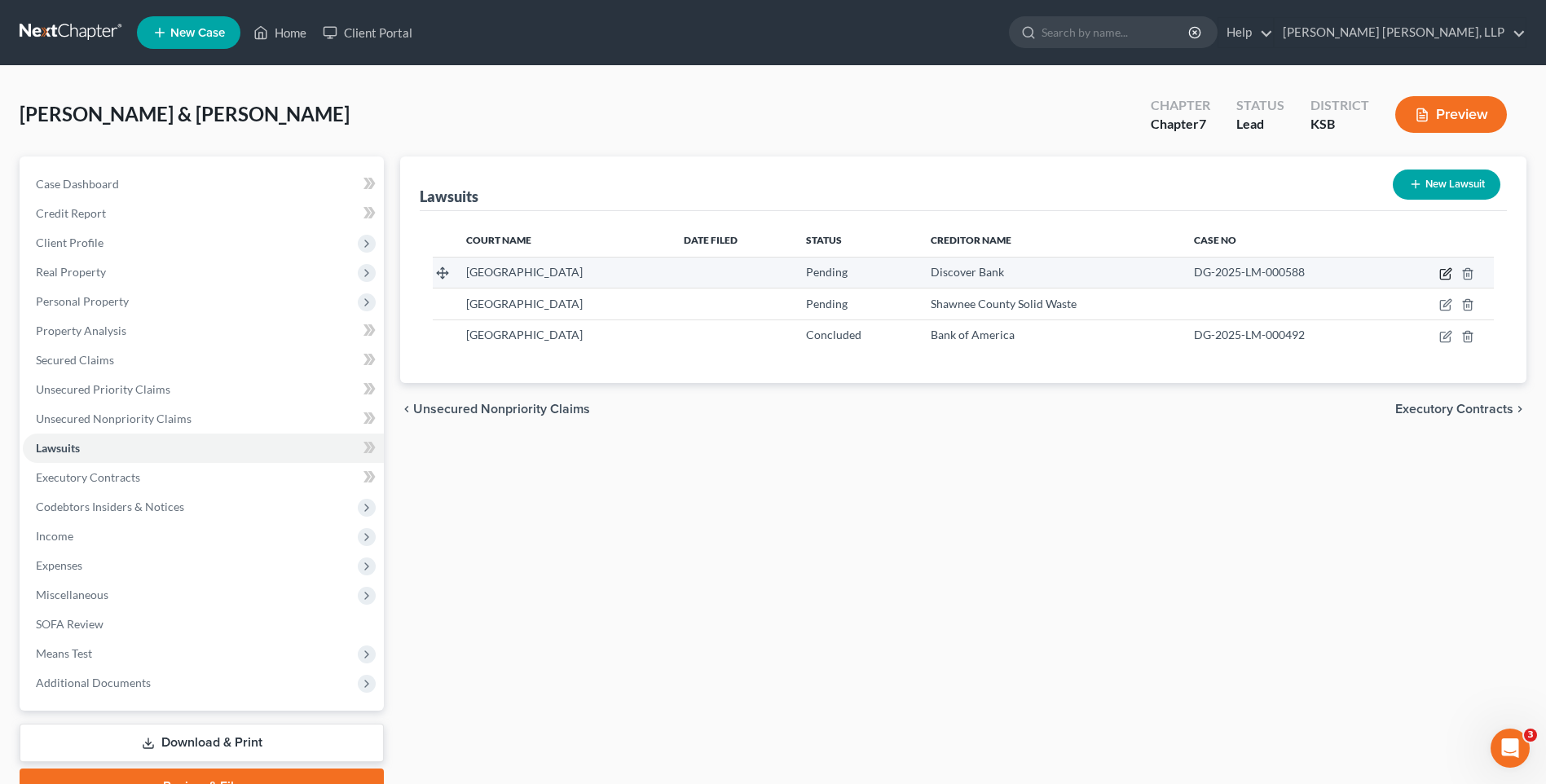
select select "4"
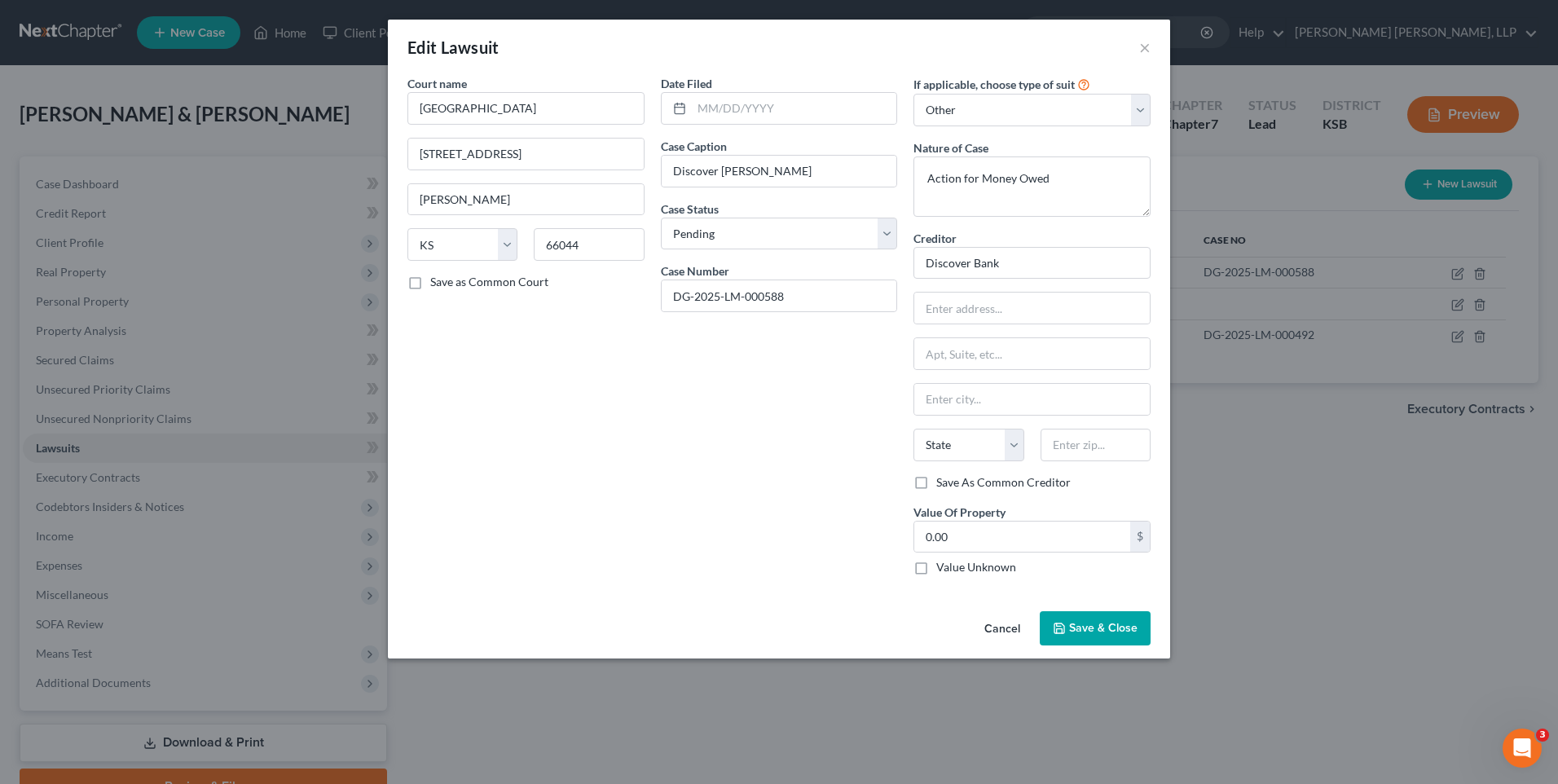
click at [1092, 628] on span "Save & Close" at bounding box center [1103, 627] width 68 height 14
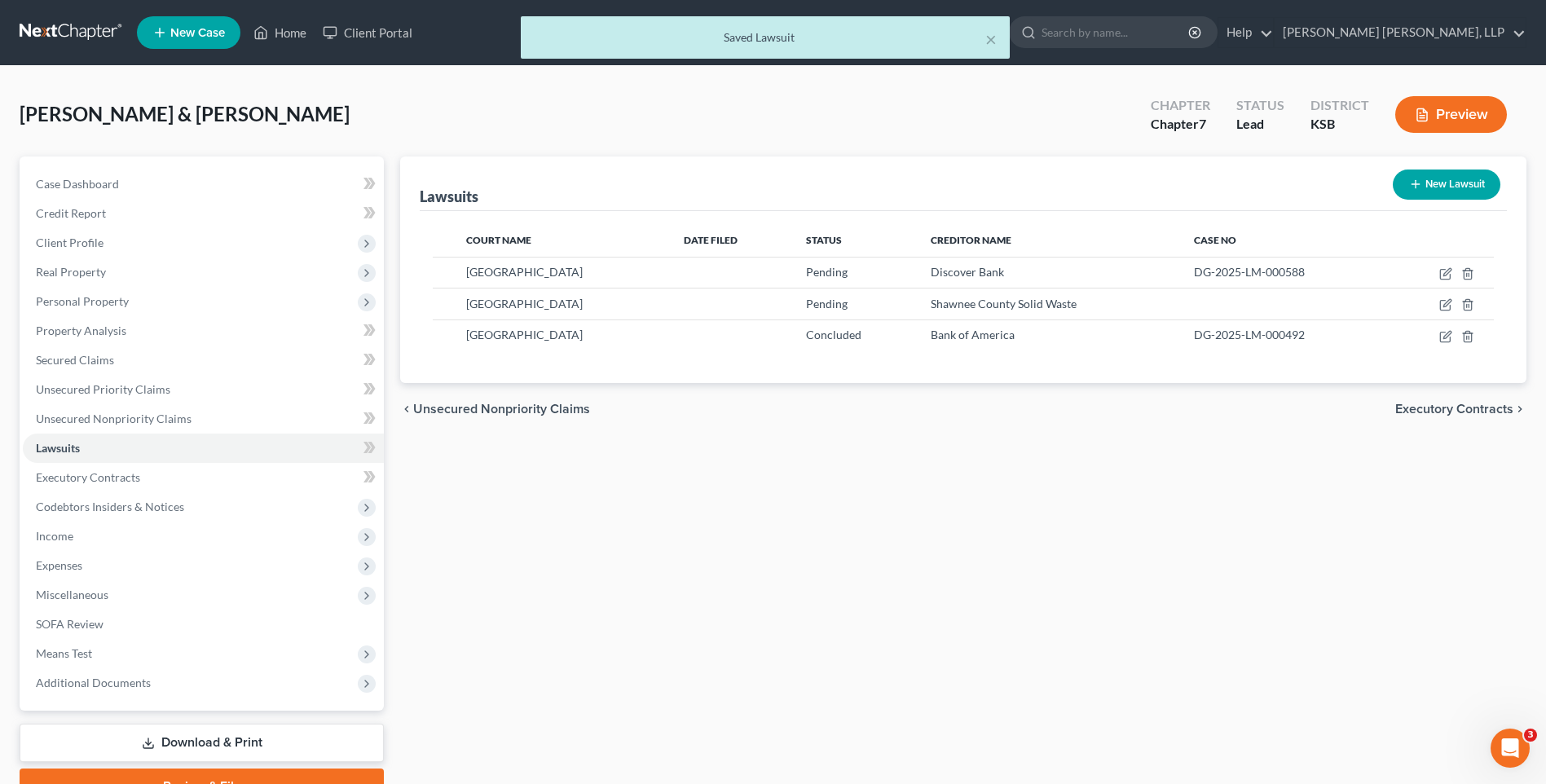
click at [1419, 186] on icon "button" at bounding box center [1416, 184] width 13 height 13
select select "0"
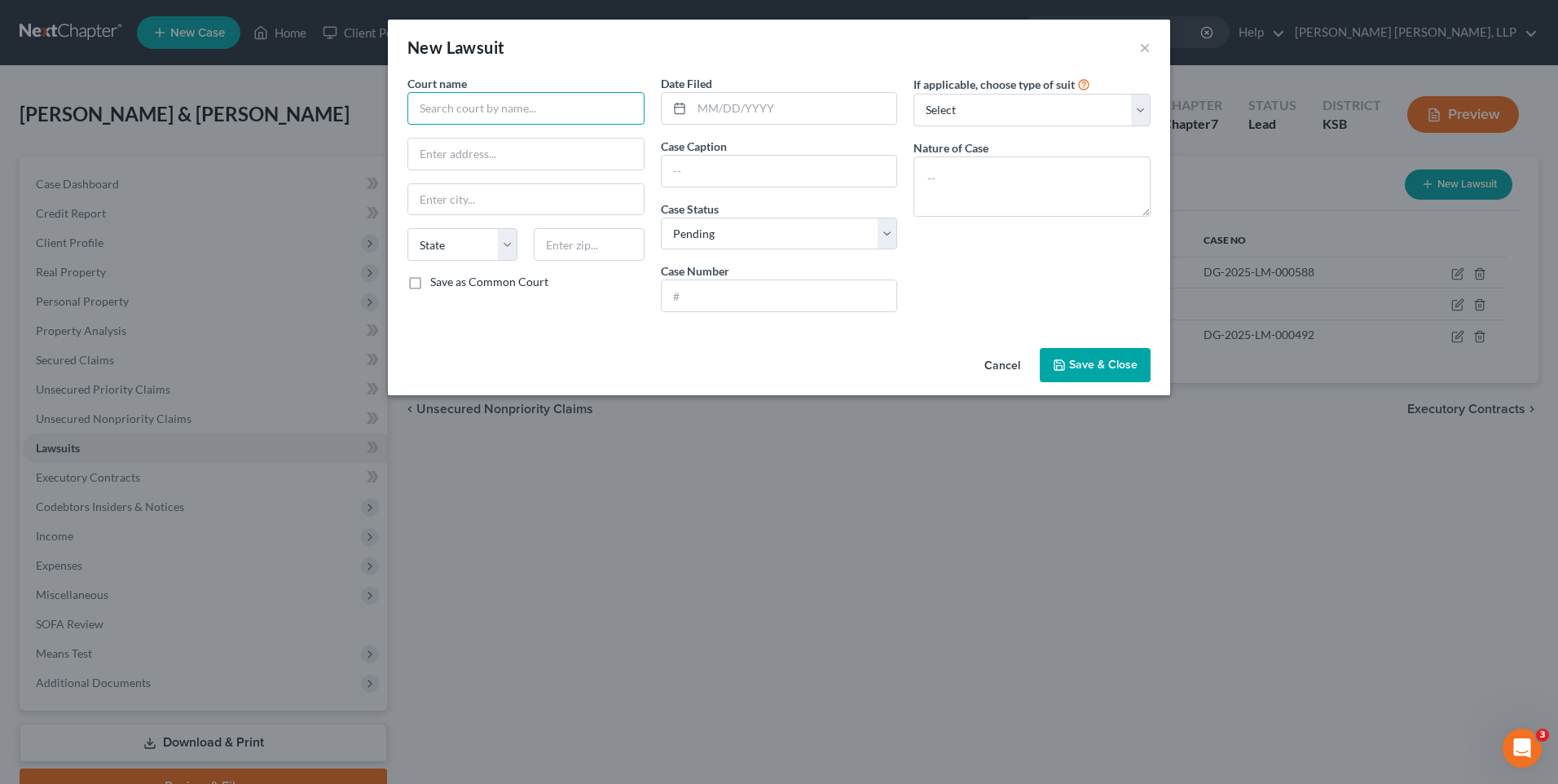
click at [553, 109] on input "text" at bounding box center [526, 108] width 237 height 33
type input "[GEOGRAPHIC_DATA]"
type input "[STREET_ADDRESS]"
click at [555, 243] on input "text" at bounding box center [589, 244] width 110 height 33
type input "66044"
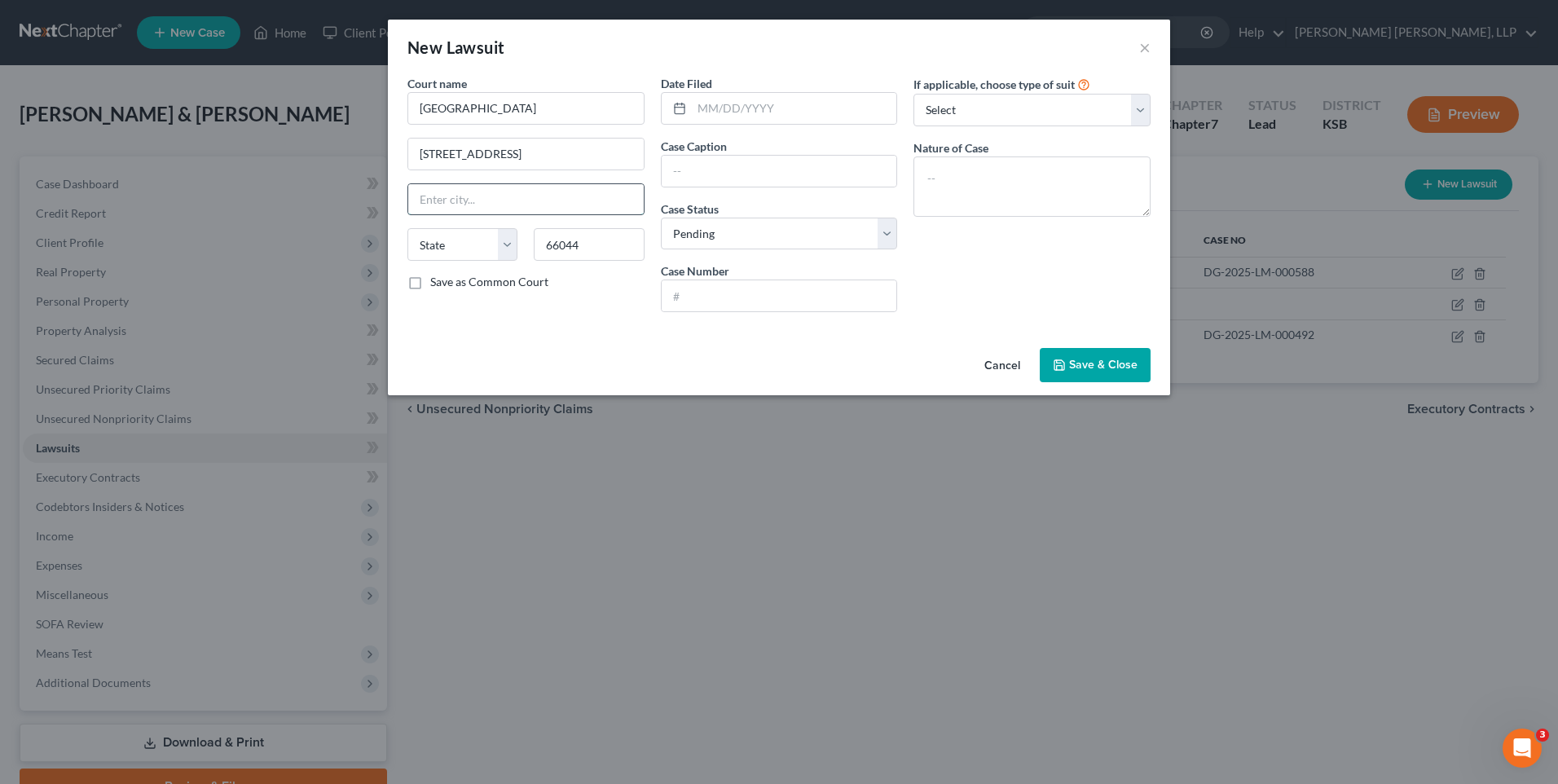
click at [474, 202] on input "text" at bounding box center [526, 199] width 235 height 31
type input "[PERSON_NAME]"
select select "17"
click at [714, 163] on input "text" at bounding box center [779, 171] width 235 height 31
type input "[US_STATE] Furniture Mart [PERSON_NAME]"
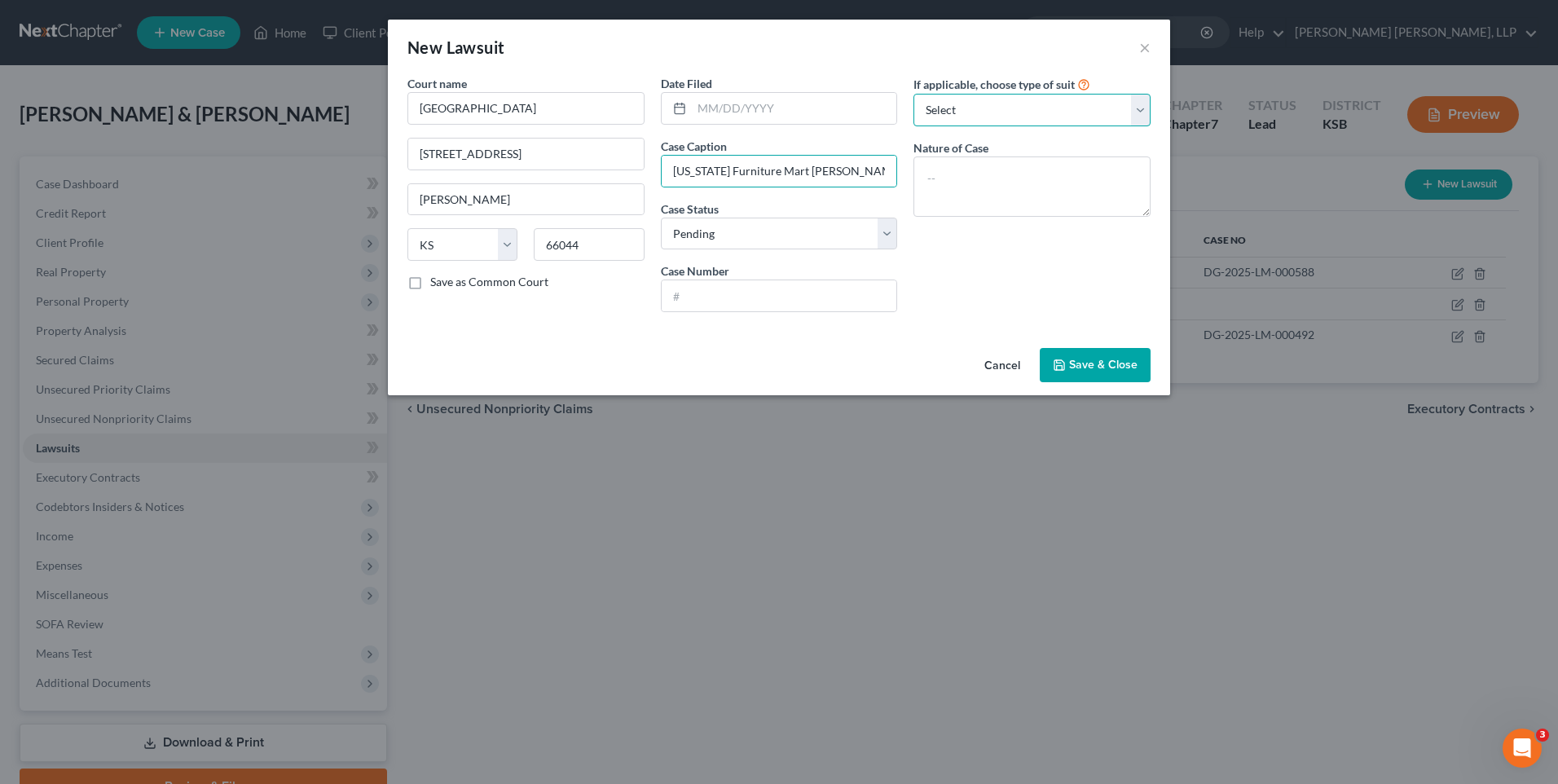
click at [984, 112] on select "Select Repossession Garnishment Foreclosure Attached, Seized, Or Levied Other" at bounding box center [1032, 109] width 237 height 33
click at [971, 110] on select "Select Repossession Garnishment Foreclosure Attached, Seized, Or Levied Other" at bounding box center [1032, 109] width 237 height 33
click at [954, 108] on select "Select Repossession Garnishment Foreclosure Attached, Seized, Or Levied Other" at bounding box center [1032, 109] width 237 height 33
select select "4"
click at [914, 93] on select "Select Repossession Garnishment Foreclosure Attached, Seized, Or Levied Other" at bounding box center [1032, 109] width 237 height 33
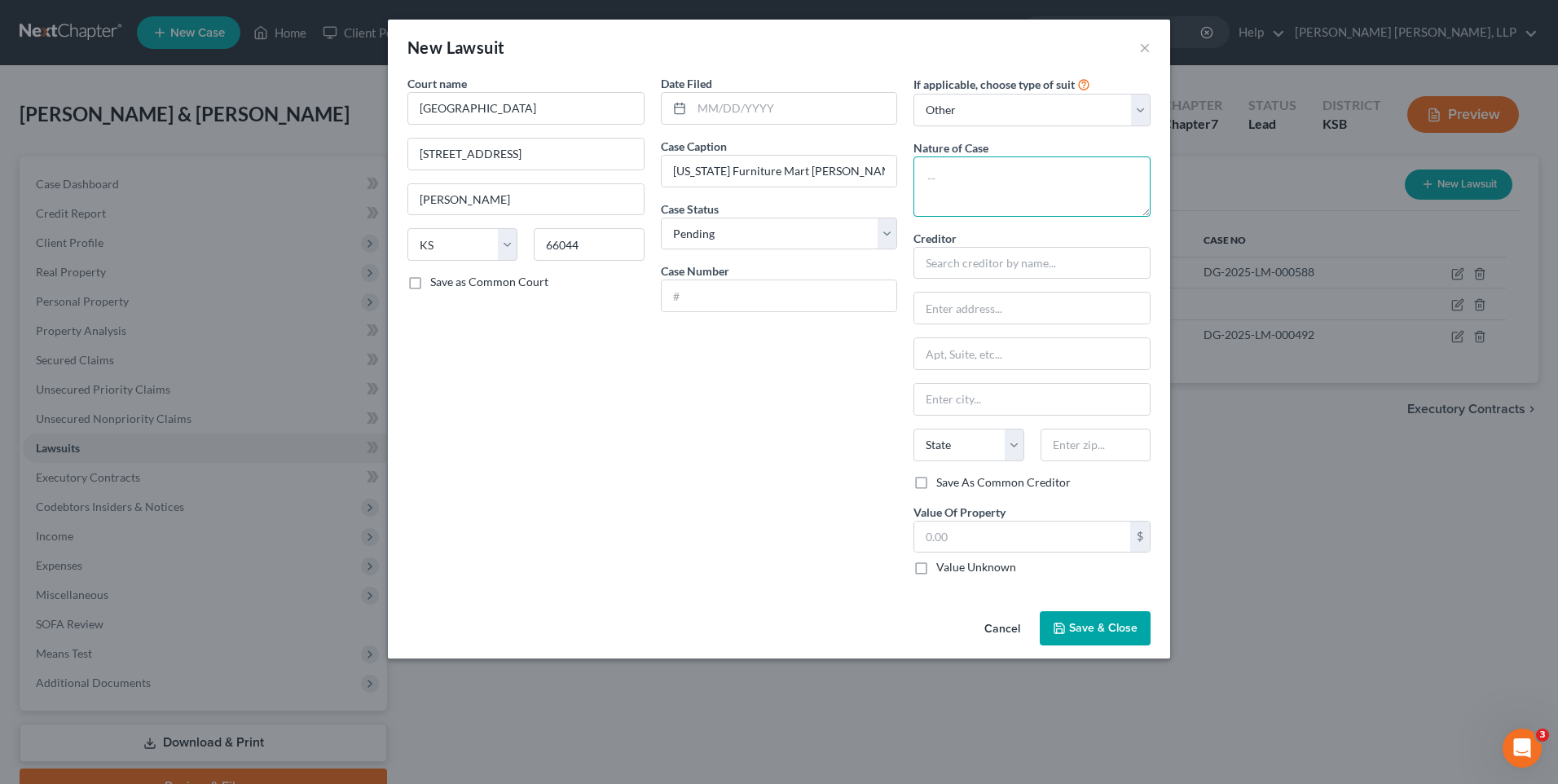
click at [949, 181] on textarea at bounding box center [1032, 187] width 237 height 60
type textarea "Collection"
click at [1082, 620] on button "Save & Close" at bounding box center [1095, 627] width 111 height 34
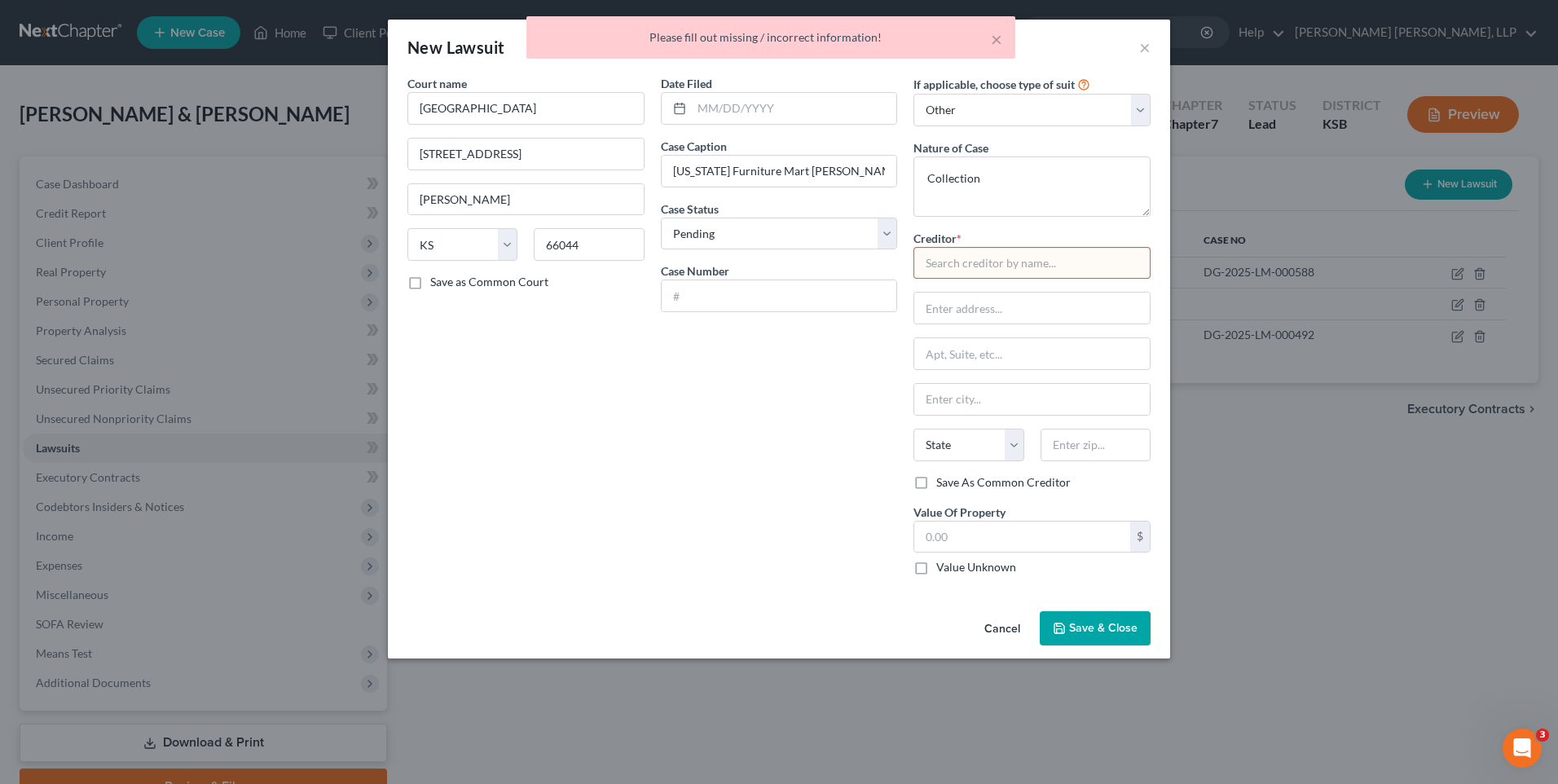
click at [996, 264] on input "text" at bounding box center [1032, 263] width 237 height 33
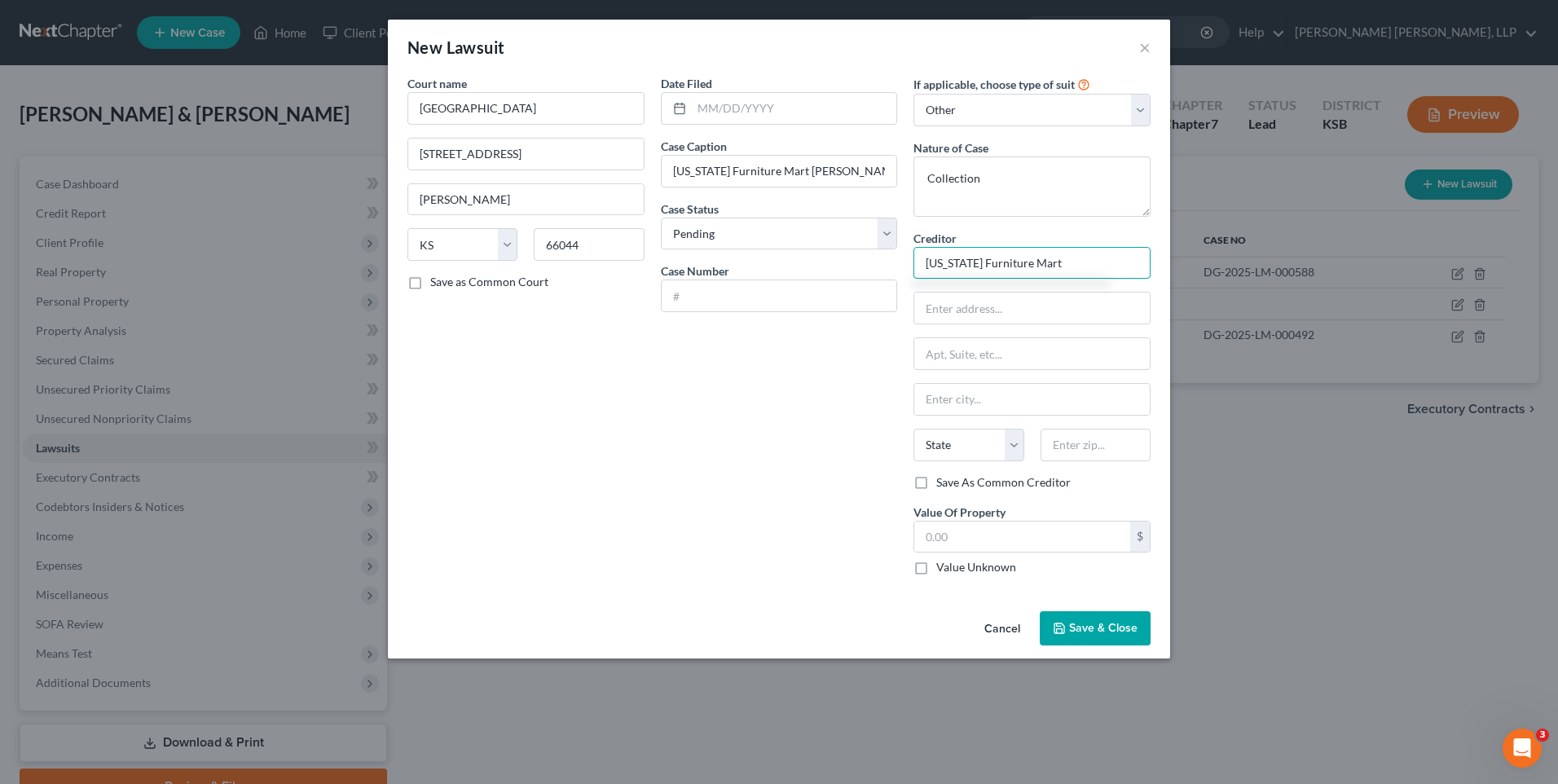
type input "[US_STATE] Furniture Mart"
click at [1094, 627] on span "Save & Close" at bounding box center [1103, 627] width 68 height 14
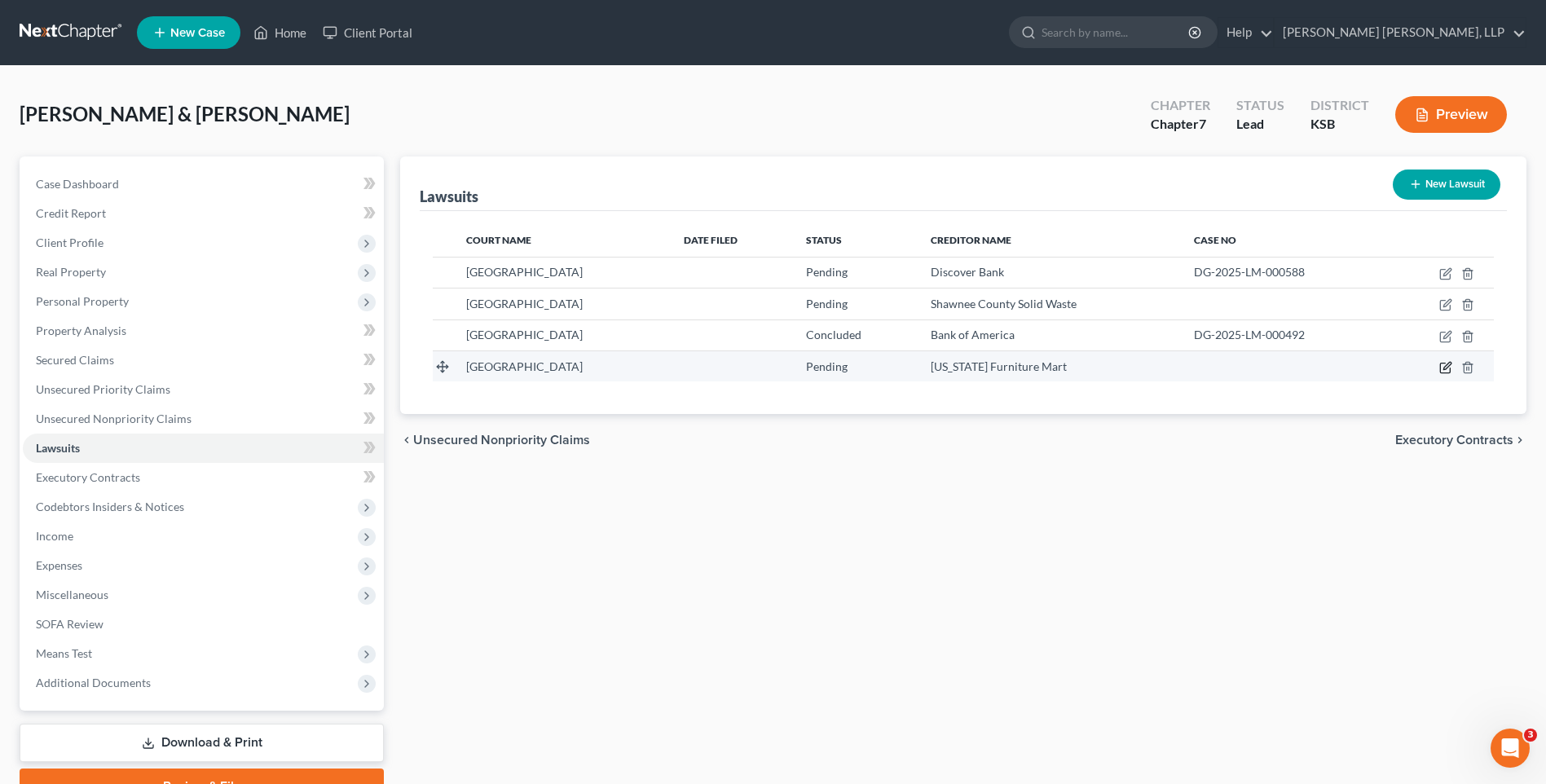
click at [1448, 364] on icon "button" at bounding box center [1447, 365] width 8 height 8
select select "17"
select select "0"
select select "4"
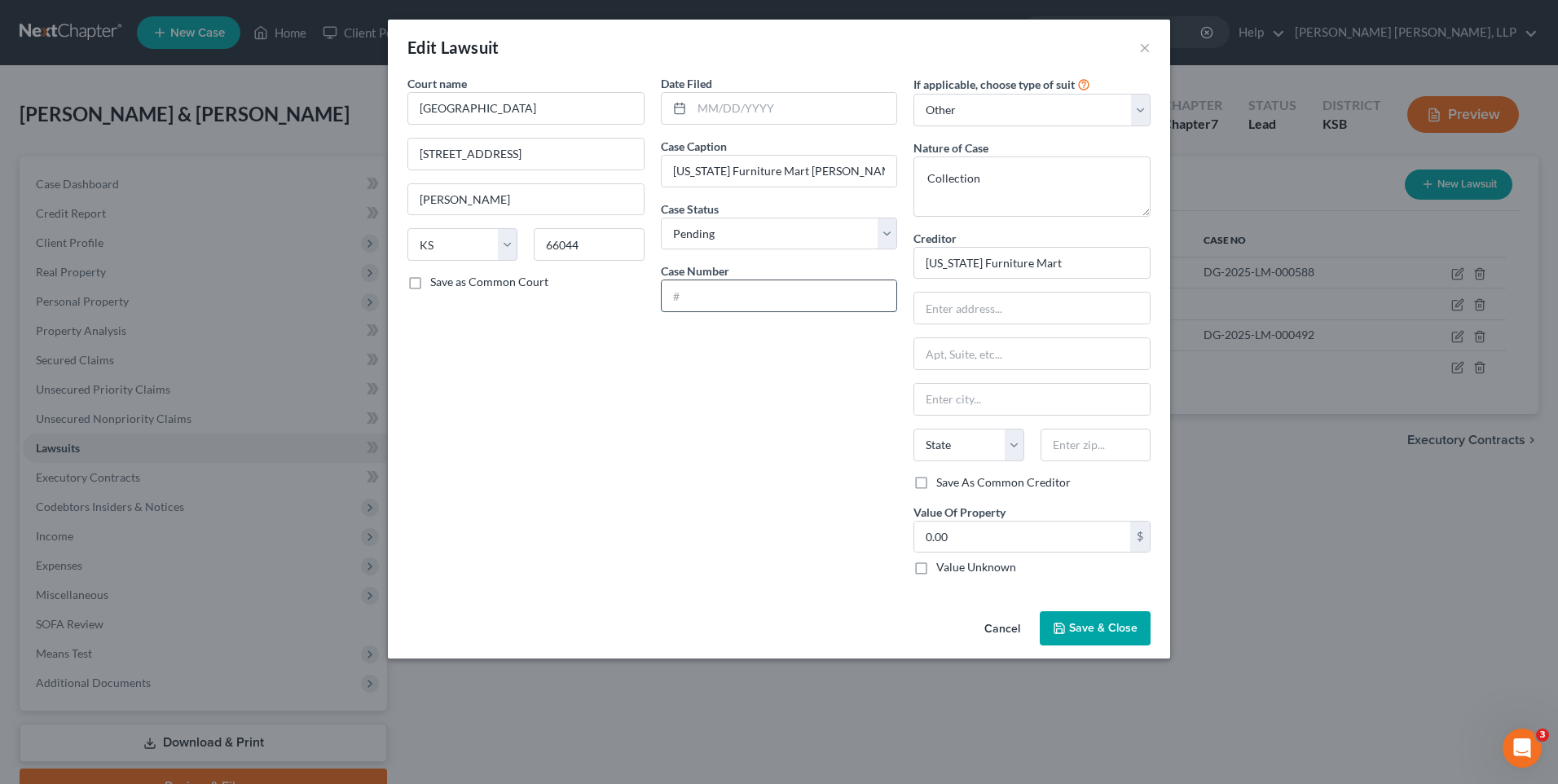
click at [733, 294] on input "text" at bounding box center [779, 295] width 235 height 31
drag, startPoint x: 769, startPoint y: 296, endPoint x: 807, endPoint y: 296, distance: 38.0
click at [807, 296] on input "DG-2025-LM-000588" at bounding box center [779, 295] width 235 height 31
type input "DG-2025-LM-000492"
click at [1089, 629] on span "Save & Close" at bounding box center [1103, 627] width 68 height 14
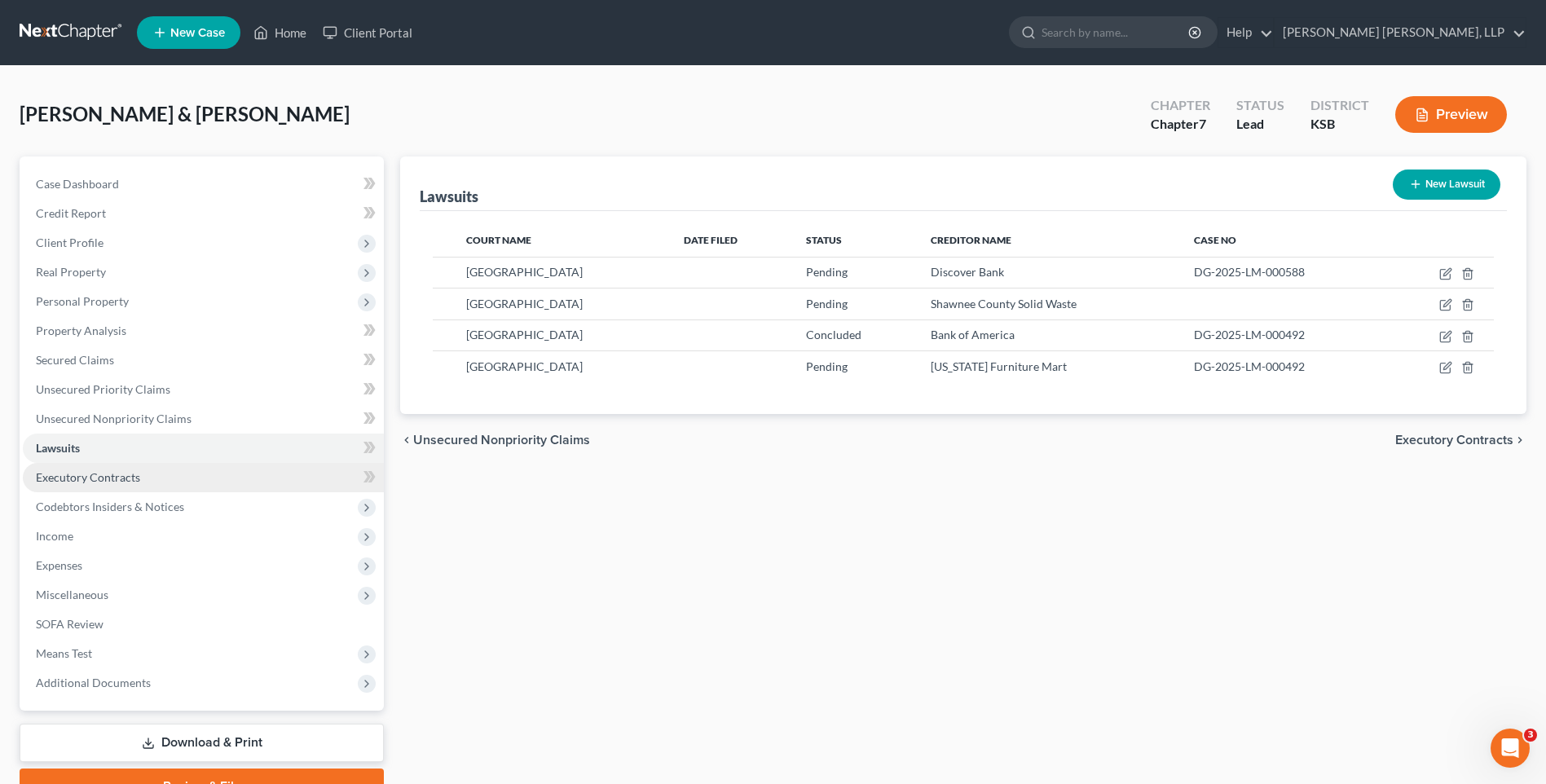
click at [127, 483] on span "Executory Contracts" at bounding box center [88, 477] width 104 height 14
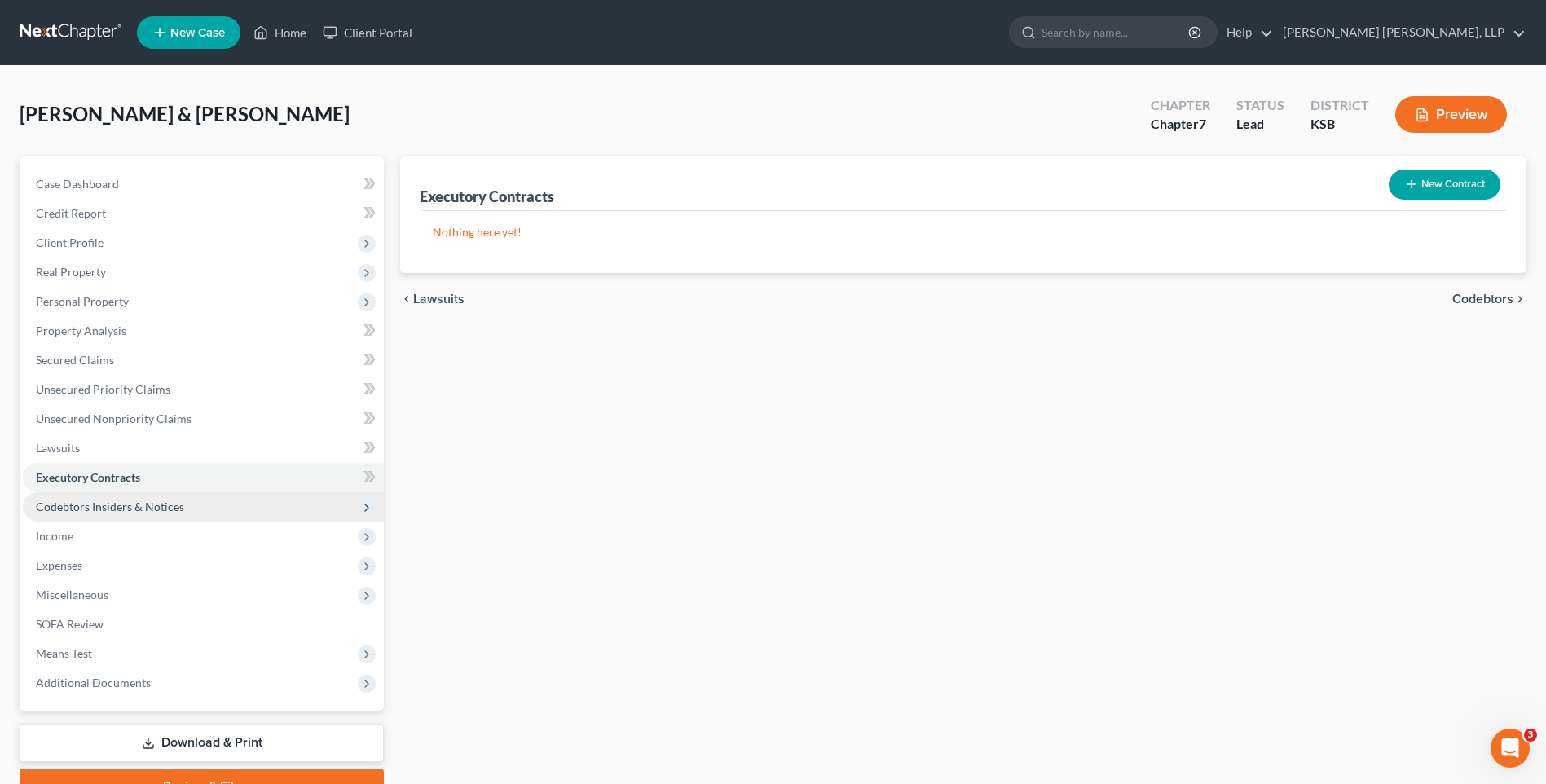
click at [151, 506] on span "Codebtors Insiders & Notices" at bounding box center [110, 506] width 149 height 14
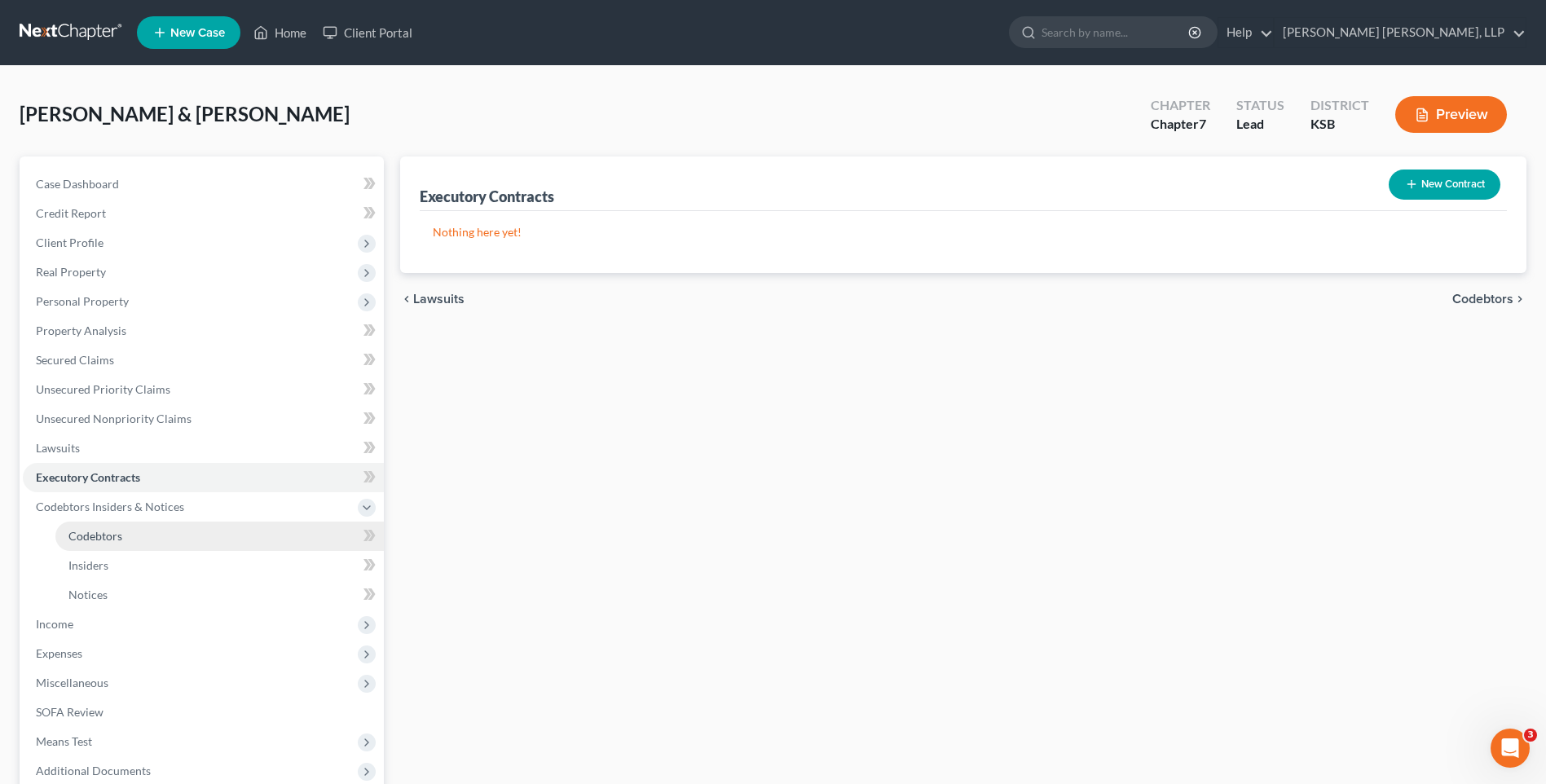
click at [147, 535] on link "Codebtors" at bounding box center [219, 535] width 329 height 29
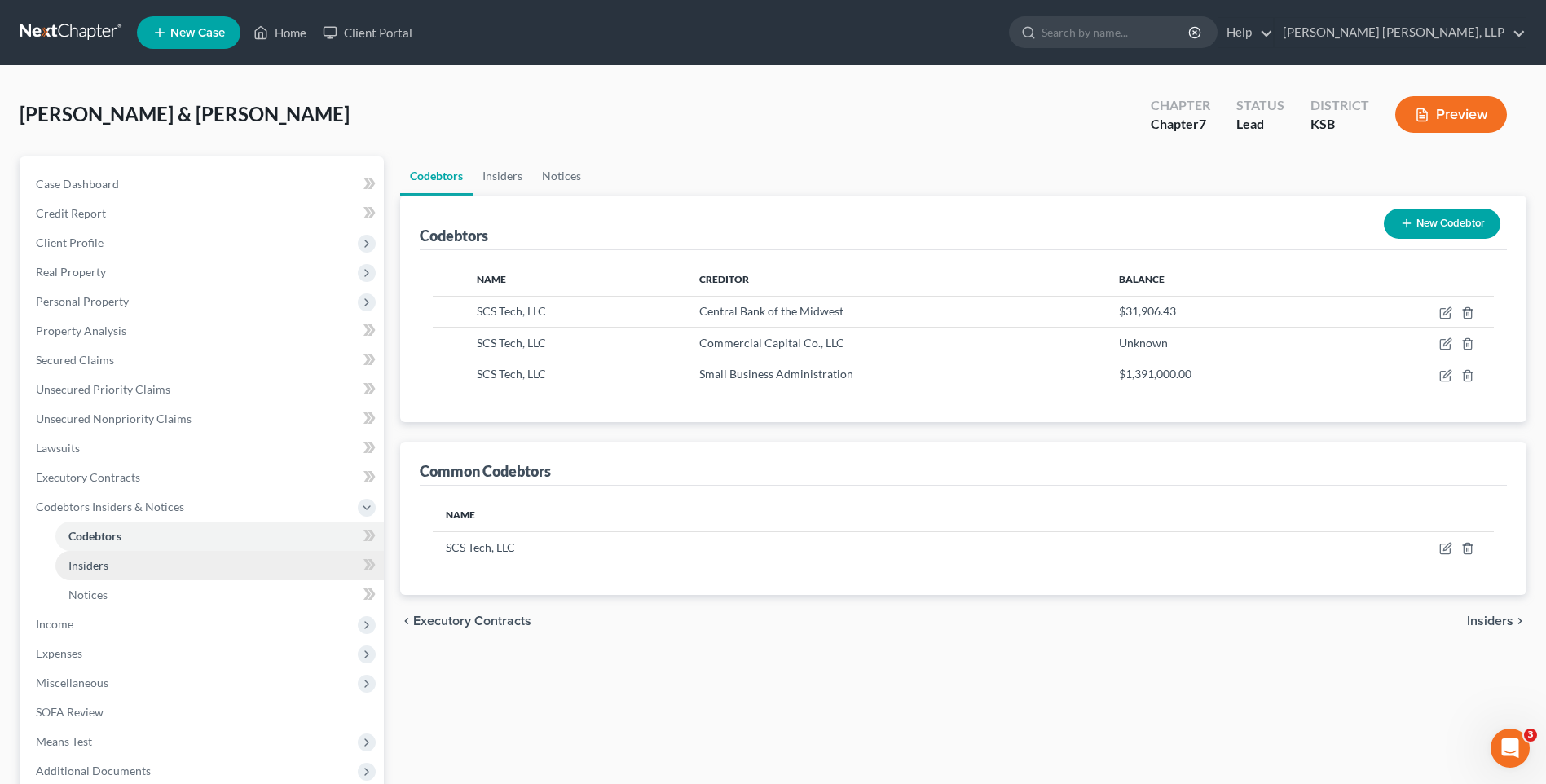
click at [95, 566] on span "Insiders" at bounding box center [88, 565] width 40 height 14
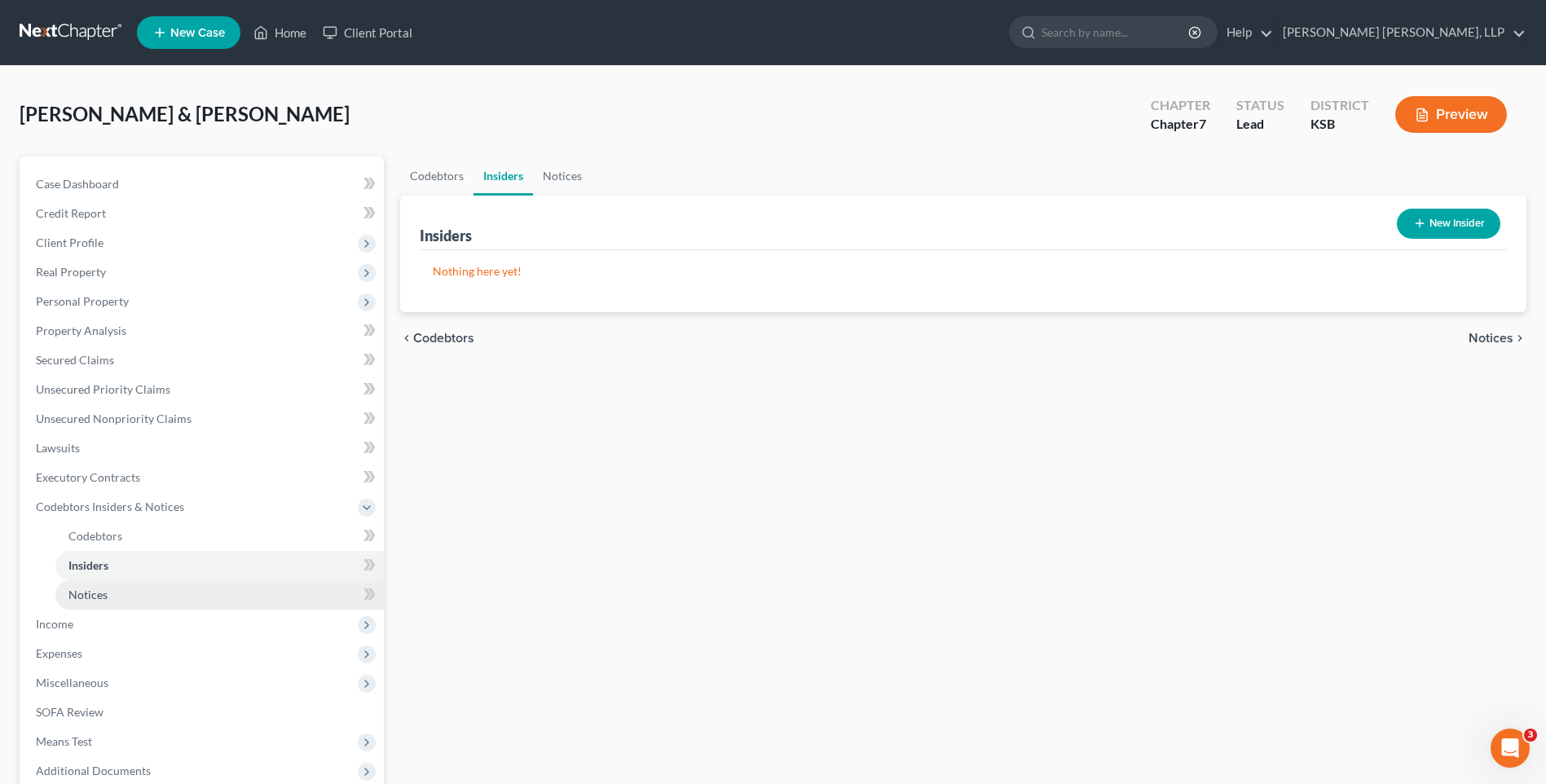
click at [93, 595] on span "Notices" at bounding box center [88, 594] width 39 height 14
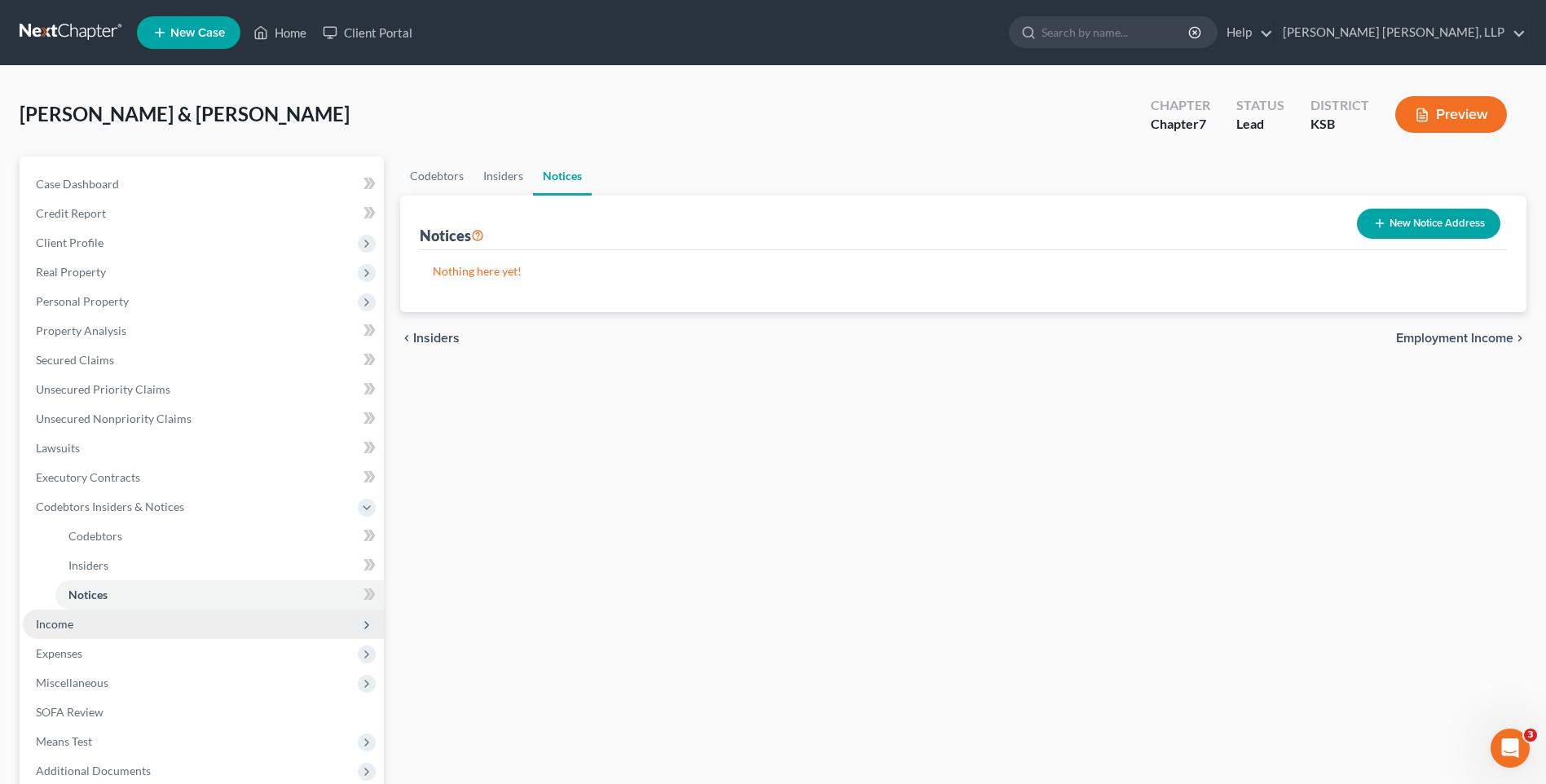
click at [54, 625] on span "Income" at bounding box center [54, 623] width 38 height 14
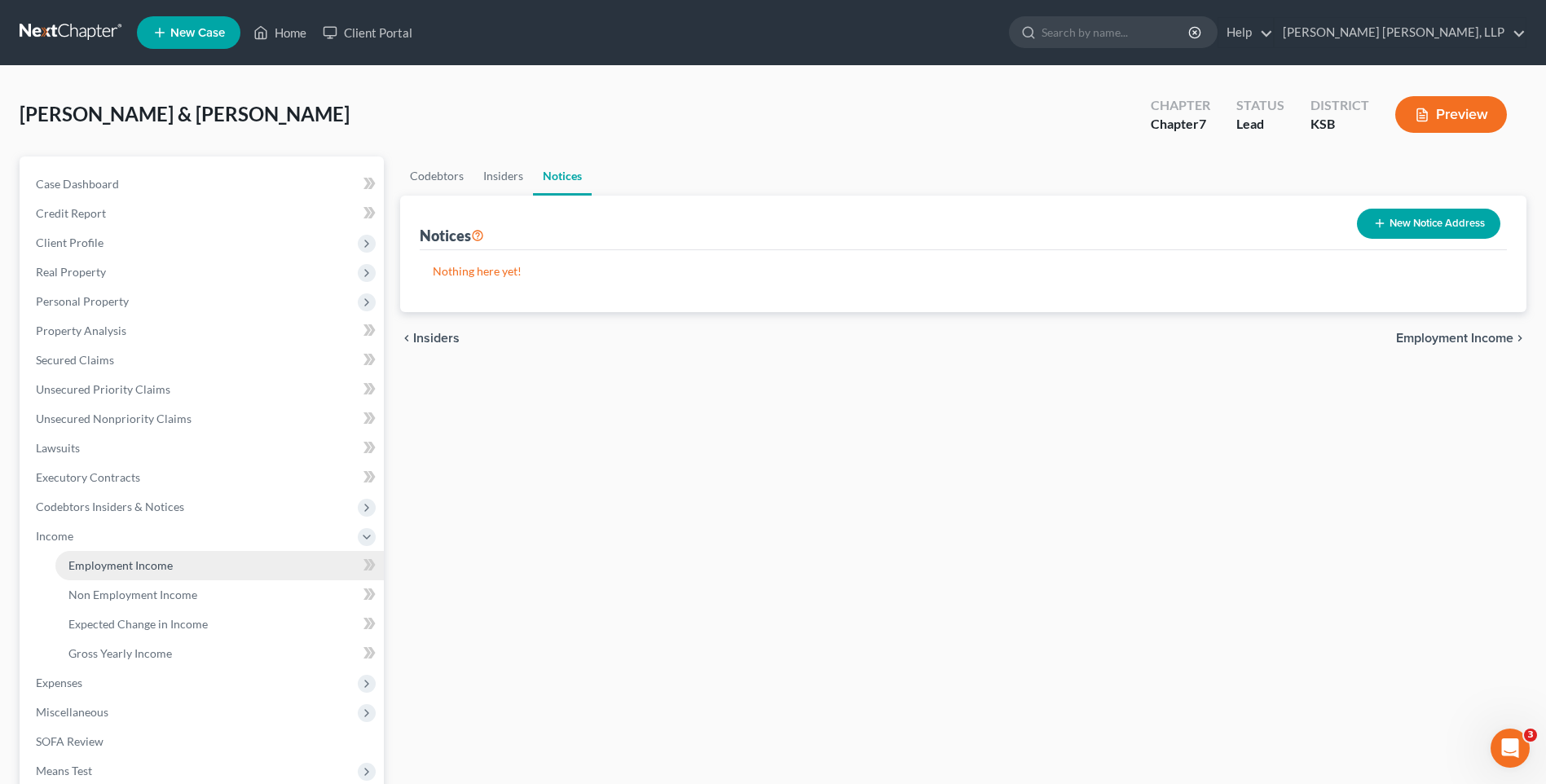
click at [139, 565] on span "Employment Income" at bounding box center [120, 565] width 104 height 14
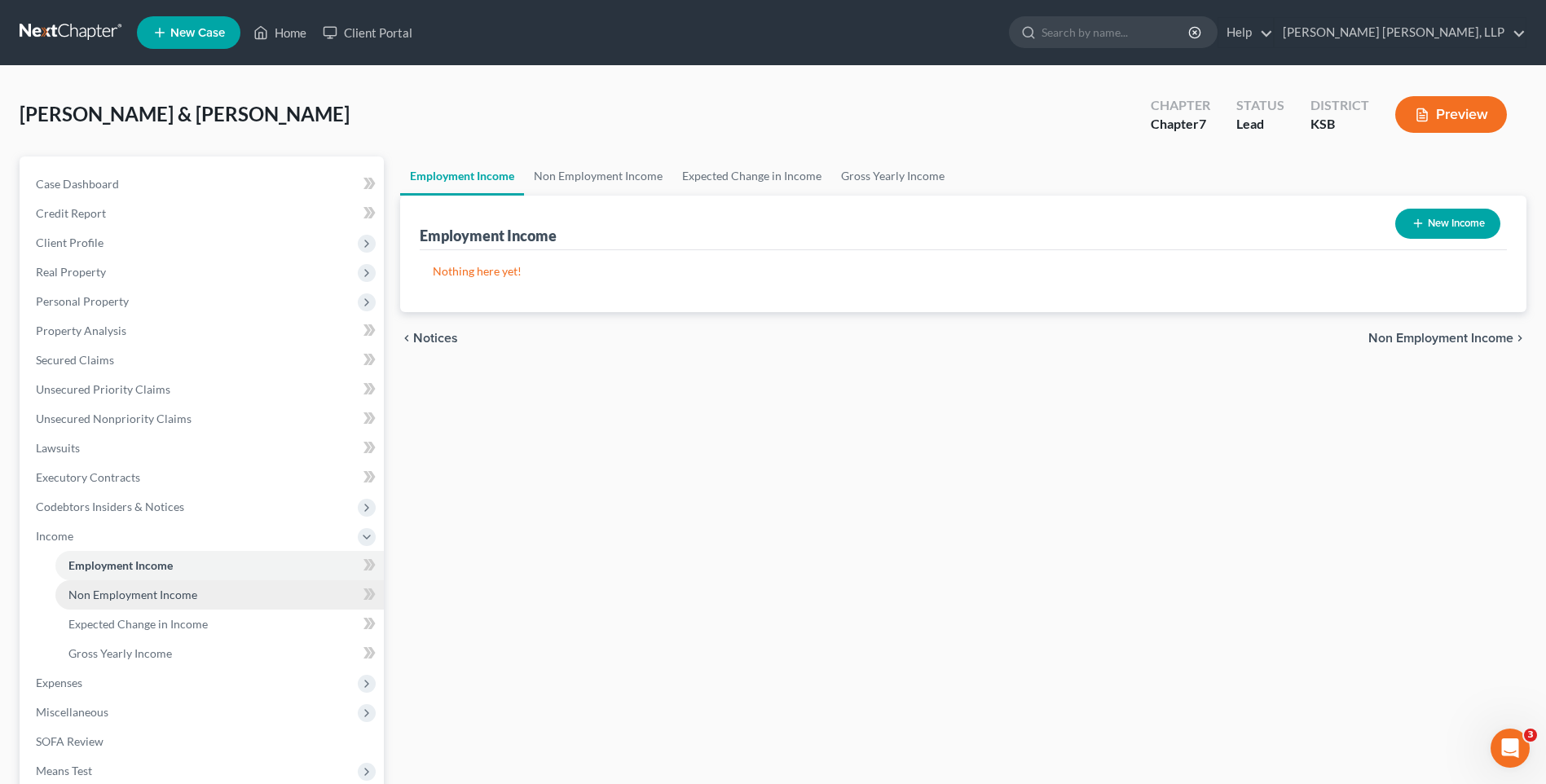
click at [123, 591] on span "Non Employment Income" at bounding box center [133, 594] width 128 height 14
click at [137, 566] on span "Employment Income" at bounding box center [120, 565] width 104 height 14
click at [1448, 223] on button "New Income" at bounding box center [1448, 224] width 105 height 30
select select "0"
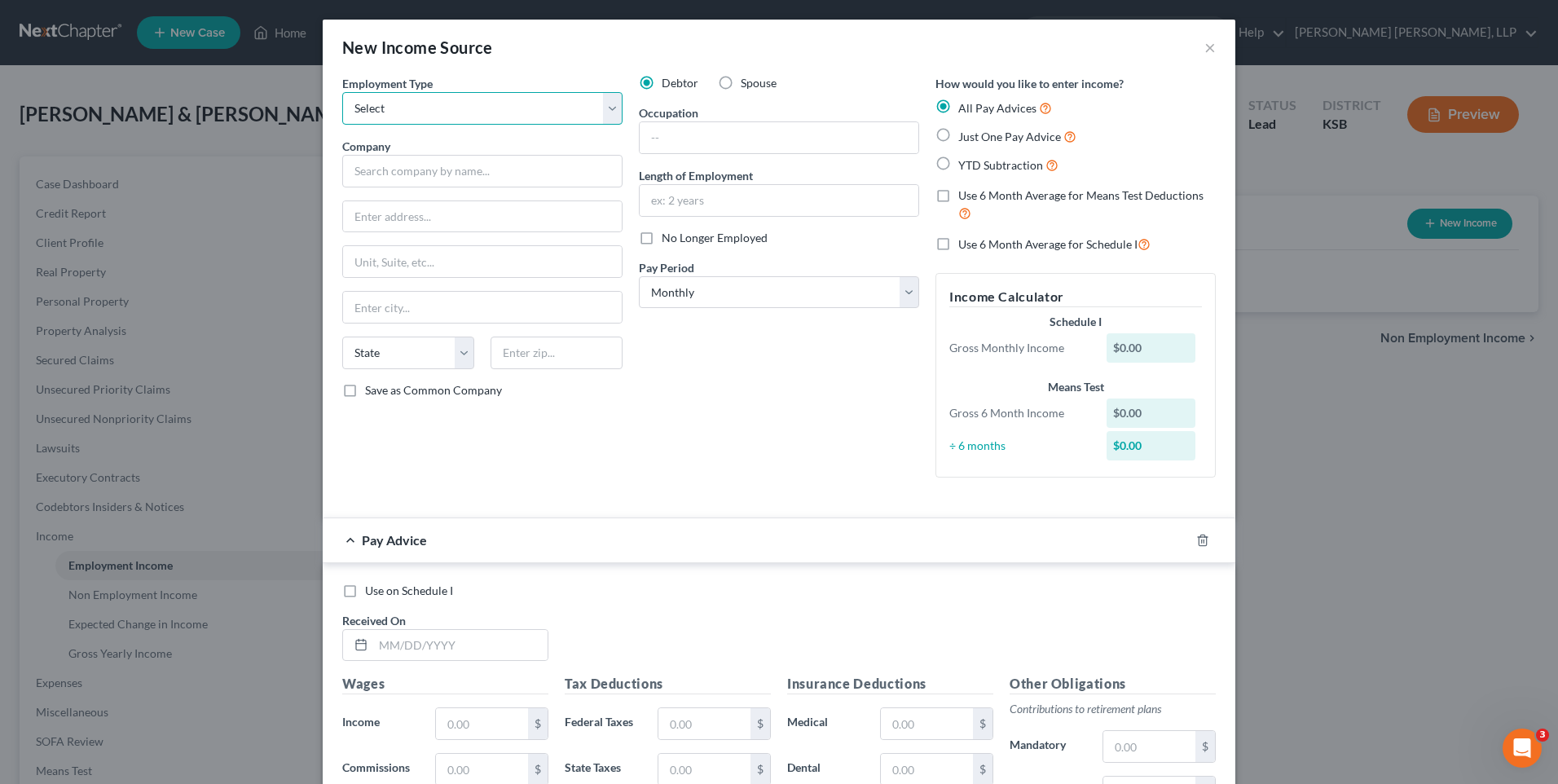
click at [386, 111] on select "Select Full or [DEMOGRAPHIC_DATA] Employment Self Employment" at bounding box center [482, 108] width 280 height 33
select select "0"
click at [342, 92] on select "Select Full or [DEMOGRAPHIC_DATA] Employment Self Employment" at bounding box center [482, 108] width 280 height 33
click at [386, 173] on input "text" at bounding box center [482, 171] width 280 height 33
click at [782, 424] on div "Debtor Spouse Occupation Length of Employment No Longer Employed Pay Period * S…" at bounding box center [779, 283] width 297 height 415
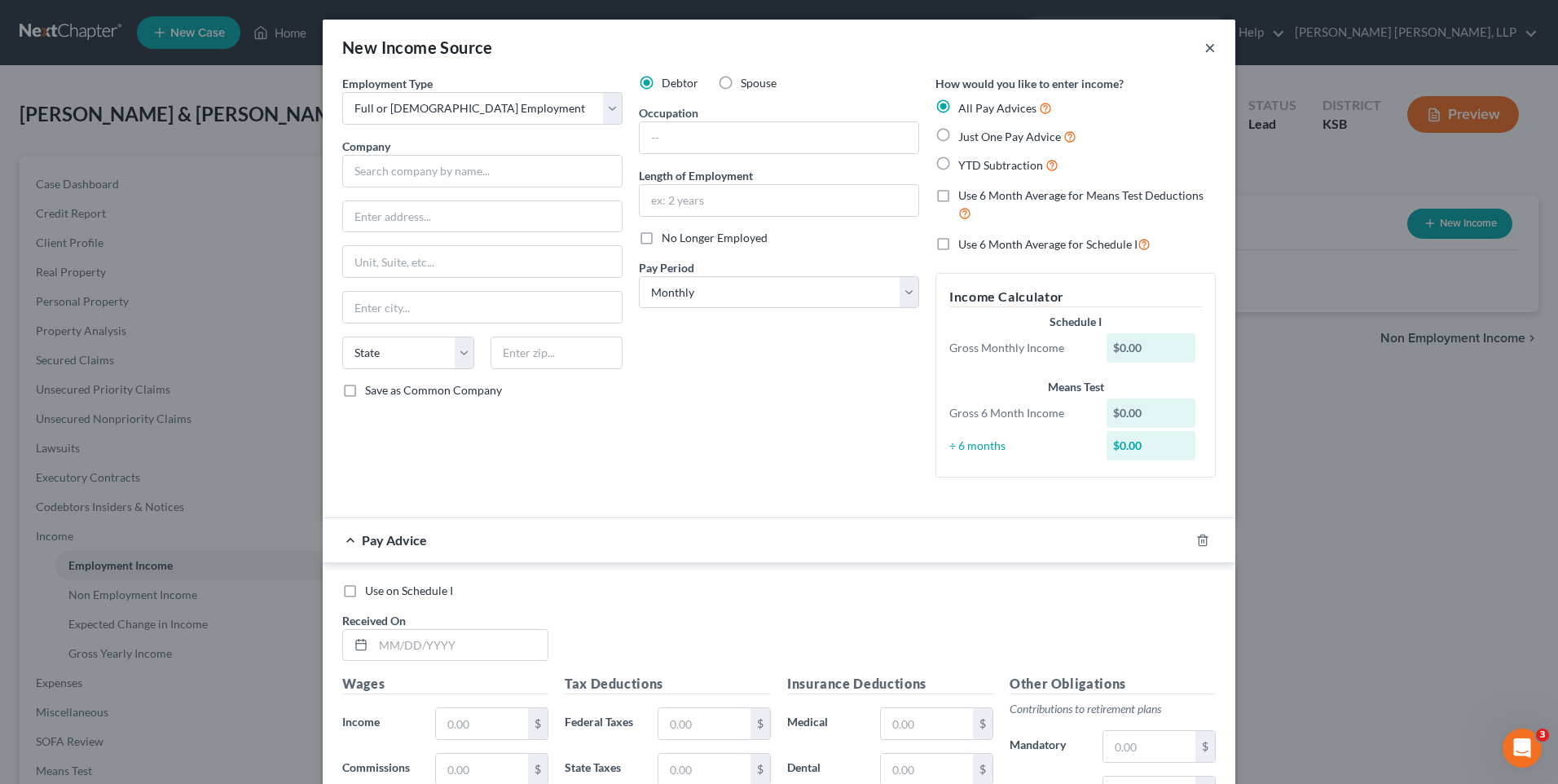
click at [1207, 46] on button "×" at bounding box center [1211, 47] width 12 height 19
